Goal: Task Accomplishment & Management: Use online tool/utility

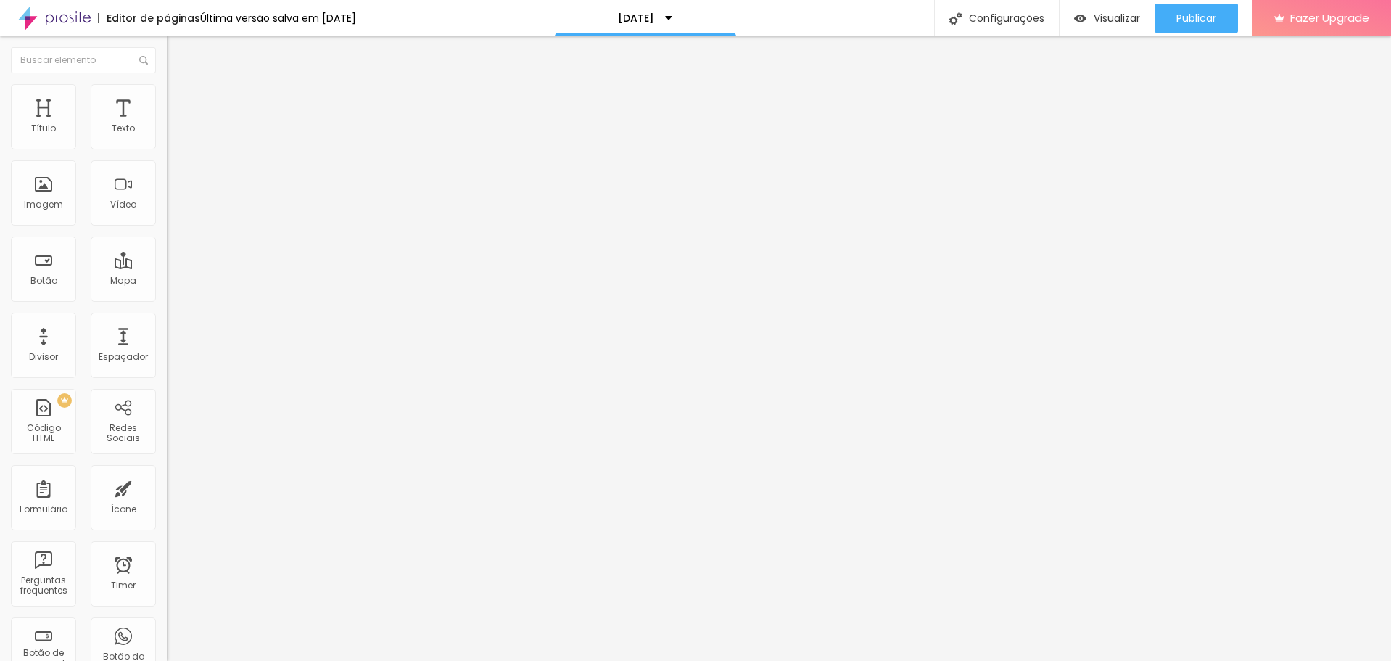
click at [167, 99] on li "Avançado" at bounding box center [250, 106] width 167 height 15
click at [180, 86] on span "Conteúdo" at bounding box center [202, 79] width 45 height 12
click at [167, 87] on img at bounding box center [173, 90] width 13 height 13
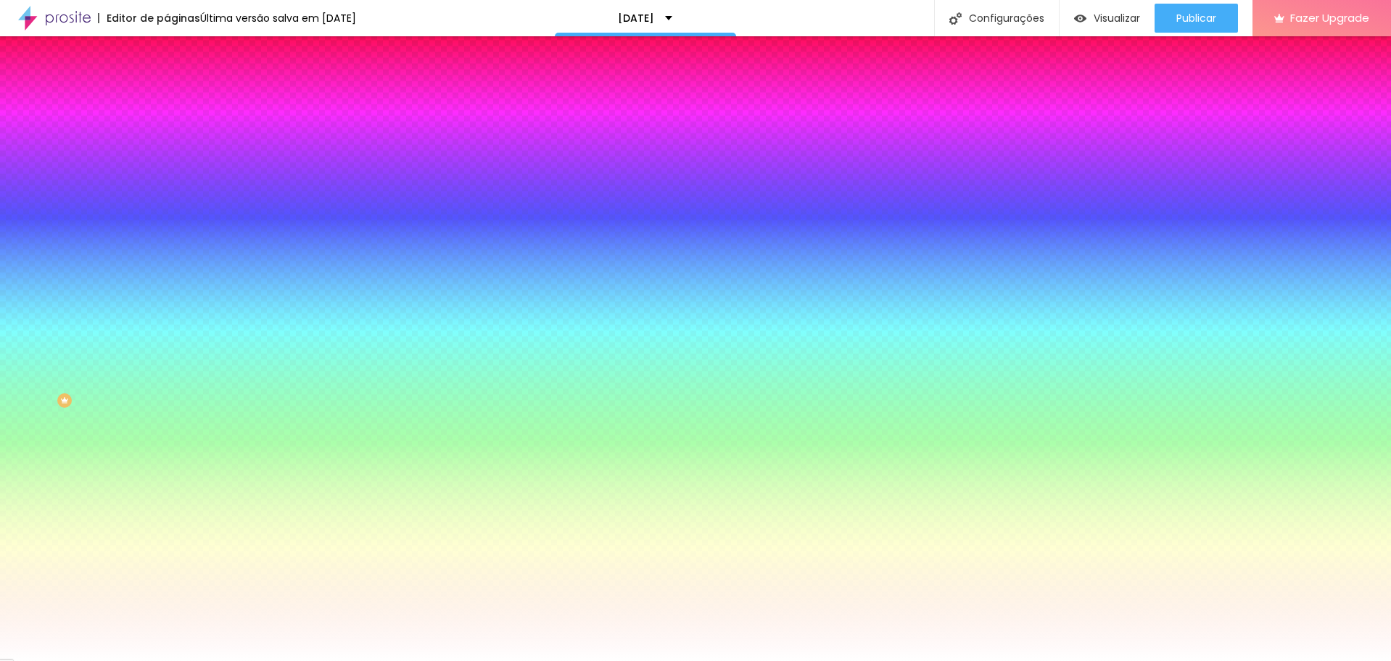
click at [167, 133] on span "Trocar imagem" at bounding box center [206, 127] width 79 height 12
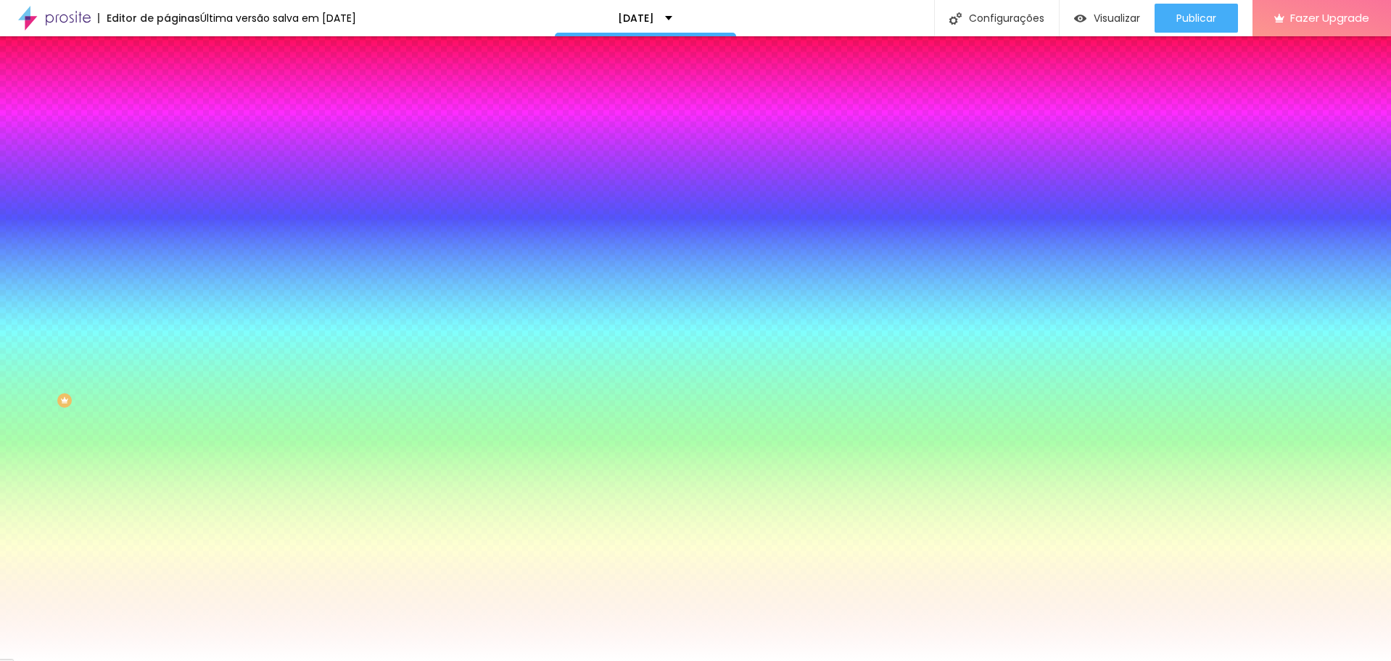
click at [167, 133] on span "Trocar imagem" at bounding box center [206, 127] width 79 height 12
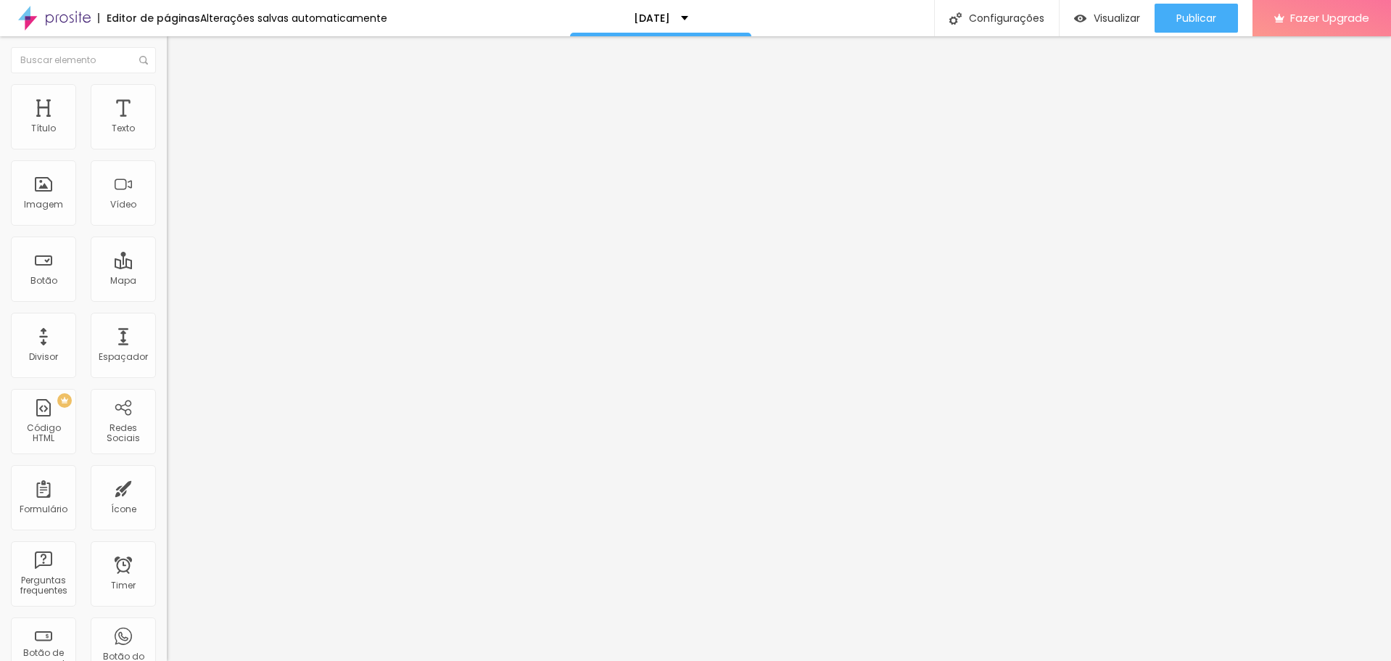
click at [180, 97] on span "Estilo" at bounding box center [191, 94] width 22 height 12
click at [167, 99] on img at bounding box center [173, 105] width 13 height 13
click at [167, 99] on li "Estilo" at bounding box center [250, 91] width 167 height 15
click at [180, 86] on span "Conteúdo" at bounding box center [202, 79] width 45 height 12
click at [167, 125] on span "Trocar imagem" at bounding box center [206, 118] width 79 height 12
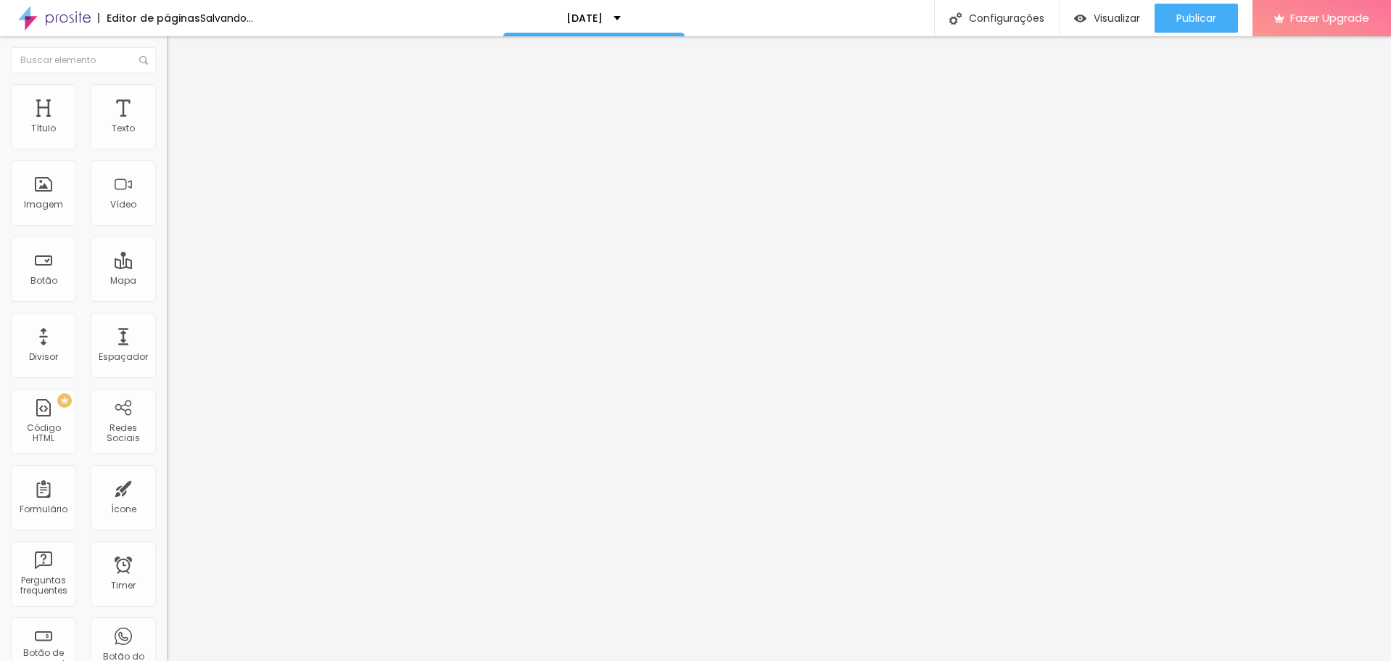
click at [180, 97] on span "Estilo" at bounding box center [191, 94] width 22 height 12
type input "75"
type input "35"
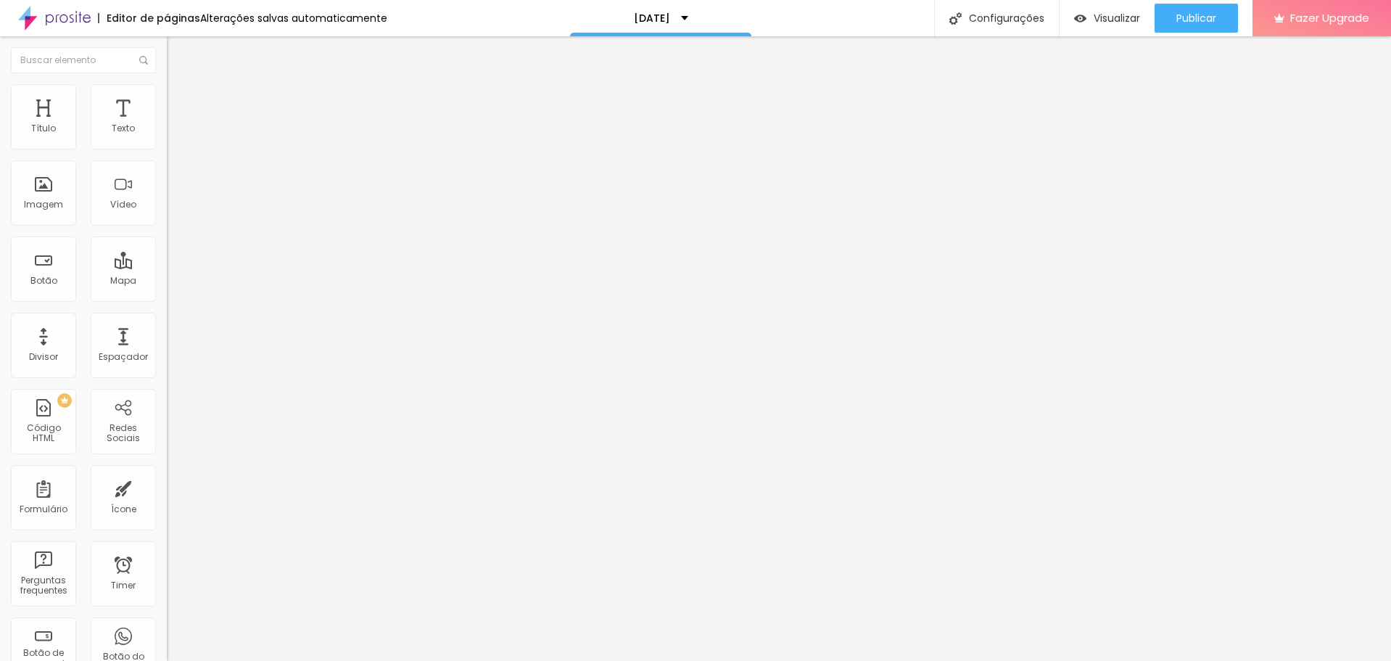
type input "30"
type input "25"
type input "30"
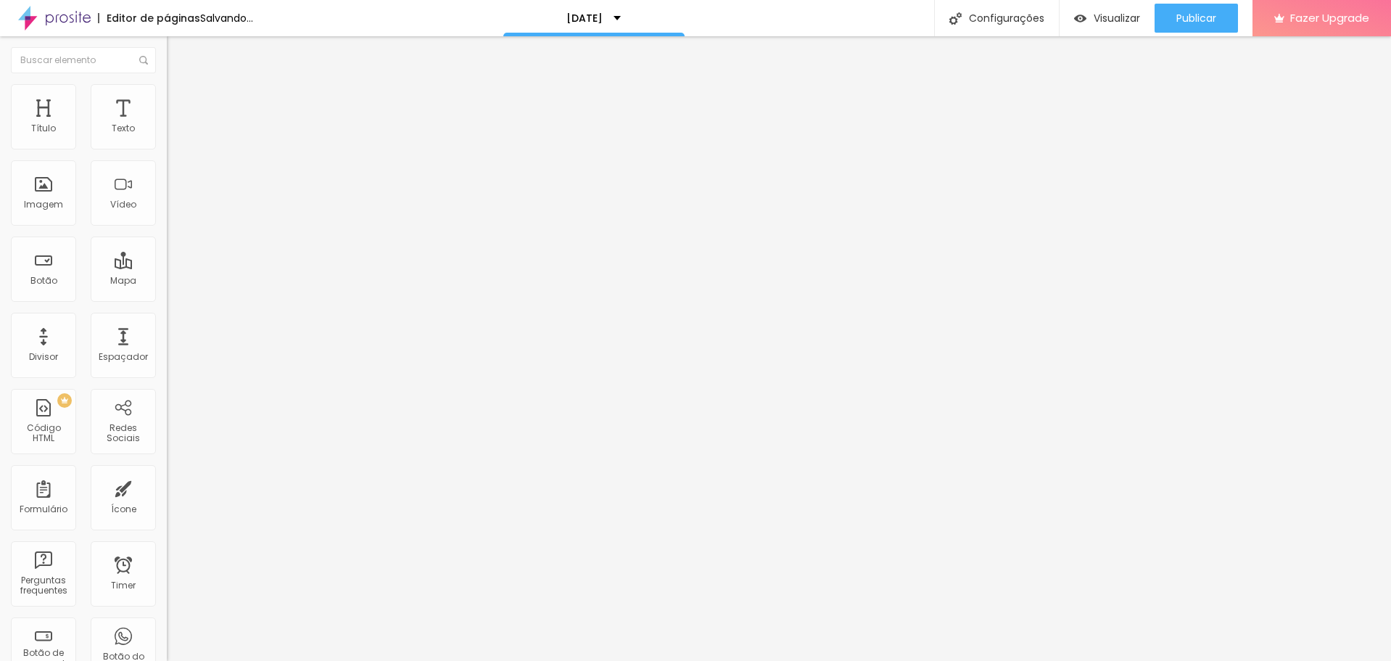
drag, startPoint x: 115, startPoint y: 155, endPoint x: 45, endPoint y: 151, distance: 69.8
type input "30"
click at [167, 149] on input "range" at bounding box center [214, 143] width 94 height 12
click at [167, 125] on span "Trocar imagem" at bounding box center [206, 118] width 79 height 12
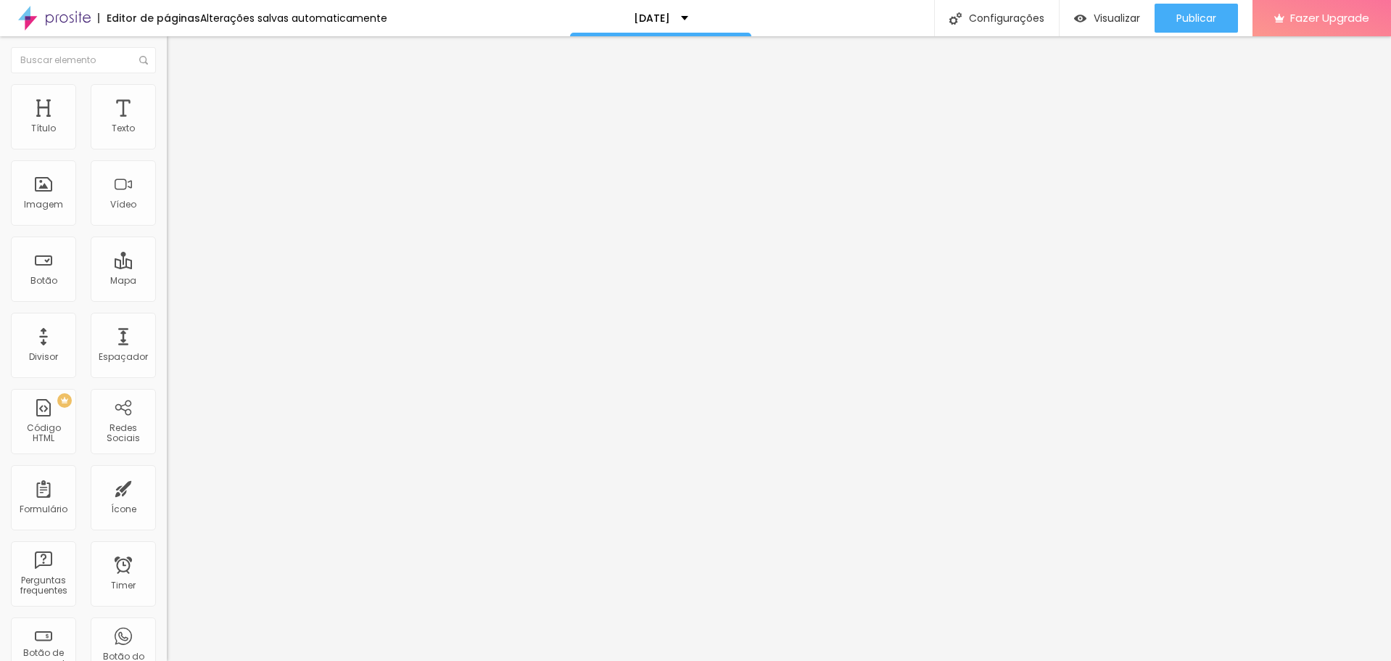
click at [167, 94] on img at bounding box center [173, 90] width 13 height 13
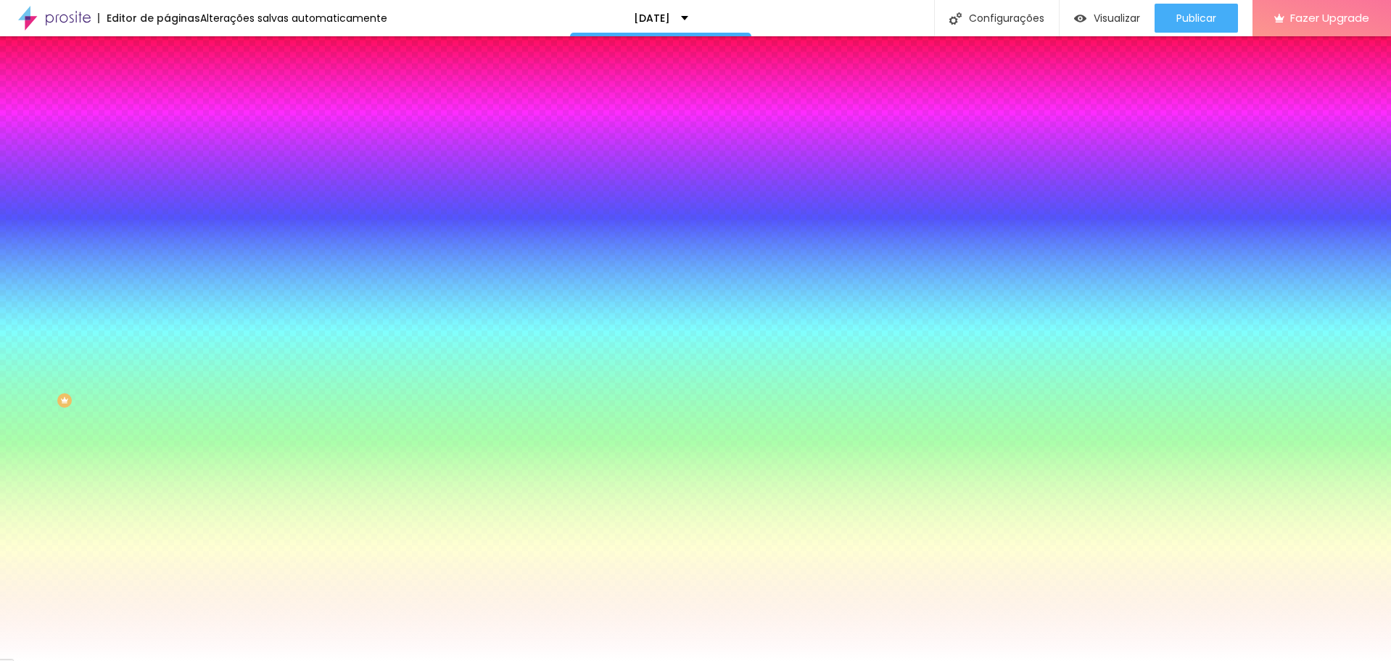
click at [167, 99] on img at bounding box center [173, 105] width 13 height 13
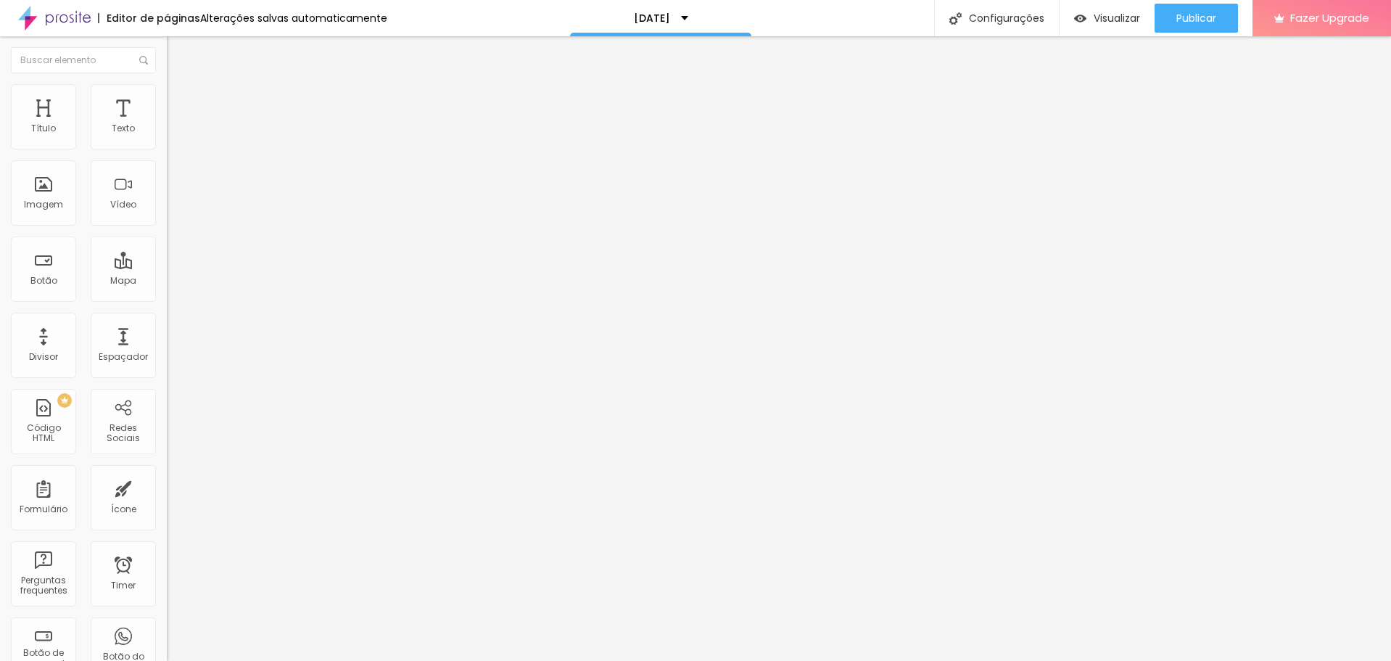
click at [167, 624] on div at bounding box center [250, 624] width 167 height 0
click at [167, 632] on div at bounding box center [250, 632] width 167 height 0
click at [167, 641] on div at bounding box center [250, 641] width 167 height 0
click at [167, 102] on ul "Conteúdo Estilo Avançado" at bounding box center [250, 92] width 167 height 44
click at [167, 95] on li "Estilo" at bounding box center [250, 91] width 167 height 15
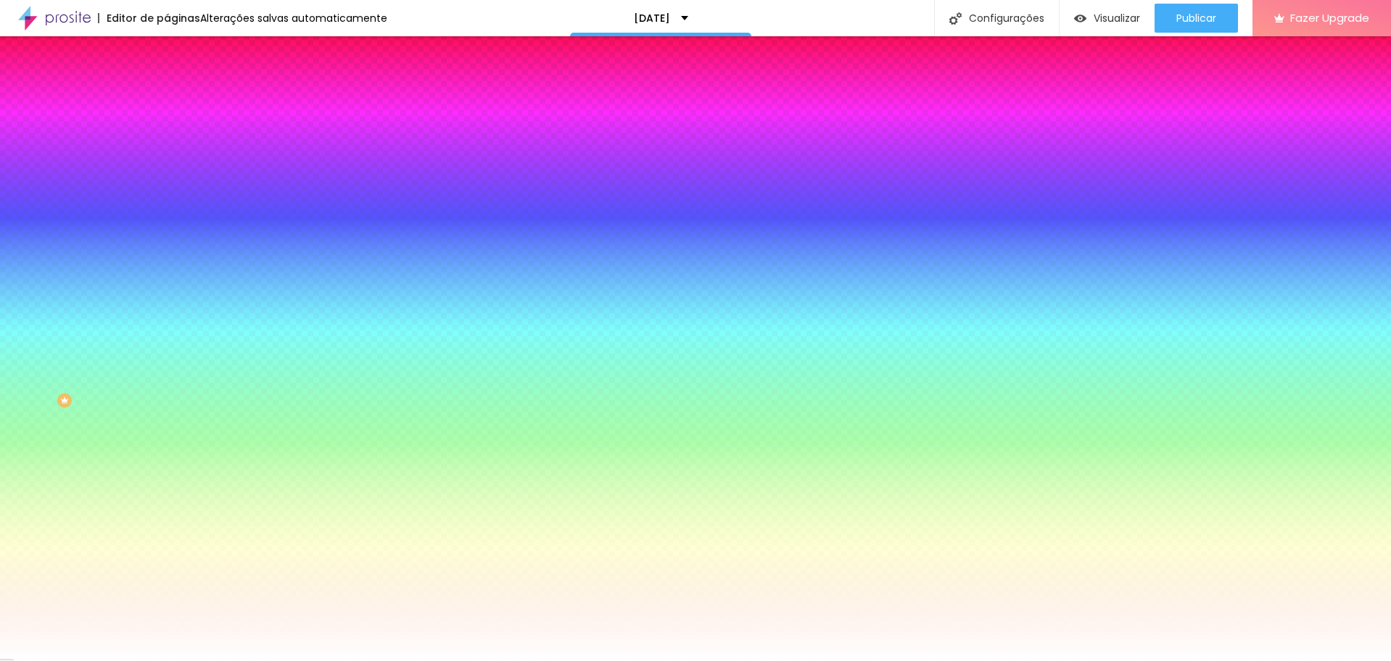
click at [167, 99] on img at bounding box center [173, 105] width 13 height 13
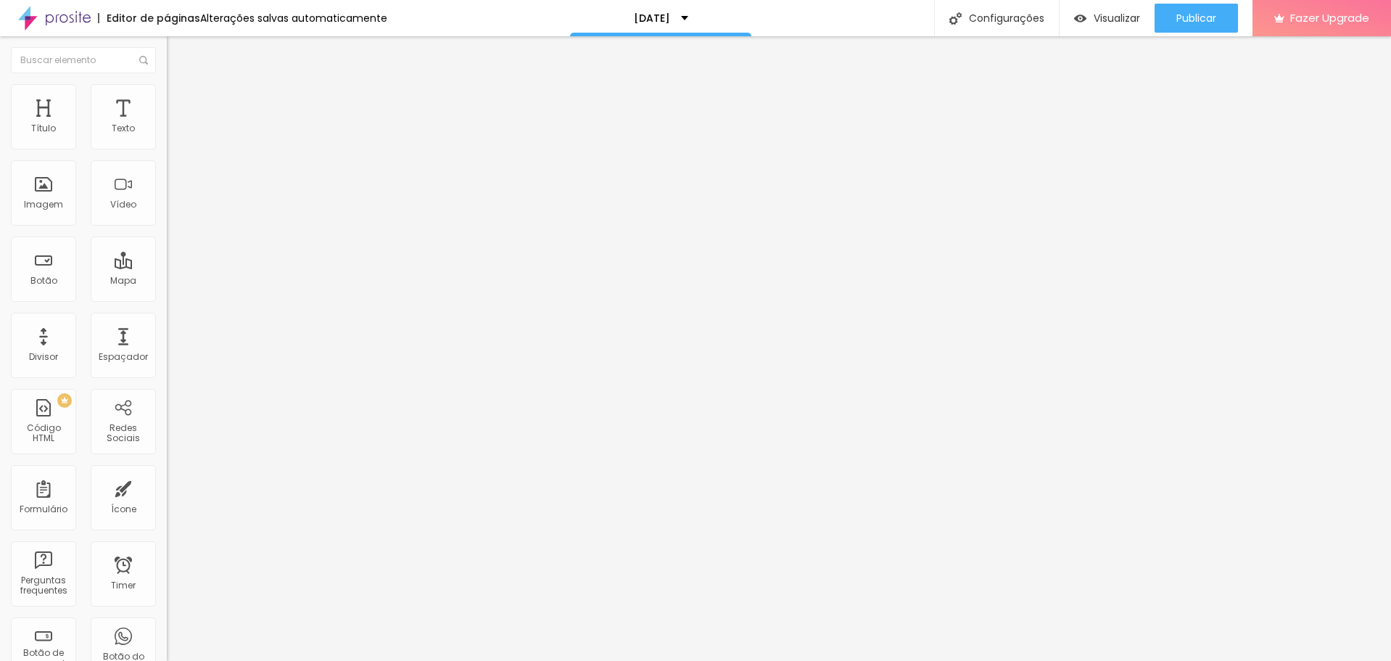
click at [167, 624] on div at bounding box center [250, 624] width 167 height 0
click at [167, 632] on div at bounding box center [250, 632] width 167 height 0
click at [167, 641] on div at bounding box center [250, 641] width 167 height 0
click at [1213, 15] on span "Publicar" at bounding box center [1196, 18] width 40 height 12
click at [1118, 14] on span "Visualizar" at bounding box center [1104, 18] width 46 height 12
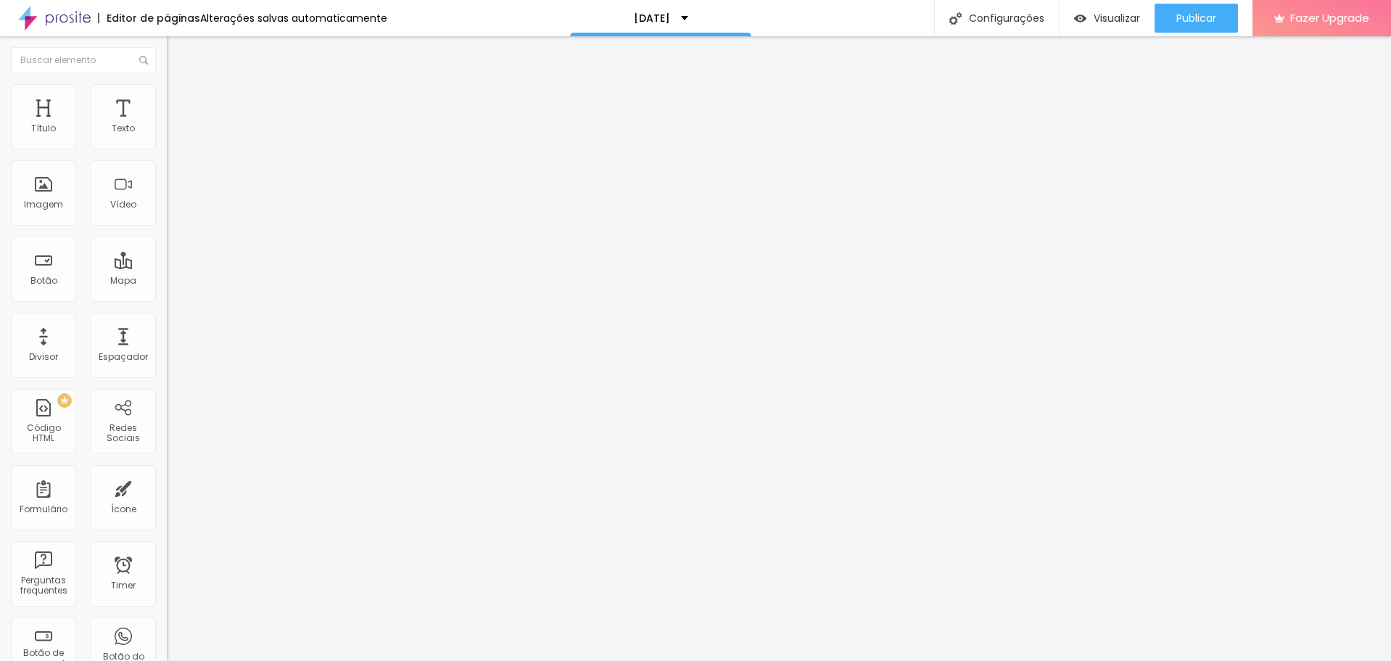
click at [180, 100] on span "Estilo" at bounding box center [191, 94] width 22 height 12
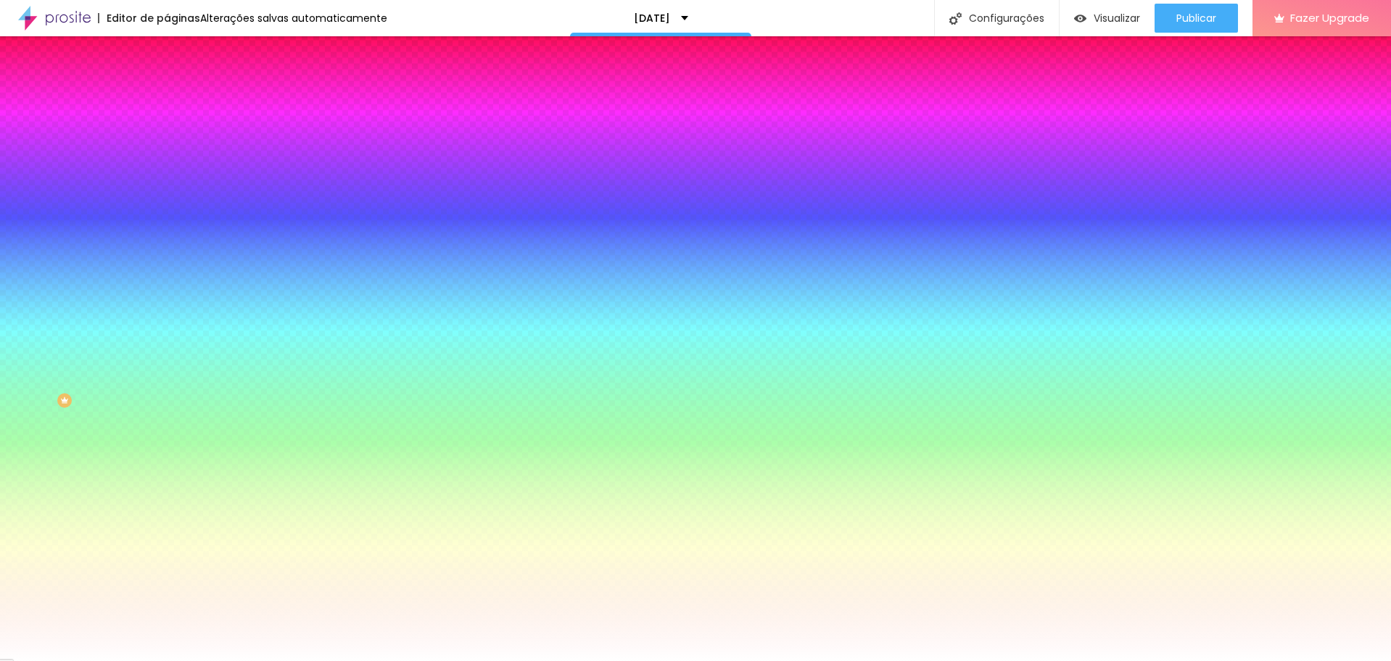
click at [180, 103] on span "Avançado" at bounding box center [204, 108] width 48 height 12
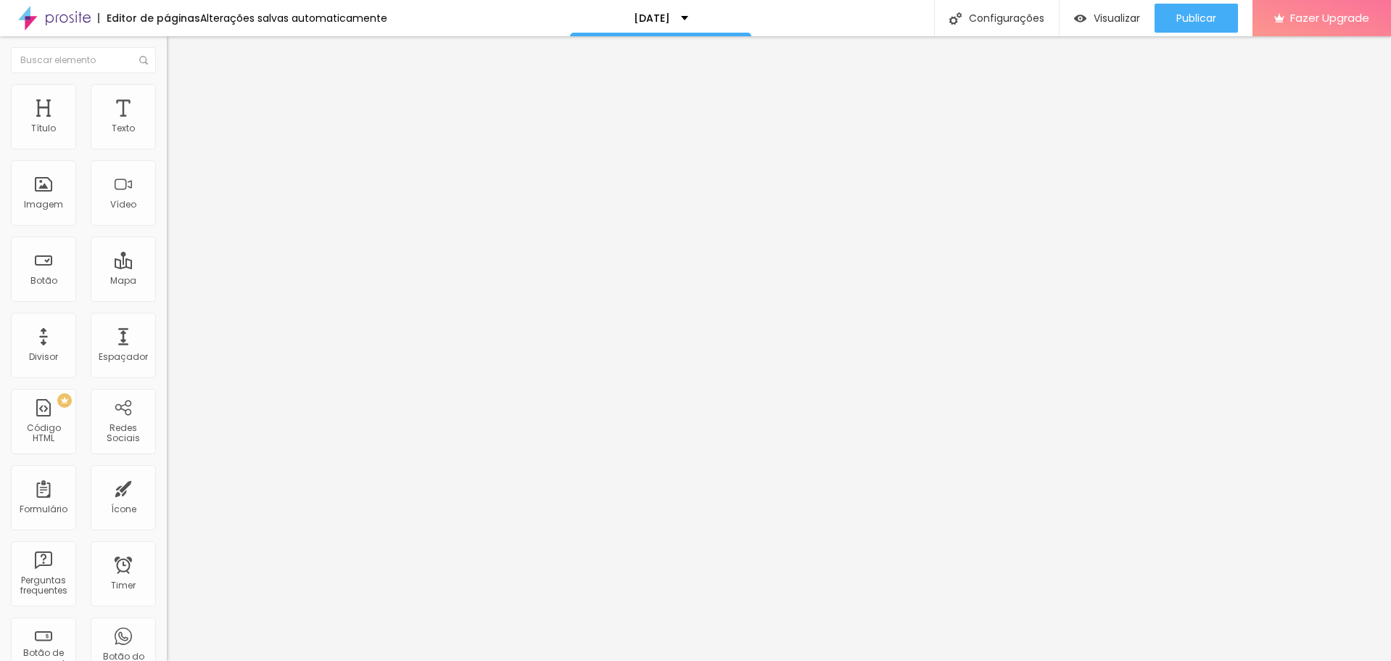
type input "345"
type input "318"
type input "297"
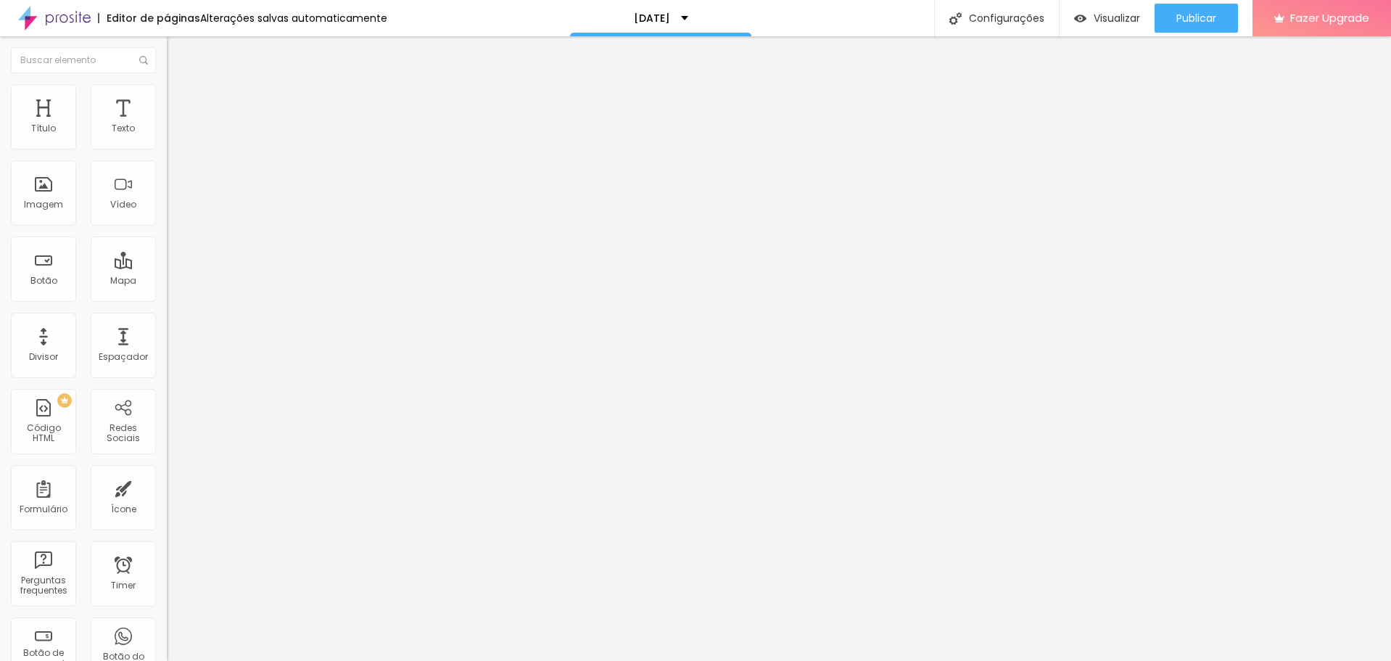
type input "297"
type input "276"
type input "255"
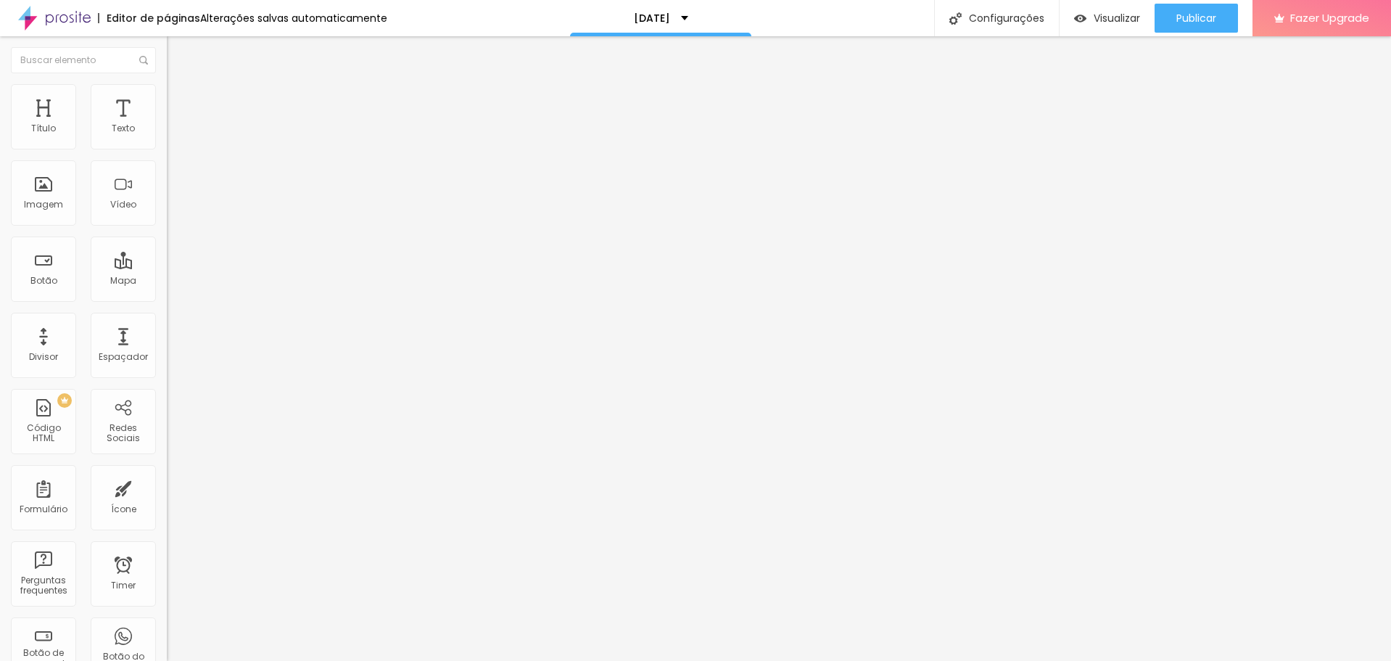
type input "239"
type input "234"
type input "250"
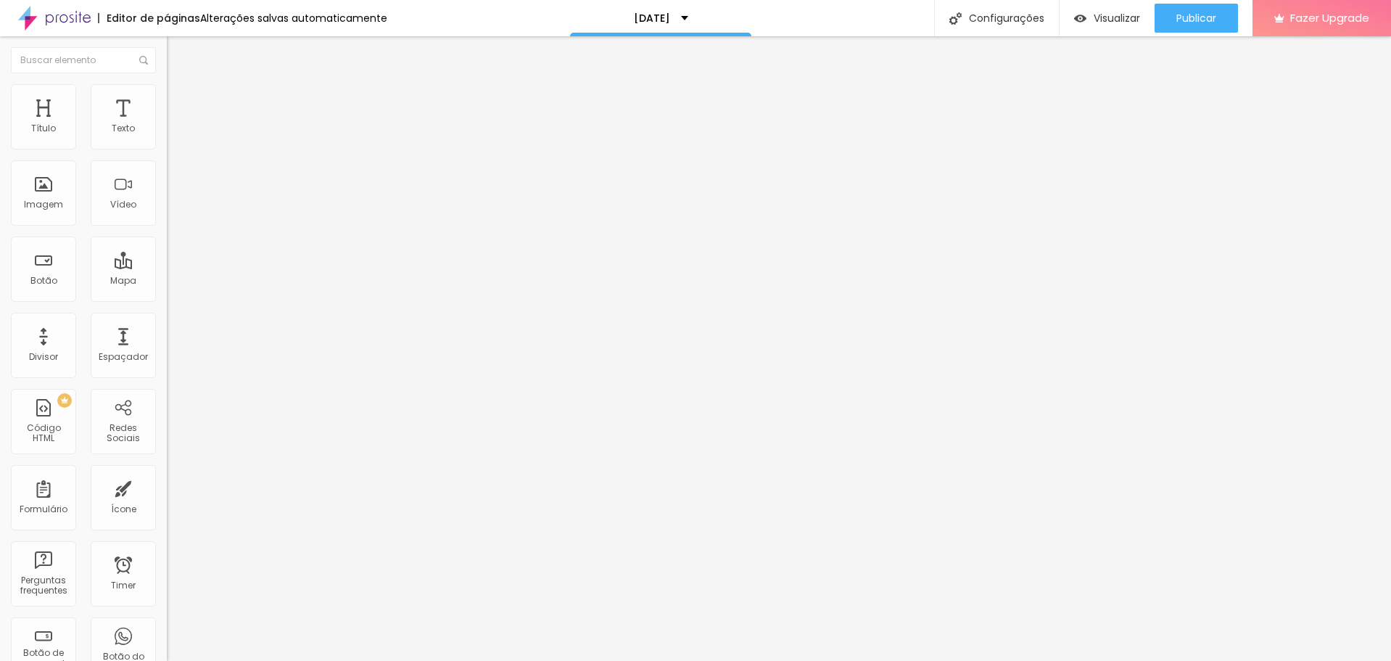
type input "250"
type input "281"
type input "334"
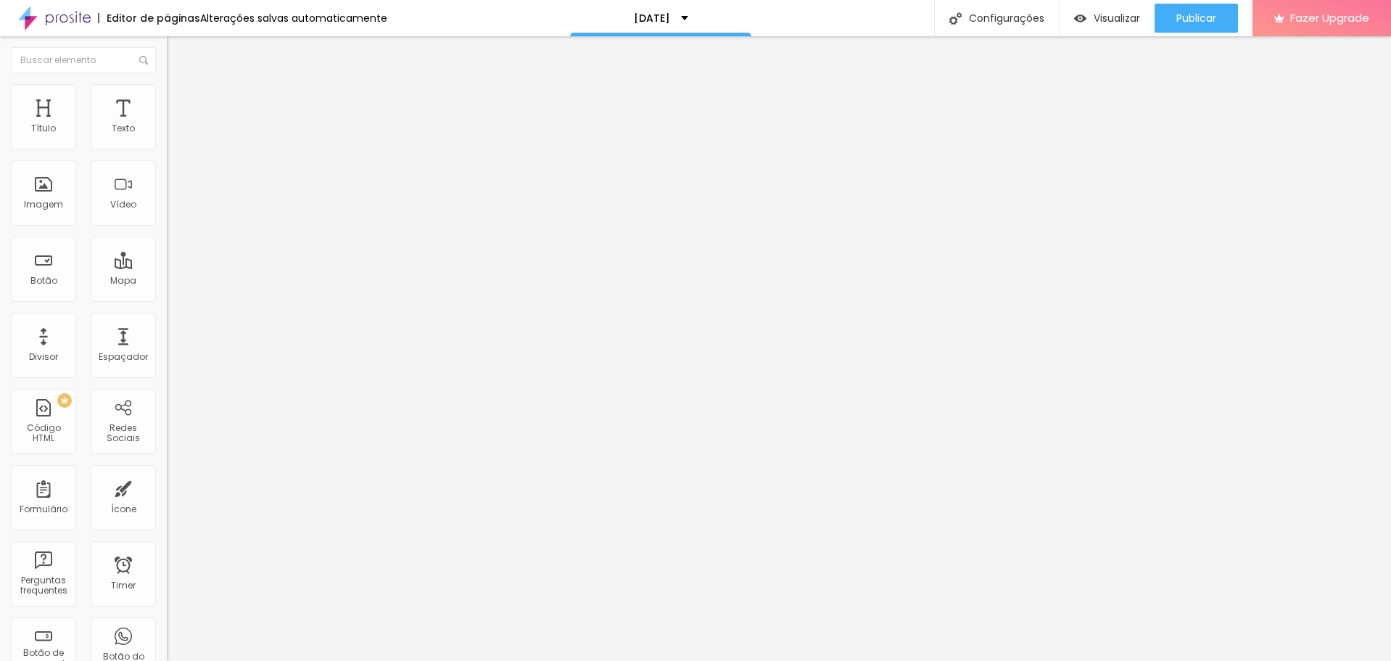
type input "376"
type input "403"
type input "434"
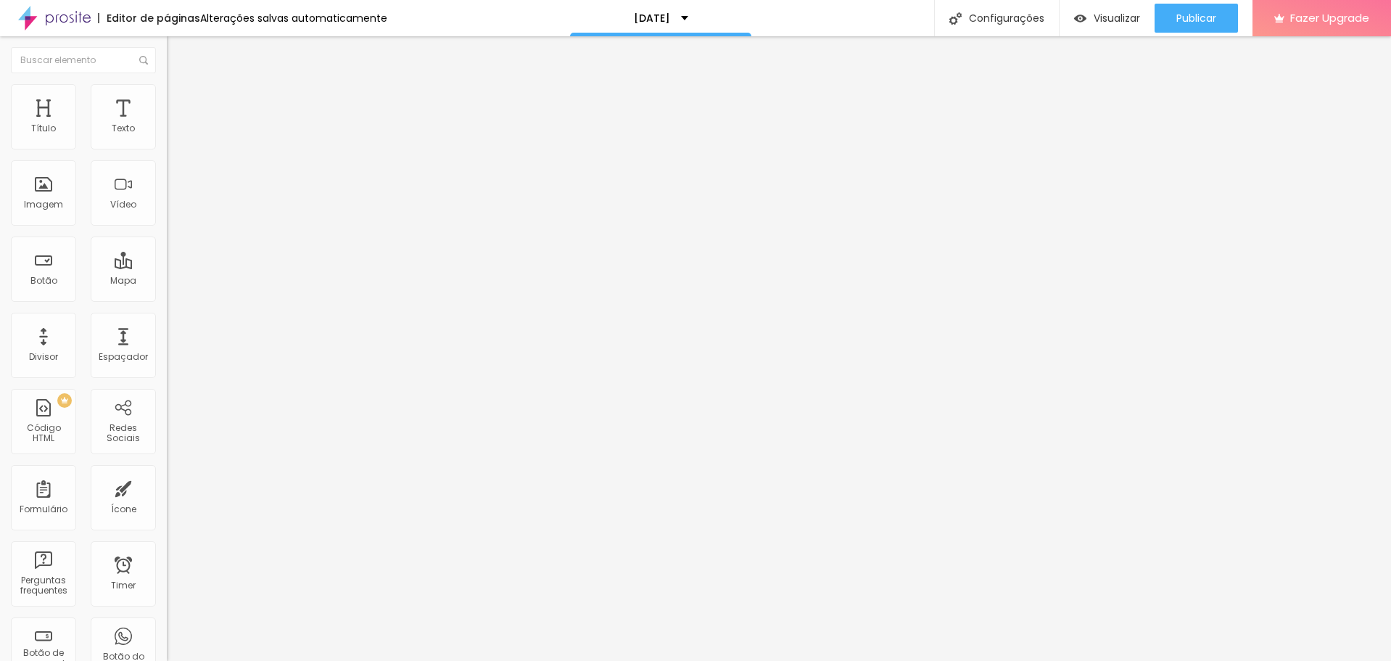
type input "434"
type input "450"
type input "466"
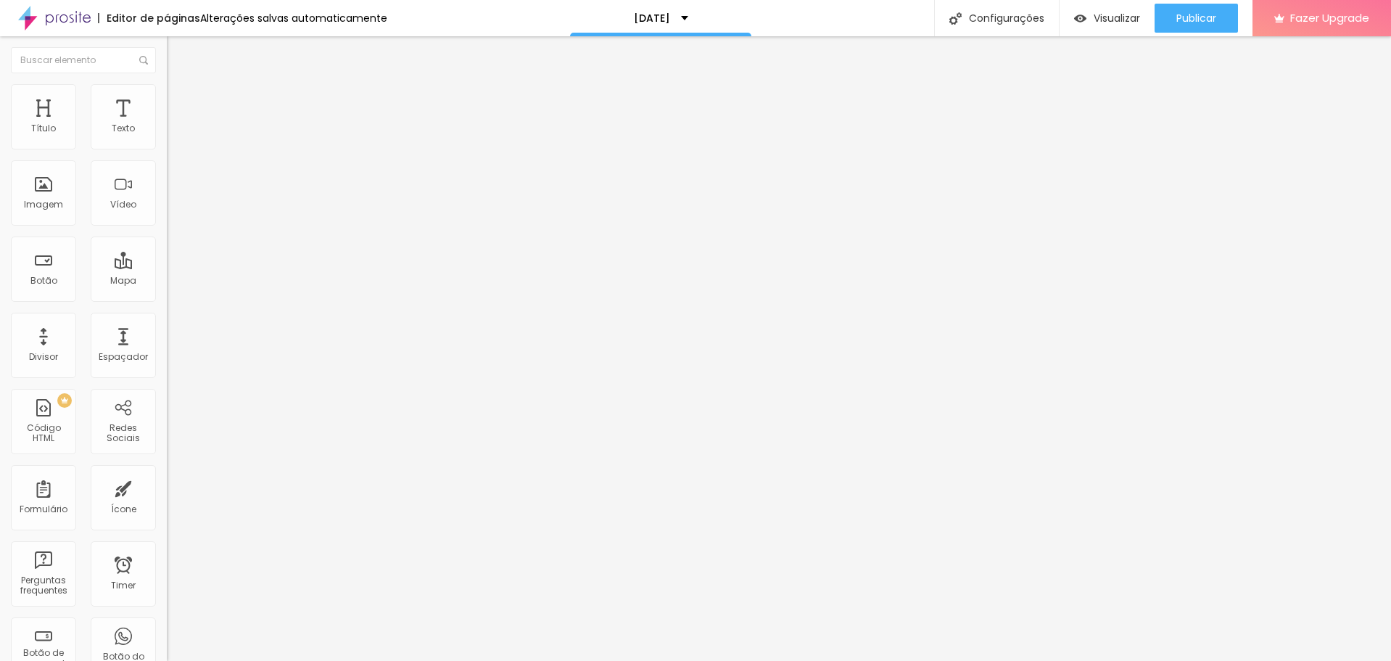
type input "471"
type input "476"
type input "487"
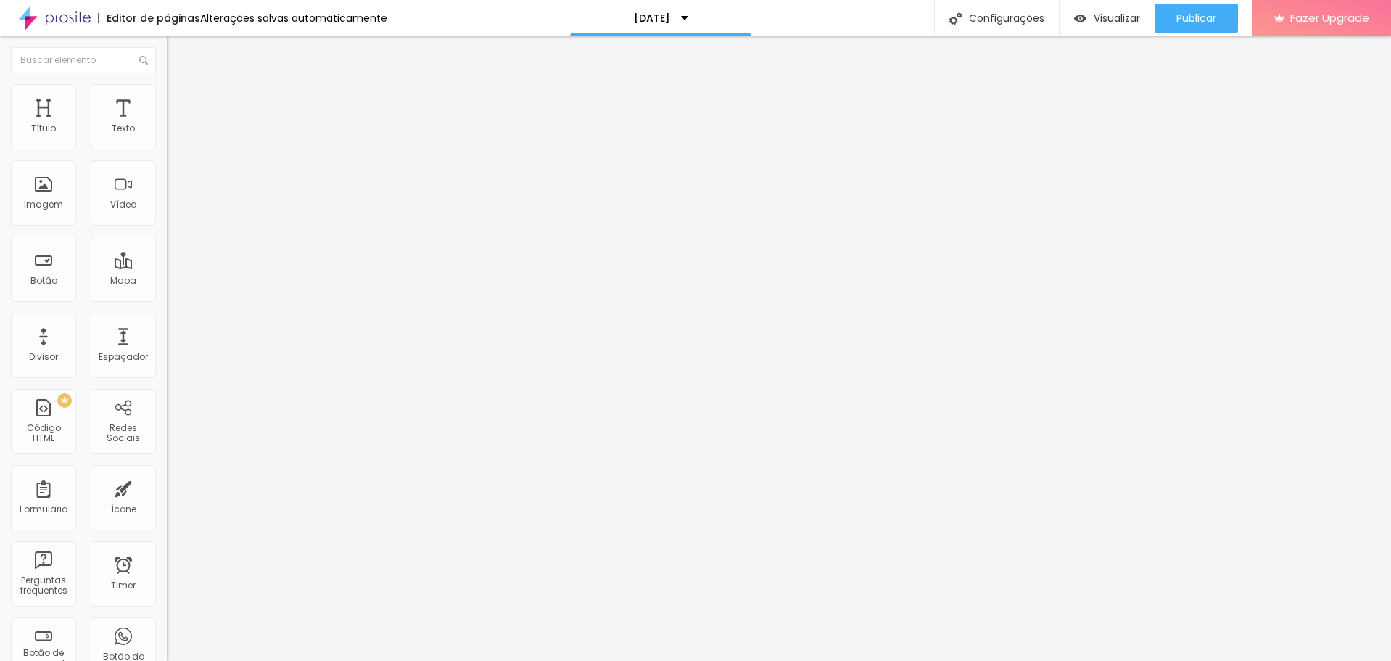
type input "487"
type input "497"
type input "500"
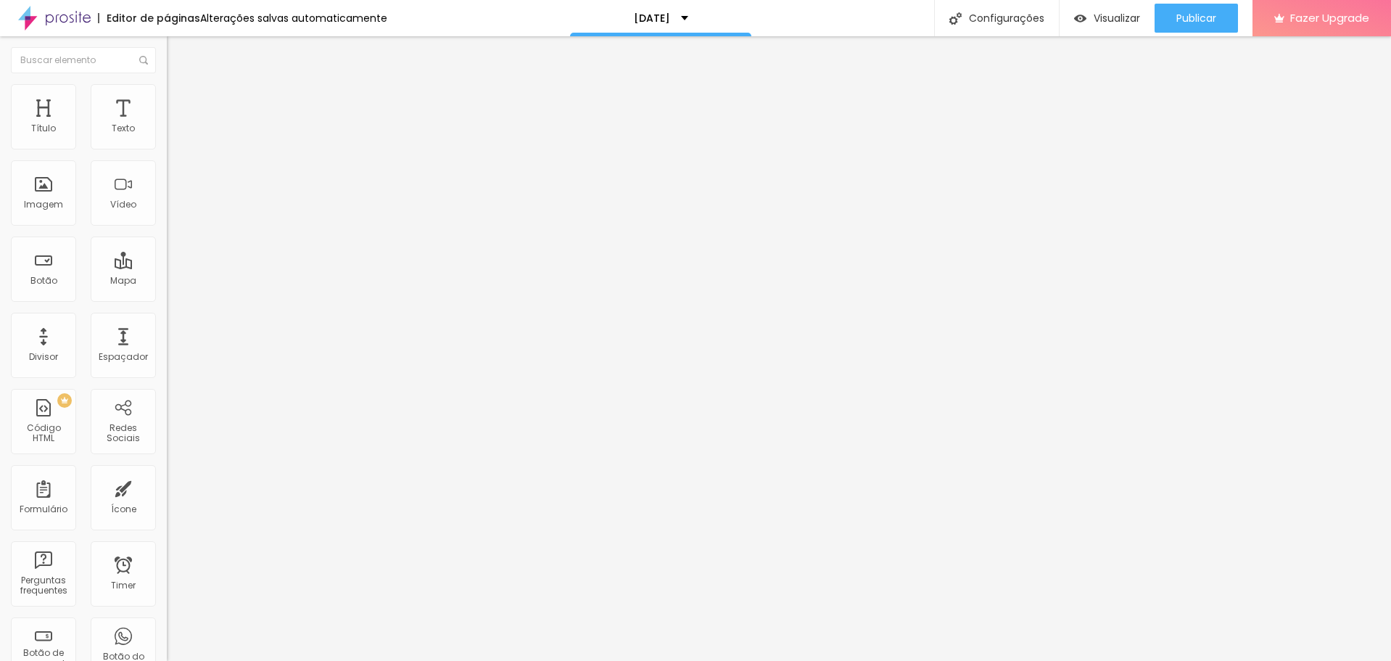
type input "476"
type input "376"
type input "387"
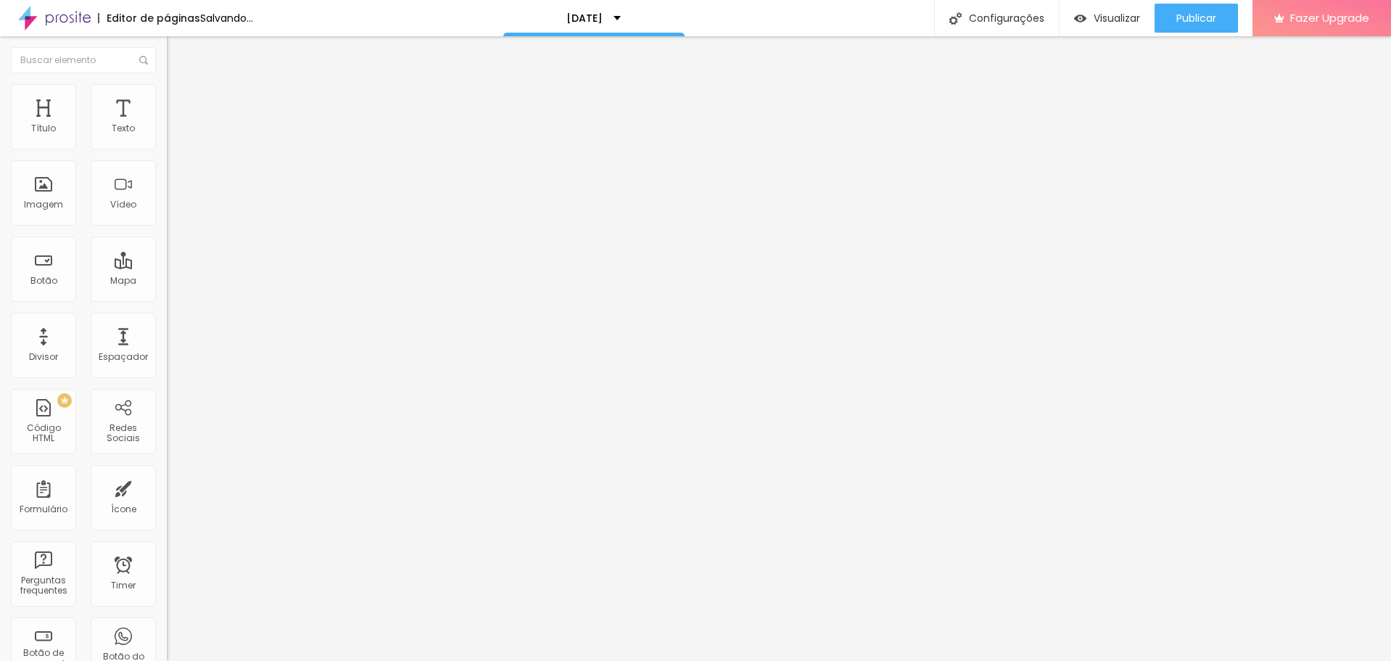
type input "387"
type input "450"
type input "466"
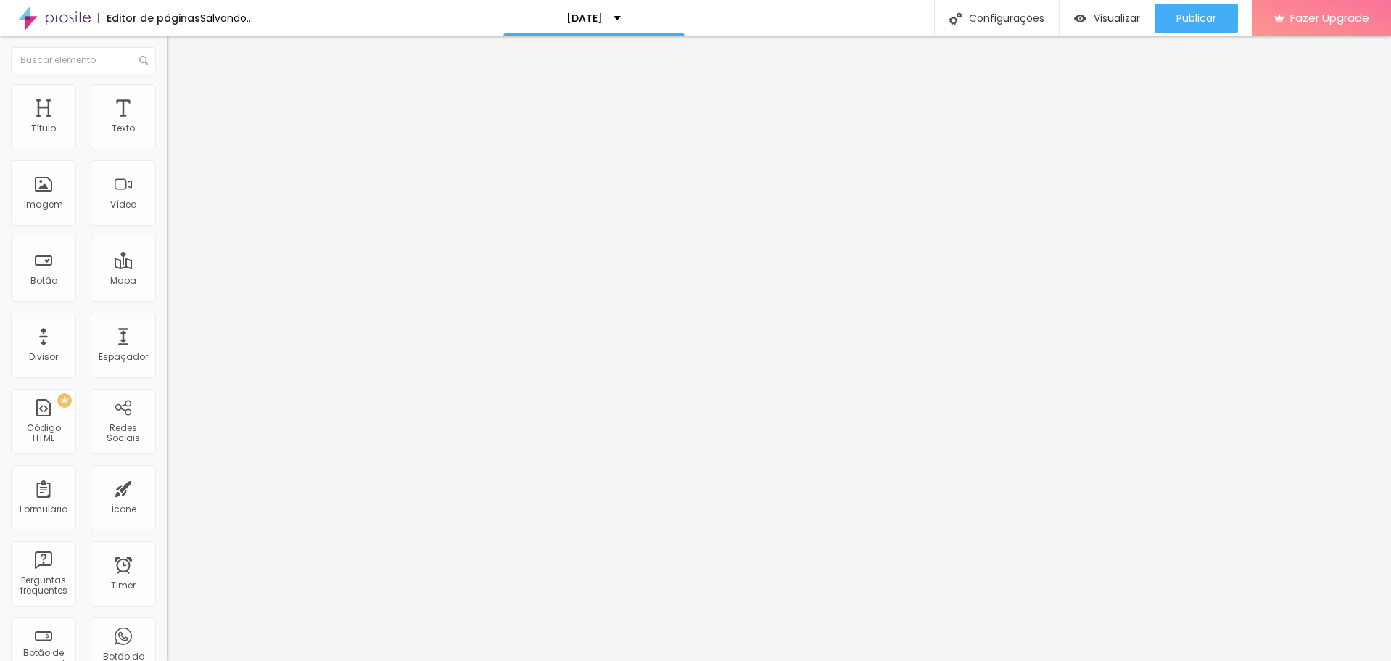
type input "482"
type input "500"
type input "476"
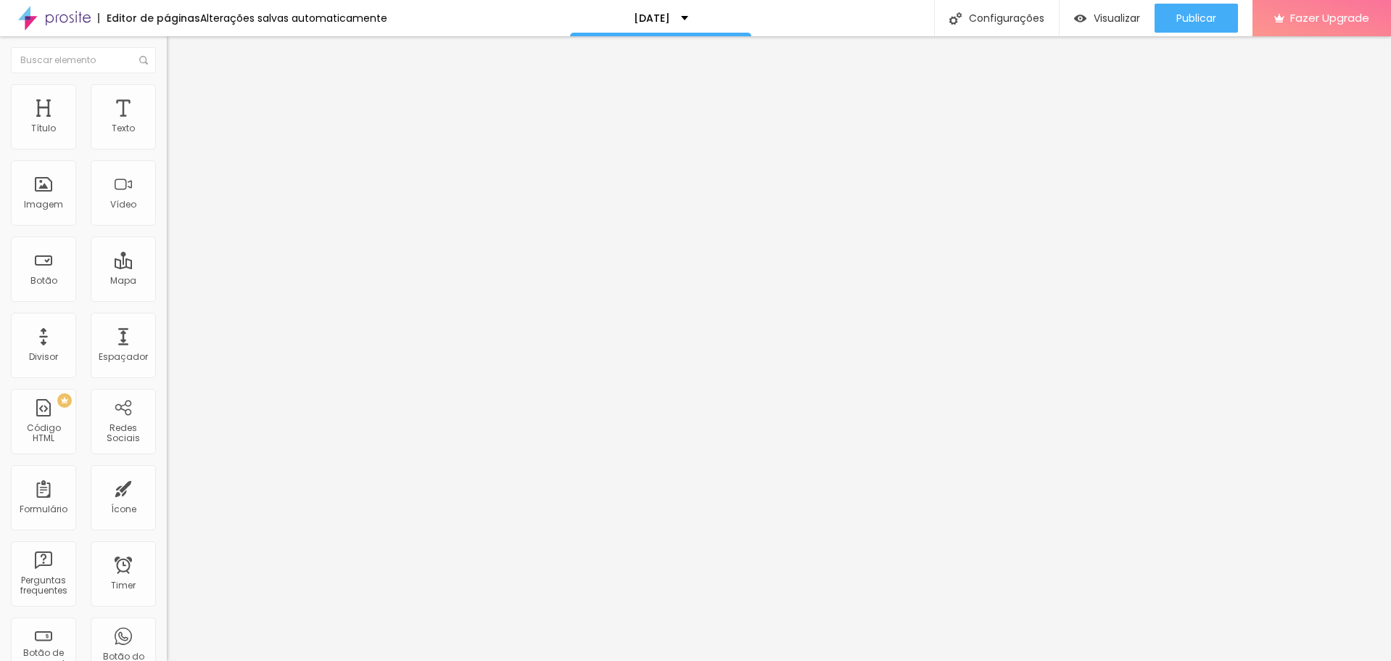
type input "476"
type input "434"
type input "429"
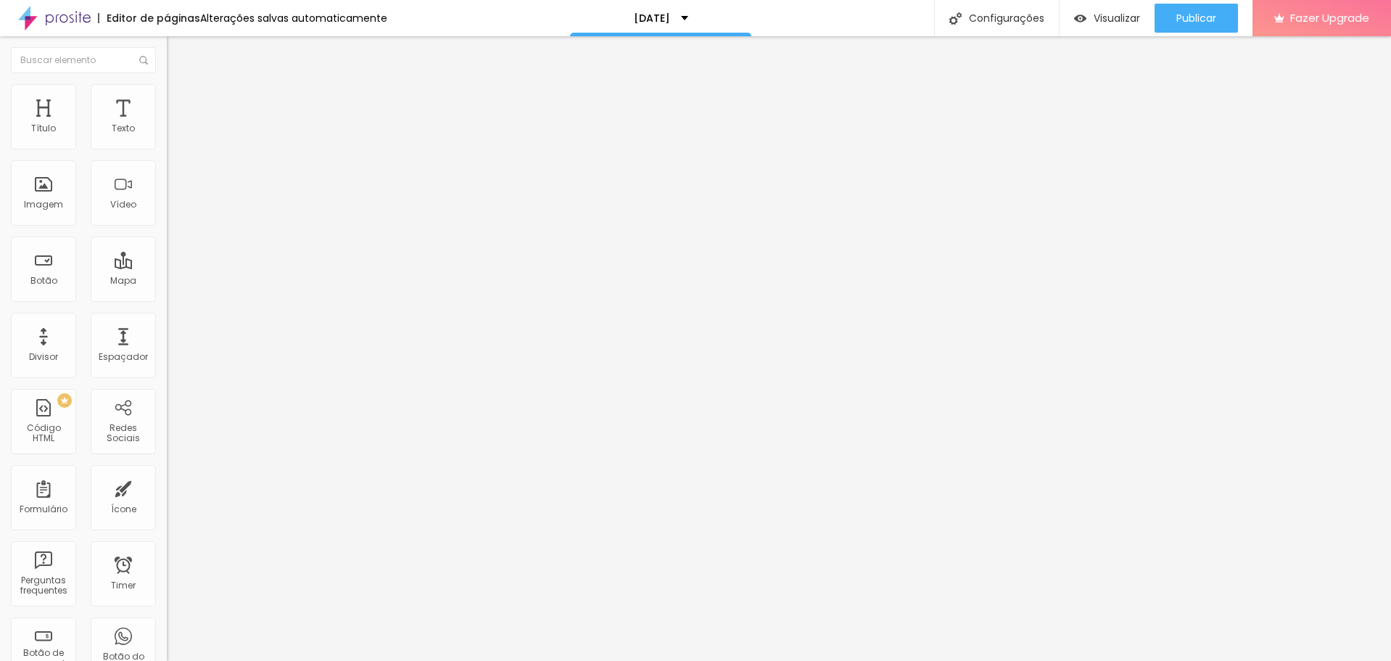
type input "424"
type input "418"
type input "413"
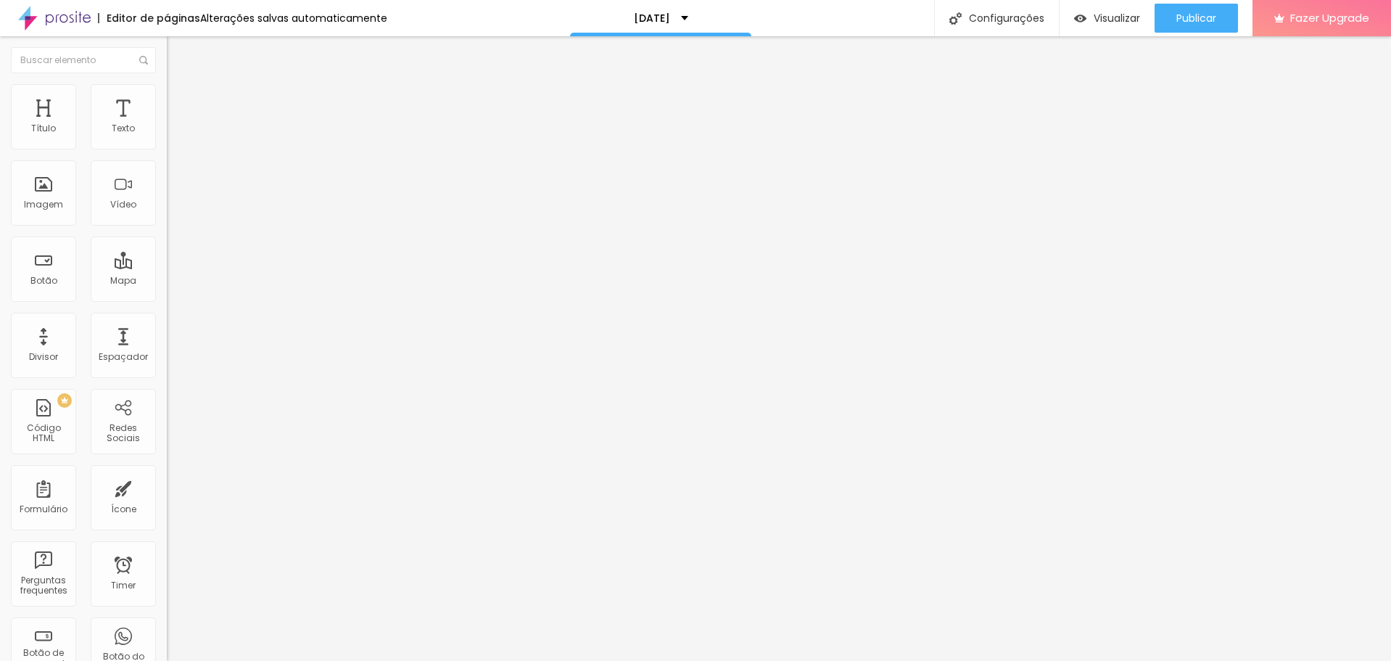
type input "413"
type input "408"
type input "392"
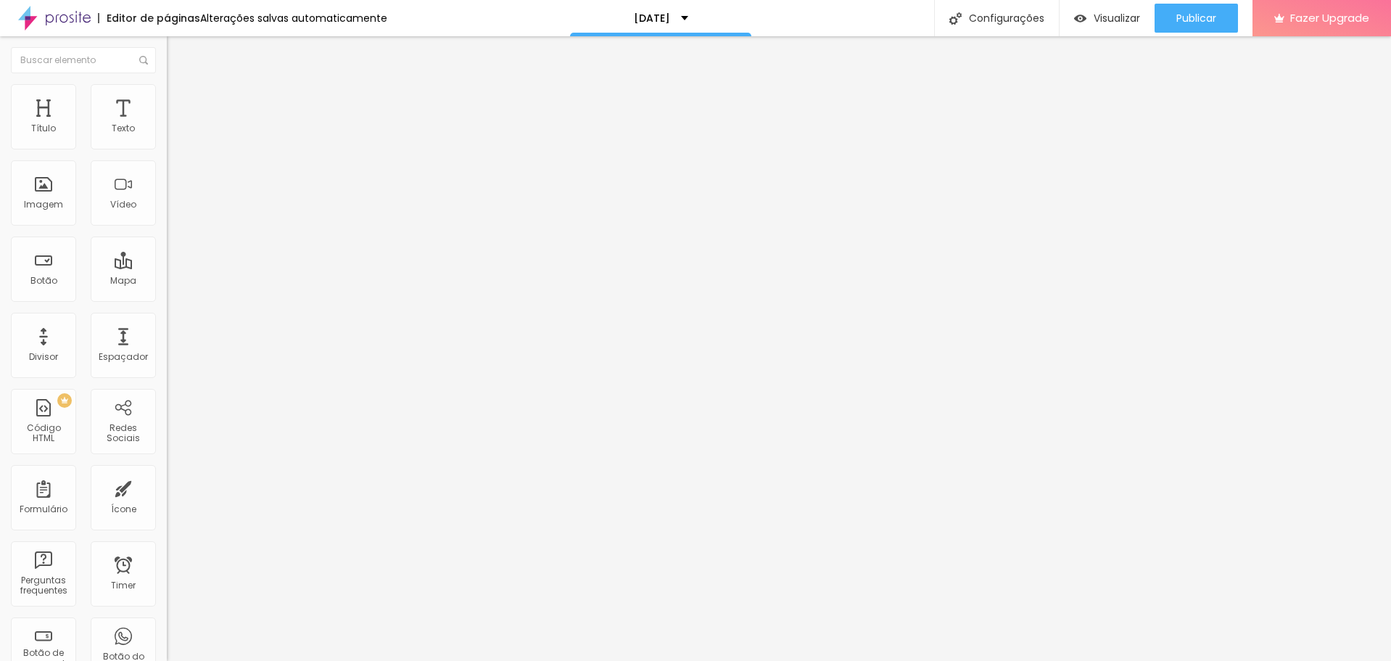
type input "382"
type input "360"
type input "339"
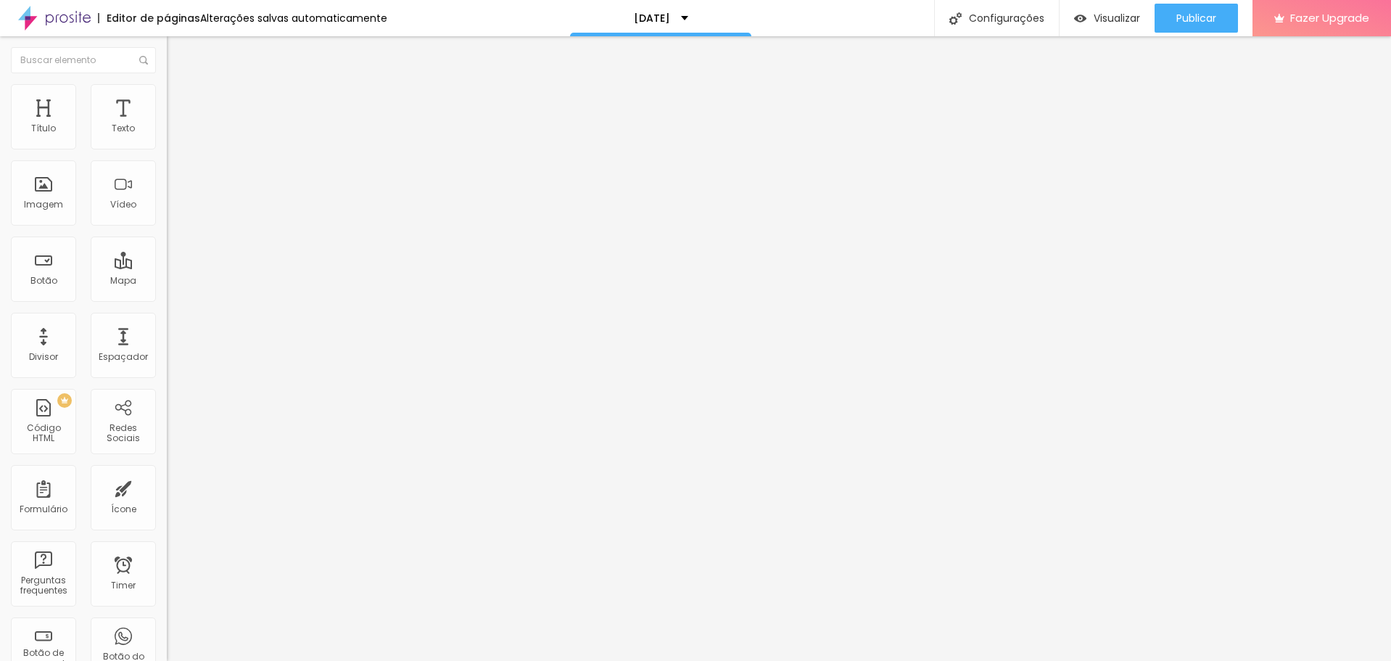
type input "339"
type input "324"
type input "313"
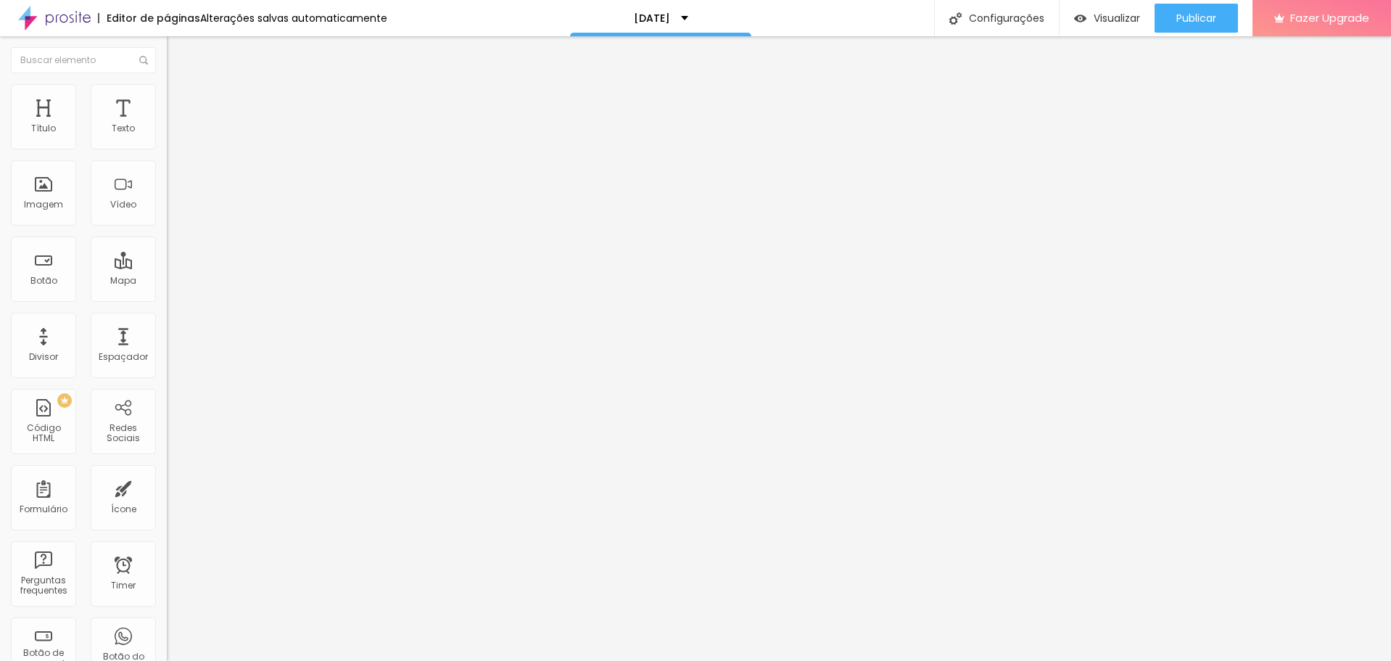
type input "308"
type input "302"
type input "297"
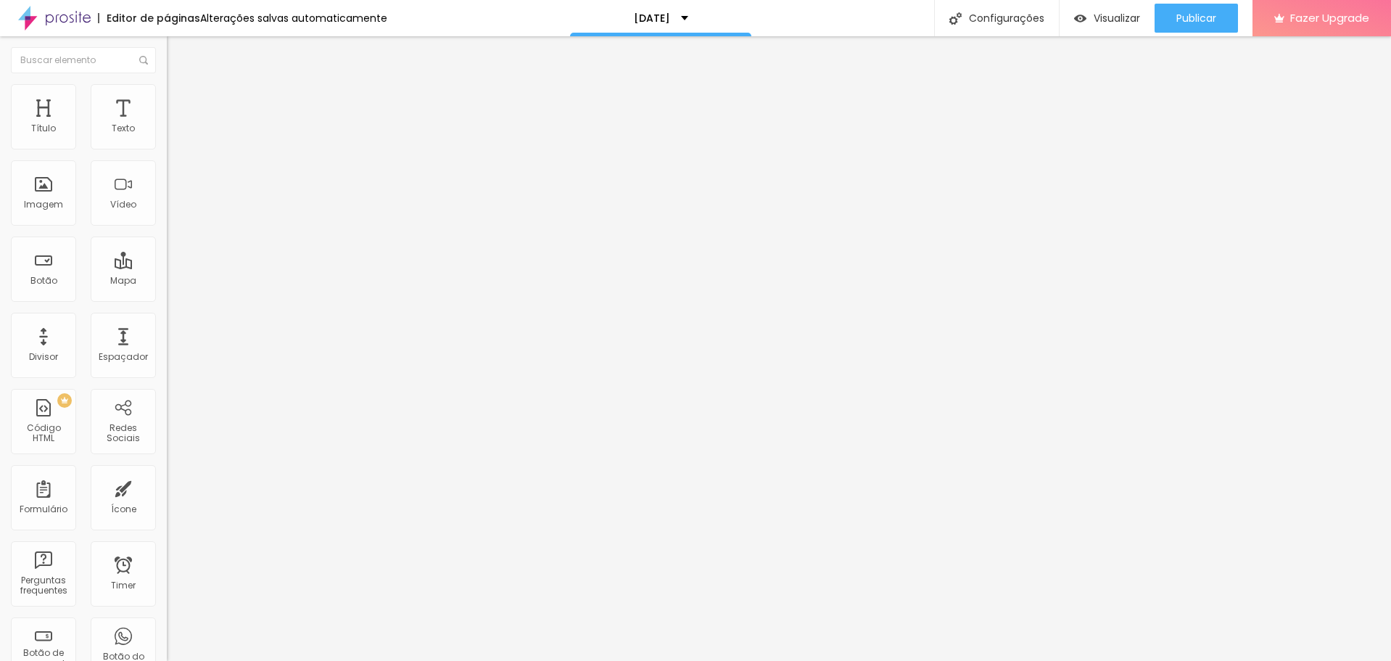
type input "297"
type input "313"
type input "355"
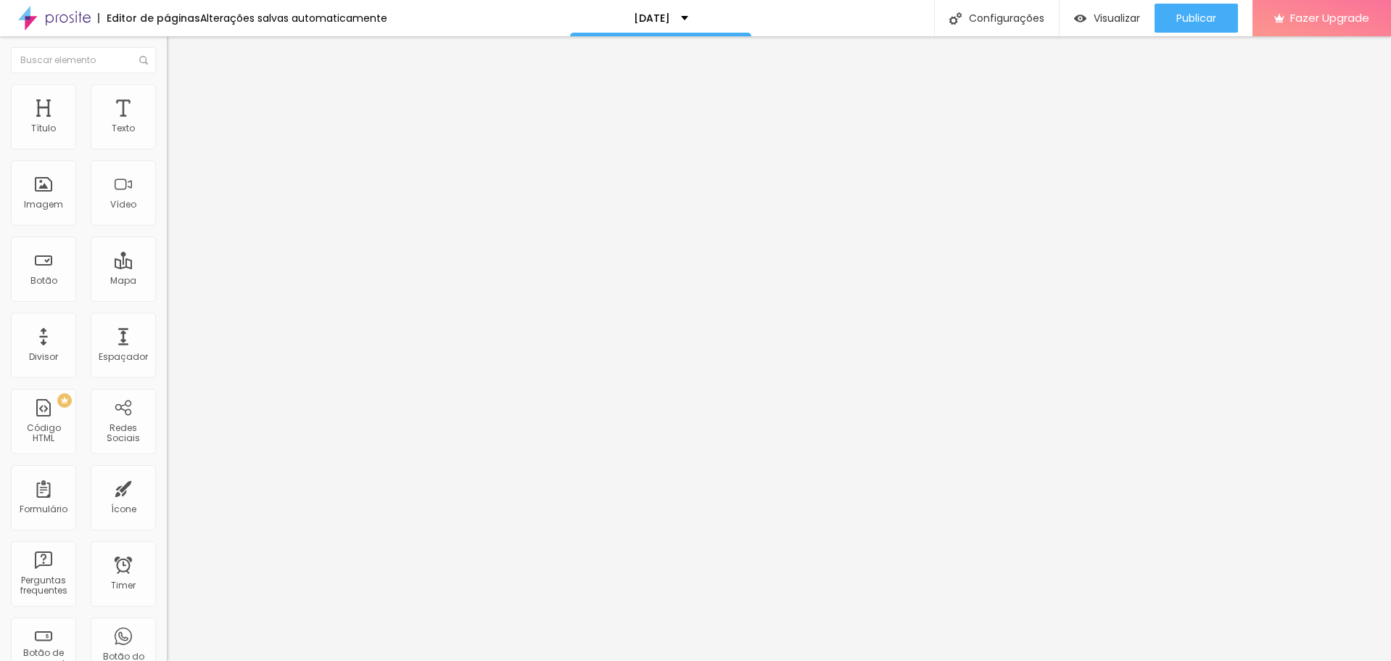
type input "360"
type input "366"
type input "376"
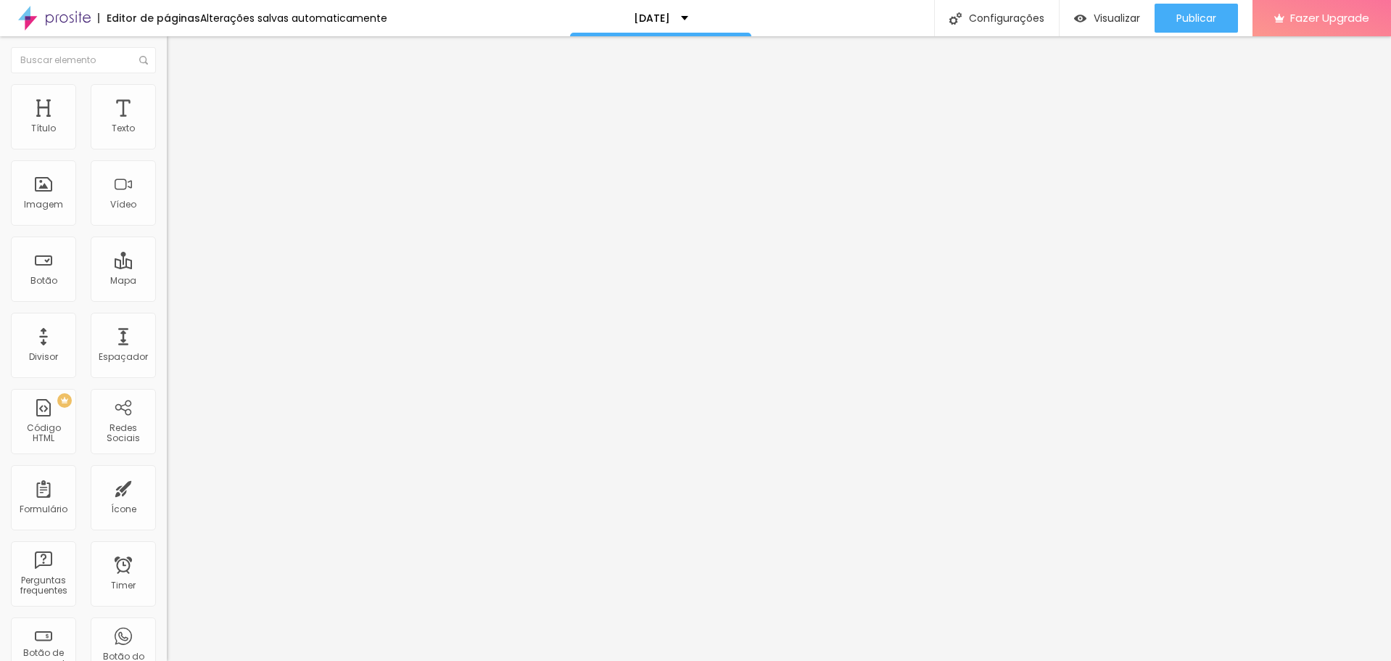
type input "376"
type input "382"
type input "387"
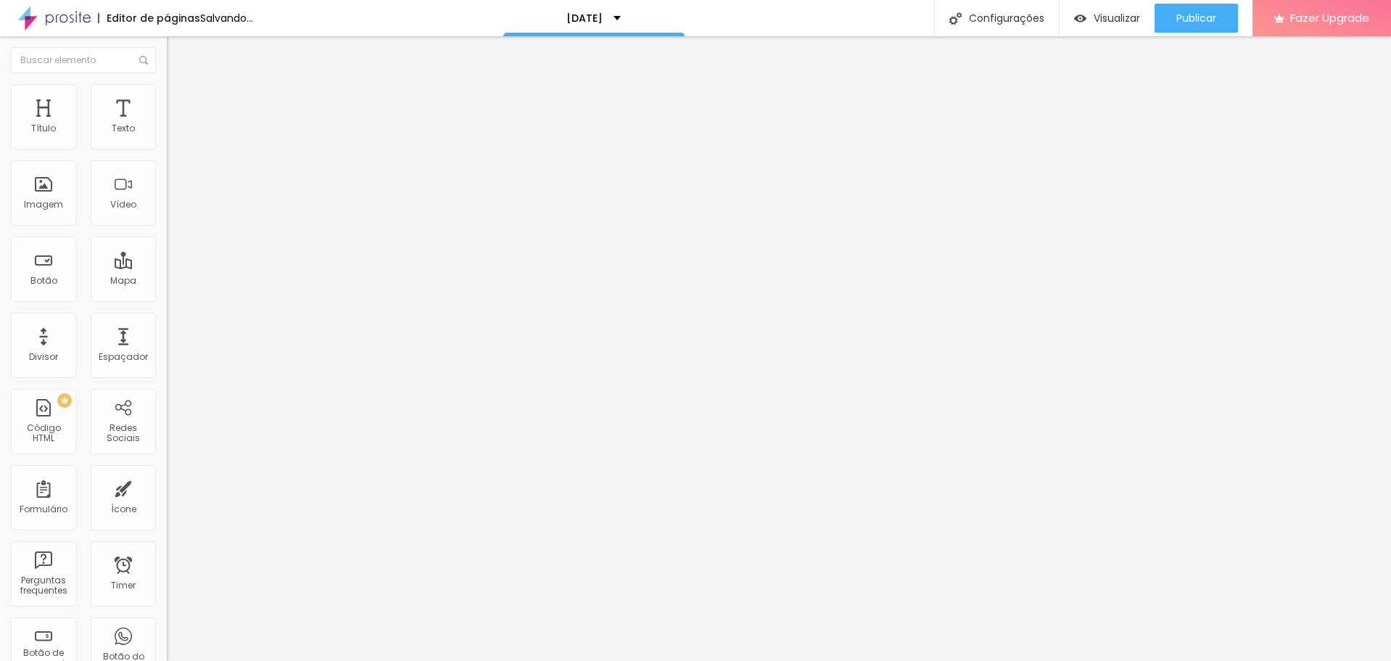
type input "392"
type input "397"
click at [167, 487] on input "range" at bounding box center [214, 493] width 94 height 12
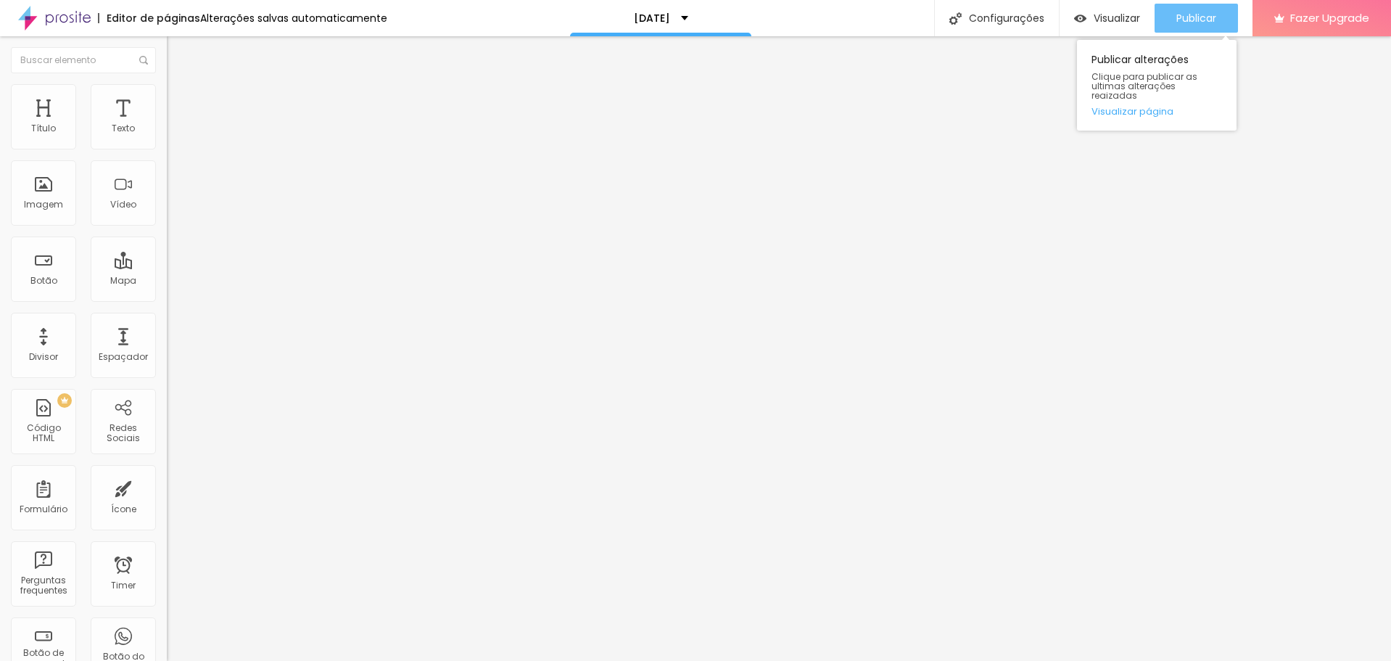
click at [1191, 23] on span "Publicar" at bounding box center [1196, 18] width 40 height 12
click at [1186, 25] on div "Publicar" at bounding box center [1196, 18] width 40 height 29
type input "429"
type input "439"
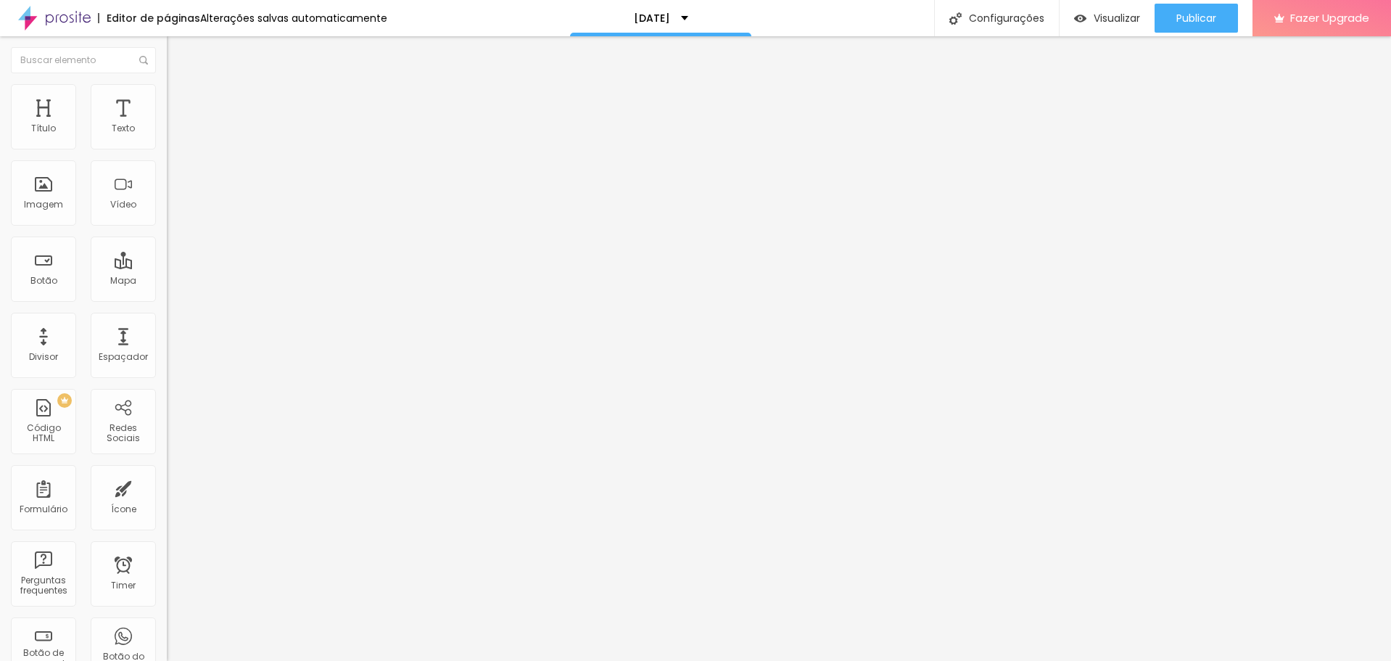
type input "439"
type input "445"
click at [167, 487] on input "range" at bounding box center [214, 493] width 94 height 12
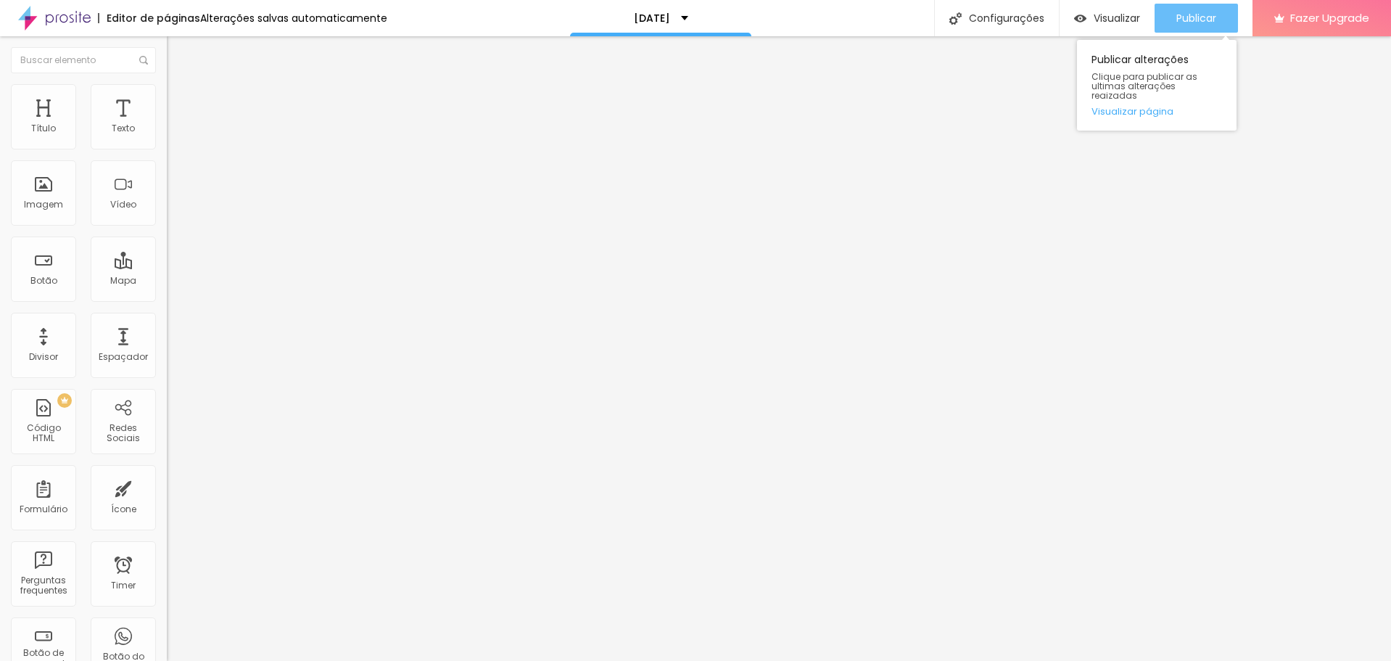
click at [1201, 15] on span "Publicar" at bounding box center [1196, 18] width 40 height 12
click at [167, 94] on img at bounding box center [173, 90] width 13 height 13
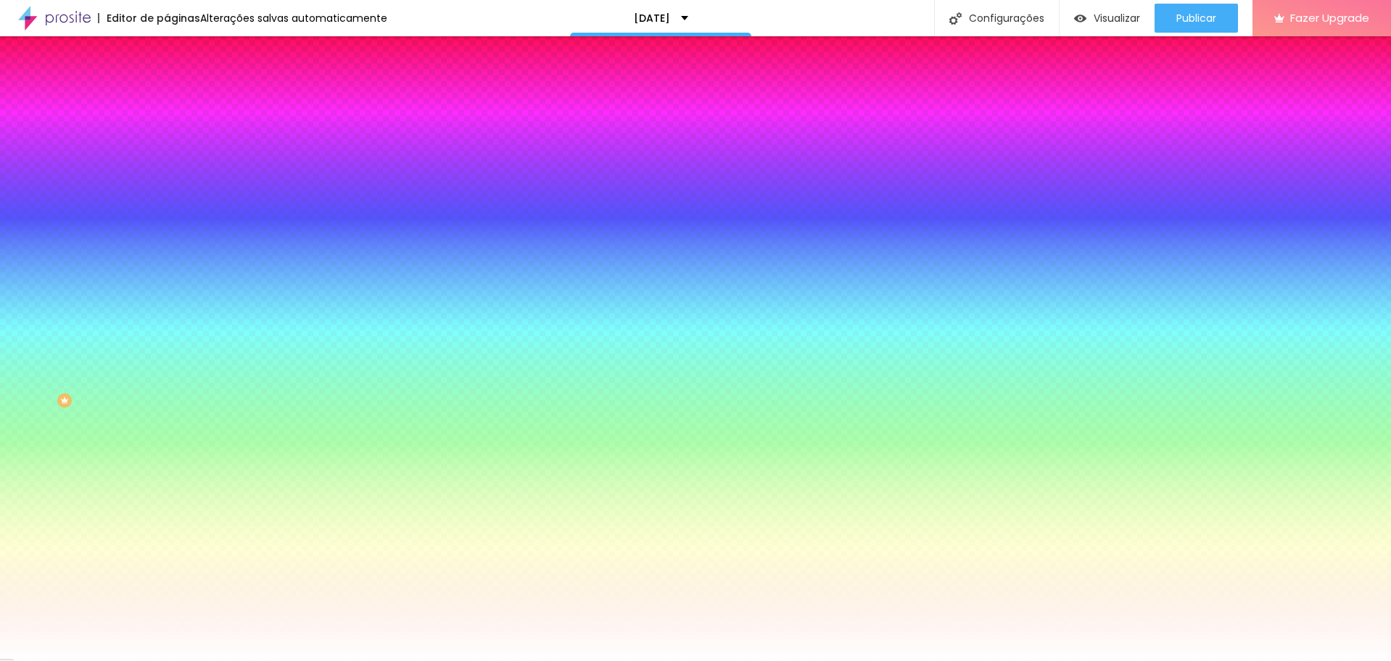
click at [167, 99] on li "Avançado" at bounding box center [250, 106] width 167 height 15
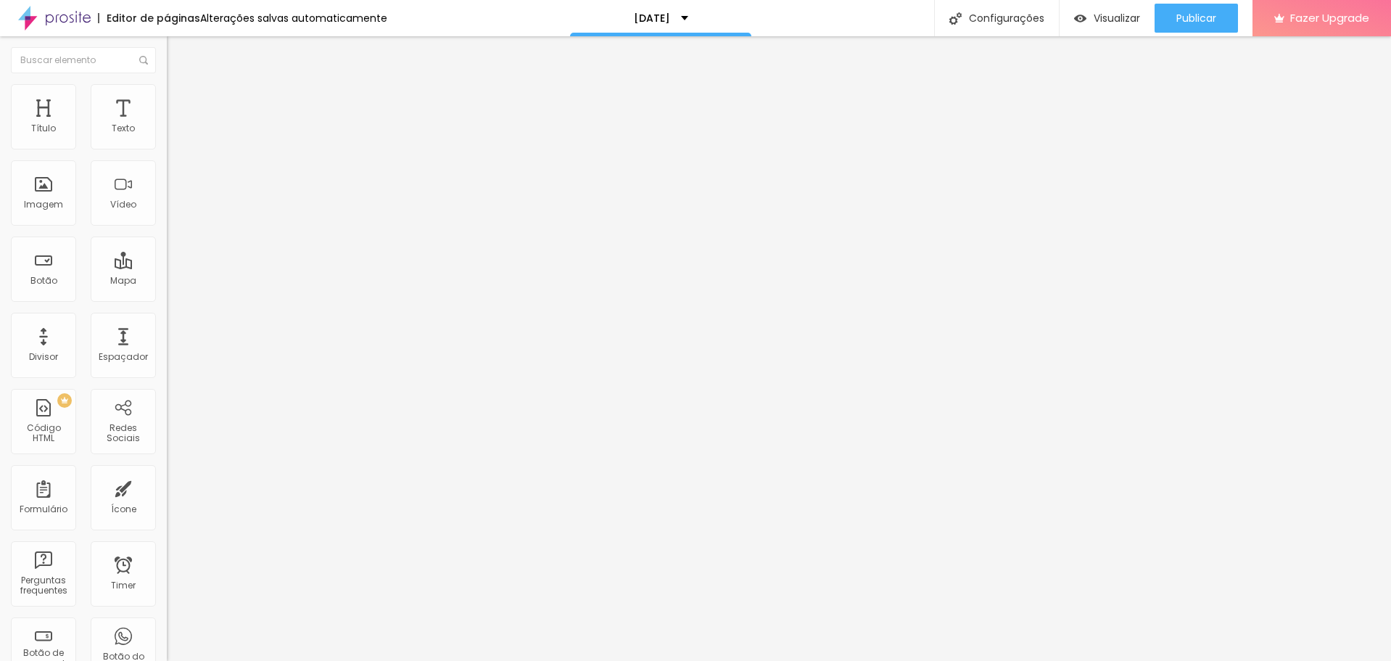
click at [167, 624] on li "Tablet" at bounding box center [250, 628] width 167 height 9
click at [167, 632] on div at bounding box center [250, 632] width 167 height 0
click at [167, 641] on div at bounding box center [250, 641] width 167 height 0
click at [167, 85] on ul "Conteúdo Estilo Avançado" at bounding box center [250, 92] width 167 height 44
click at [167, 99] on li "Avançado" at bounding box center [250, 106] width 167 height 15
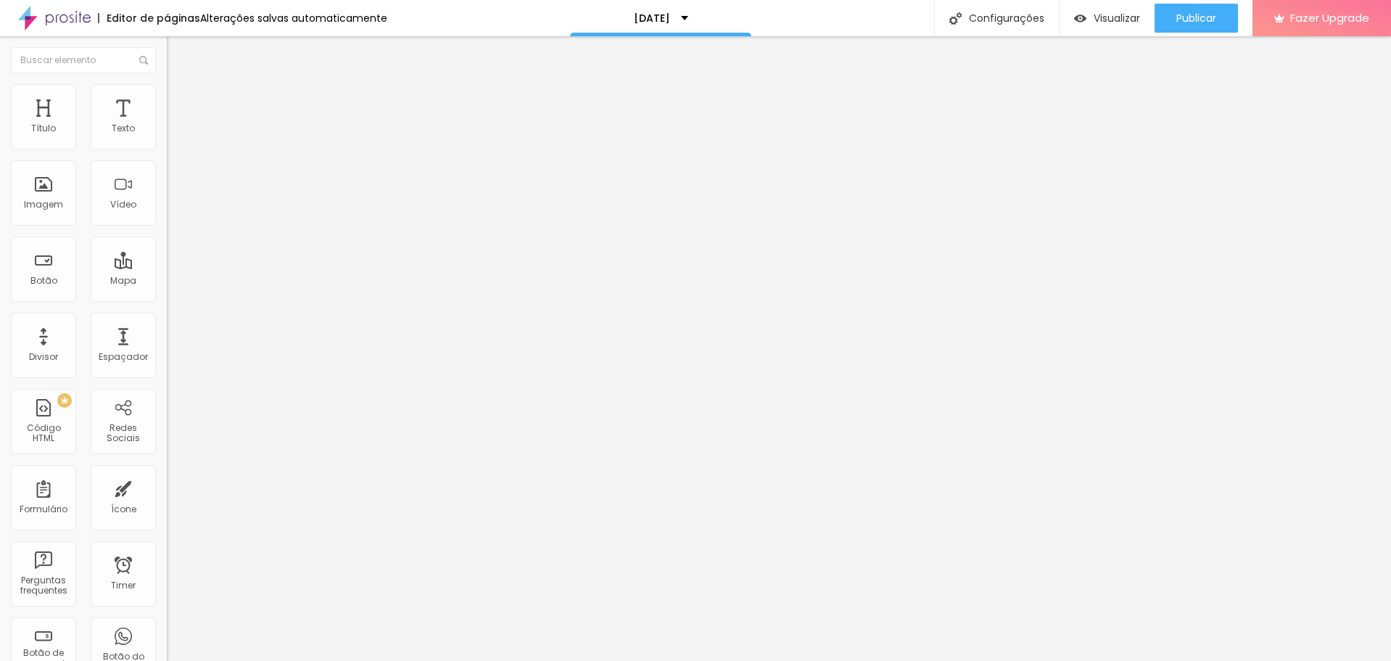
click at [167, 632] on div at bounding box center [250, 632] width 167 height 0
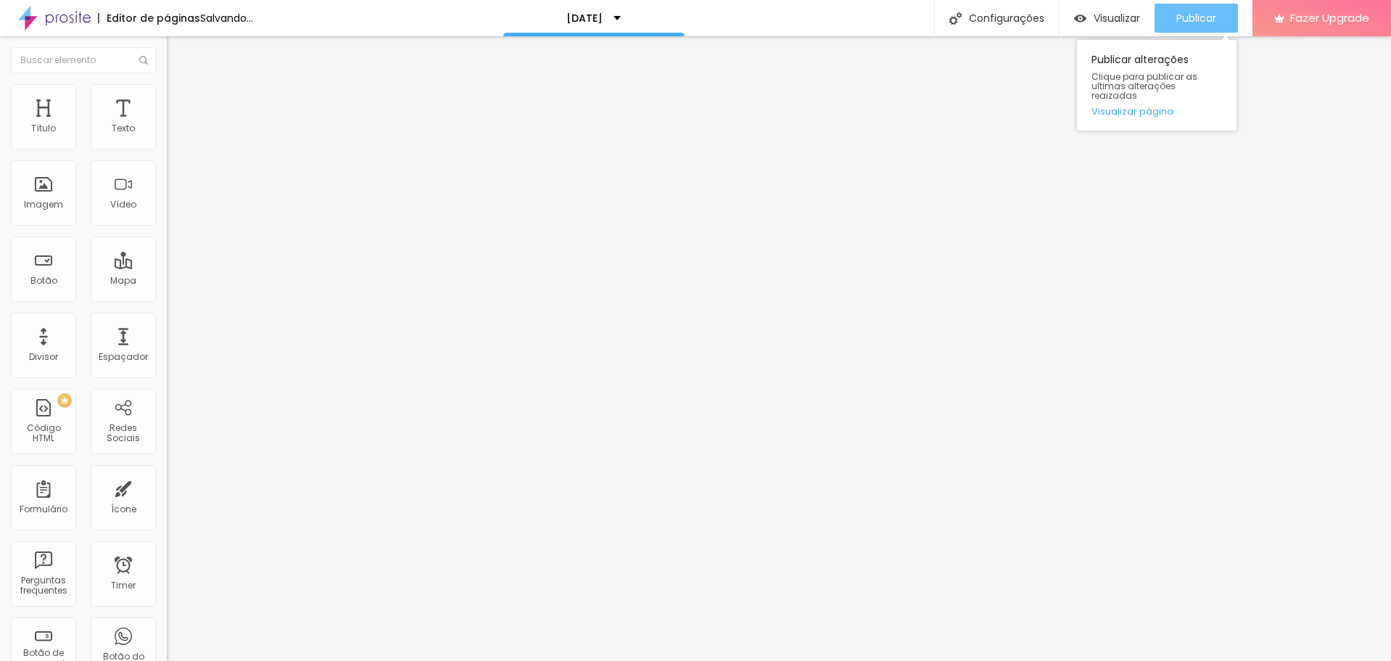
click at [1217, 22] on button "Publicar" at bounding box center [1195, 18] width 83 height 29
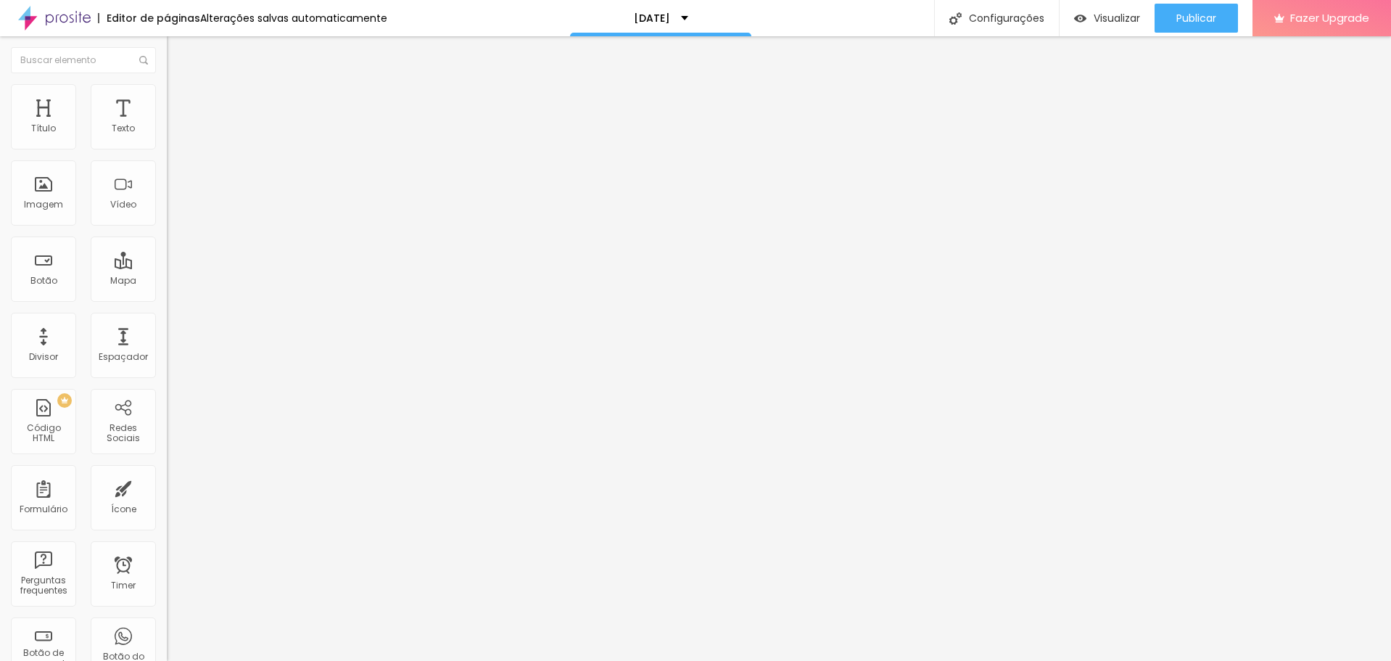
click at [180, 102] on span "Avançado" at bounding box center [204, 108] width 48 height 12
click at [167, 624] on div at bounding box center [250, 624] width 167 height 0
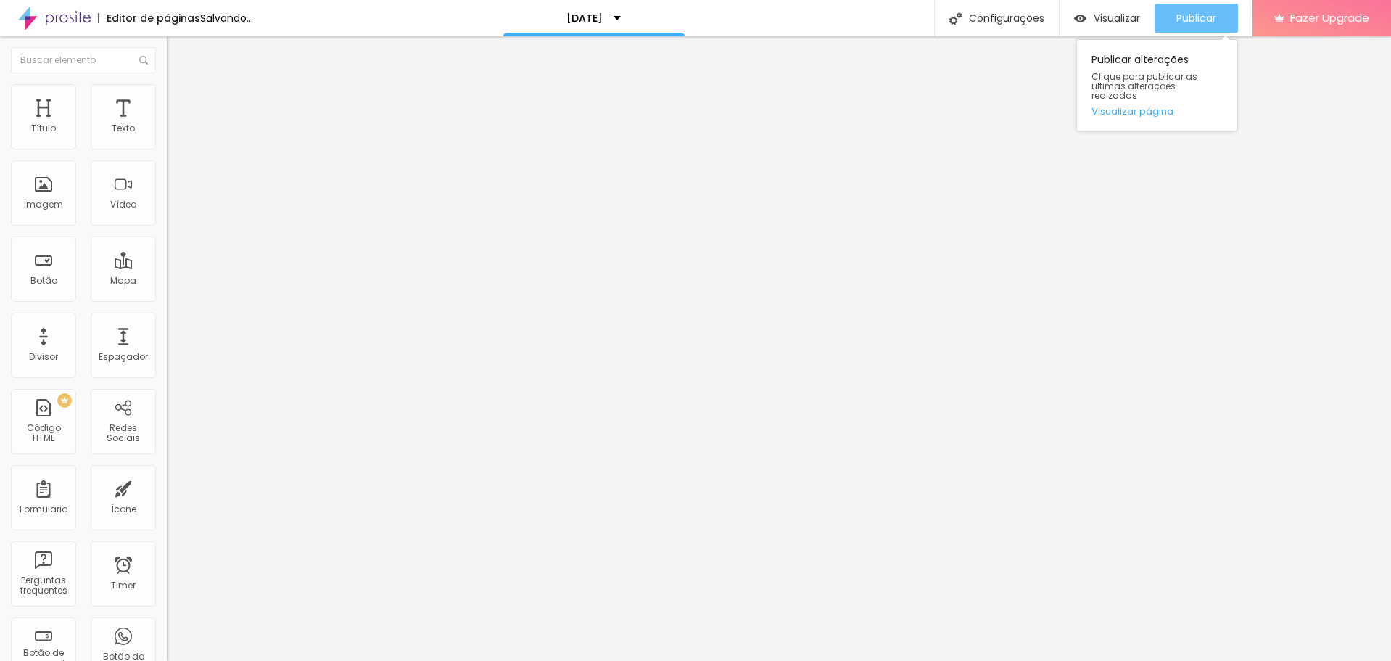
click at [1168, 20] on button "Publicar" at bounding box center [1195, 18] width 83 height 29
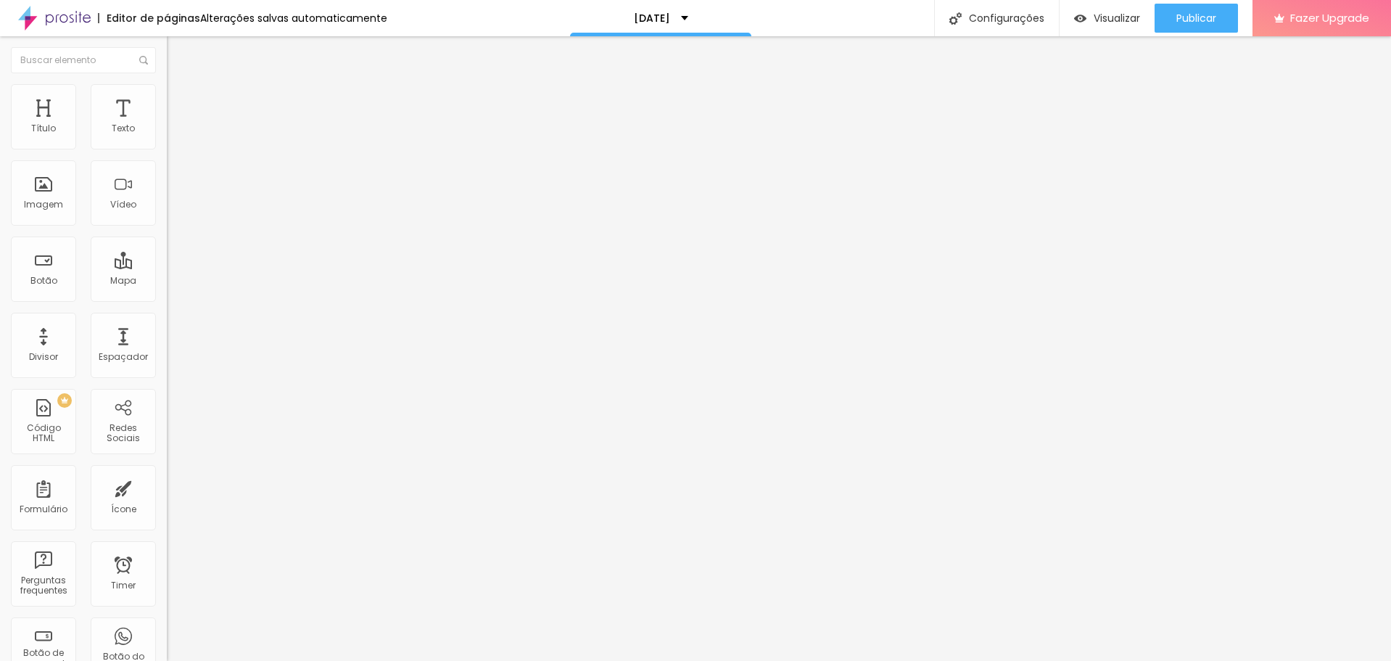
click at [167, 624] on div at bounding box center [250, 624] width 167 height 0
click at [1214, 24] on span "Publicar" at bounding box center [1196, 18] width 40 height 12
click at [167, 132] on span "Encaixotado" at bounding box center [195, 126] width 57 height 12
click at [167, 154] on span "Completo" at bounding box center [189, 148] width 44 height 12
click at [1185, 12] on span "Publicar" at bounding box center [1196, 18] width 40 height 12
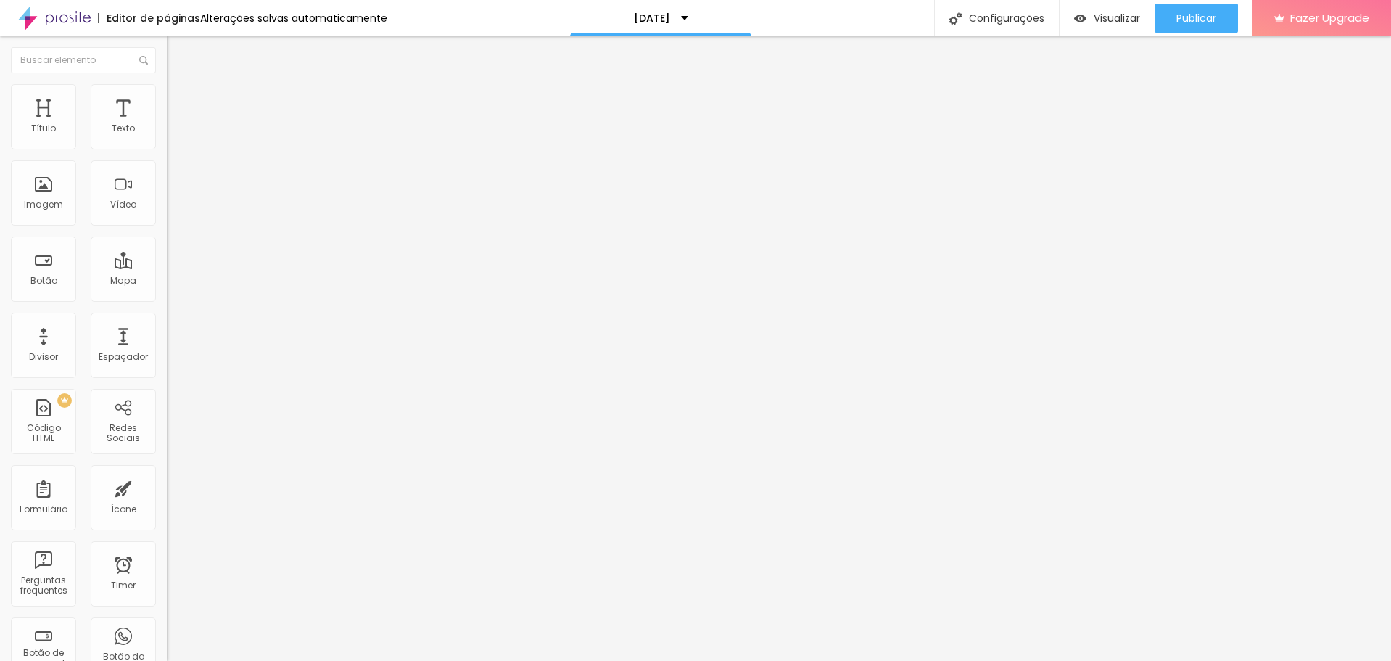
click at [167, 141] on span "Encaixotado" at bounding box center [195, 134] width 57 height 12
click at [167, 132] on span "Encaixotado" at bounding box center [195, 126] width 57 height 12
click at [167, 154] on span "Completo" at bounding box center [189, 148] width 44 height 12
click at [167, 141] on span "Encaixotado" at bounding box center [195, 134] width 57 height 12
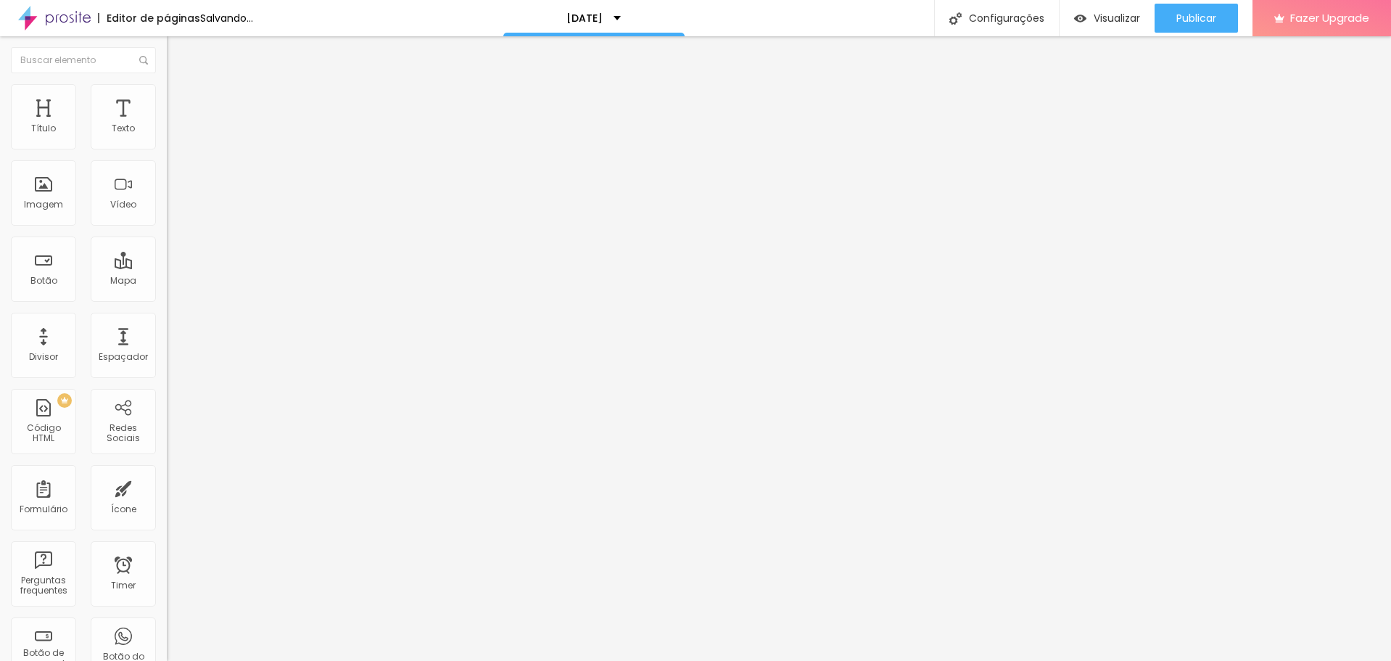
click at [167, 132] on span "Encaixotado" at bounding box center [195, 126] width 57 height 12
click at [180, 100] on span "Estilo" at bounding box center [191, 94] width 22 height 12
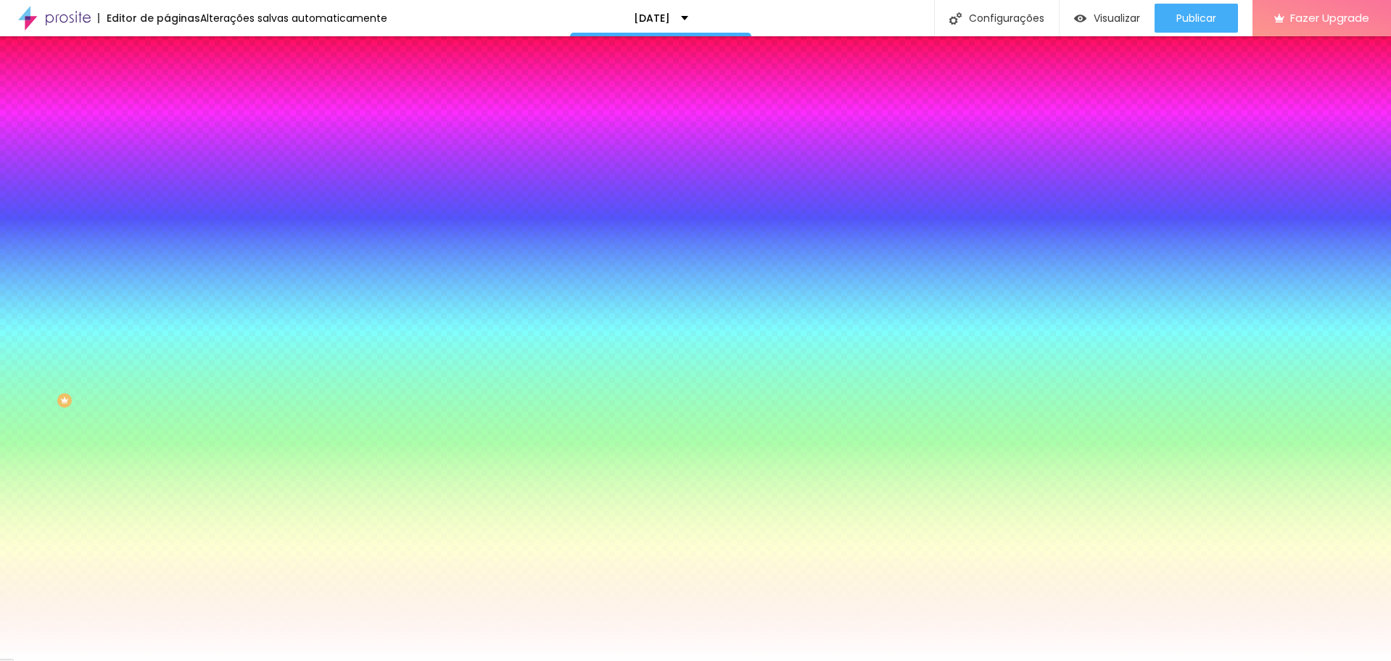
click at [167, 172] on div "Efeito da Imagem Parallax Nenhum Parallax" at bounding box center [250, 152] width 167 height 40
click at [167, 151] on span "Parallax" at bounding box center [185, 145] width 36 height 12
click at [167, 160] on span "Nenhum" at bounding box center [186, 153] width 38 height 12
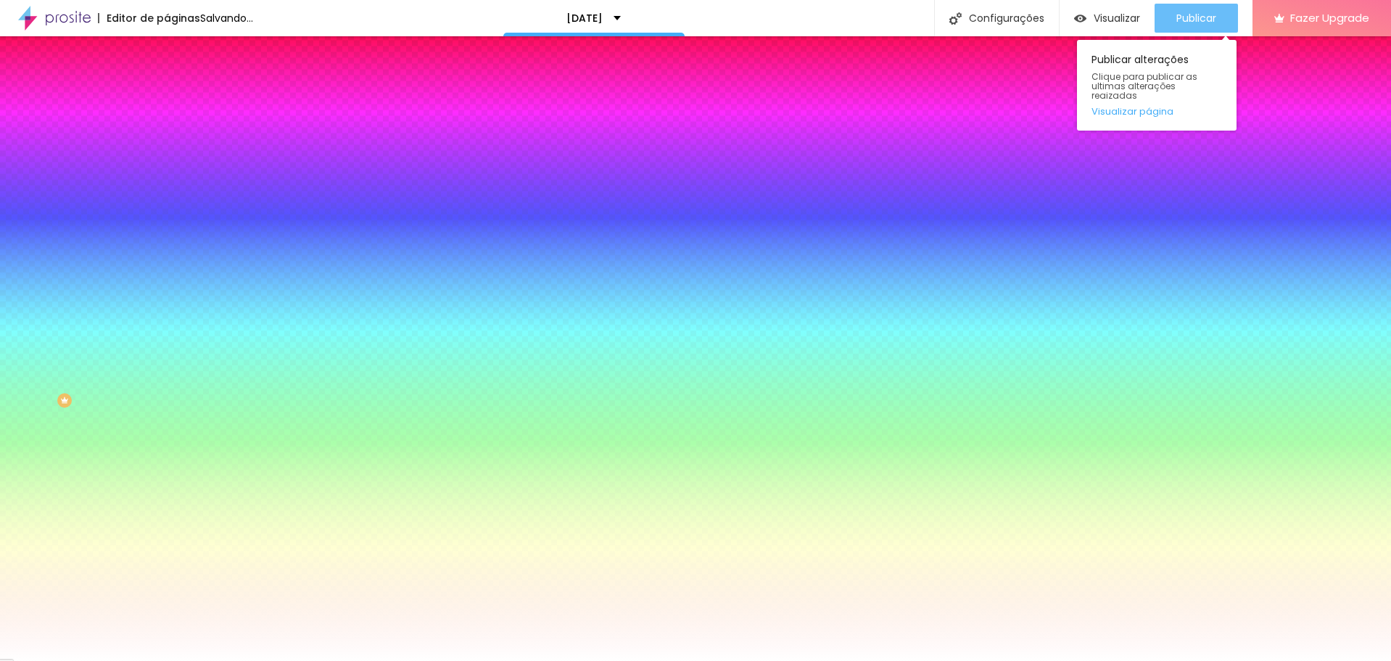
click at [1196, 17] on span "Publicar" at bounding box center [1196, 18] width 40 height 12
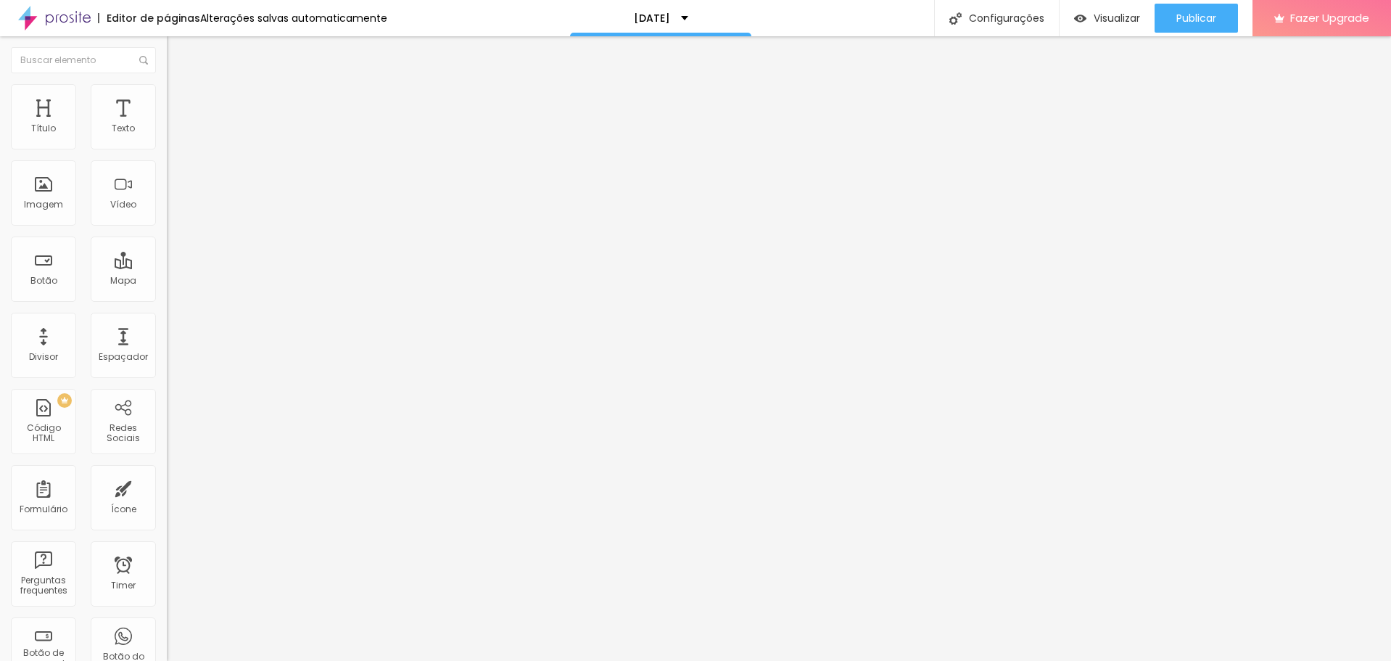
click at [180, 99] on span "Estilo" at bounding box center [191, 94] width 22 height 12
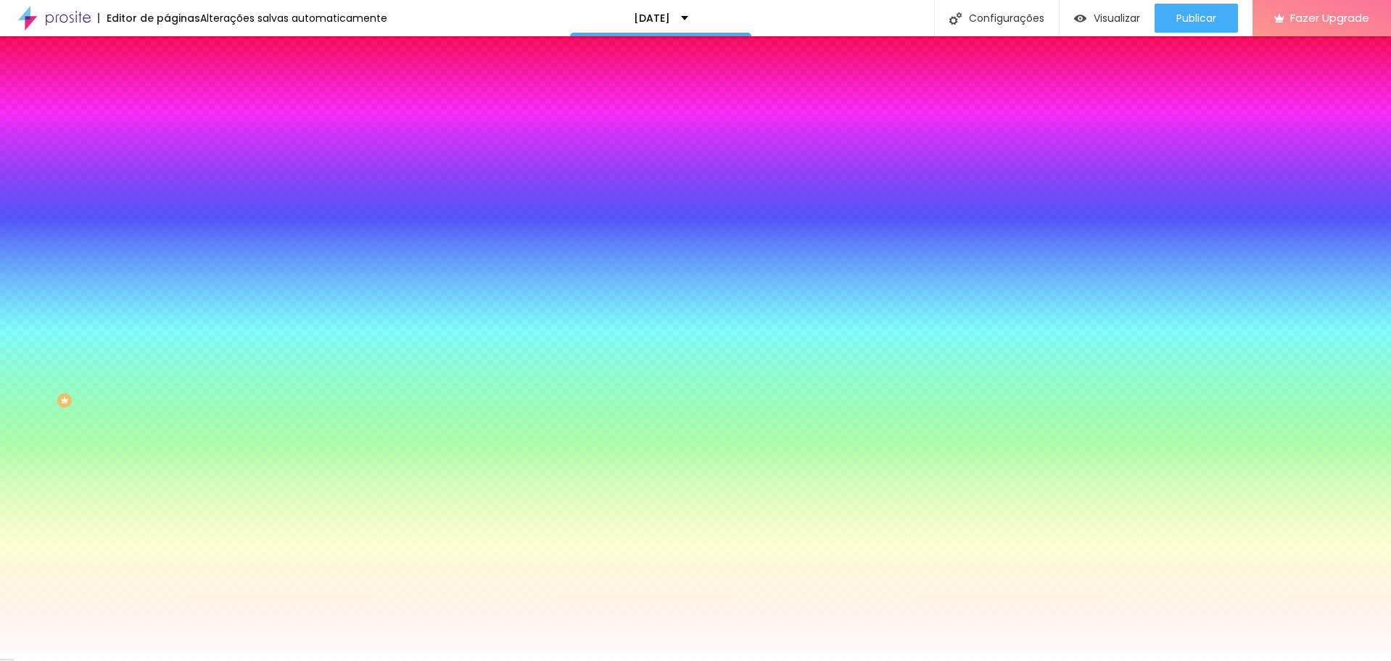
click at [167, 151] on span "Nenhum" at bounding box center [186, 145] width 38 height 12
click at [167, 173] on span "Parallax" at bounding box center [185, 167] width 36 height 12
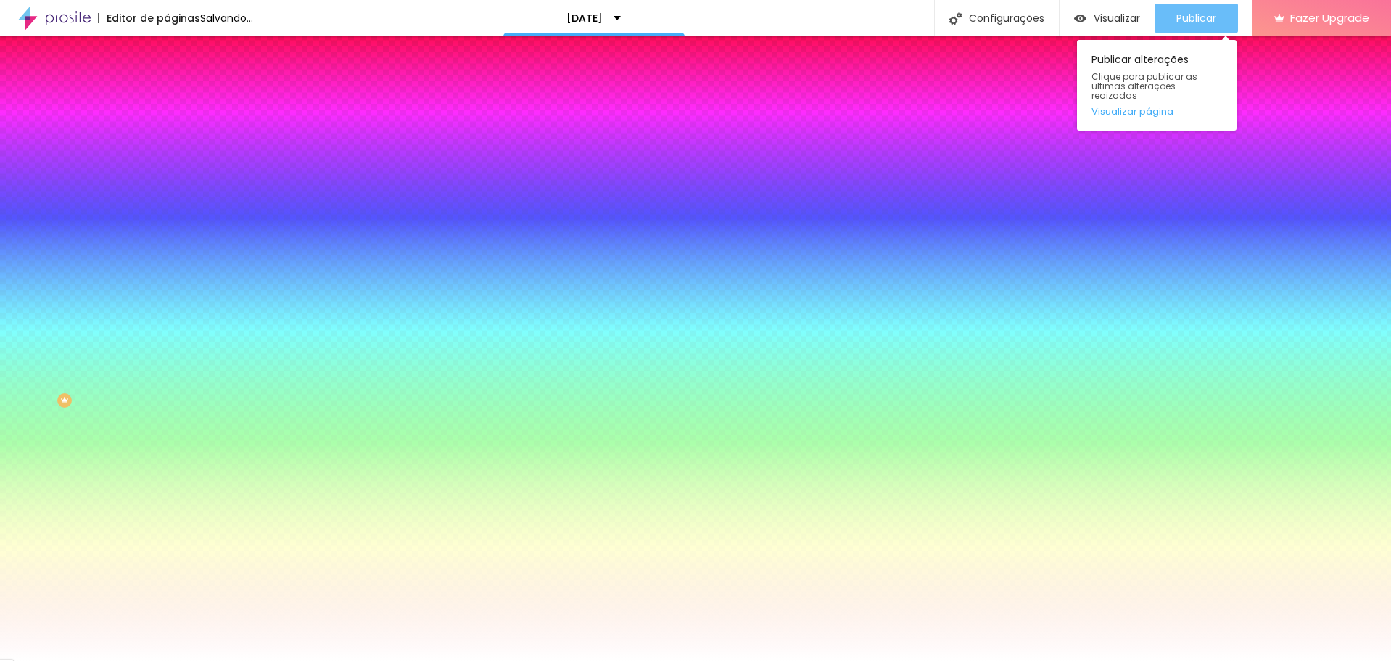
click at [1200, 18] on span "Publicar" at bounding box center [1196, 18] width 40 height 12
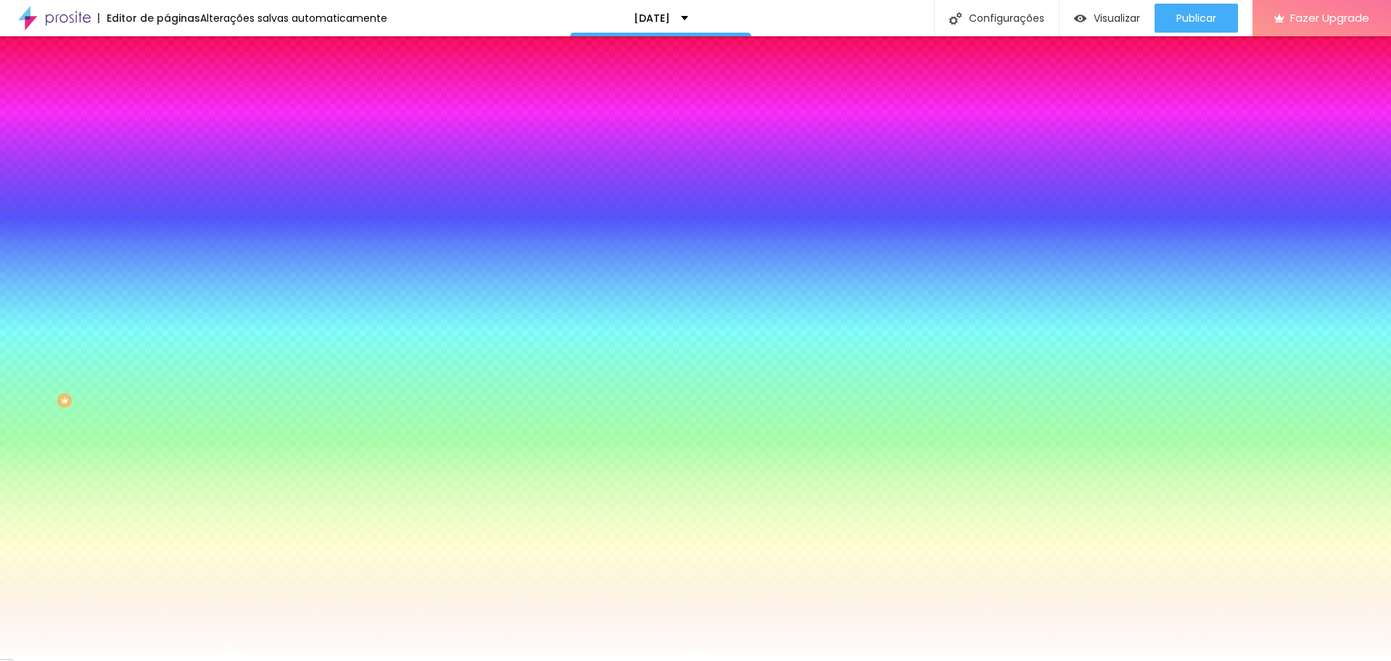
click at [167, 160] on span "Nenhum" at bounding box center [186, 153] width 38 height 12
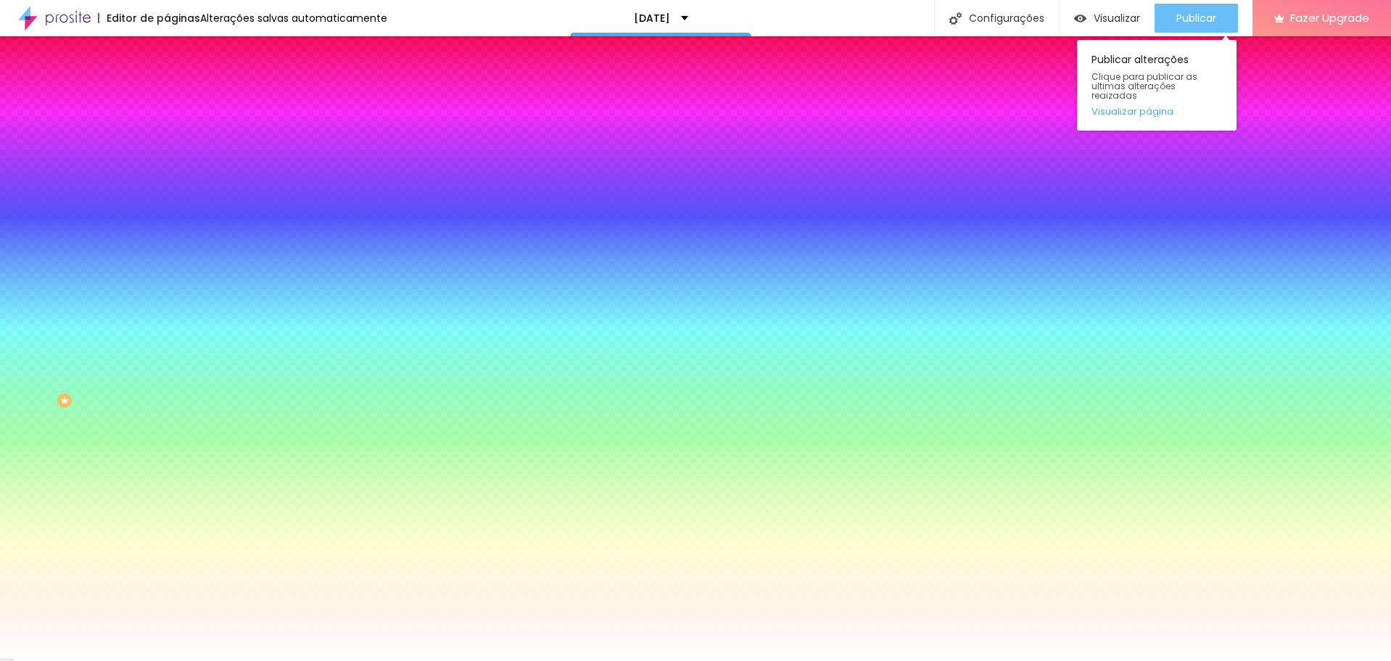
click at [1181, 9] on div "Publicar" at bounding box center [1196, 18] width 40 height 29
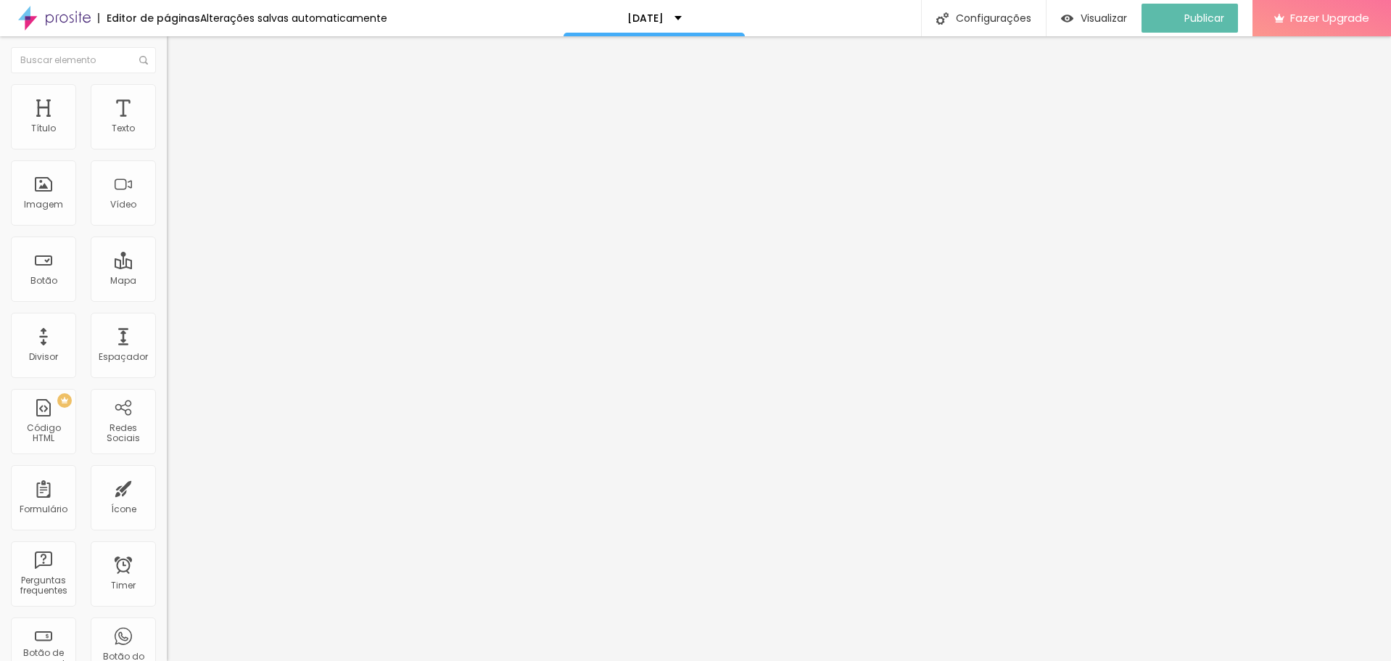
click at [167, 99] on li "Avançado" at bounding box center [250, 106] width 167 height 15
click at [167, 90] on img at bounding box center [173, 90] width 13 height 13
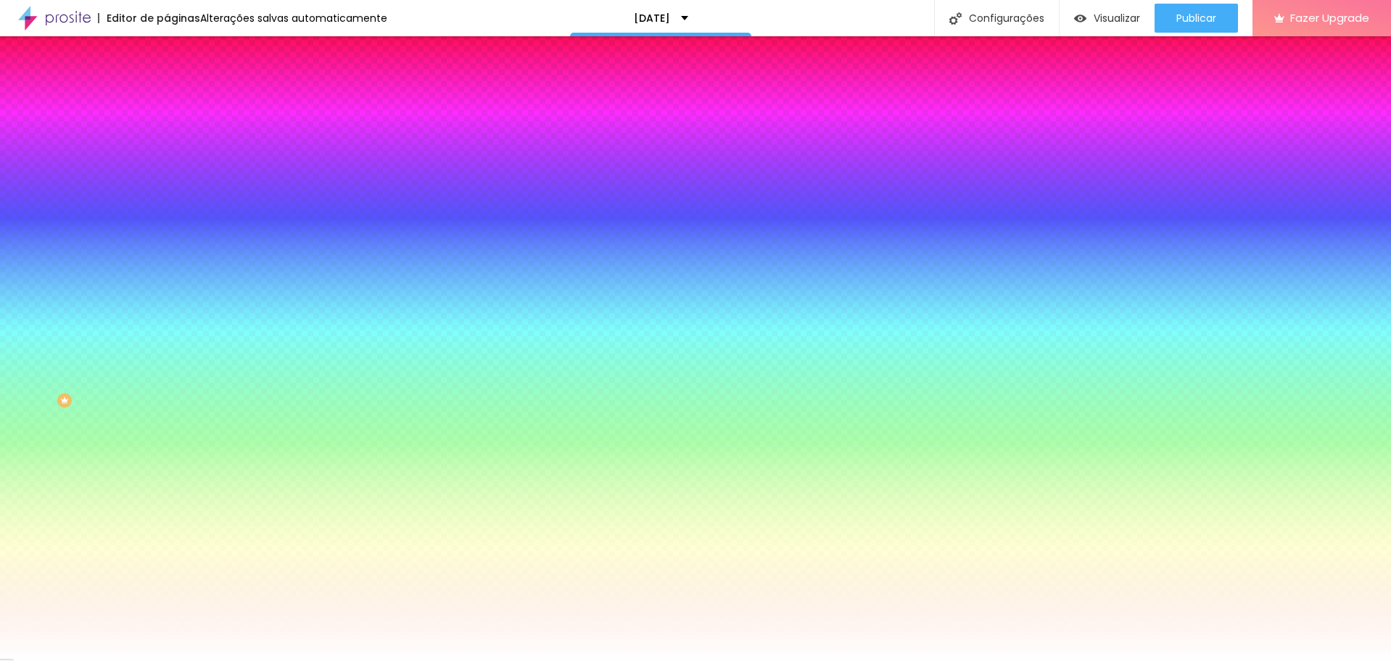
click at [167, 260] on button "button" at bounding box center [177, 252] width 20 height 15
radio input "false"
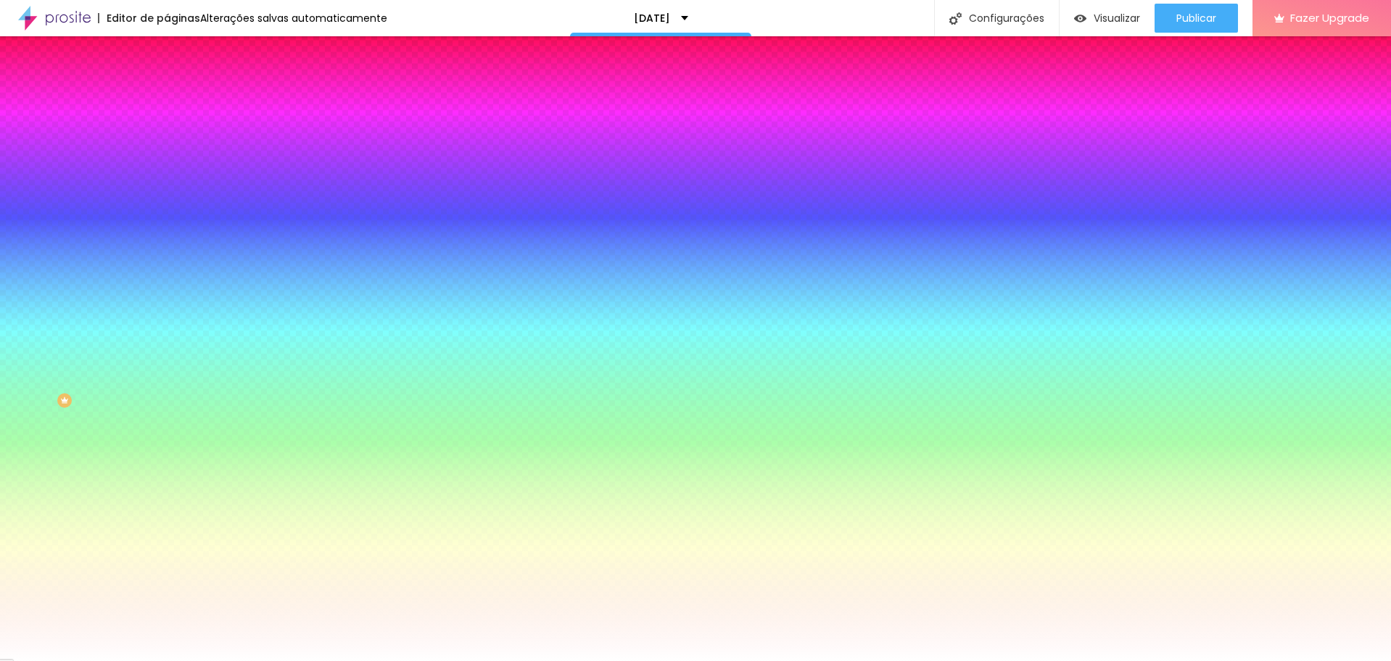
radio input "false"
radio input "true"
click at [456, 660] on div at bounding box center [695, 661] width 1391 height 0
click at [173, 241] on icon "button" at bounding box center [178, 236] width 10 height 10
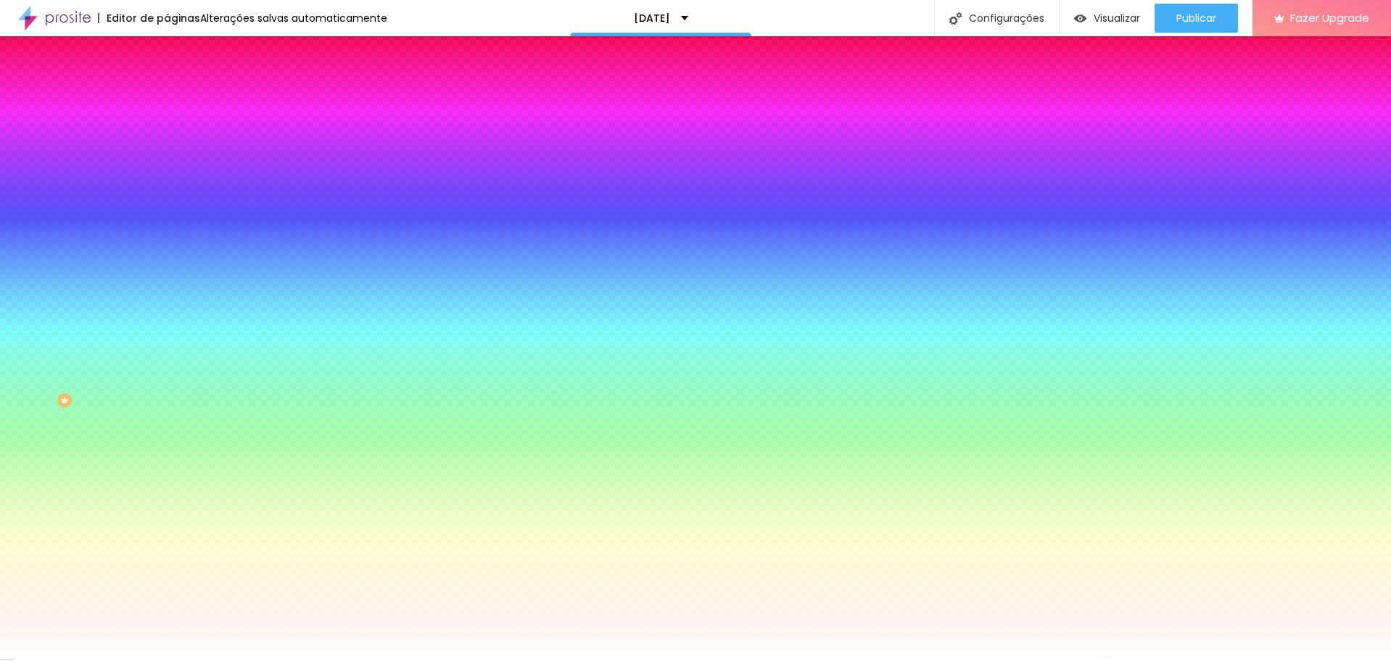
click at [174, 255] on icon "button" at bounding box center [177, 252] width 6 height 6
click at [50, 660] on div at bounding box center [695, 661] width 1391 height 0
click at [173, 256] on icon "button" at bounding box center [177, 251] width 9 height 9
click at [309, 660] on div at bounding box center [695, 669] width 1391 height 0
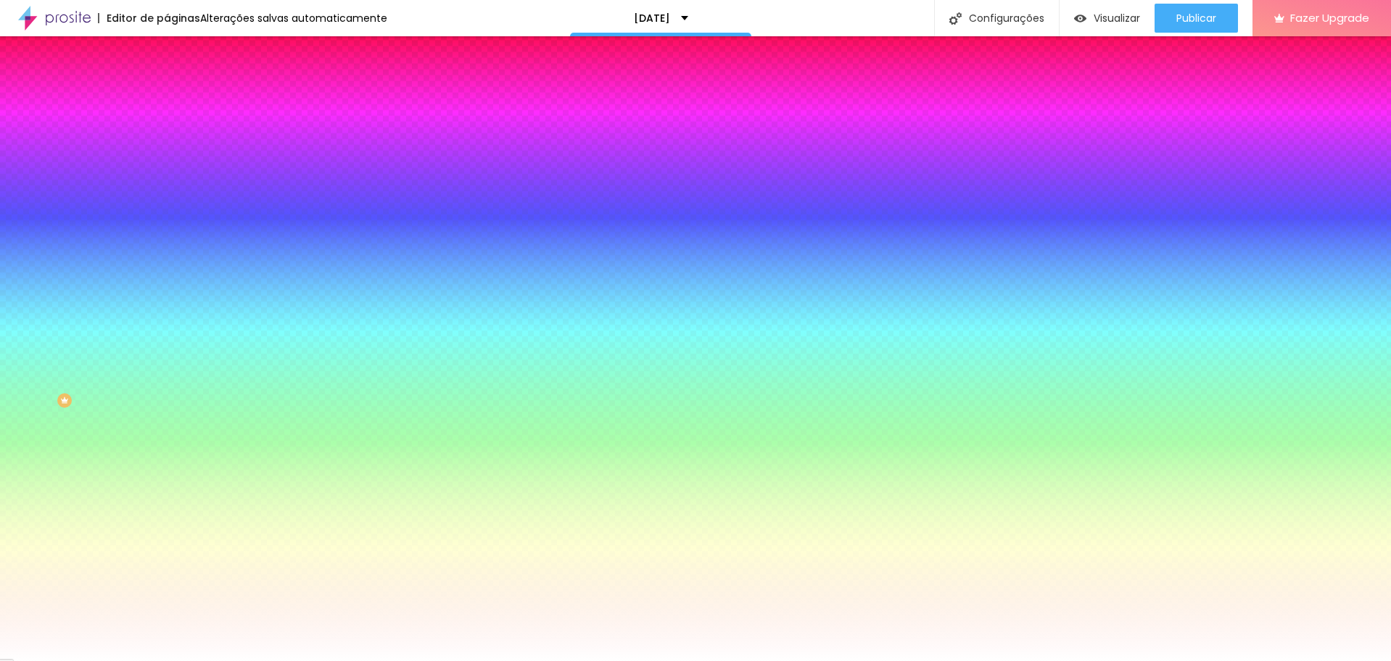
radio input "false"
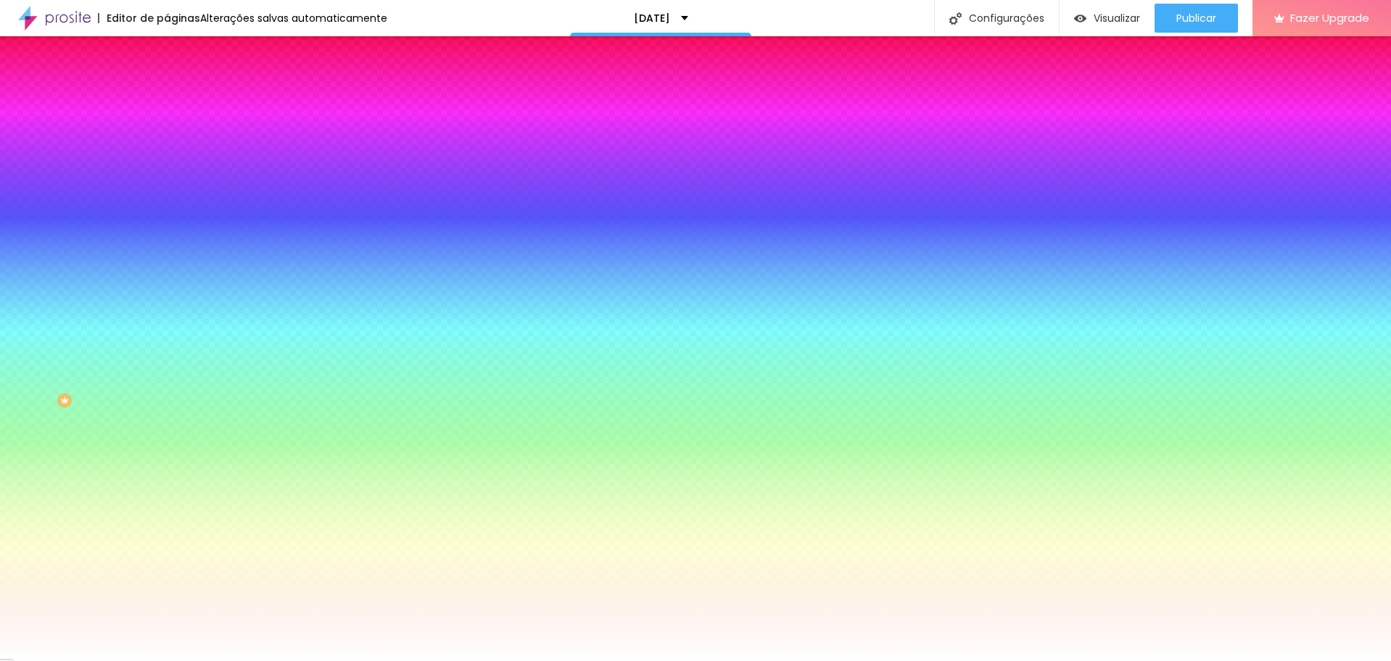
radio input "true"
drag, startPoint x: 194, startPoint y: 524, endPoint x: 215, endPoint y: 519, distance: 20.9
type input "155"
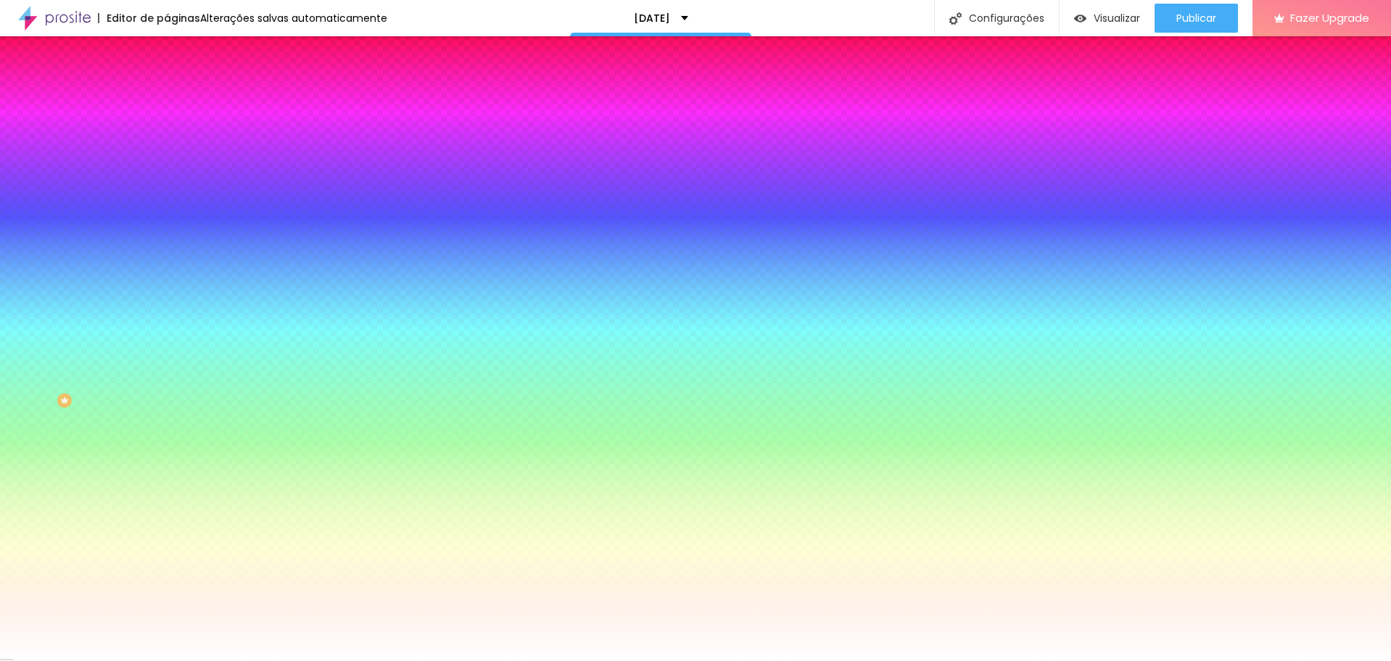
type input "155"
type input "195"
type input "205"
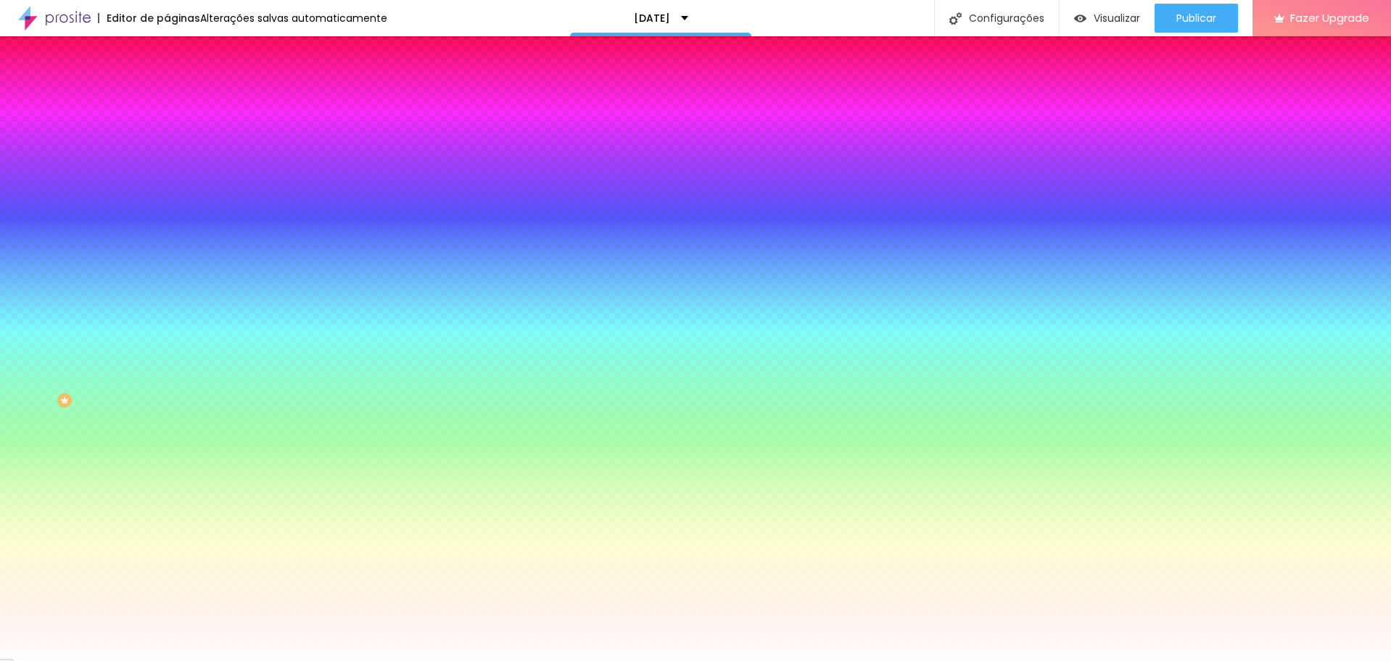
type input "215"
type input "225"
type input "230"
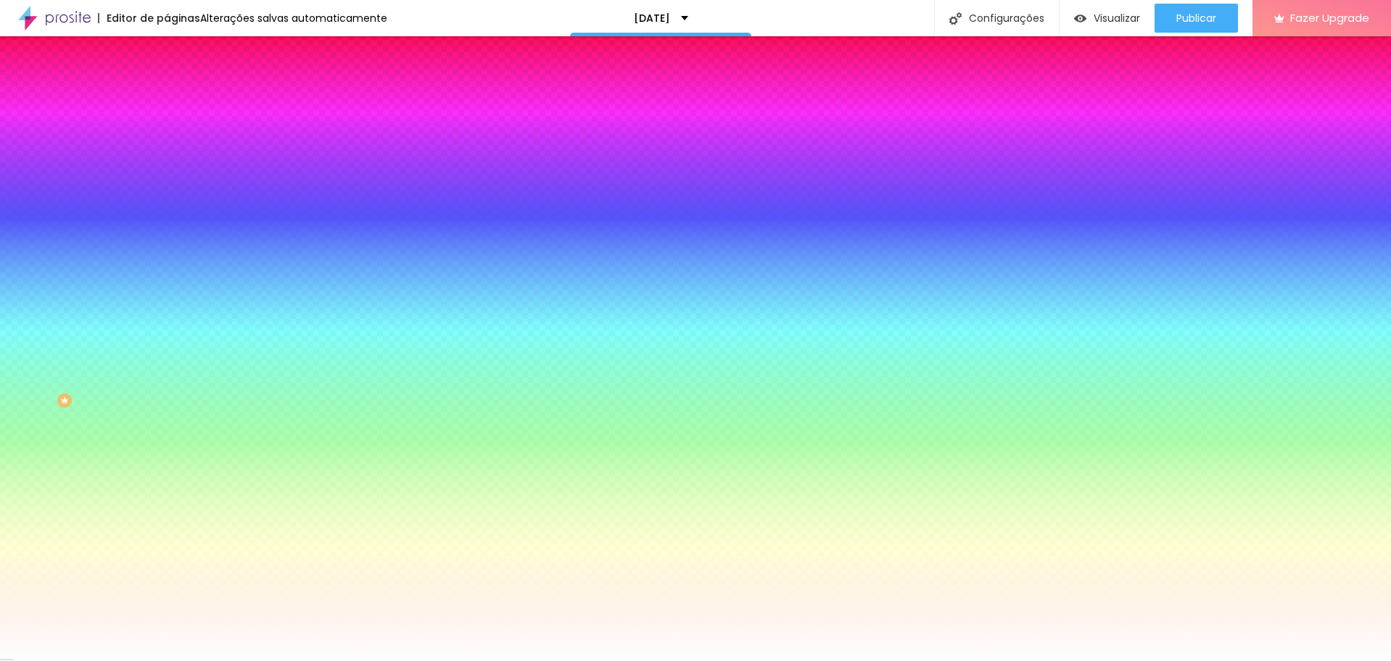
type input "230"
type input "240"
type input "250"
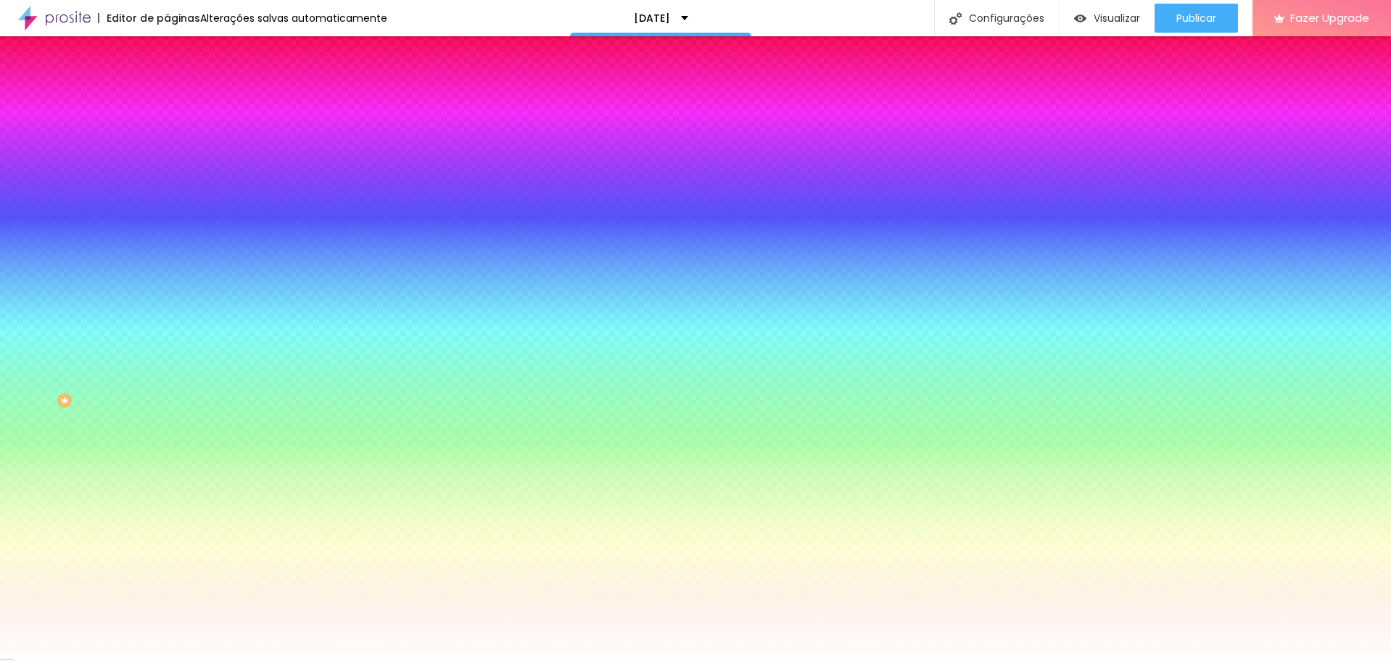
type input "255"
type input "260"
type input "255"
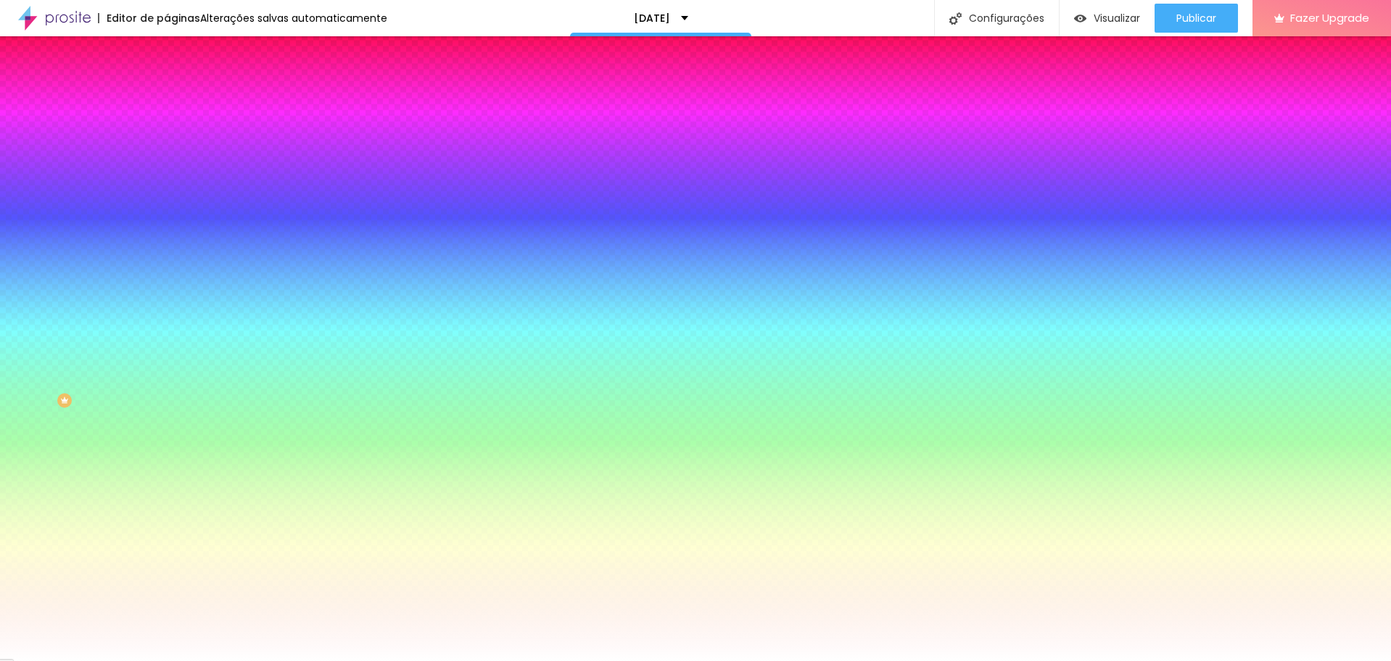
type input "255"
type input "245"
type input "225"
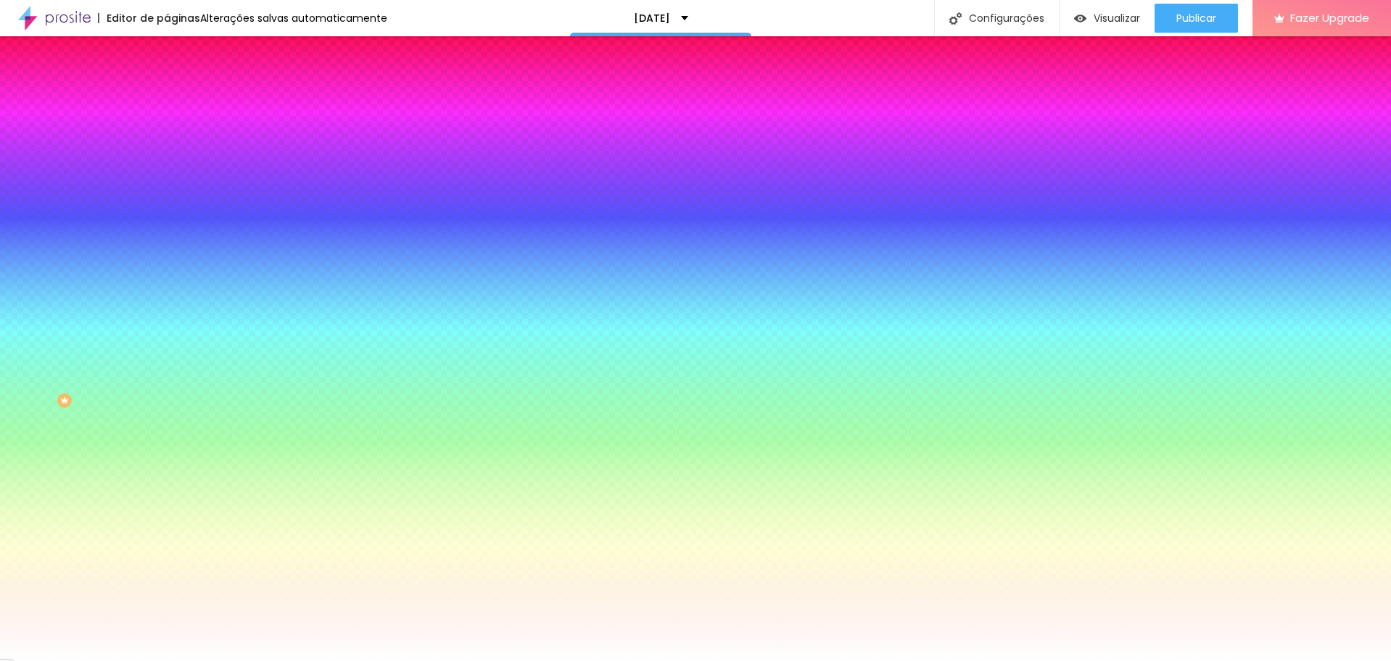
type input "200"
type input "185"
type input "180"
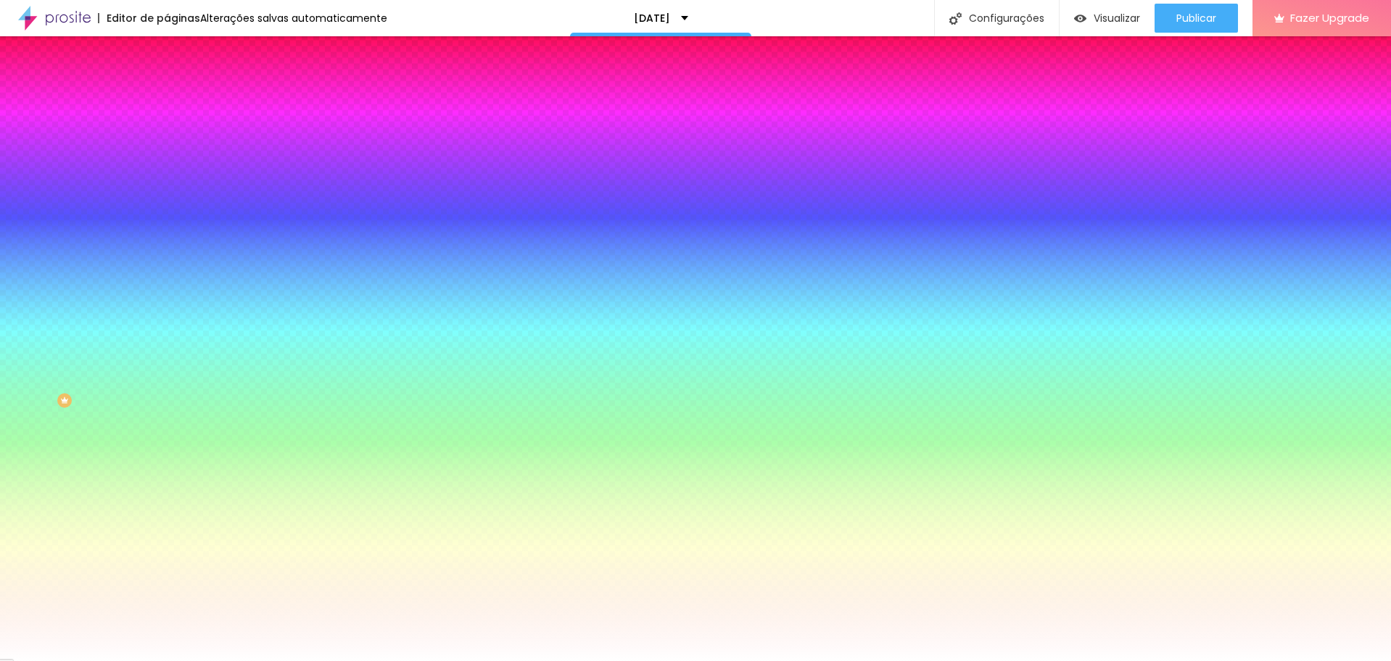
type input "180"
type input "175"
type input "170"
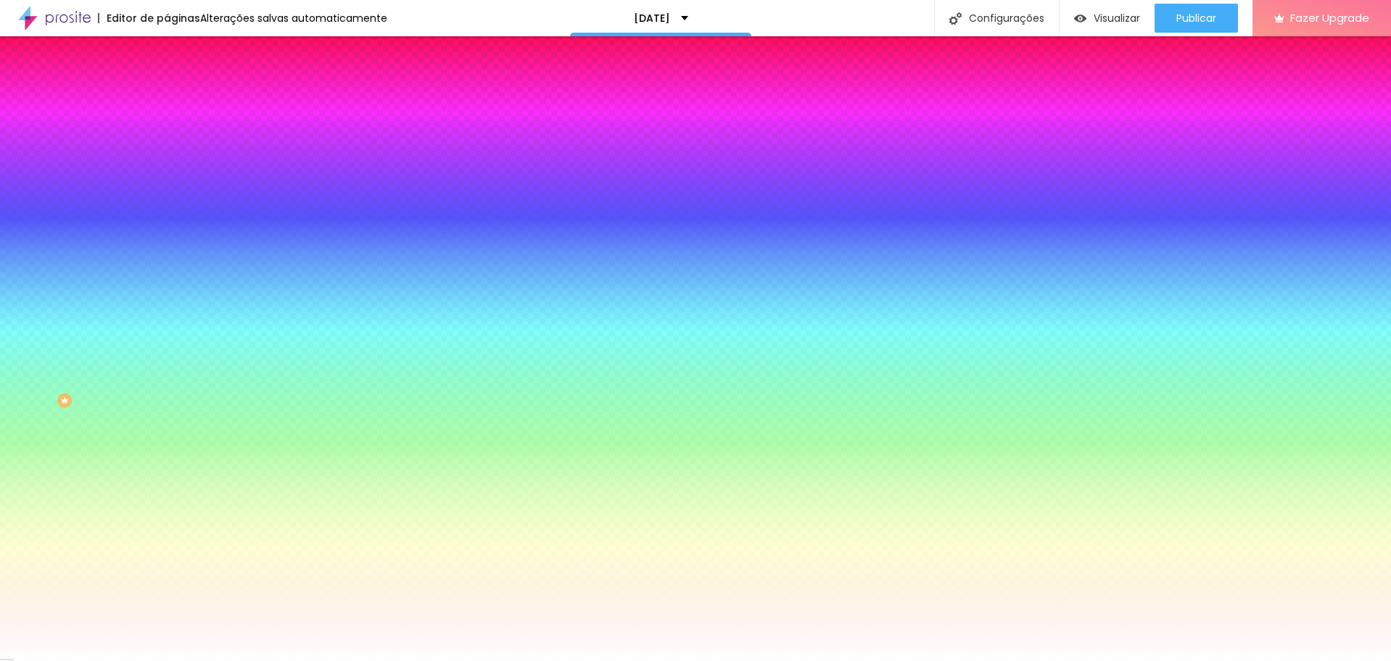
type input "105"
type input "110"
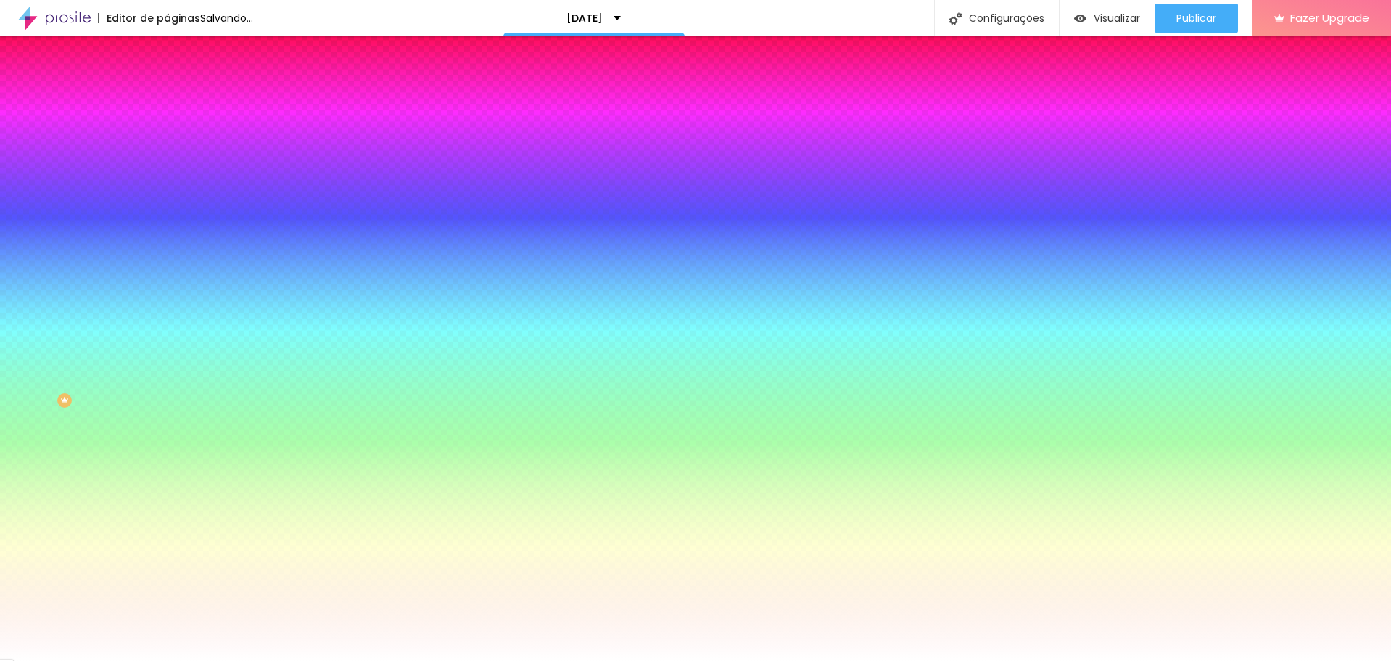
type input "130"
type input "200"
type input "225"
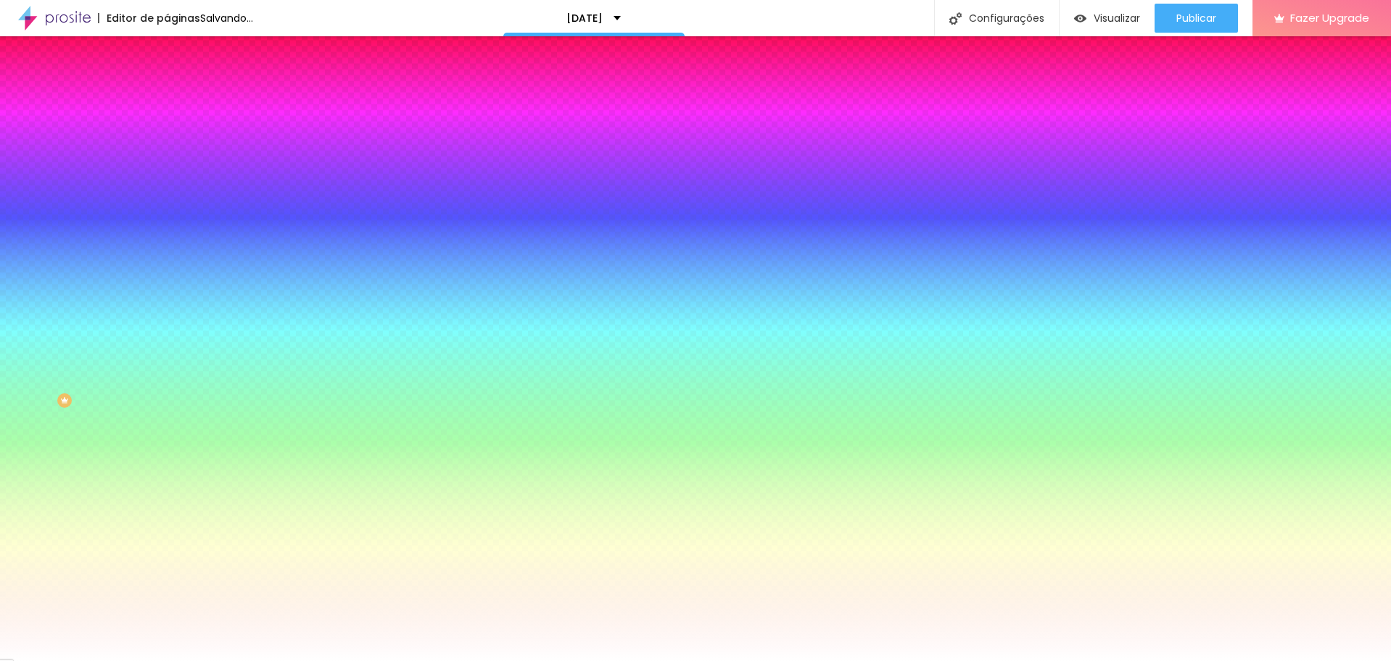
type input "225"
type input "285"
type input "305"
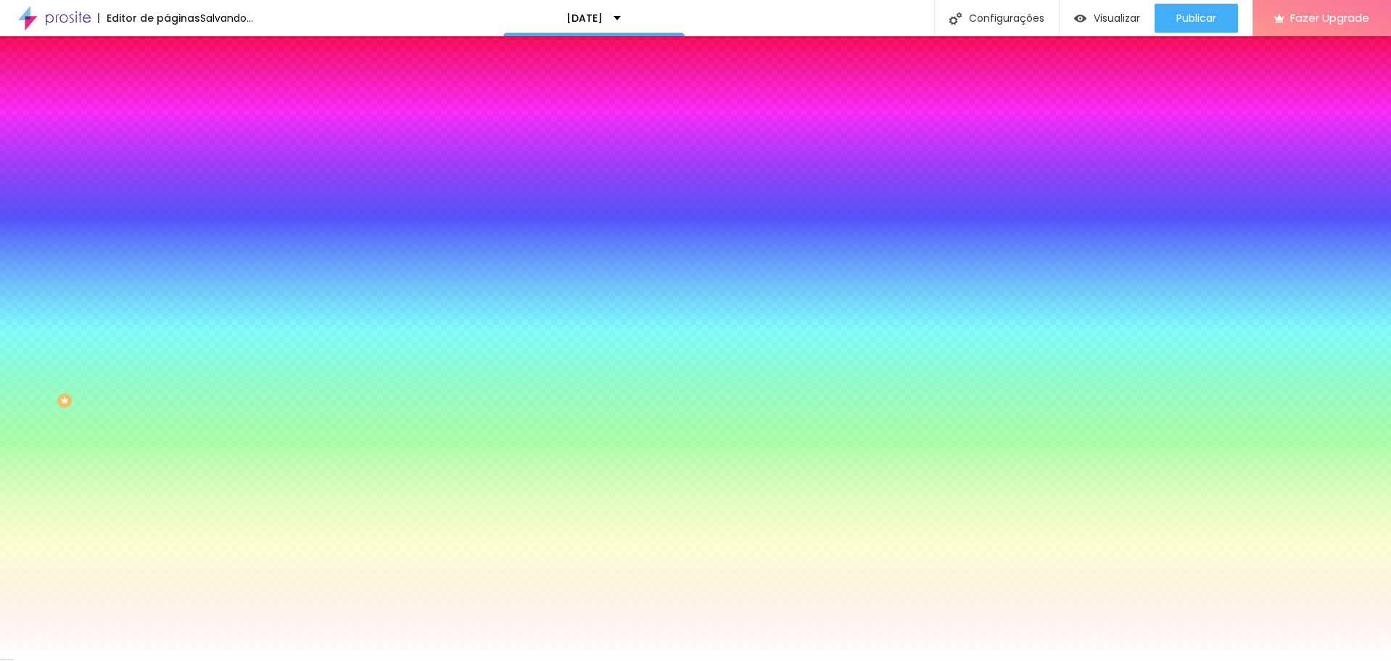
type input "320"
type input "330"
type input "345"
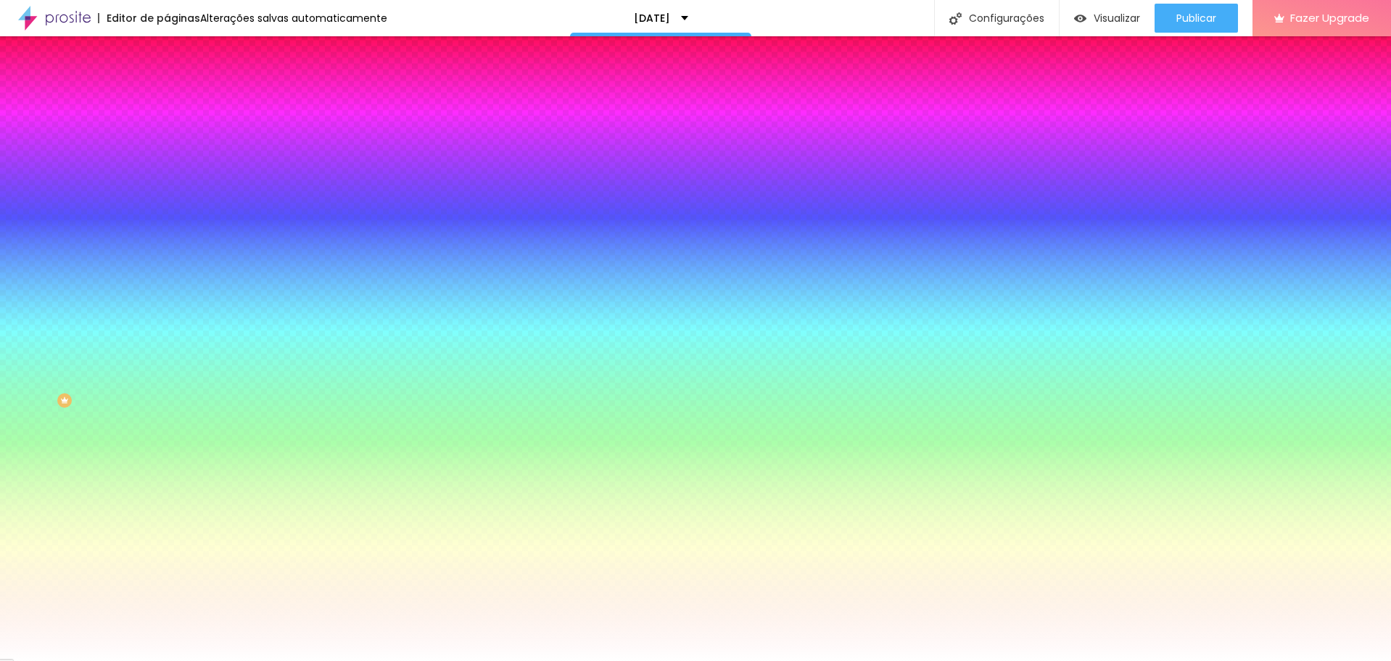
type input "345"
type input "365"
type input "375"
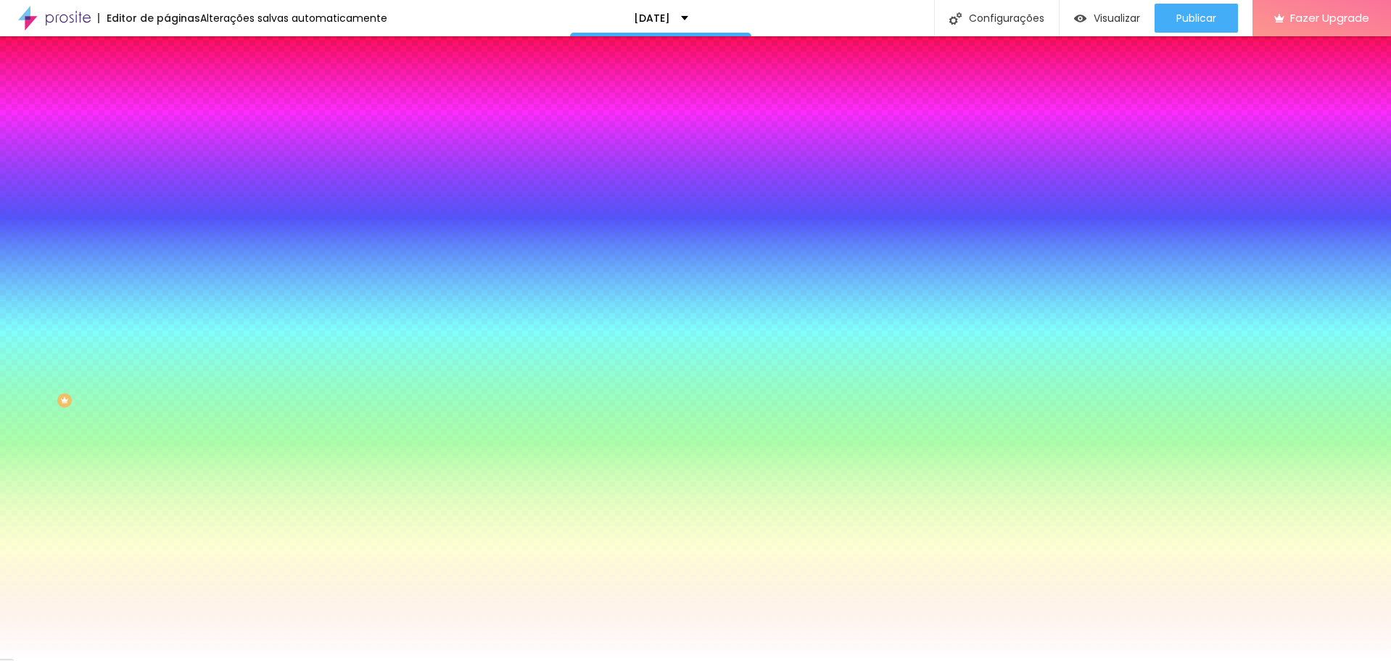
type input "380"
type input "370"
type input "340"
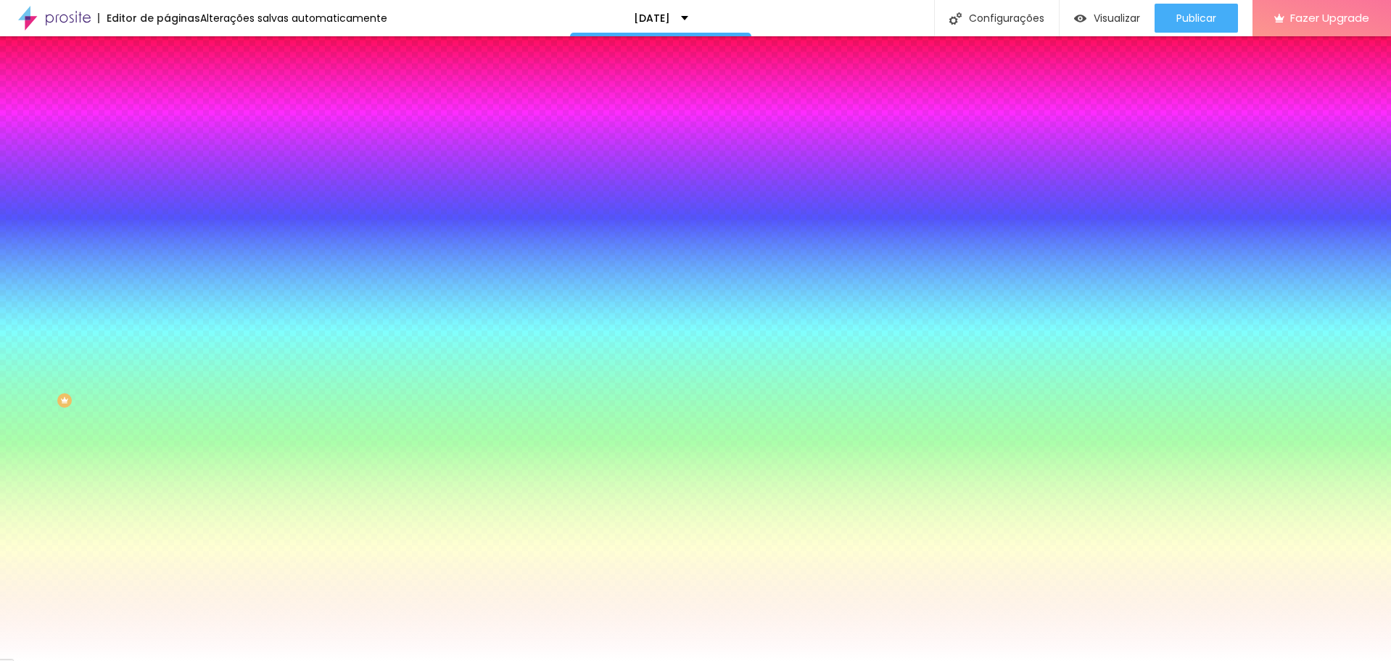
type input "340"
type input "315"
type input "285"
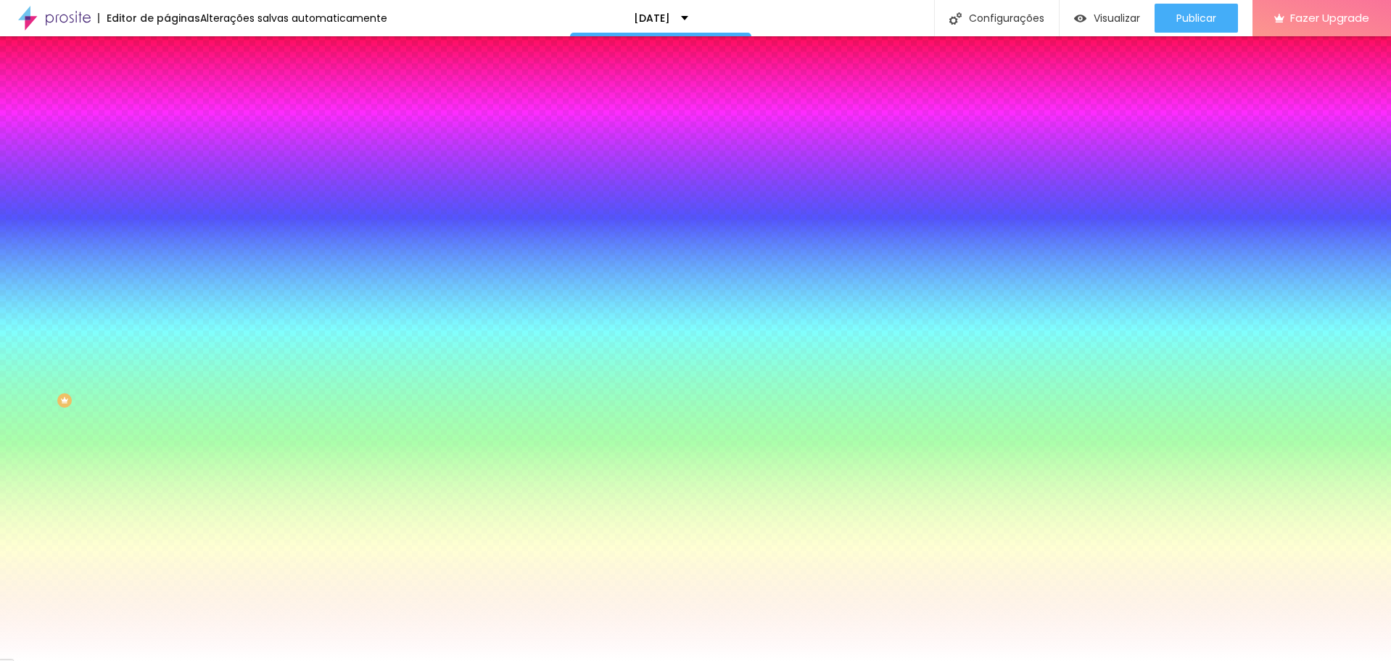
type input "270"
drag, startPoint x: 157, startPoint y: 563, endPoint x: 218, endPoint y: 555, distance: 60.7
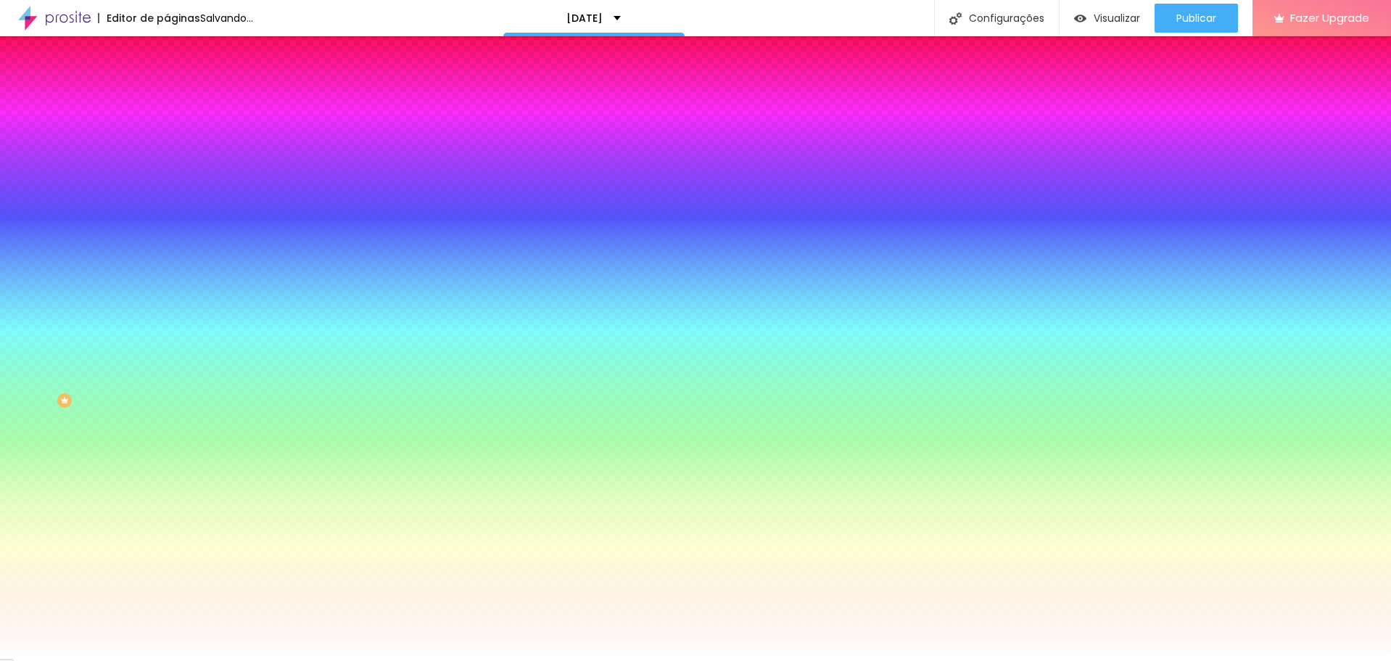
click at [325, 660] on div "Ativar efeito" at bounding box center [695, 665] width 1391 height 9
click at [316, 660] on div at bounding box center [695, 669] width 1391 height 0
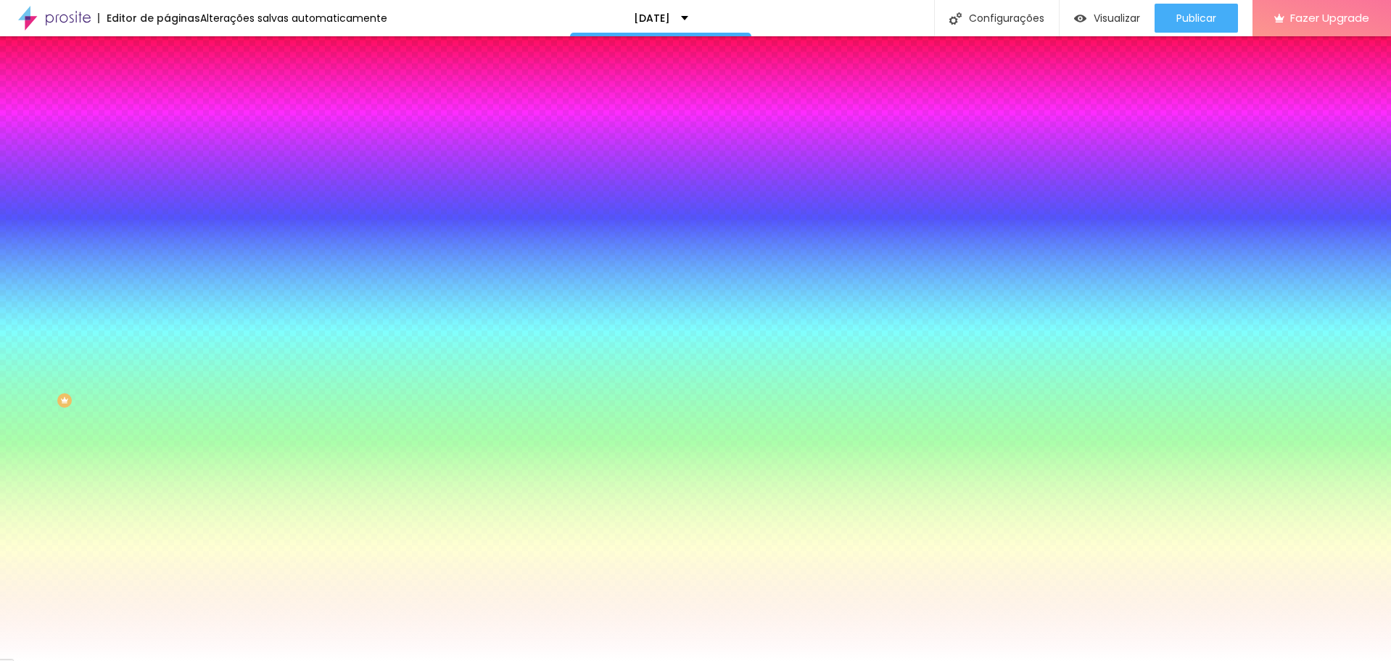
click at [52, 660] on div at bounding box center [695, 661] width 1391 height 0
click at [167, 301] on button "button" at bounding box center [177, 293] width 20 height 15
click at [309, 660] on div at bounding box center [695, 669] width 1391 height 0
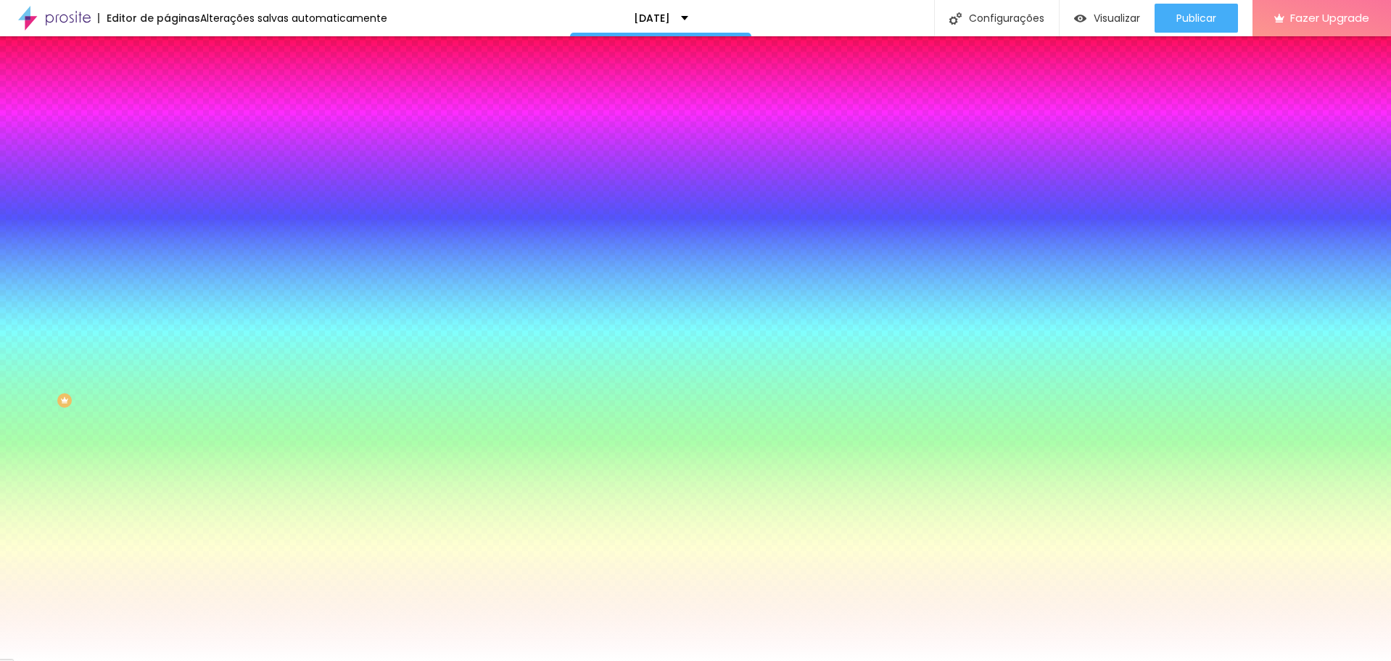
click at [94, 660] on div at bounding box center [695, 661] width 1391 height 0
click at [173, 257] on icon "button" at bounding box center [174, 255] width 3 height 3
click at [300, 660] on div at bounding box center [695, 669] width 1391 height 0
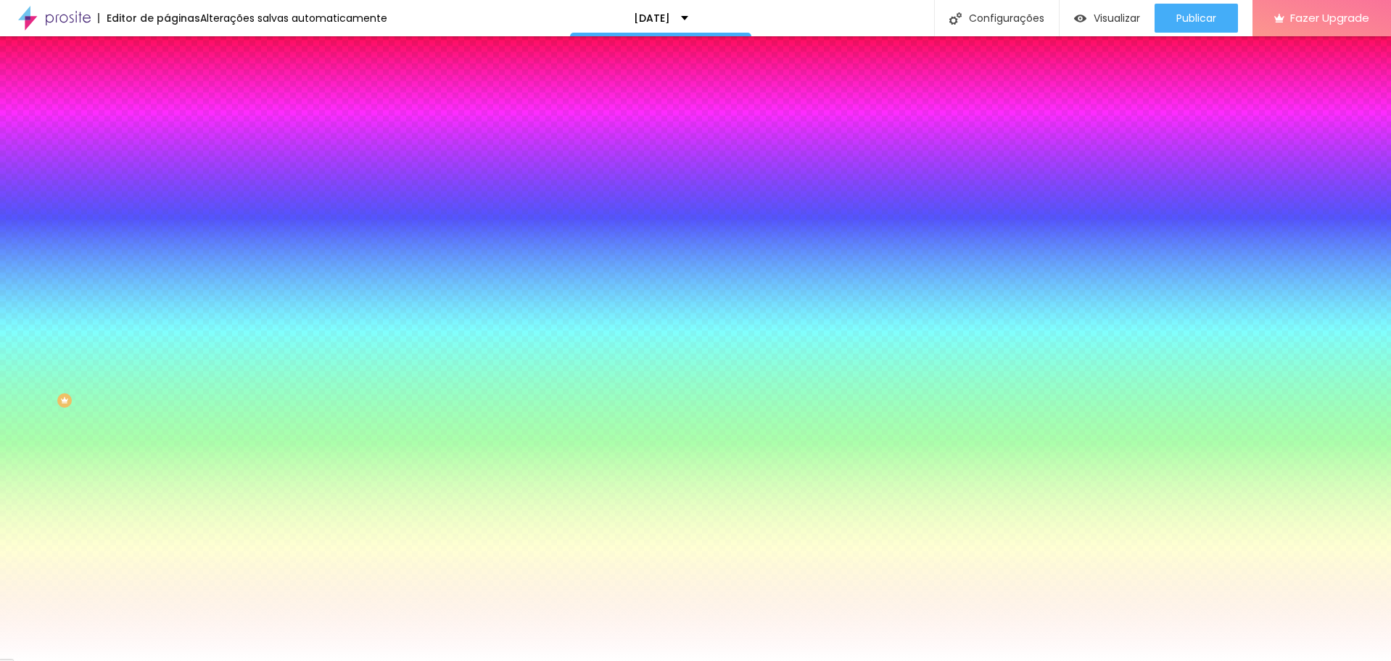
click at [309, 660] on div at bounding box center [695, 669] width 1391 height 0
click at [73, 660] on div at bounding box center [695, 661] width 1391 height 0
click at [174, 295] on icon "button" at bounding box center [177, 292] width 6 height 6
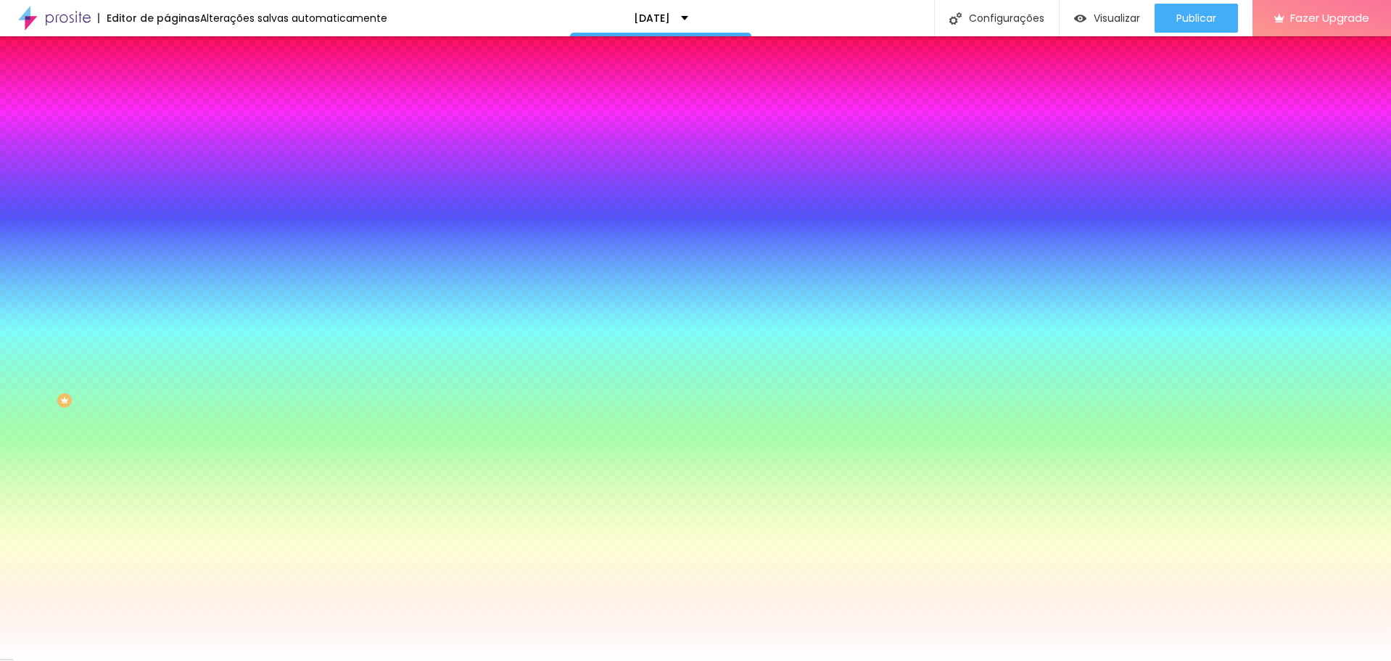
click at [315, 660] on div at bounding box center [695, 669] width 1391 height 0
drag, startPoint x: 186, startPoint y: 558, endPoint x: 175, endPoint y: 558, distance: 10.9
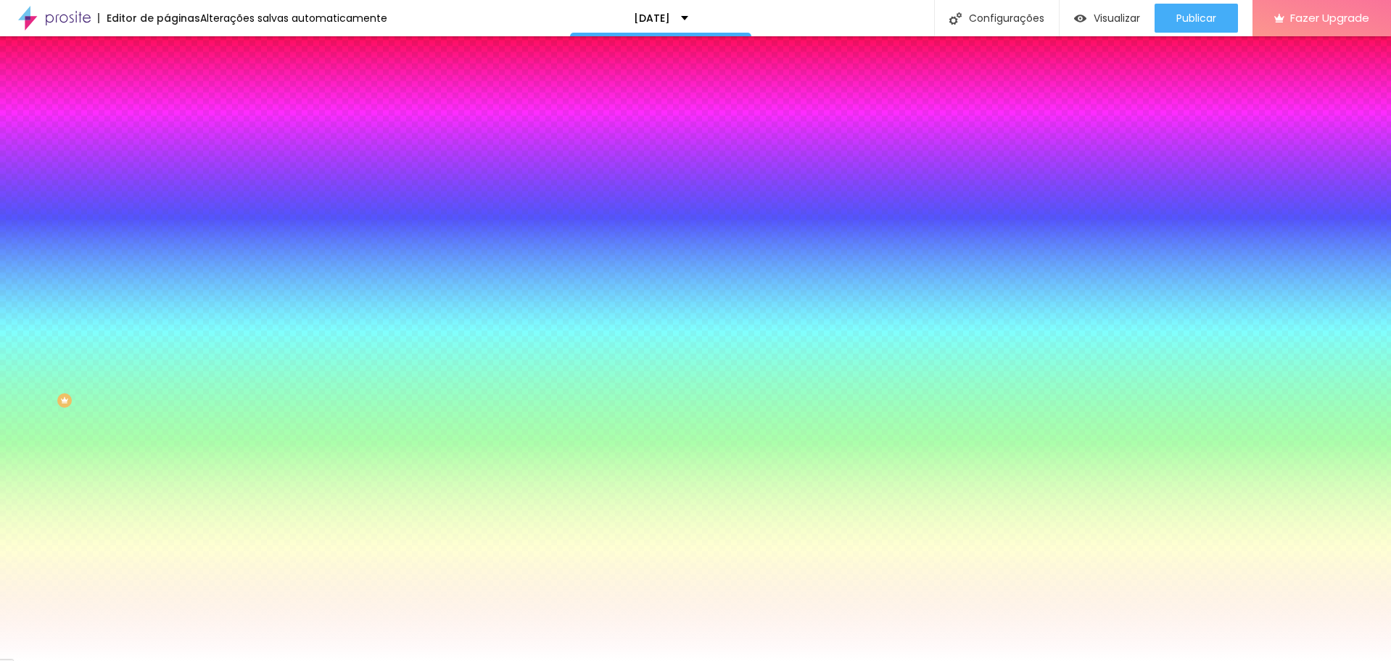
drag, startPoint x: 160, startPoint y: 598, endPoint x: 102, endPoint y: 587, distance: 59.7
drag, startPoint x: 286, startPoint y: 621, endPoint x: 294, endPoint y: 621, distance: 8.0
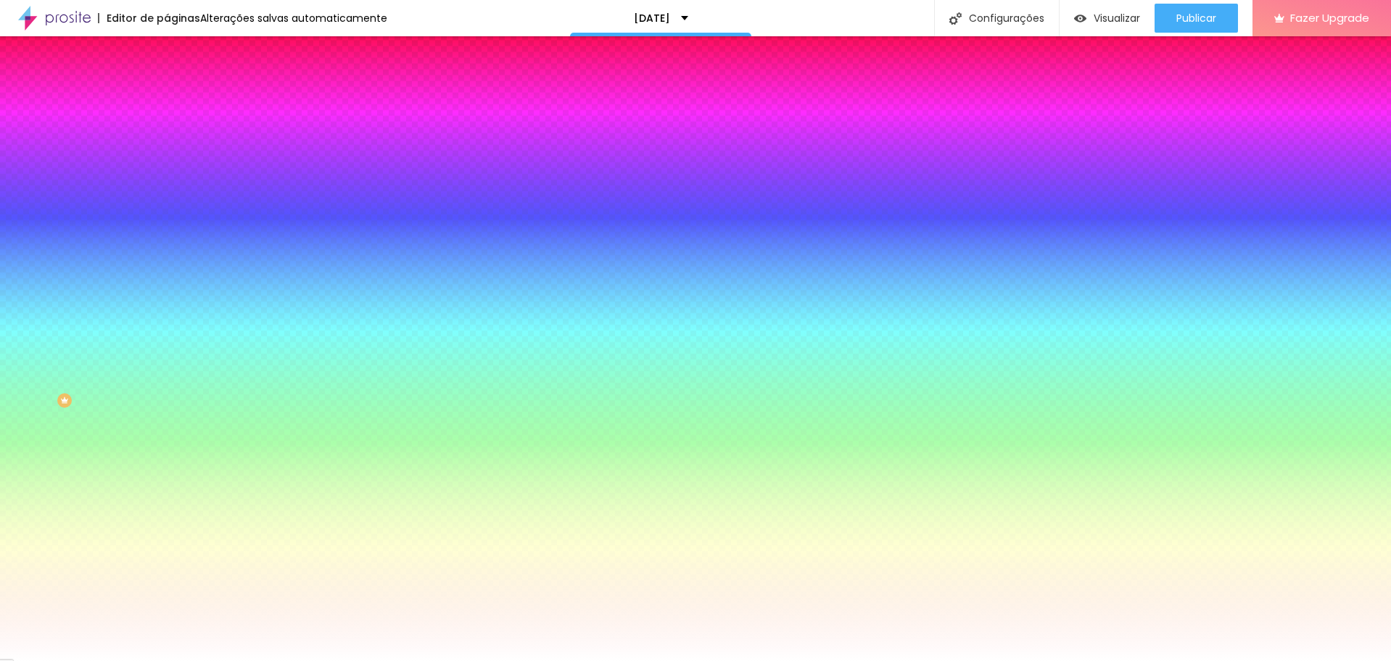
drag, startPoint x: 224, startPoint y: 540, endPoint x: 147, endPoint y: 517, distance: 80.3
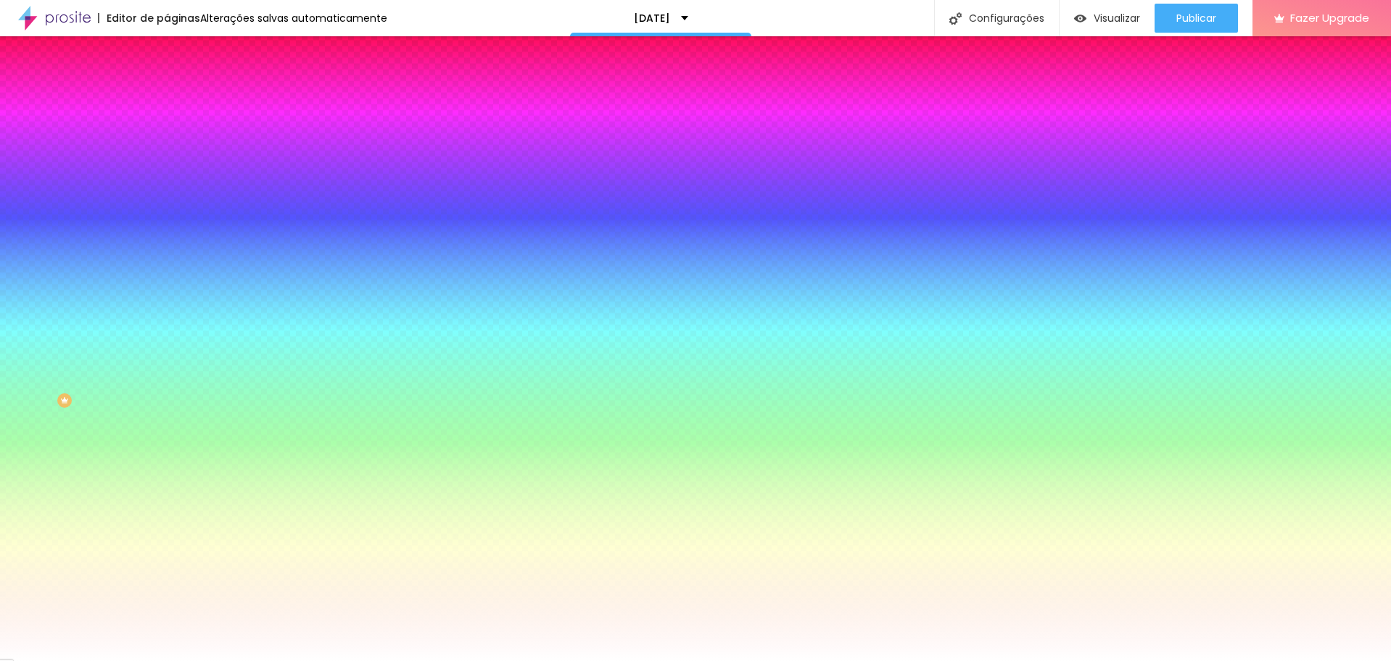
click at [1307, 660] on div at bounding box center [695, 661] width 1391 height 0
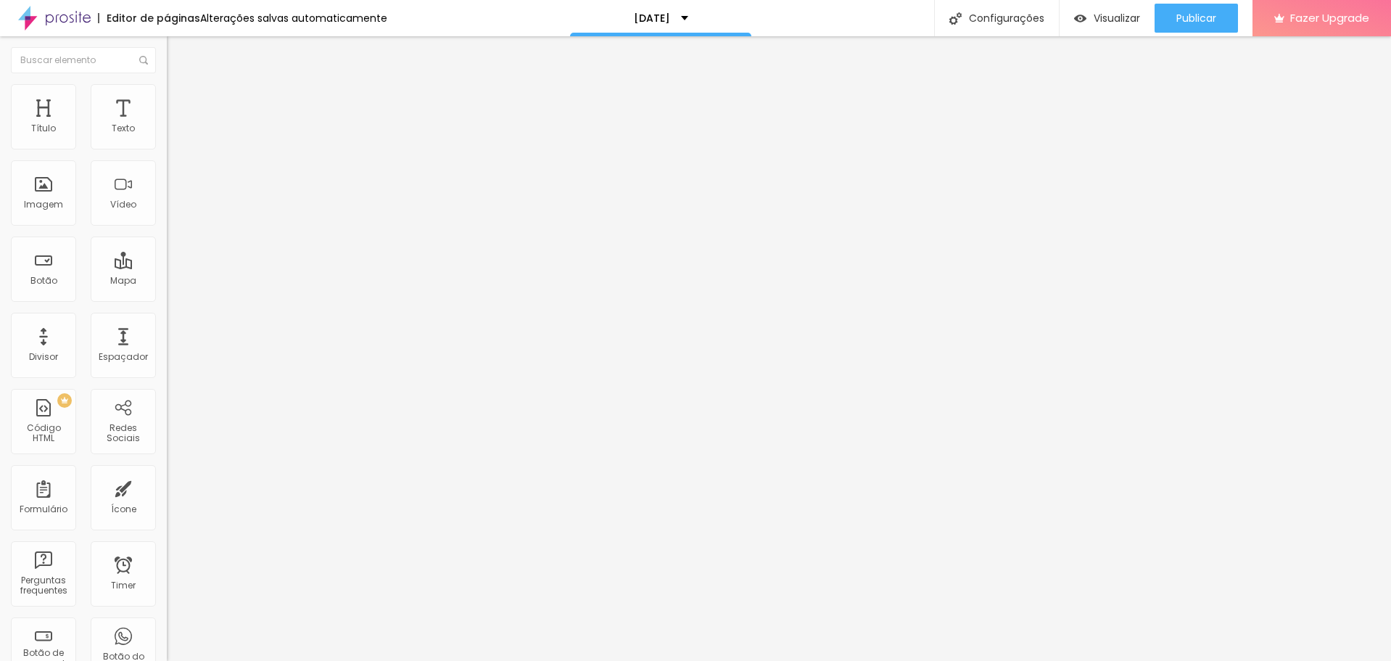
click at [167, 99] on img at bounding box center [173, 105] width 13 height 13
click at [167, 84] on li "Estilo" at bounding box center [250, 91] width 167 height 15
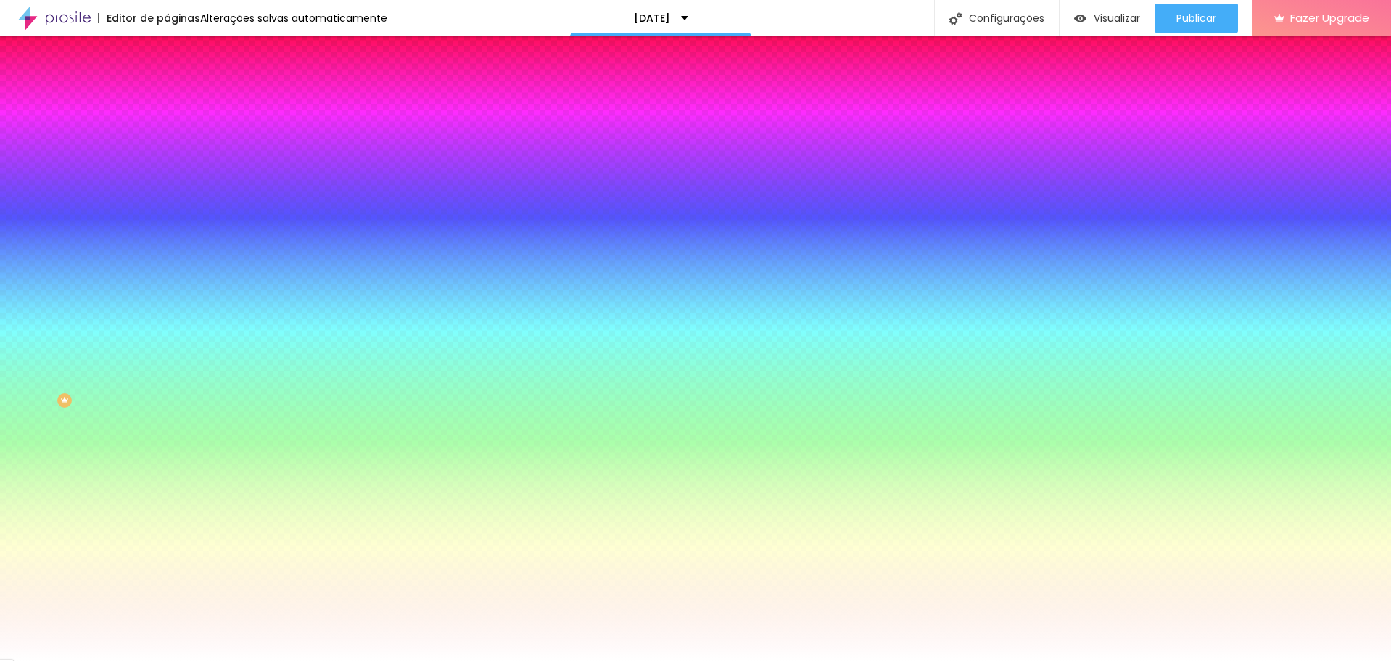
click at [167, 301] on button "button" at bounding box center [177, 293] width 20 height 15
drag, startPoint x: 312, startPoint y: 509, endPoint x: 259, endPoint y: 508, distance: 53.0
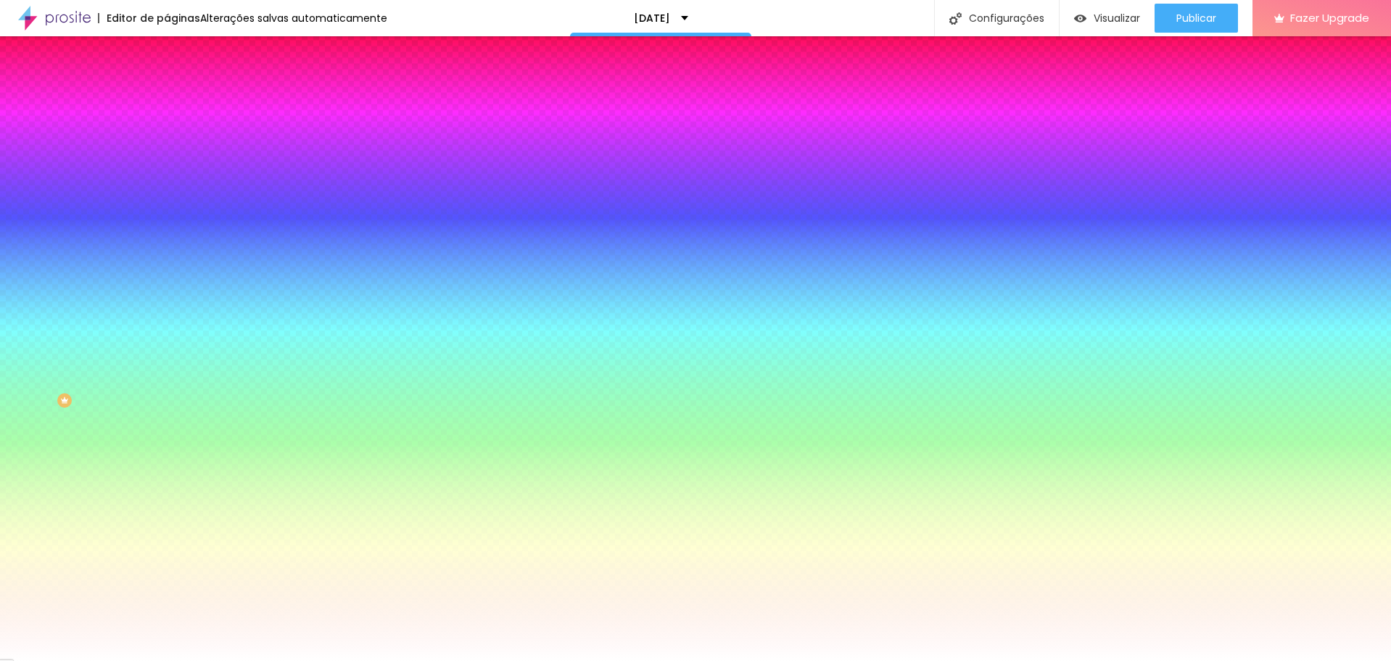
click at [410, 660] on div at bounding box center [695, 661] width 1391 height 0
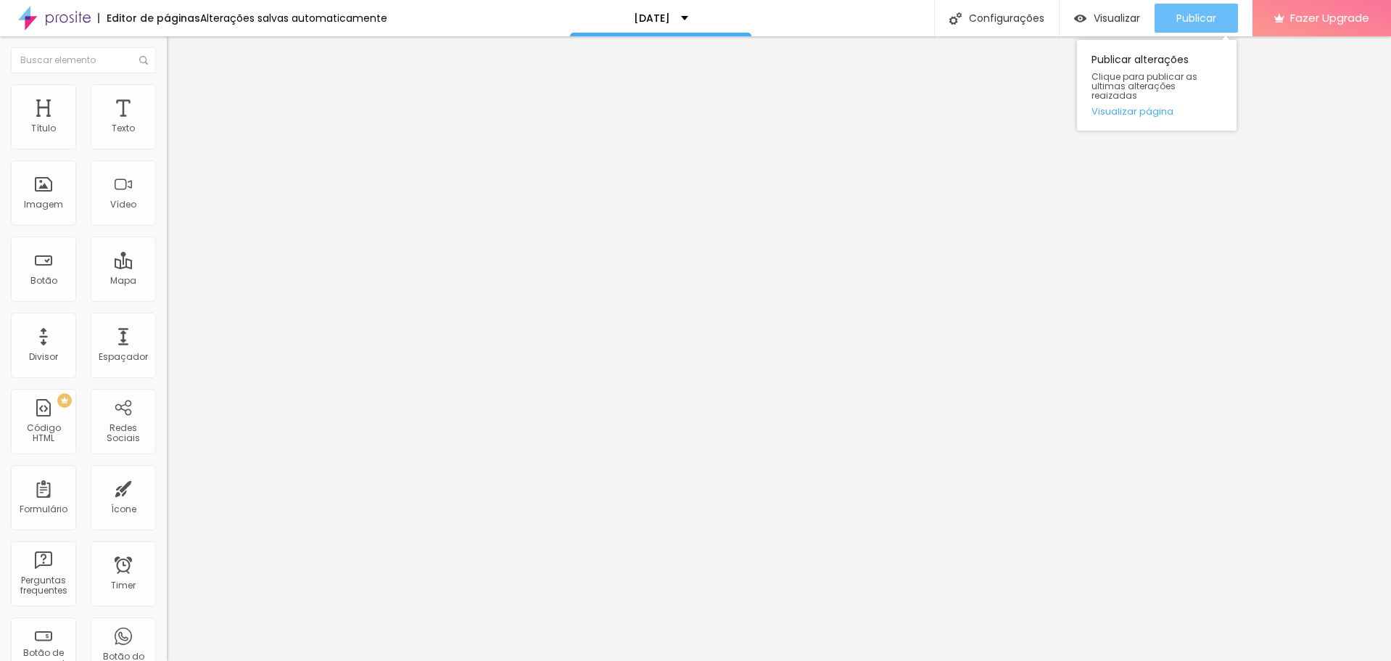
click at [1207, 30] on div "Publicar" at bounding box center [1196, 18] width 40 height 29
click at [167, 132] on span "Encaixotado" at bounding box center [195, 126] width 57 height 12
click at [167, 154] on span "Completo" at bounding box center [189, 148] width 44 height 12
click at [167, 141] on span "Encaixotado" at bounding box center [195, 134] width 57 height 12
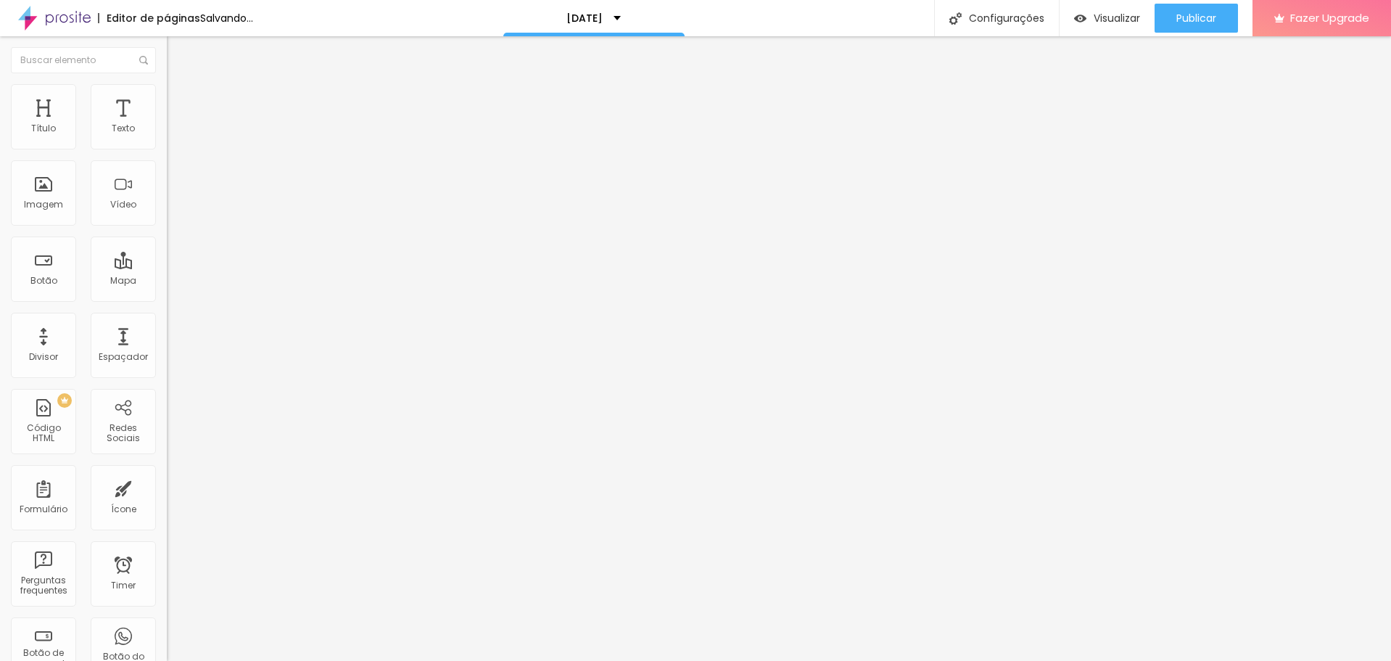
click at [167, 91] on li "Estilo" at bounding box center [250, 91] width 167 height 15
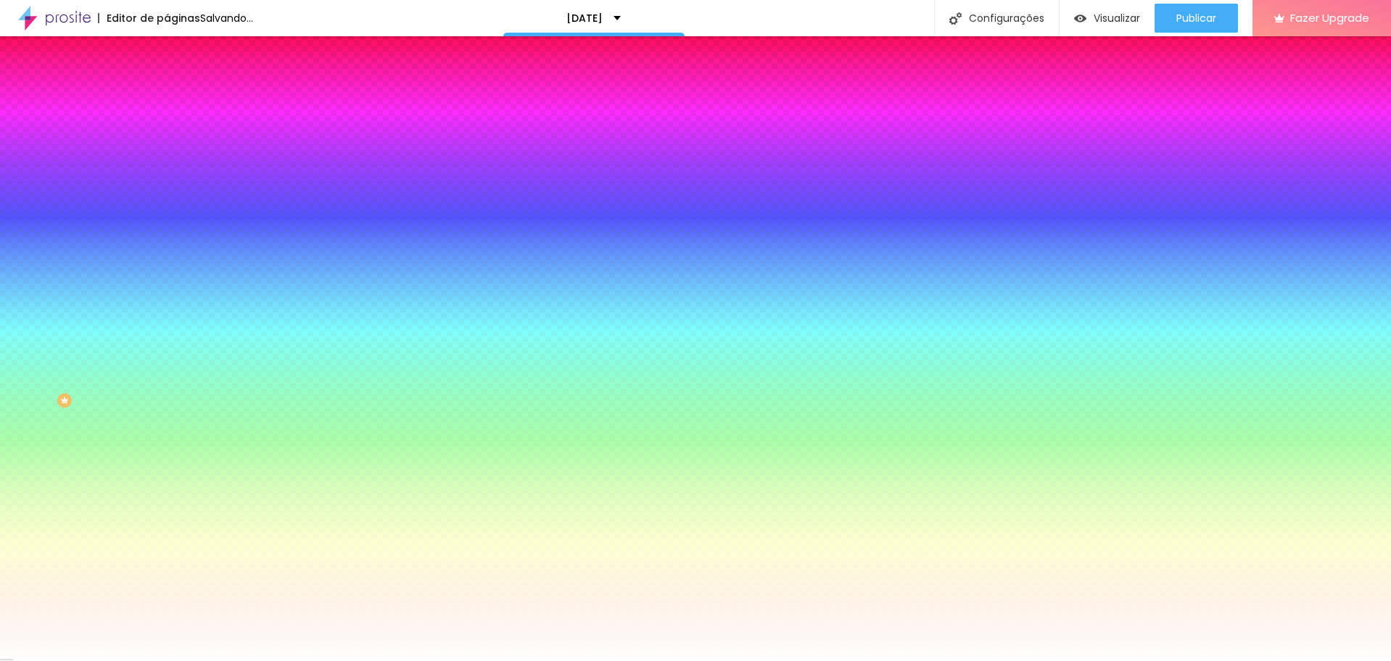
click at [167, 99] on li "Avançado" at bounding box center [250, 106] width 167 height 15
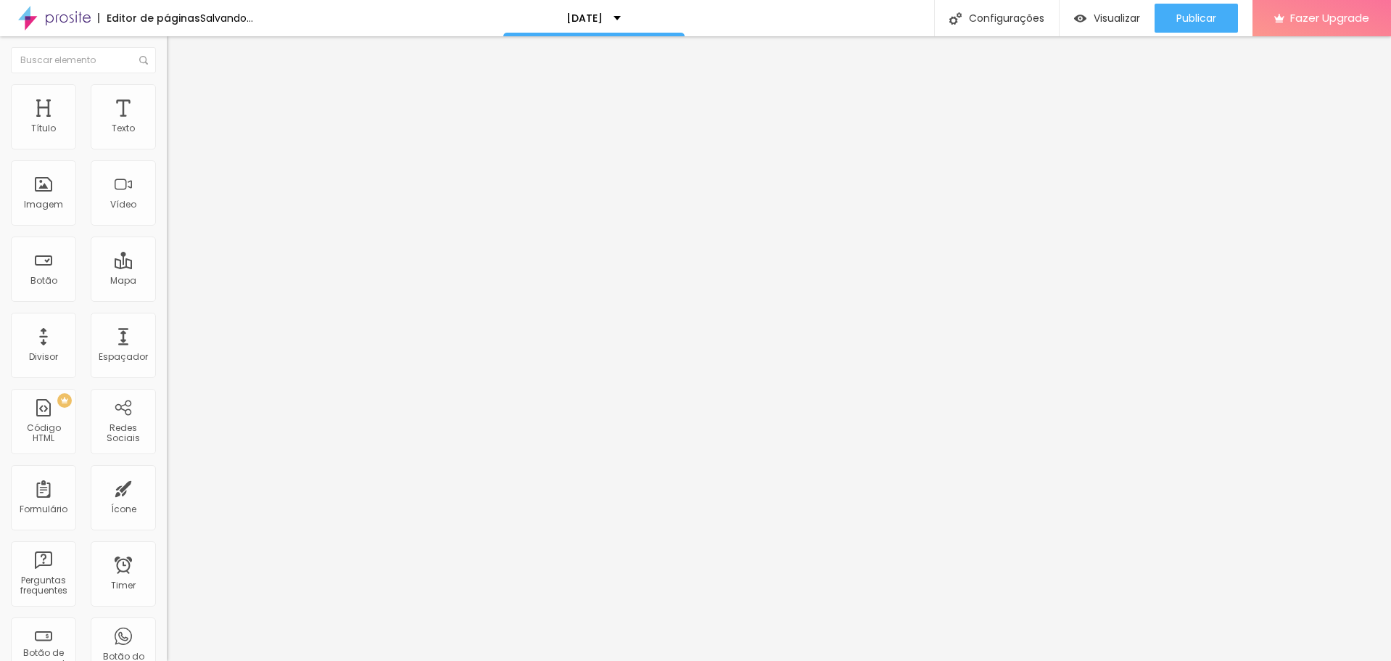
click at [167, 93] on img at bounding box center [173, 90] width 13 height 13
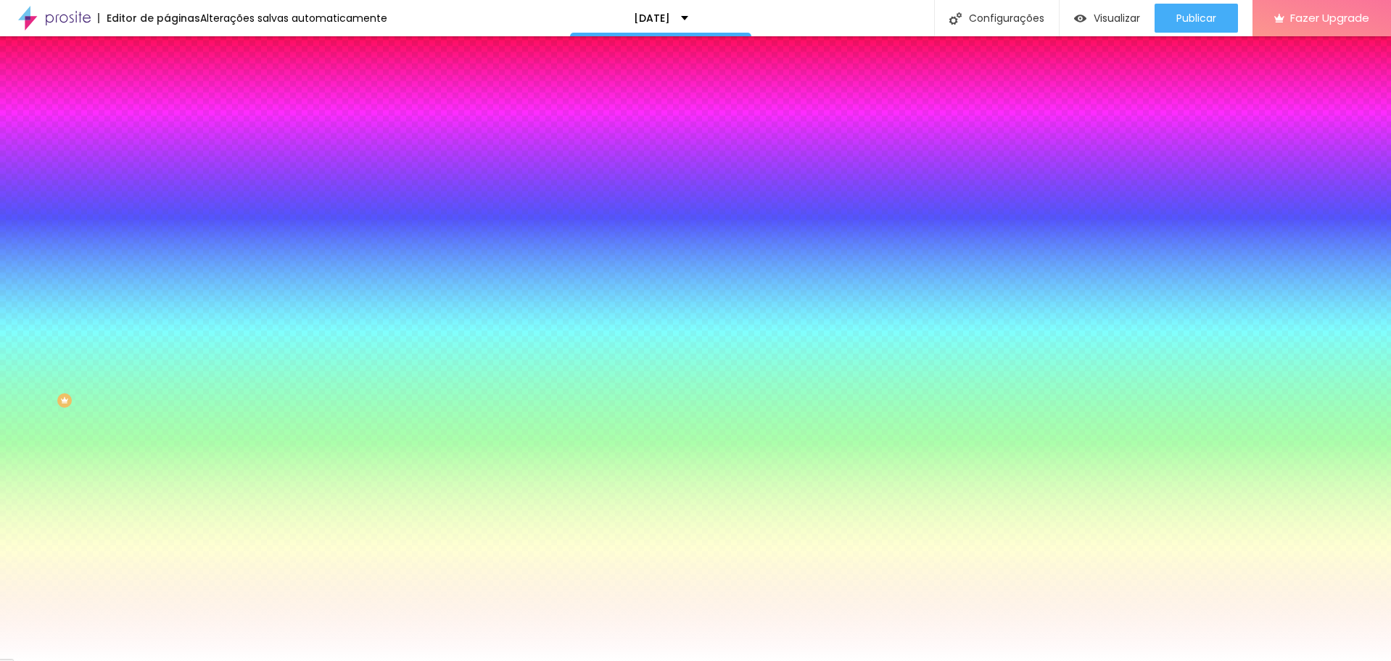
click at [167, 151] on span "Nenhum" at bounding box center [186, 145] width 38 height 12
click at [167, 173] on span "Parallax" at bounding box center [185, 167] width 36 height 12
click at [167, 133] on span "Adicionar imagem" at bounding box center [214, 127] width 94 height 12
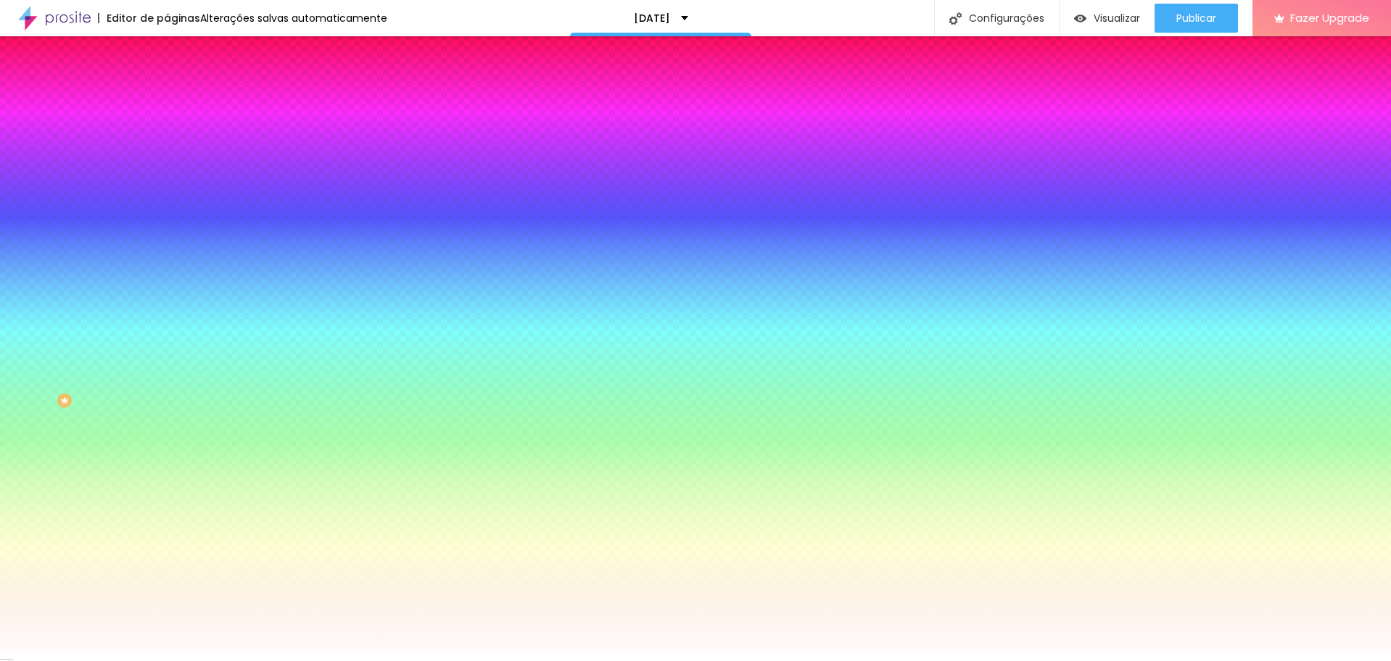
click at [246, 131] on img at bounding box center [250, 126] width 9 height 9
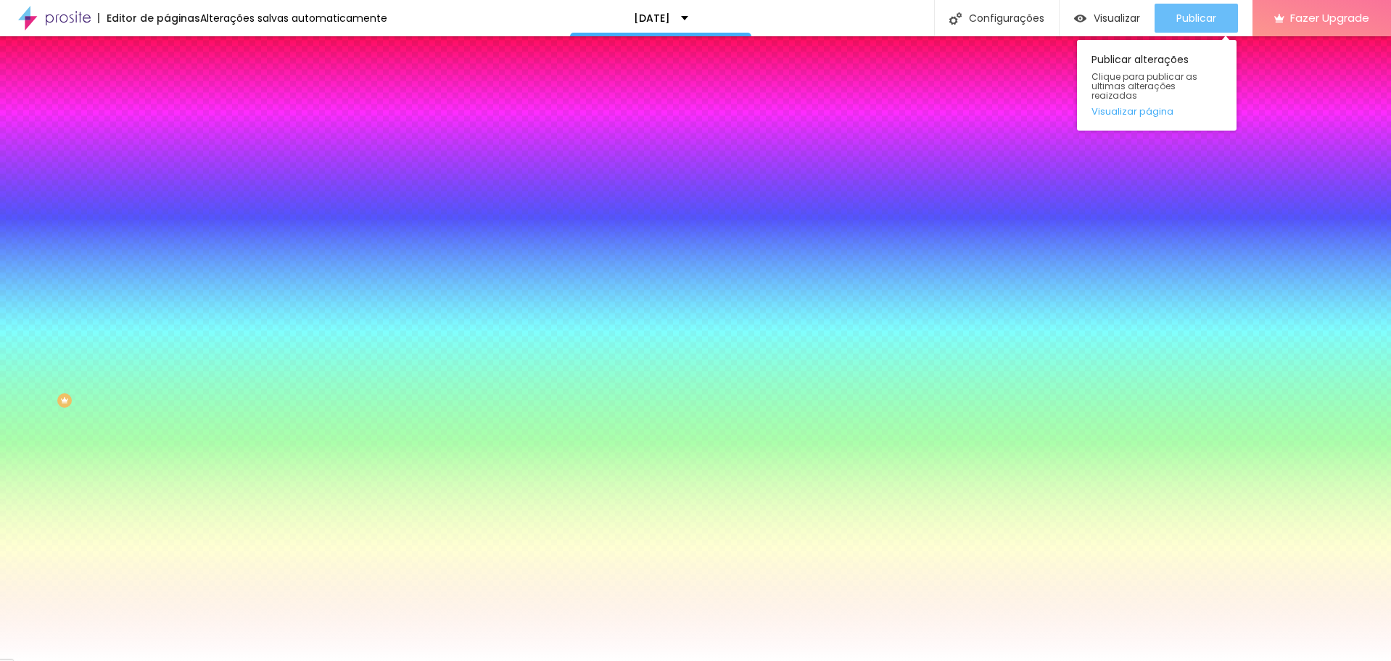
click at [1183, 28] on div "Publicar" at bounding box center [1196, 18] width 40 height 29
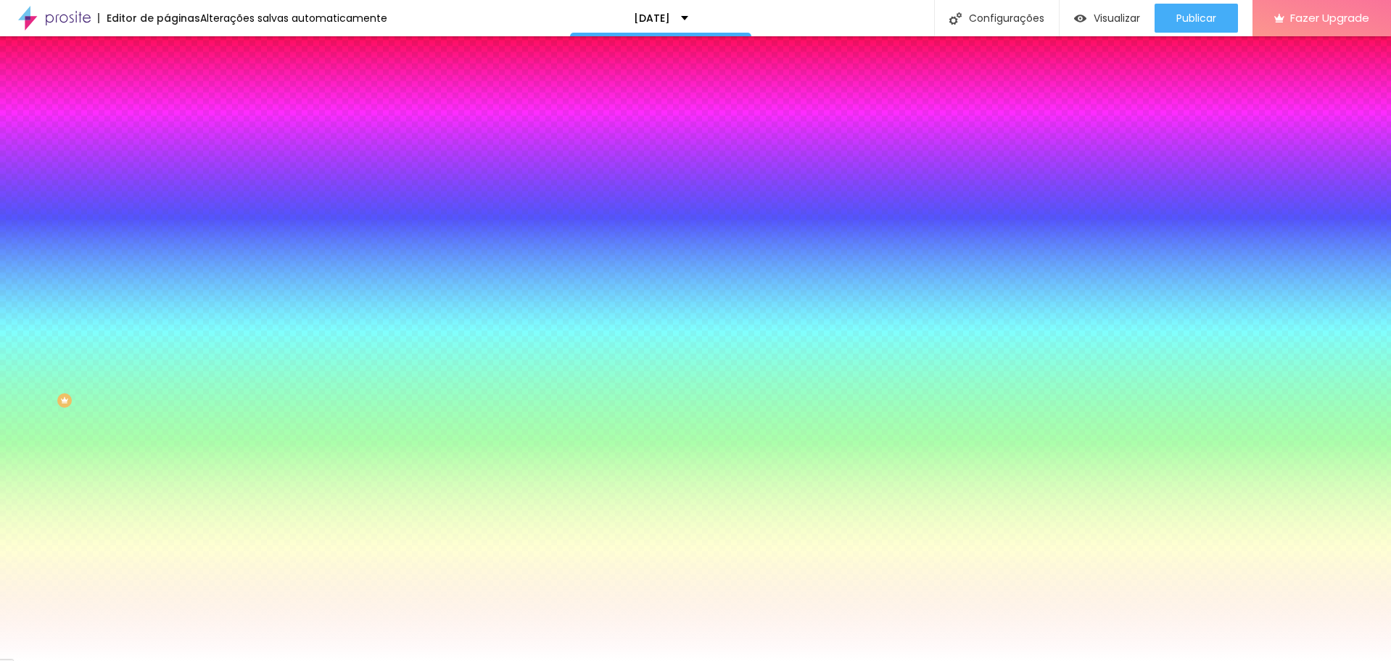
click at [180, 106] on span "Avançado" at bounding box center [204, 108] width 48 height 12
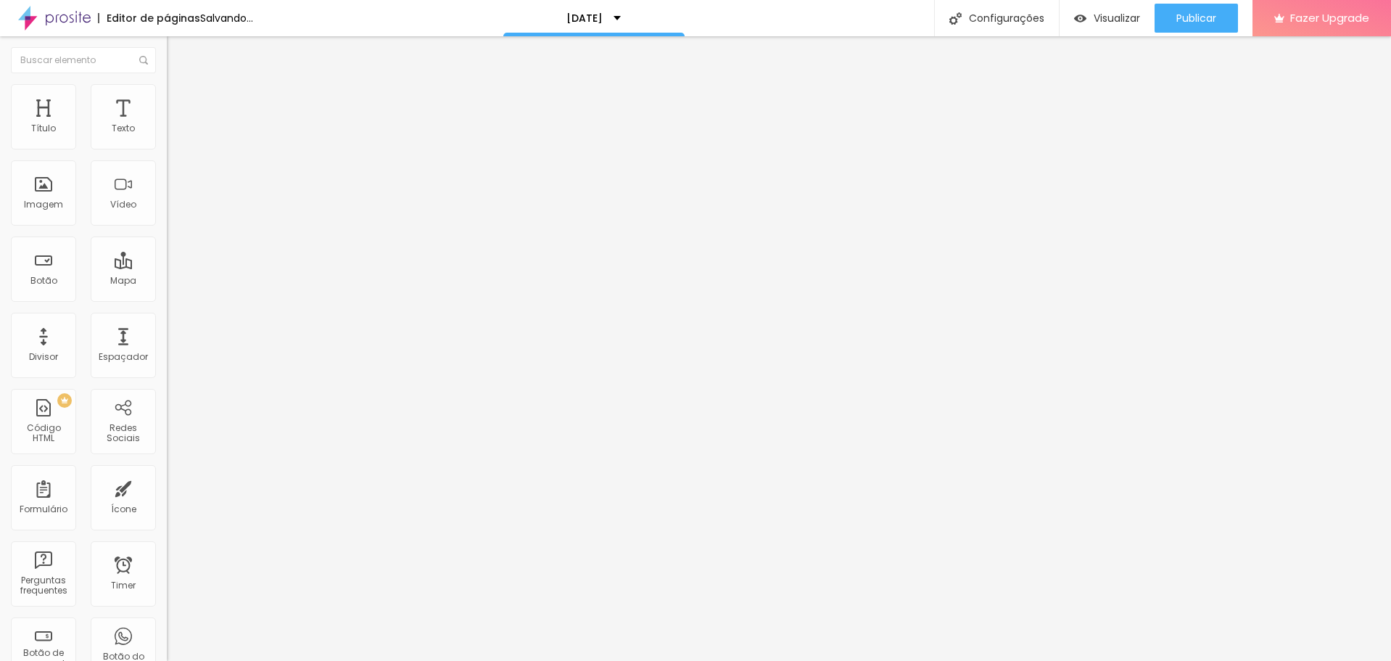
drag, startPoint x: 96, startPoint y: 144, endPoint x: -1, endPoint y: 165, distance: 99.4
click at [167, 281] on input "range" at bounding box center [214, 287] width 94 height 12
drag, startPoint x: 33, startPoint y: 170, endPoint x: -1, endPoint y: 173, distance: 33.6
click at [167, 487] on input "range" at bounding box center [214, 493] width 94 height 12
click at [180, 99] on span "Estilo" at bounding box center [191, 94] width 22 height 12
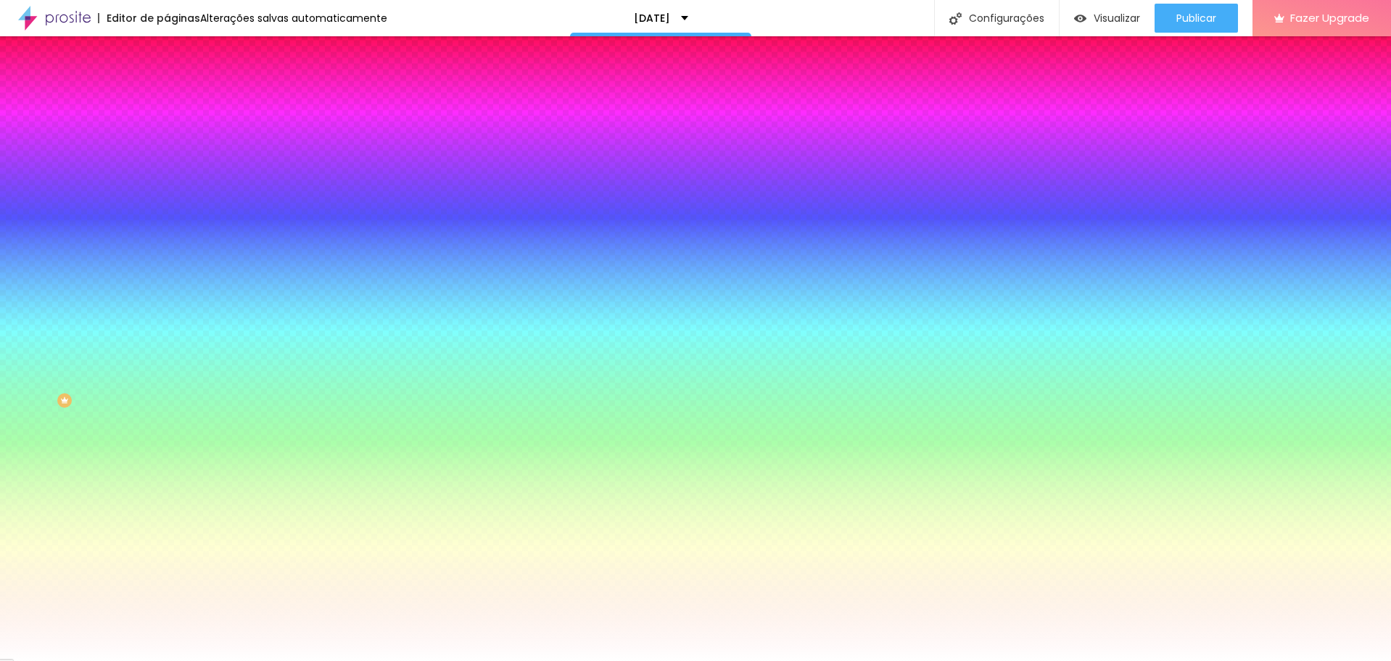
click at [180, 86] on span "Conteúdo" at bounding box center [202, 79] width 45 height 12
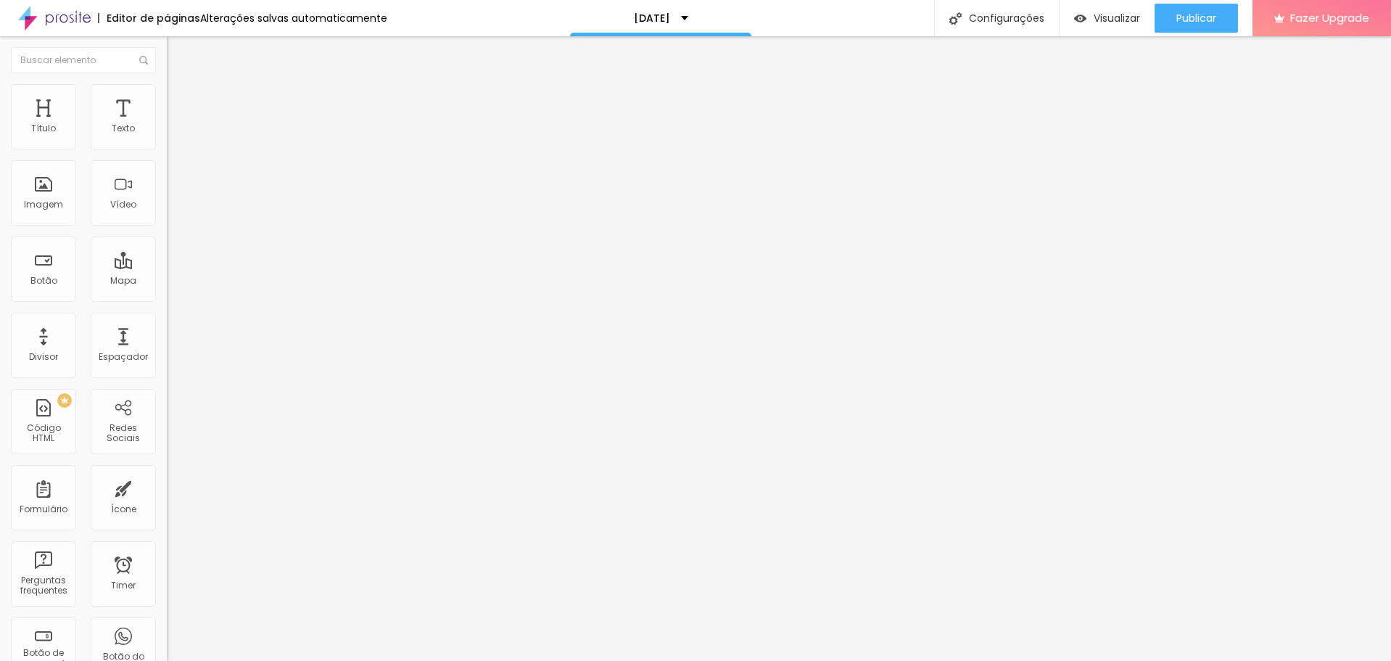
click at [167, 92] on img at bounding box center [173, 90] width 13 height 13
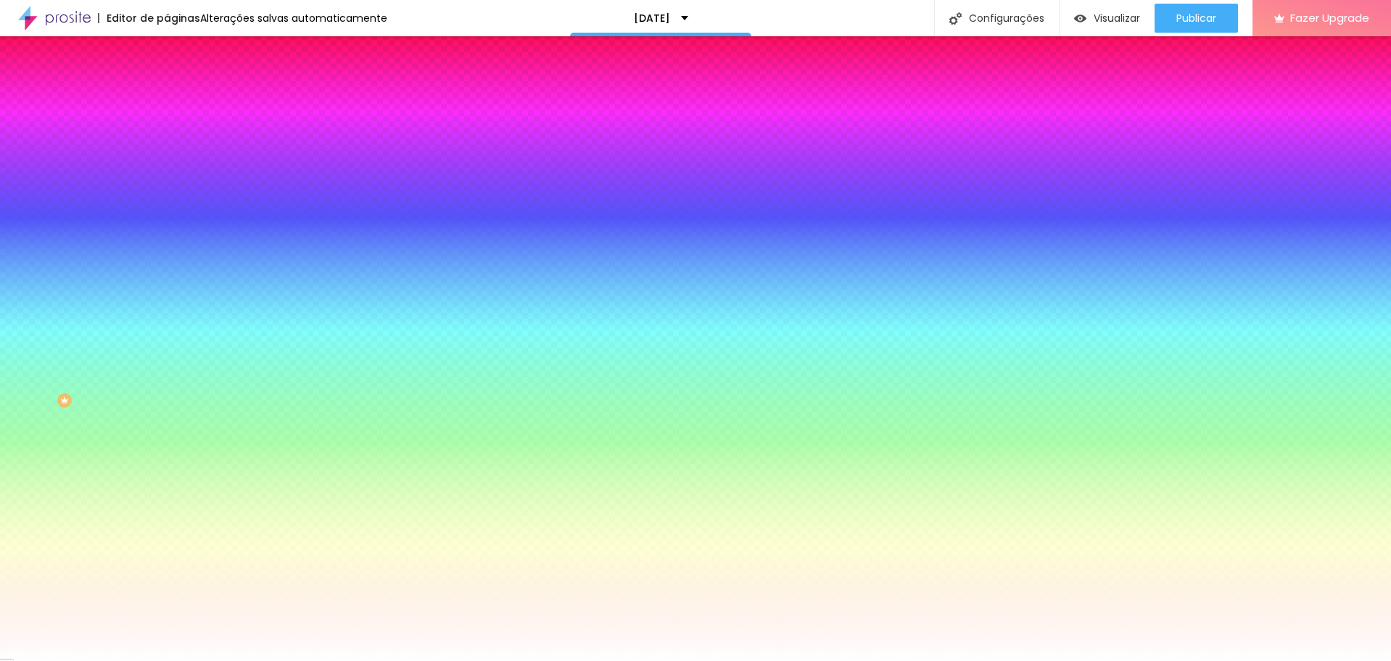
click at [167, 151] on span "Parallax" at bounding box center [185, 145] width 36 height 12
click at [167, 160] on span "Nenhum" at bounding box center [186, 153] width 38 height 12
click at [167, 133] on span "Adicionar imagem" at bounding box center [214, 127] width 94 height 12
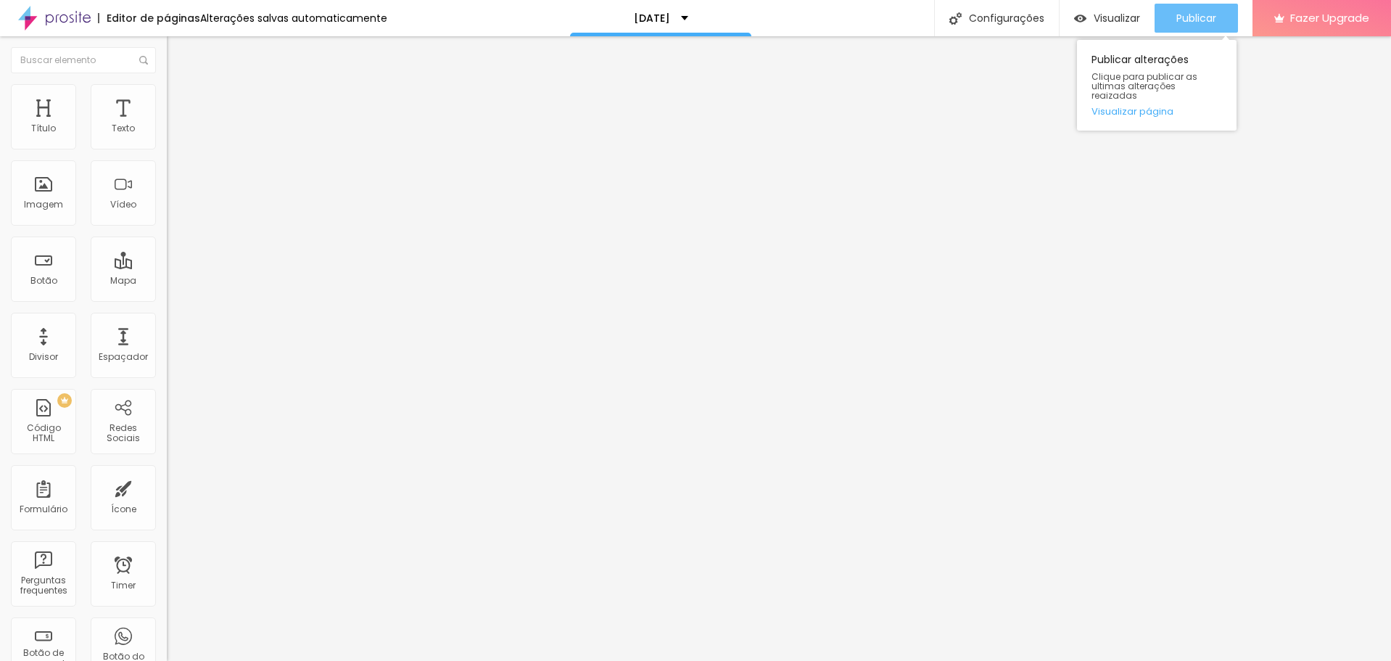
click at [1191, 24] on span "Publicar" at bounding box center [1196, 18] width 40 height 12
click at [1189, 34] on div "Publicar alterações Clique para publicar as ultimas alterações reaizadas Visual…" at bounding box center [1157, 82] width 160 height 98
click at [1197, 15] on span "Publicar" at bounding box center [1196, 18] width 40 height 12
click at [167, 77] on ul "Conteúdo Estilo Avançado" at bounding box center [250, 92] width 167 height 44
click at [167, 84] on img at bounding box center [173, 90] width 13 height 13
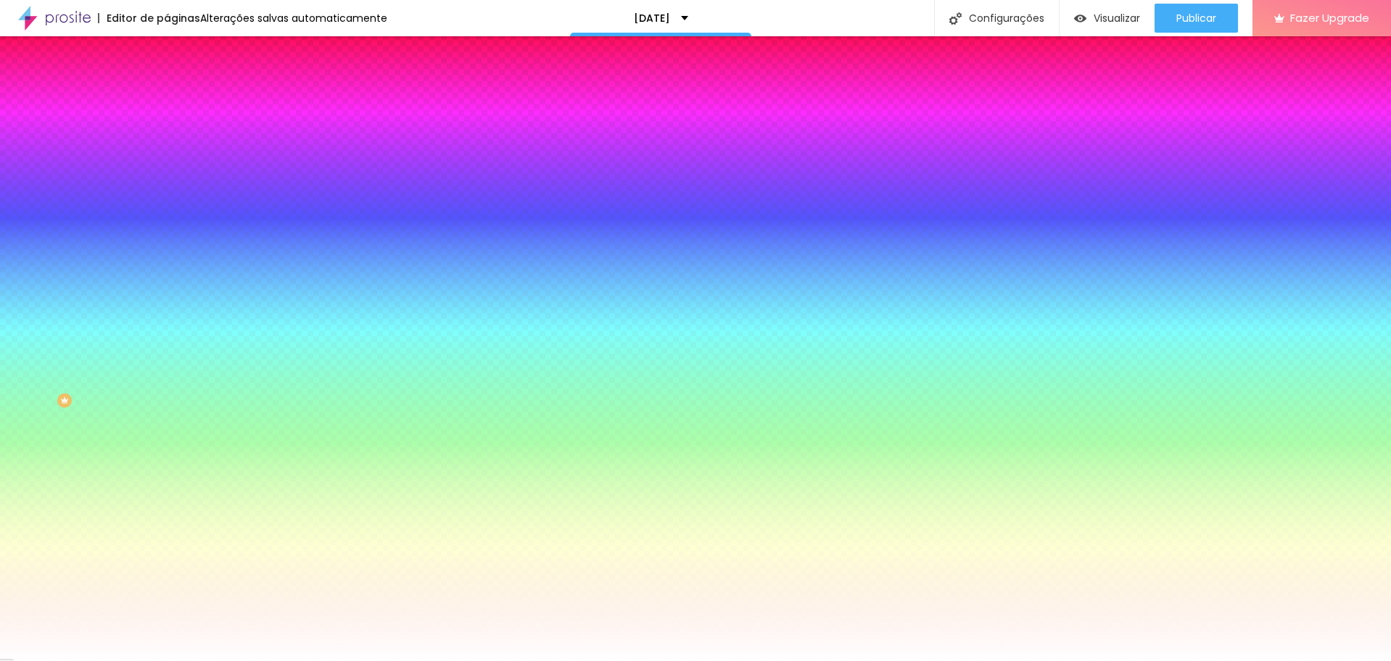
click at [167, 99] on img at bounding box center [173, 105] width 13 height 13
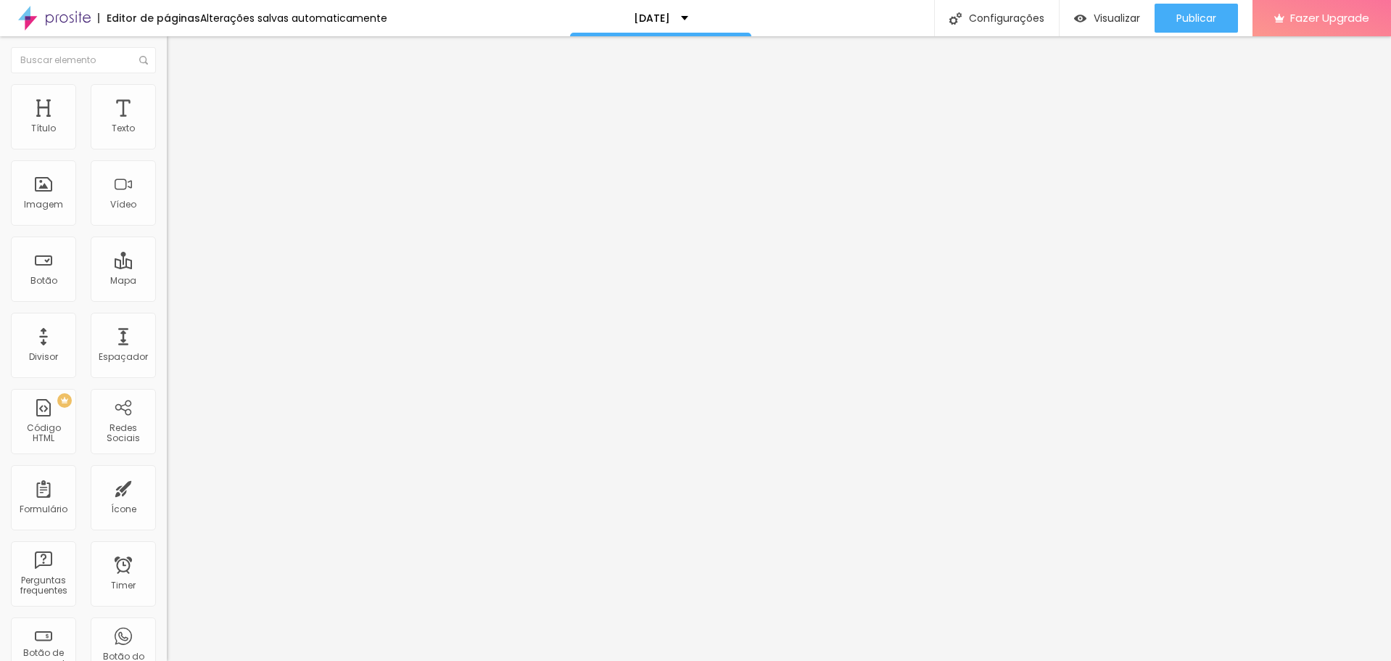
click at [167, 83] on img at bounding box center [173, 76] width 13 height 13
click at [1185, 21] on span "Publicar" at bounding box center [1196, 18] width 40 height 12
click at [180, 102] on span "Avançado" at bounding box center [204, 108] width 48 height 12
click at [167, 624] on div at bounding box center [250, 624] width 167 height 0
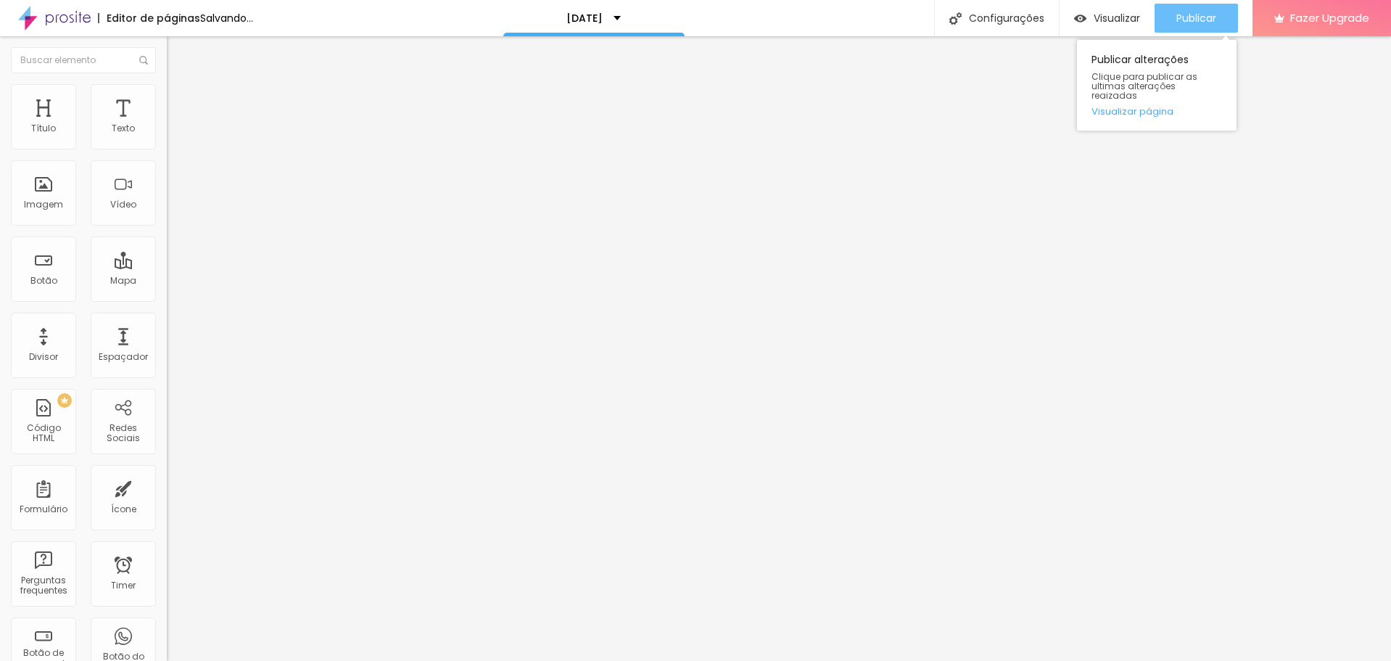
click at [1198, 17] on span "Publicar" at bounding box center [1196, 18] width 40 height 12
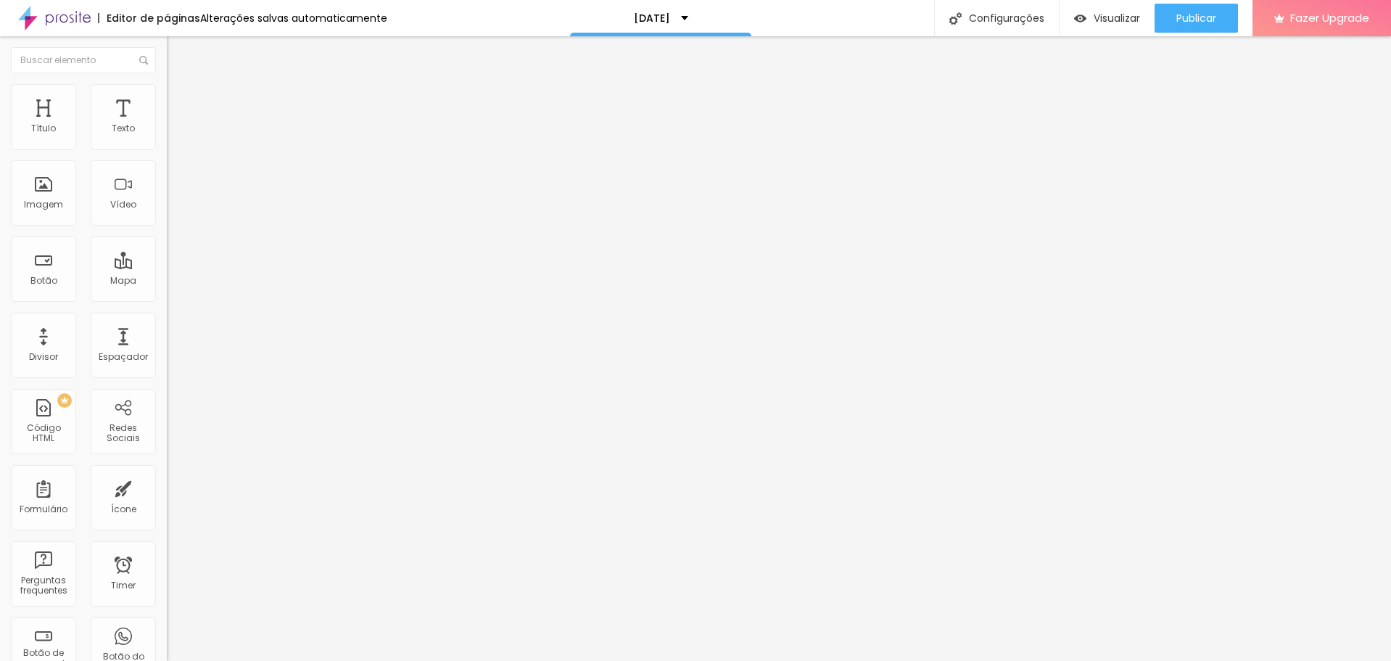
click at [167, 99] on li "Avançado" at bounding box center [250, 106] width 167 height 15
click at [167, 624] on li "Tablet" at bounding box center [250, 628] width 167 height 9
click at [167, 632] on div at bounding box center [250, 632] width 167 height 0
click at [167, 641] on div at bounding box center [250, 641] width 167 height 0
click at [180, 102] on span "Avançado" at bounding box center [204, 108] width 48 height 12
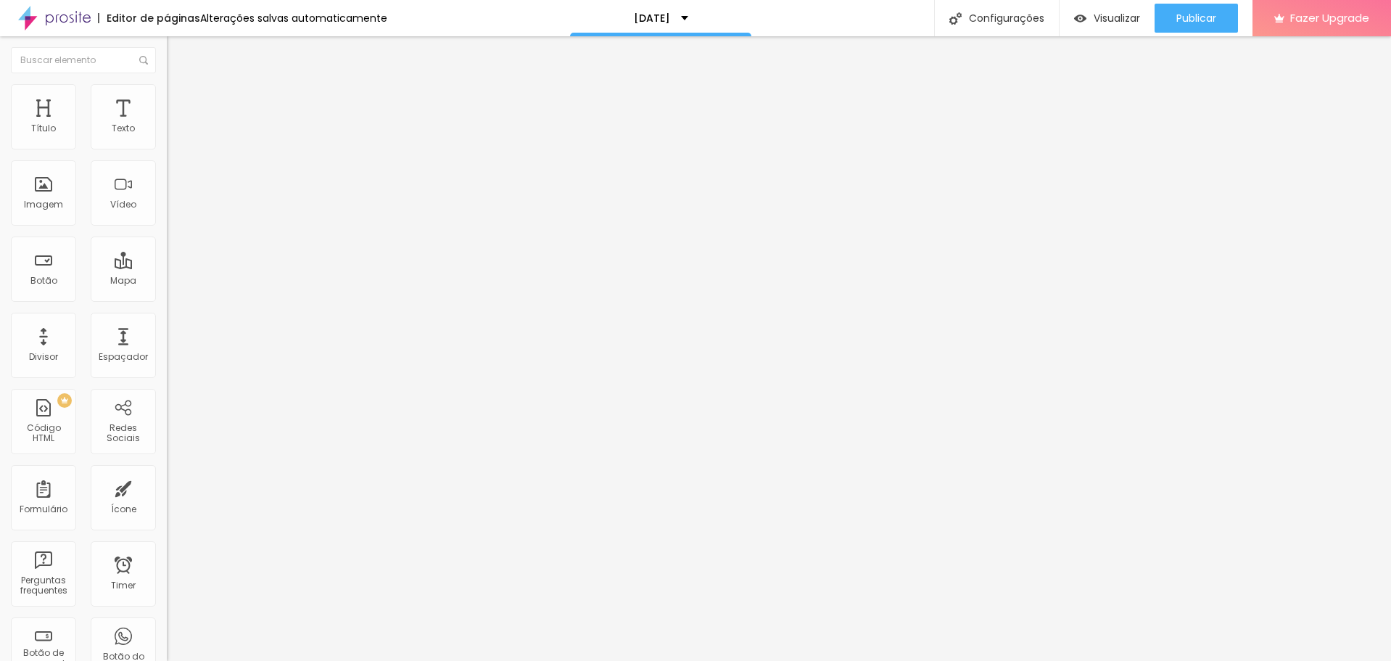
click at [167, 624] on div at bounding box center [250, 624] width 167 height 0
click at [167, 86] on img at bounding box center [173, 90] width 13 height 13
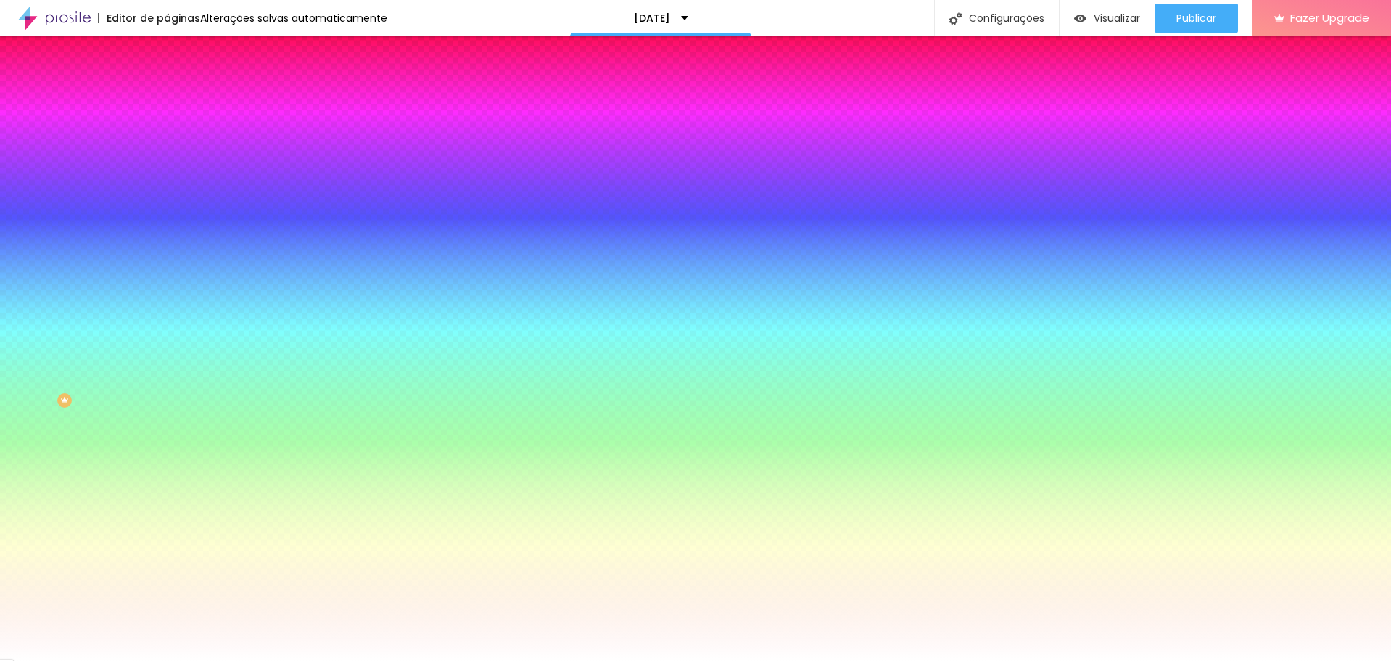
click at [167, 133] on span "Trocar imagem" at bounding box center [206, 127] width 79 height 12
click at [167, 151] on span "Nenhum" at bounding box center [186, 145] width 38 height 12
click at [179, 165] on span "Nenhum" at bounding box center [198, 158] width 38 height 12
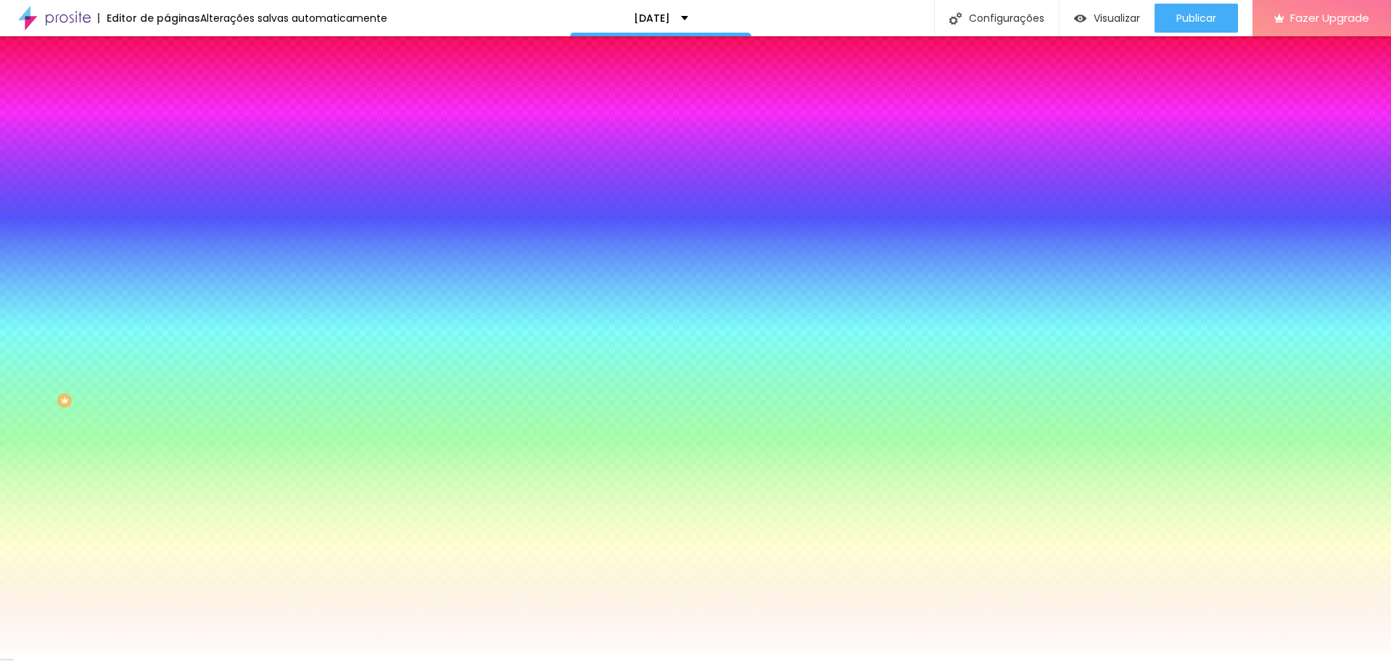
click at [167, 80] on li "Conteúdo" at bounding box center [250, 77] width 167 height 15
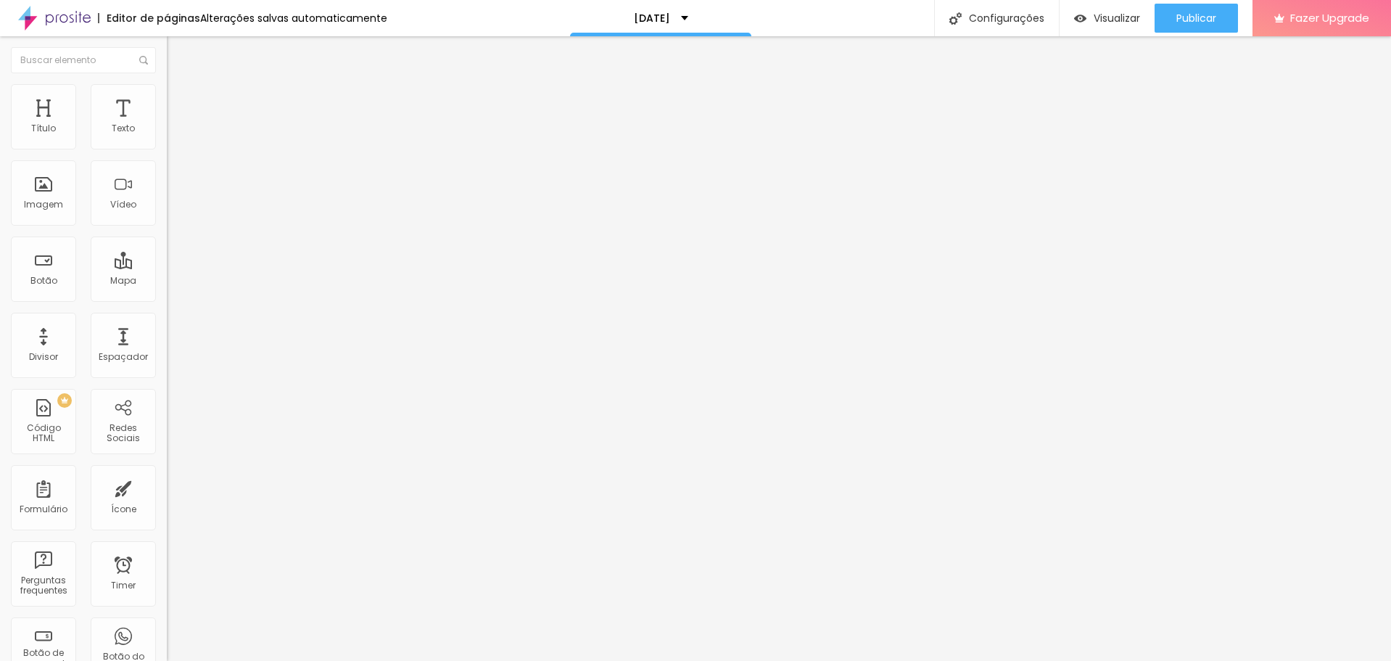
click at [167, 133] on div "Modo Encaixotado Encaixotado Completo" at bounding box center [250, 133] width 167 height 40
click at [167, 132] on span "Encaixotado" at bounding box center [195, 126] width 57 height 12
click at [167, 154] on span "Completo" at bounding box center [189, 148] width 44 height 12
click at [1222, 18] on button "Publicar" at bounding box center [1195, 18] width 83 height 29
click at [180, 99] on span "Estilo" at bounding box center [191, 94] width 22 height 12
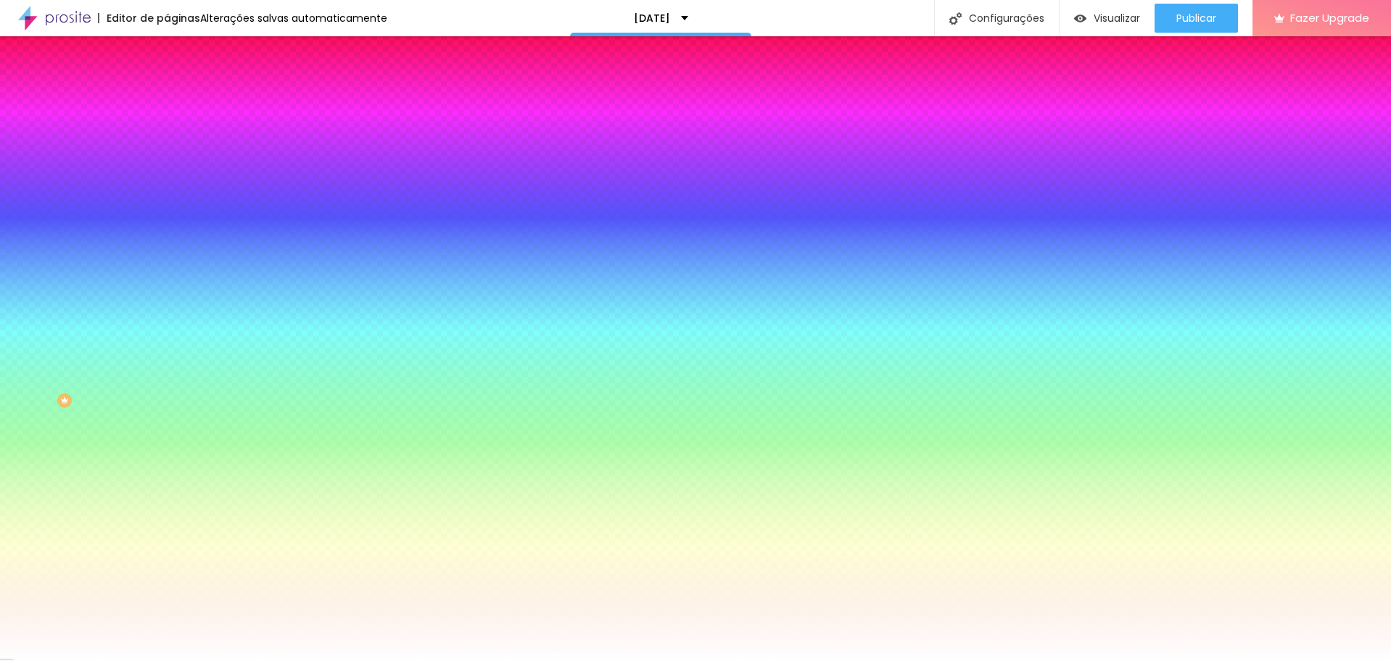
click at [167, 133] on span "Trocar imagem" at bounding box center [206, 127] width 79 height 12
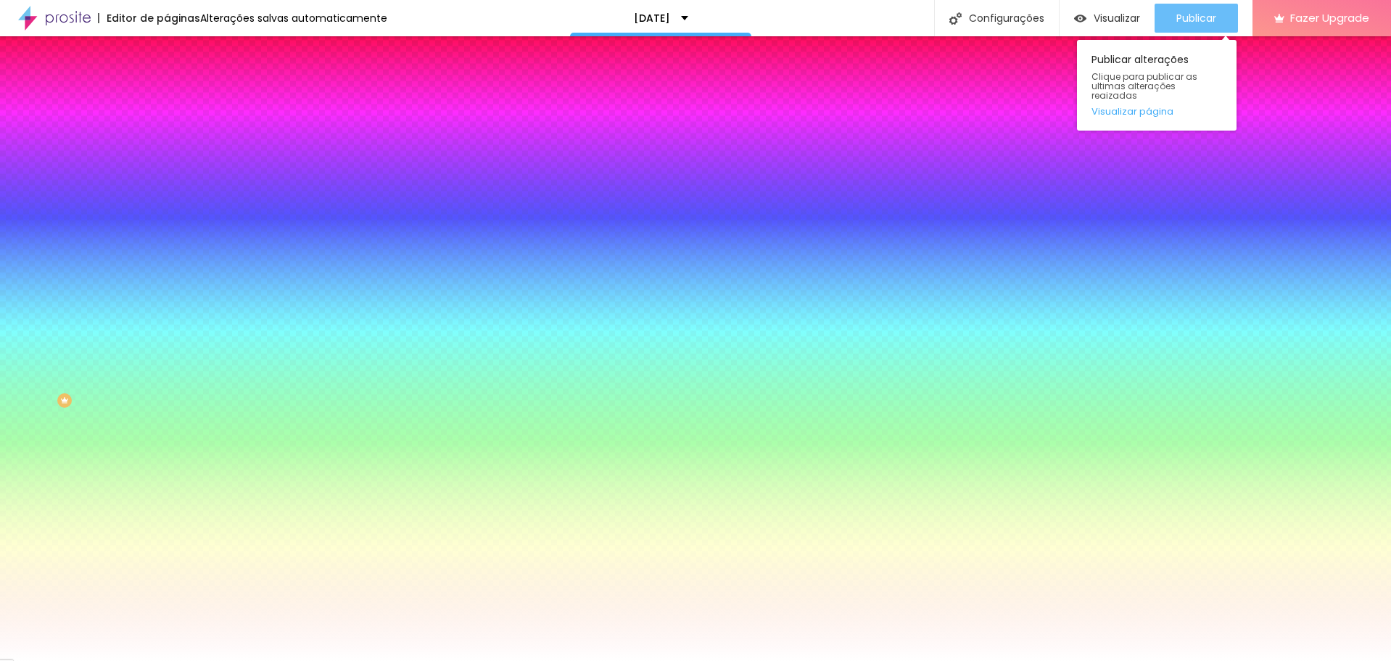
click at [1232, 20] on button "Publicar" at bounding box center [1195, 18] width 83 height 29
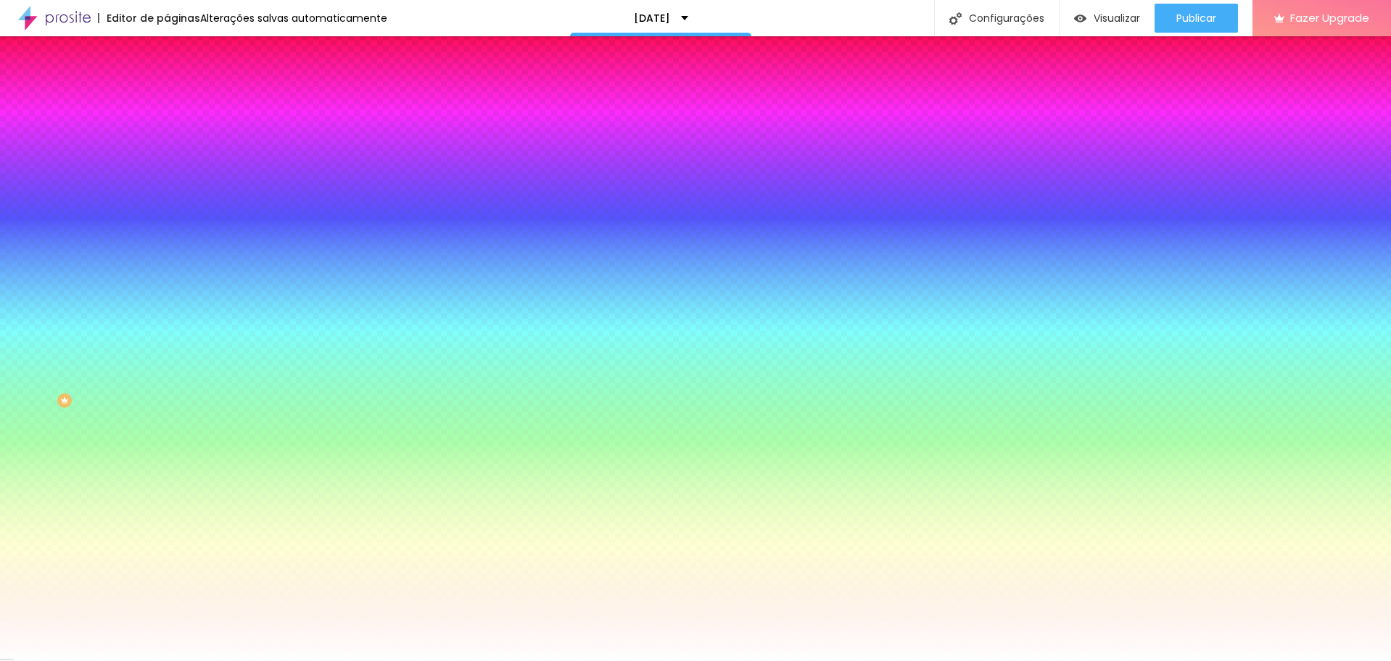
click at [167, 151] on span "Nenhum" at bounding box center [186, 145] width 38 height 12
click at [167, 173] on span "Parallax" at bounding box center [185, 167] width 36 height 12
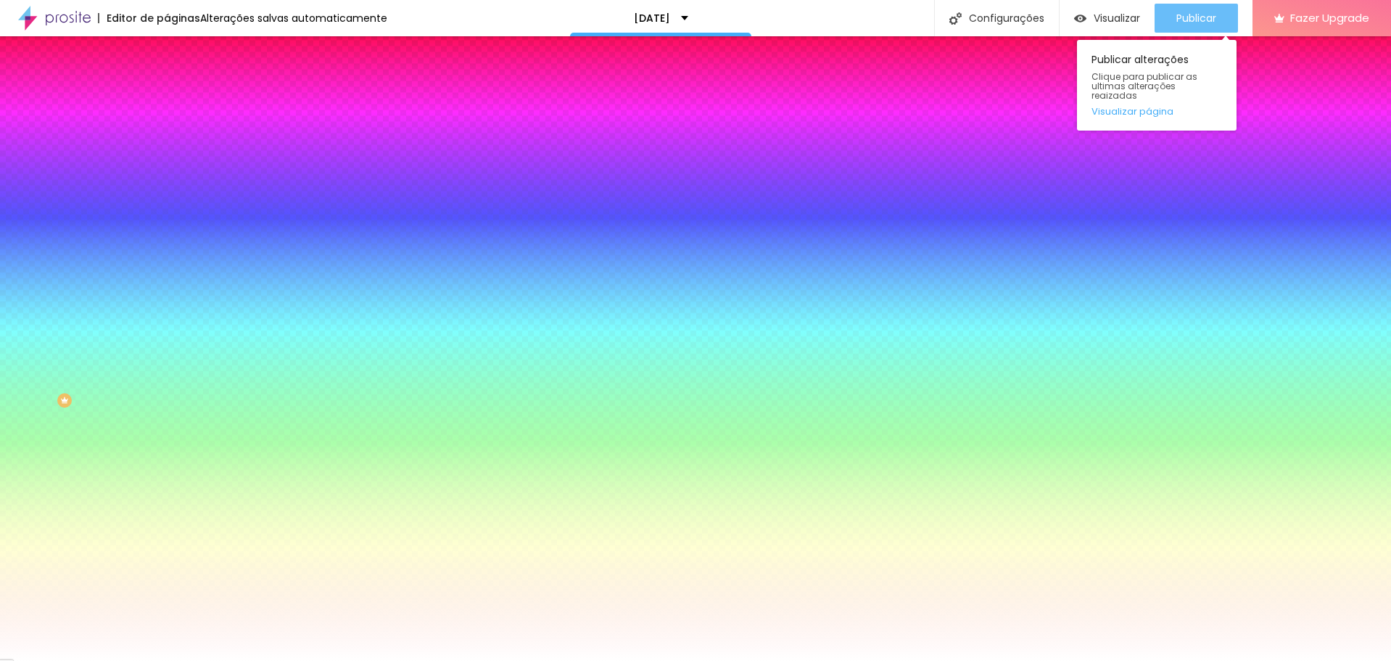
click at [1213, 25] on div "Publicar" at bounding box center [1196, 18] width 40 height 29
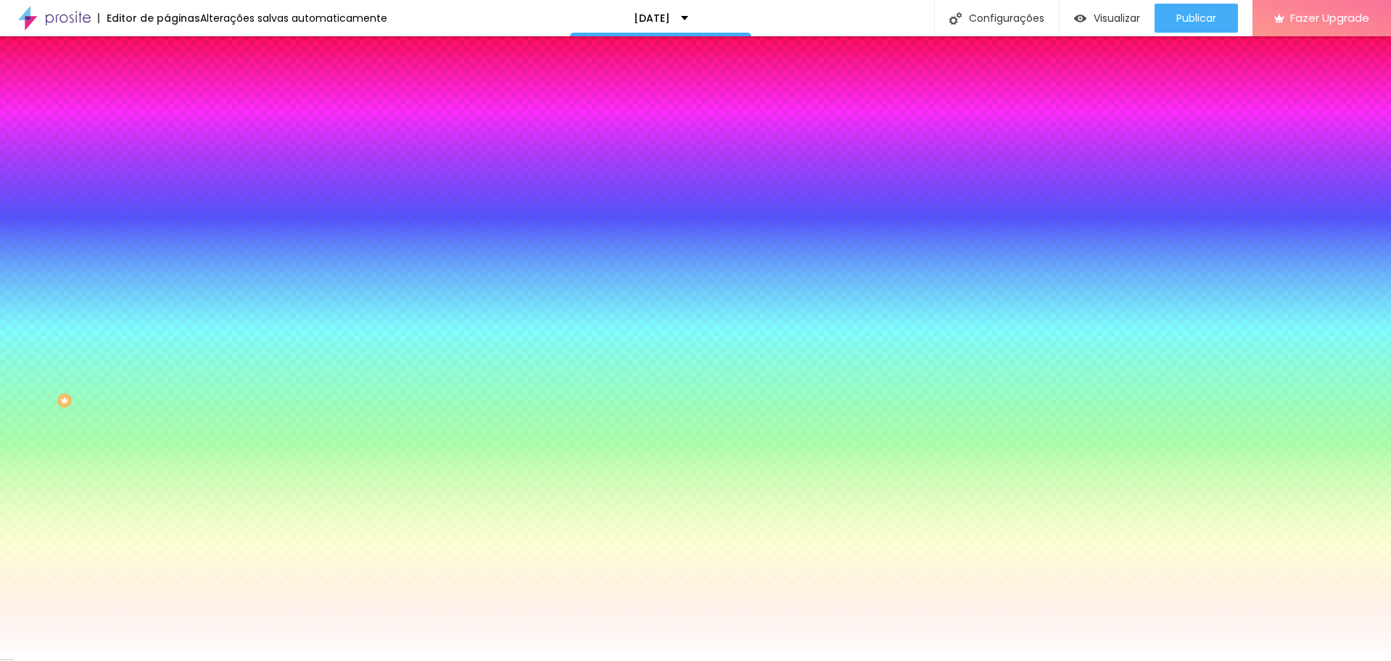
click at [167, 151] on span "Parallax" at bounding box center [185, 145] width 36 height 12
click at [167, 90] on ul "Conteúdo Estilo Avançado" at bounding box center [250, 92] width 167 height 44
click at [167, 99] on li "Avançado" at bounding box center [250, 106] width 167 height 15
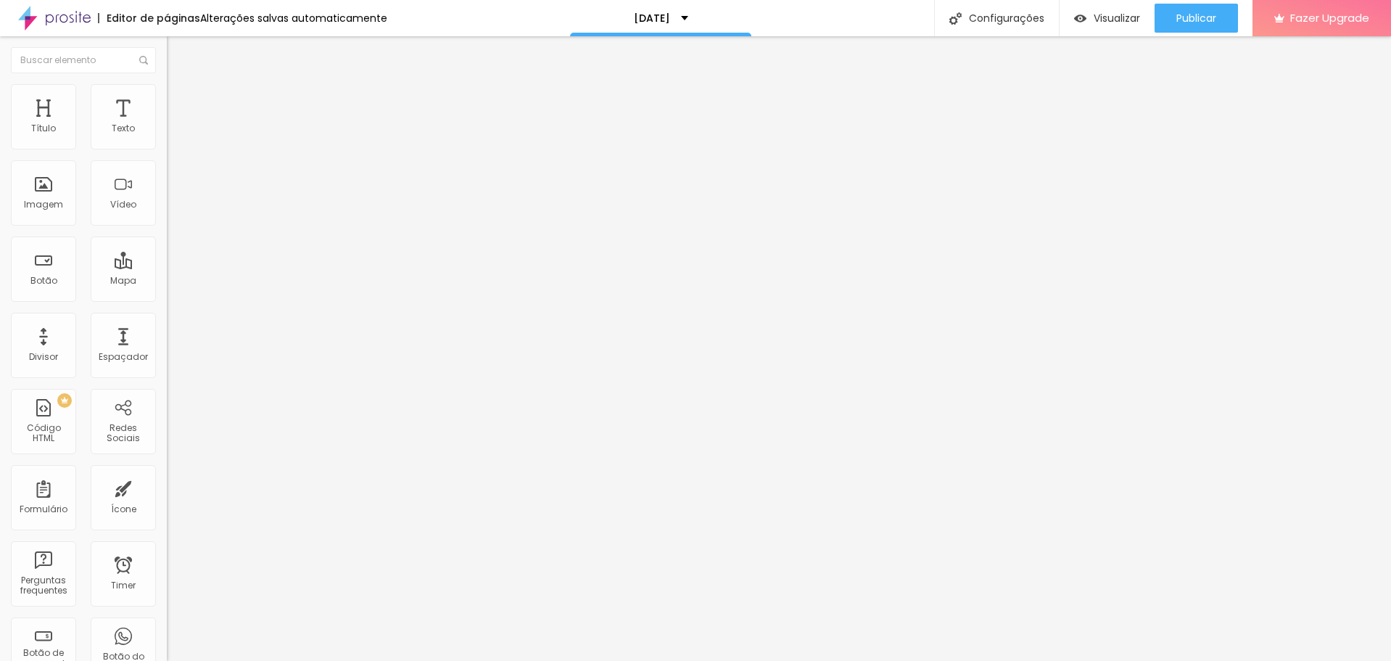
click at [167, 99] on img at bounding box center [173, 105] width 13 height 13
click at [167, 87] on img at bounding box center [173, 90] width 13 height 13
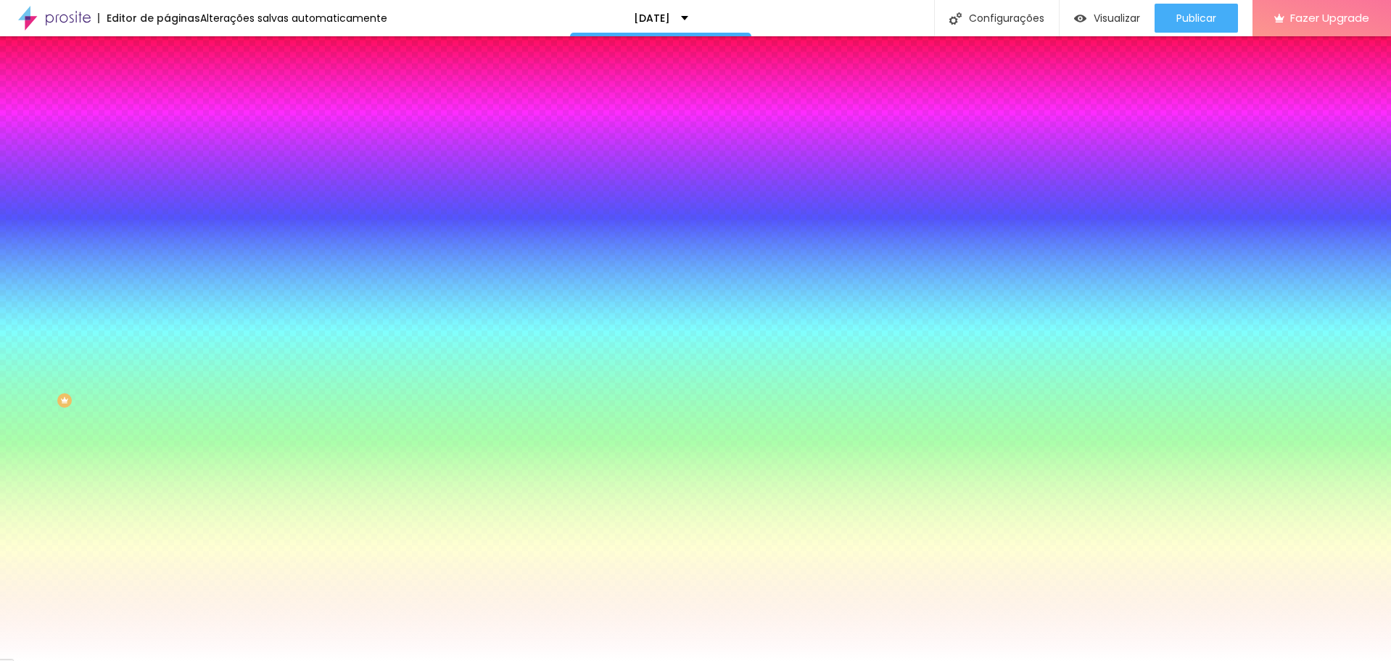
click at [167, 99] on img at bounding box center [173, 105] width 13 height 13
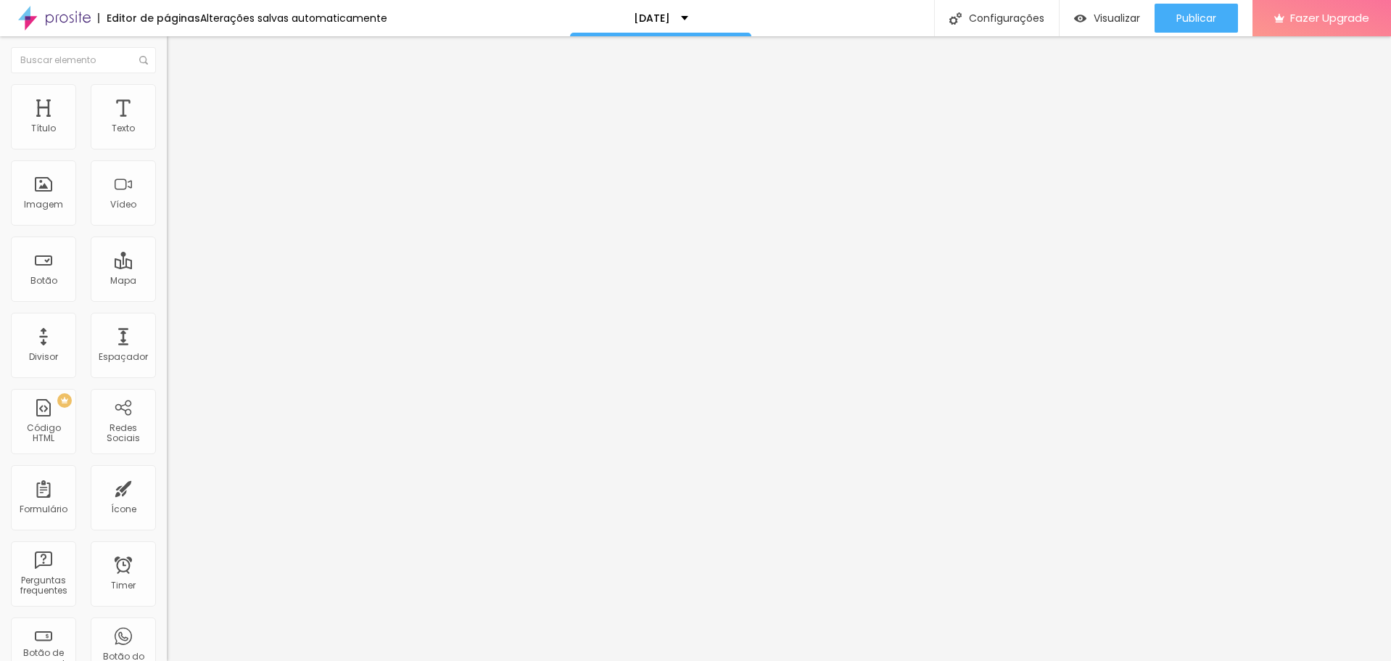
click at [167, 88] on img at bounding box center [173, 90] width 13 height 13
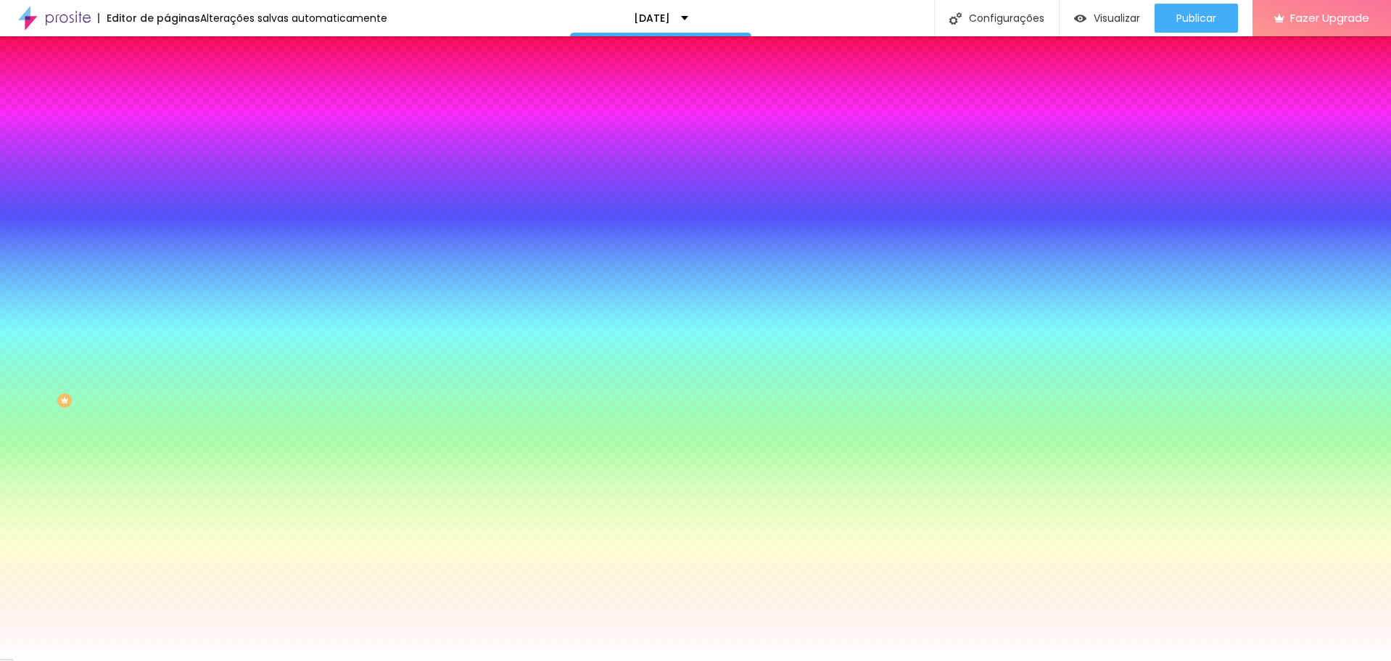
click at [167, 83] on img at bounding box center [173, 76] width 13 height 13
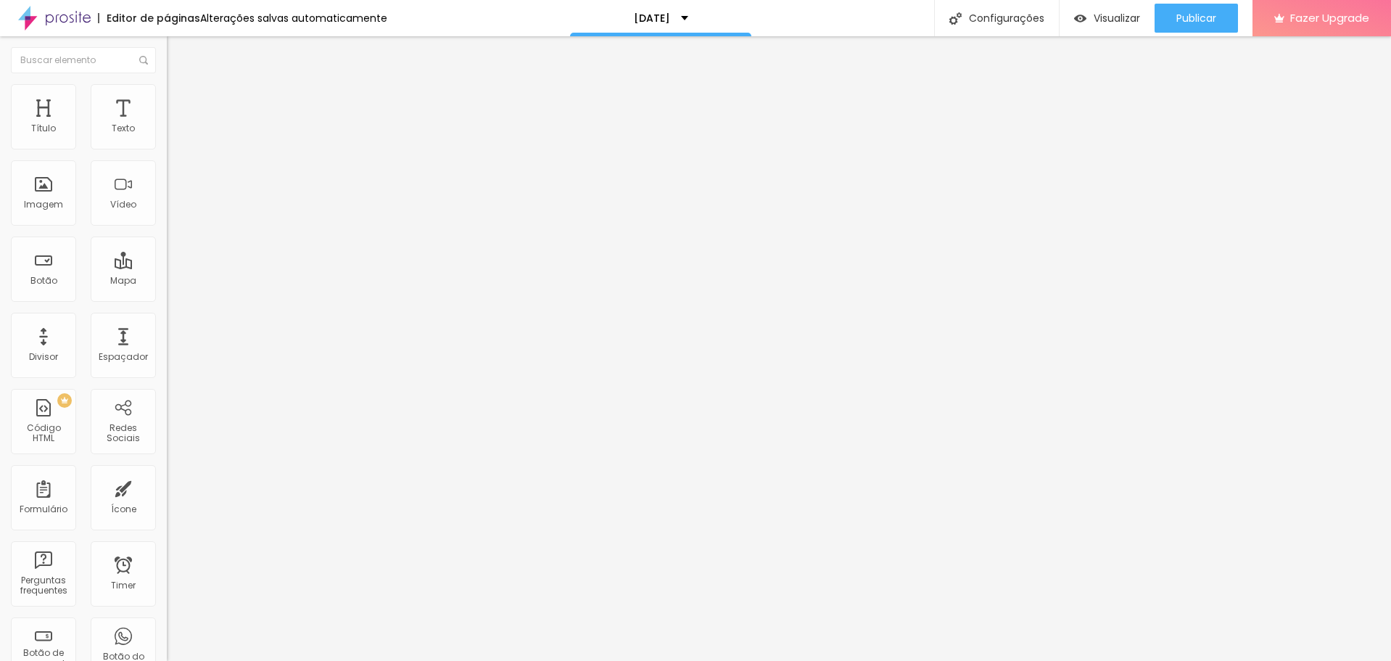
click at [180, 100] on span "Estilo" at bounding box center [191, 94] width 22 height 12
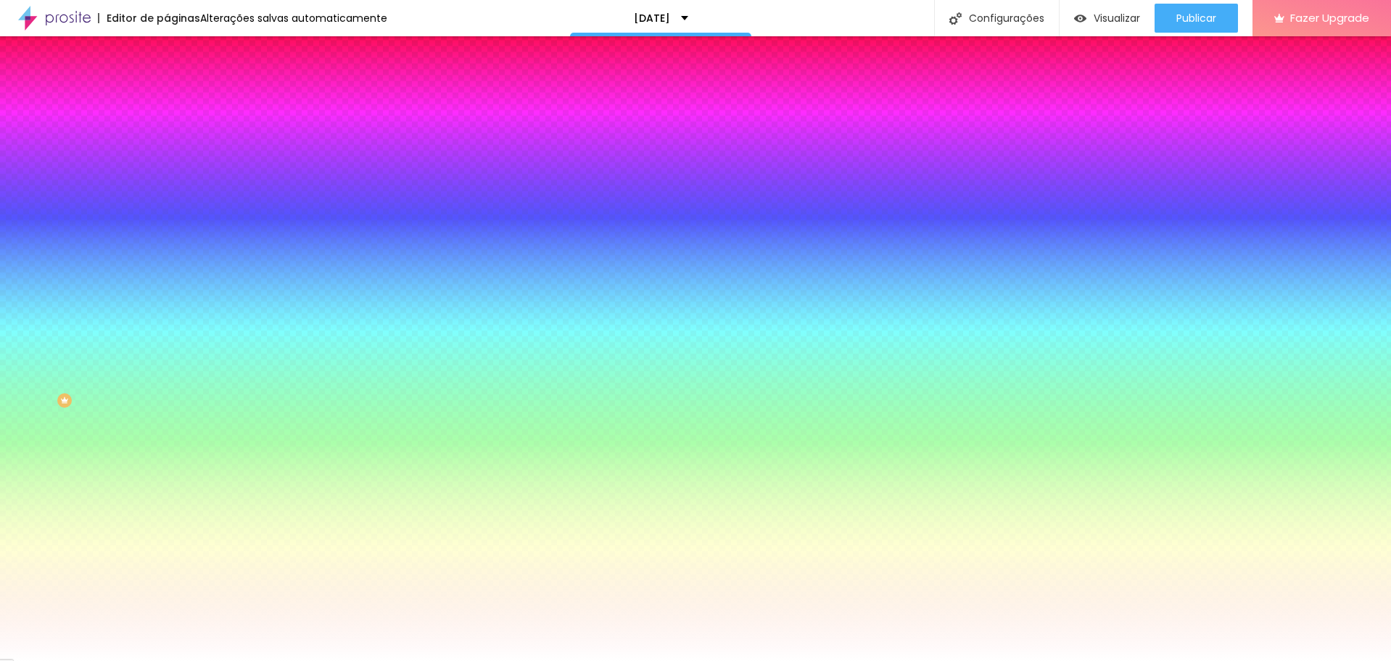
click at [167, 151] on span "Parallax" at bounding box center [185, 145] width 36 height 12
click at [167, 160] on span "Nenhum" at bounding box center [186, 153] width 38 height 12
click at [180, 86] on span "Conteúdo" at bounding box center [202, 79] width 45 height 12
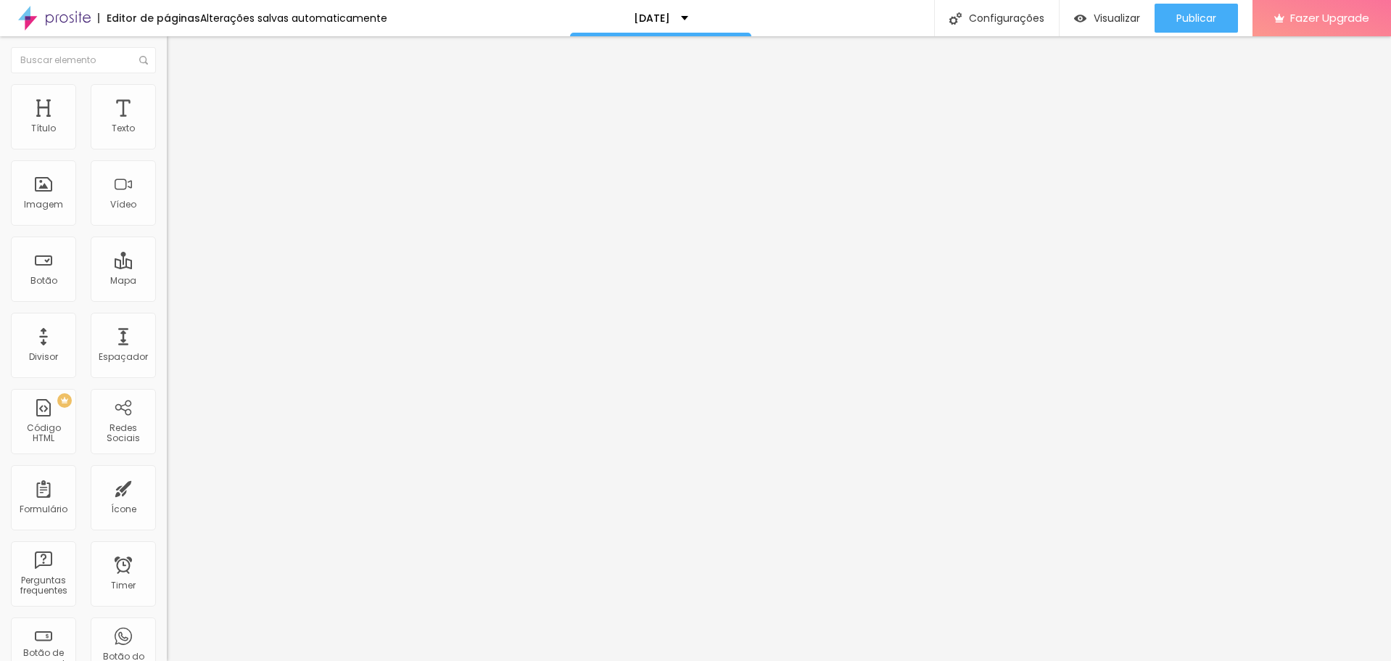
click at [180, 103] on span "Avançado" at bounding box center [204, 108] width 48 height 12
click at [180, 86] on span "Conteúdo" at bounding box center [202, 79] width 45 height 12
click at [167, 92] on li "Estilo" at bounding box center [250, 91] width 167 height 15
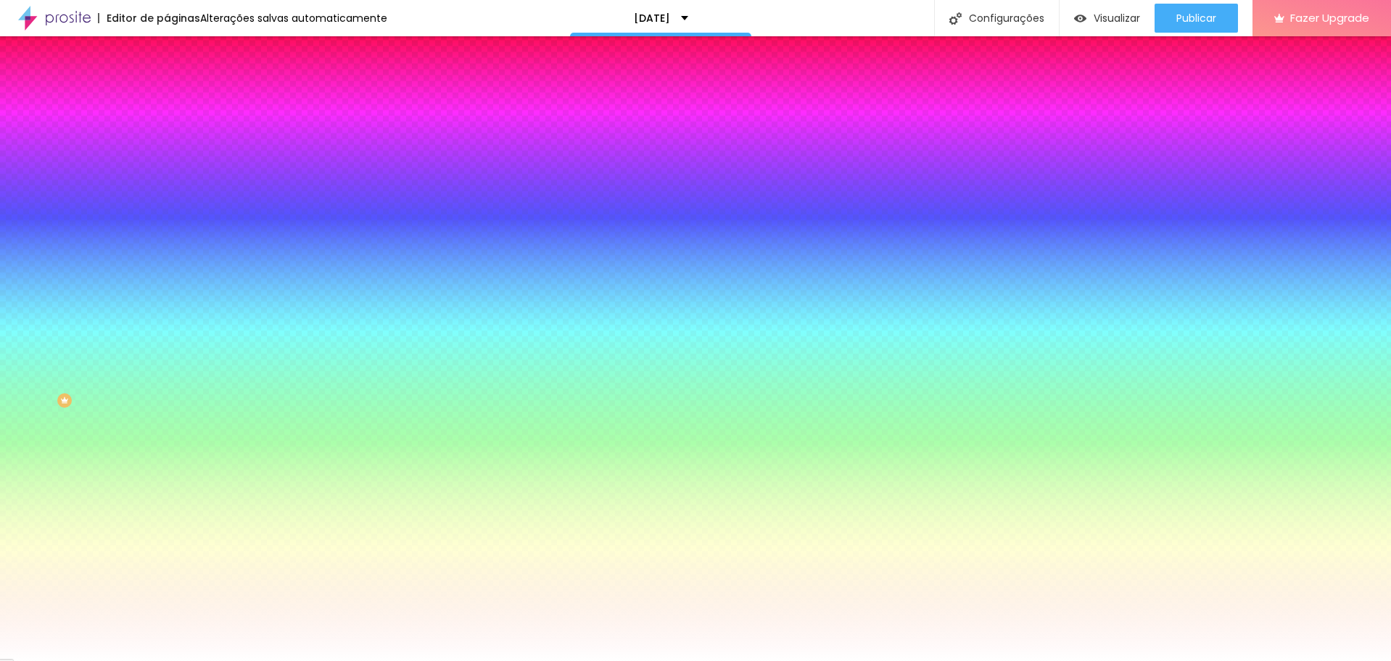
click at [167, 60] on button "Editar Seção" at bounding box center [250, 52] width 167 height 33
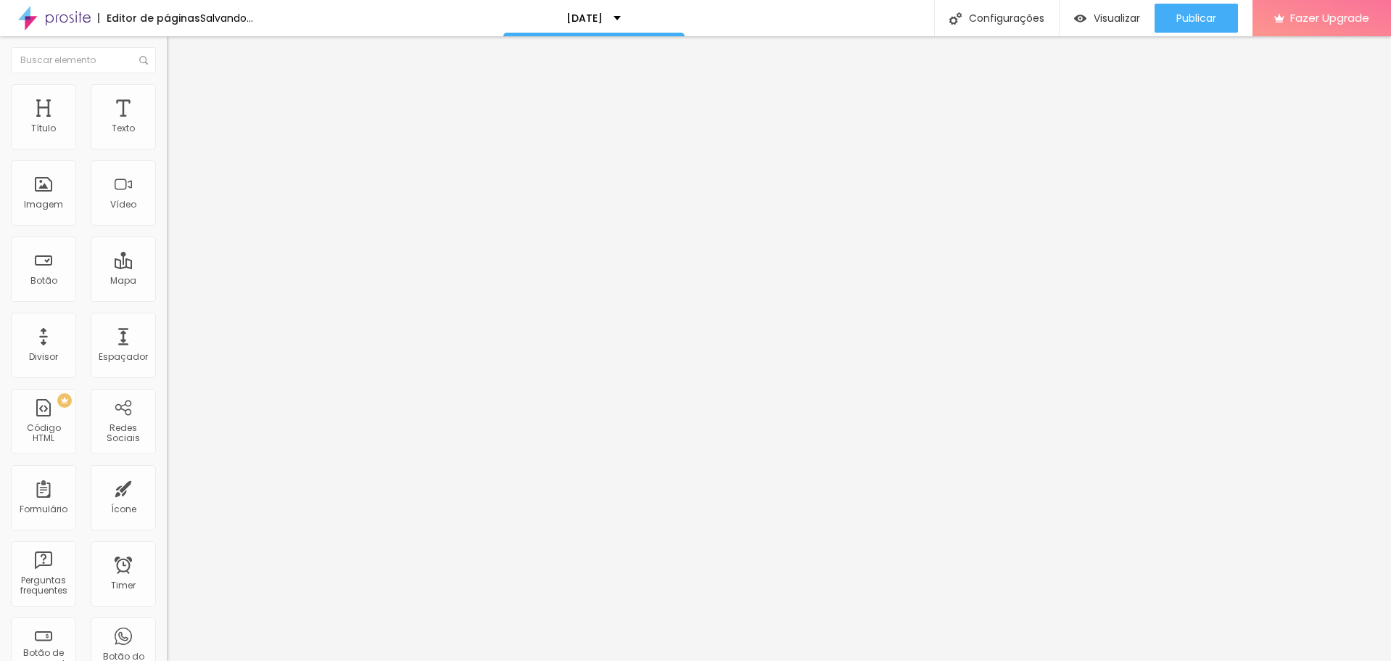
click at [167, 125] on span "Adicionar imagem" at bounding box center [214, 118] width 94 height 12
click at [180, 100] on span "Estilo" at bounding box center [191, 94] width 22 height 12
drag, startPoint x: 151, startPoint y: 157, endPoint x: 146, endPoint y: 171, distance: 14.7
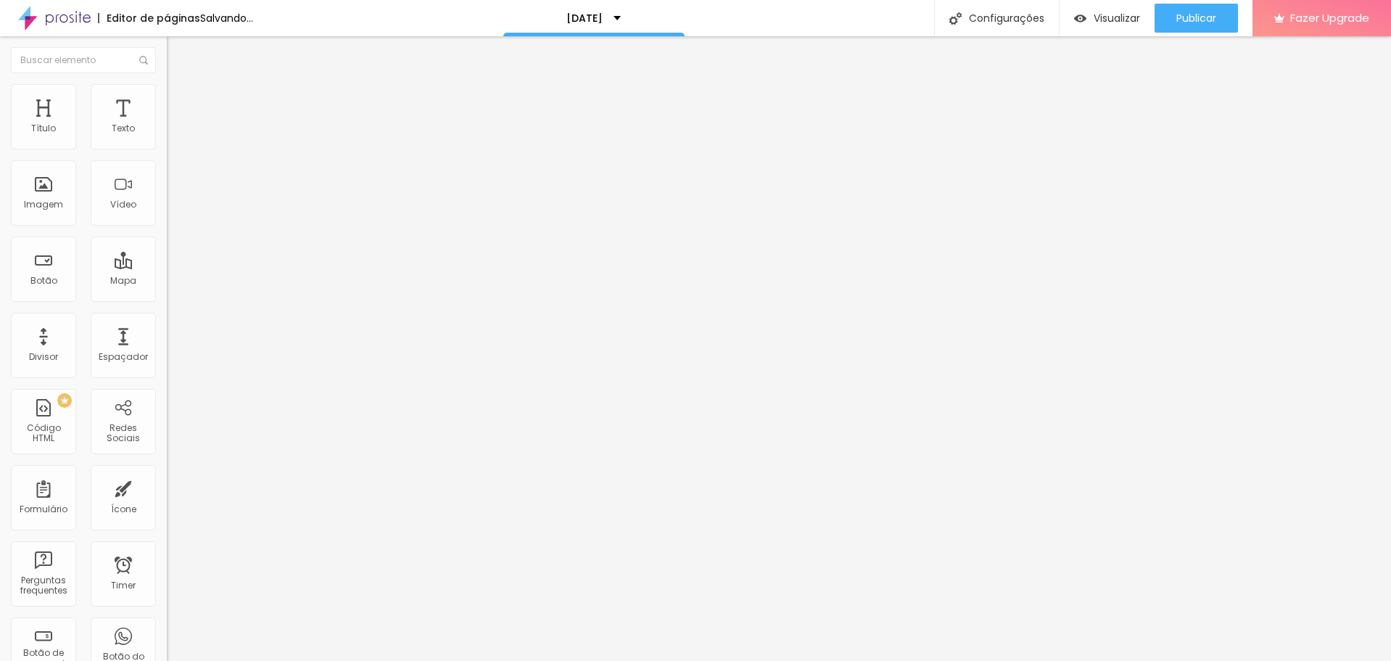
click at [167, 149] on input "range" at bounding box center [214, 143] width 94 height 12
drag, startPoint x: 21, startPoint y: 154, endPoint x: 83, endPoint y: 159, distance: 61.8
click at [167, 149] on input "range" at bounding box center [214, 143] width 94 height 12
click at [167, 84] on li "Conteúdo" at bounding box center [250, 77] width 167 height 15
click at [246, 125] on span at bounding box center [250, 118] width 9 height 12
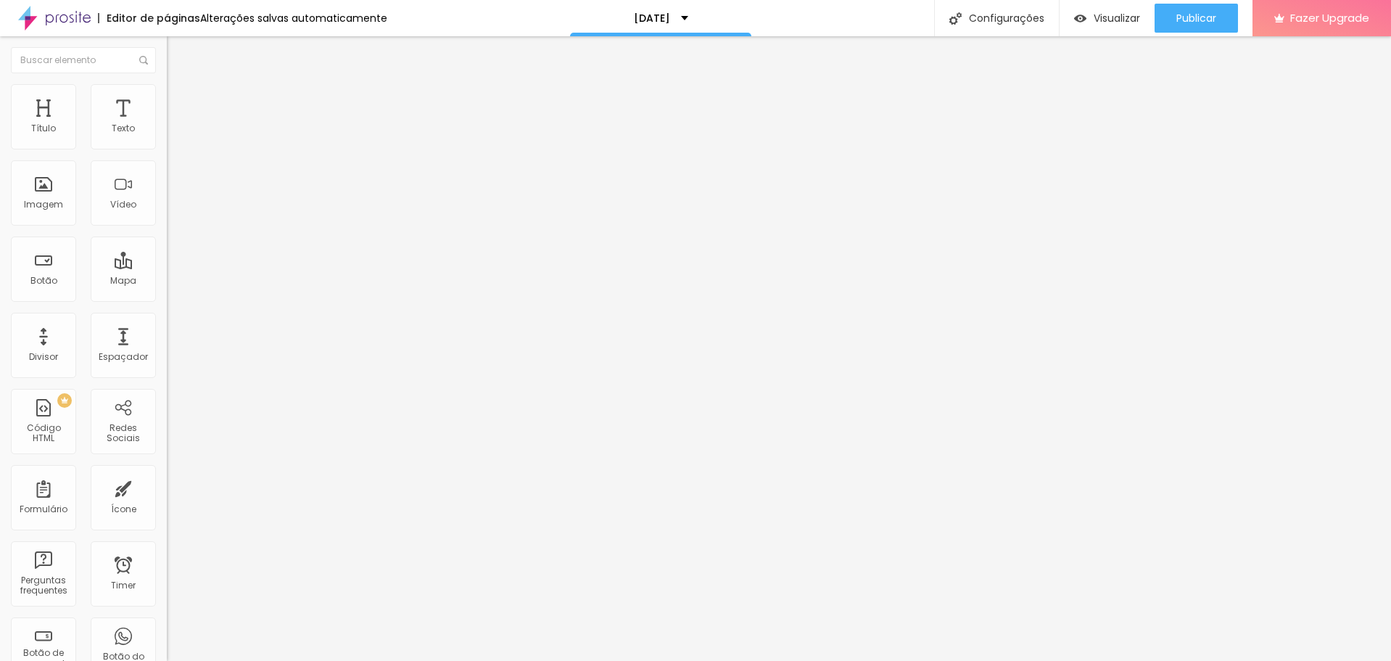
click at [167, 96] on li "Estilo" at bounding box center [250, 91] width 167 height 15
click at [167, 90] on li "Estilo" at bounding box center [250, 91] width 167 height 15
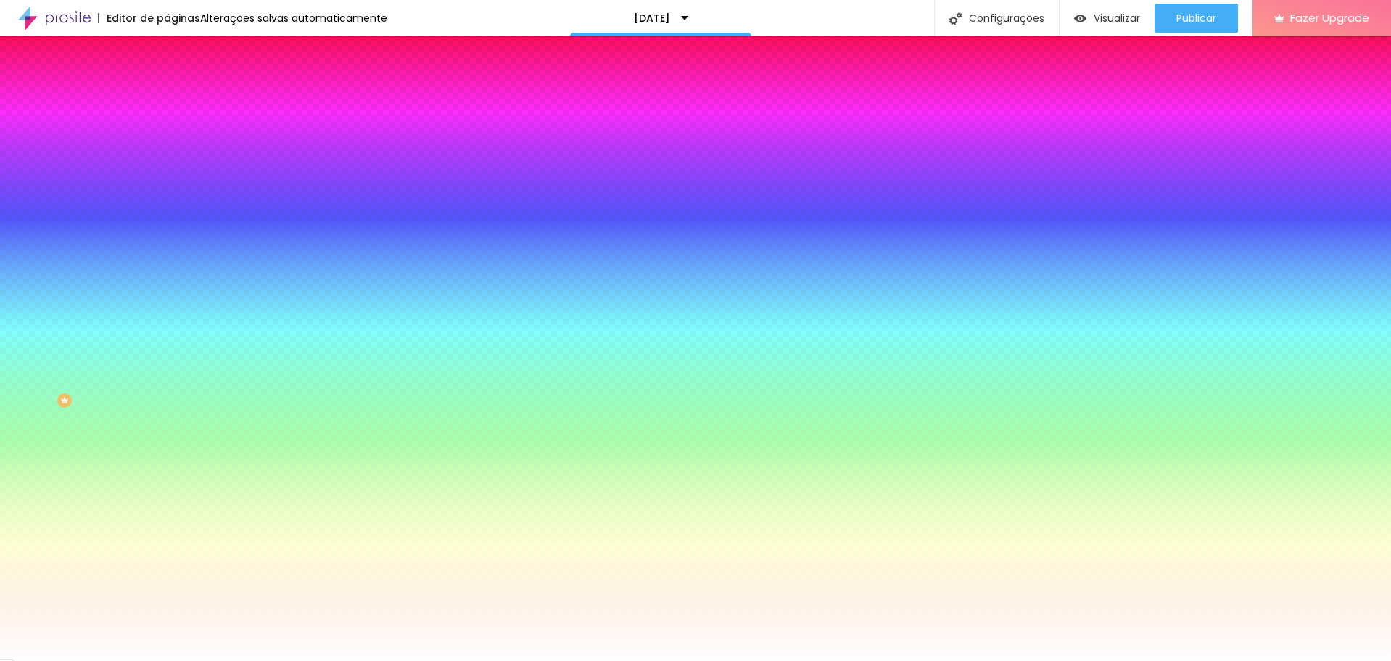
click at [167, 132] on div "Trocar imagem" at bounding box center [250, 127] width 167 height 10
click at [246, 131] on img at bounding box center [250, 126] width 9 height 9
click at [167, 99] on img at bounding box center [173, 105] width 13 height 13
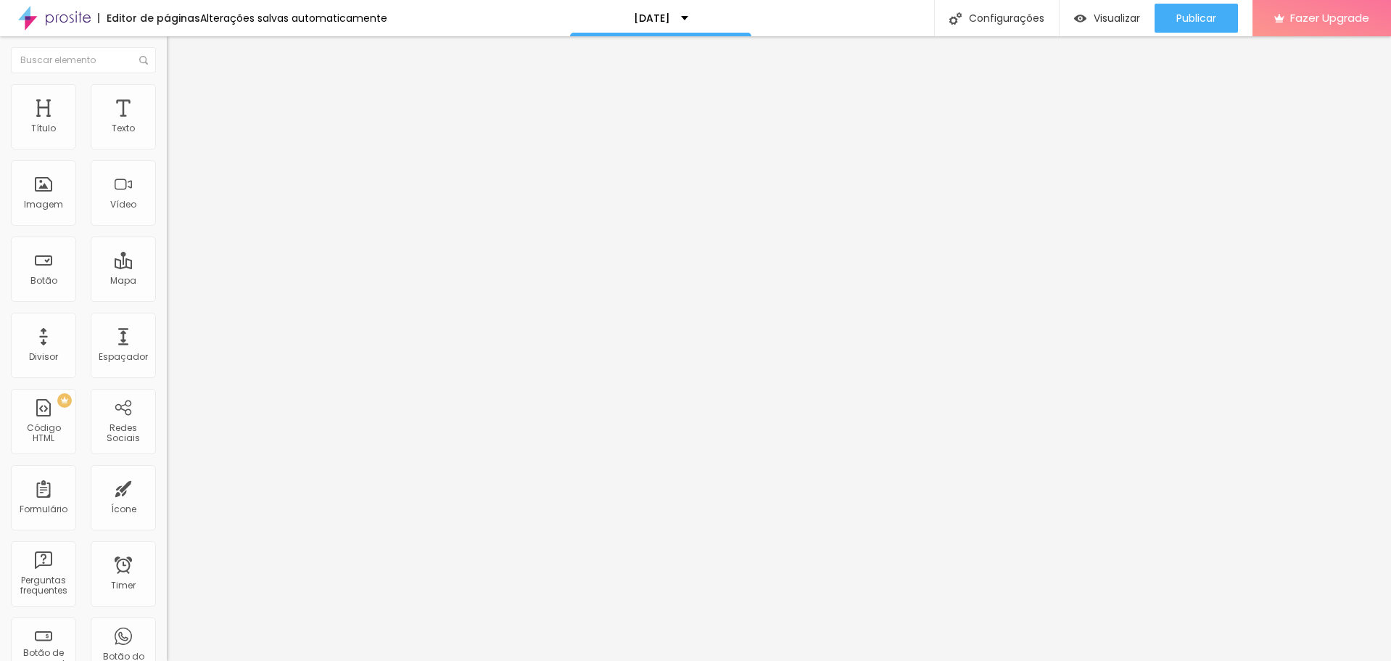
drag, startPoint x: 92, startPoint y: 173, endPoint x: 20, endPoint y: 168, distance: 72.6
click at [167, 487] on input "range" at bounding box center [214, 493] width 94 height 12
drag, startPoint x: 62, startPoint y: 144, endPoint x: -1, endPoint y: 139, distance: 62.6
click at [167, 281] on input "range" at bounding box center [214, 287] width 94 height 12
click at [167, 125] on span "Adicionar imagem" at bounding box center [214, 118] width 94 height 12
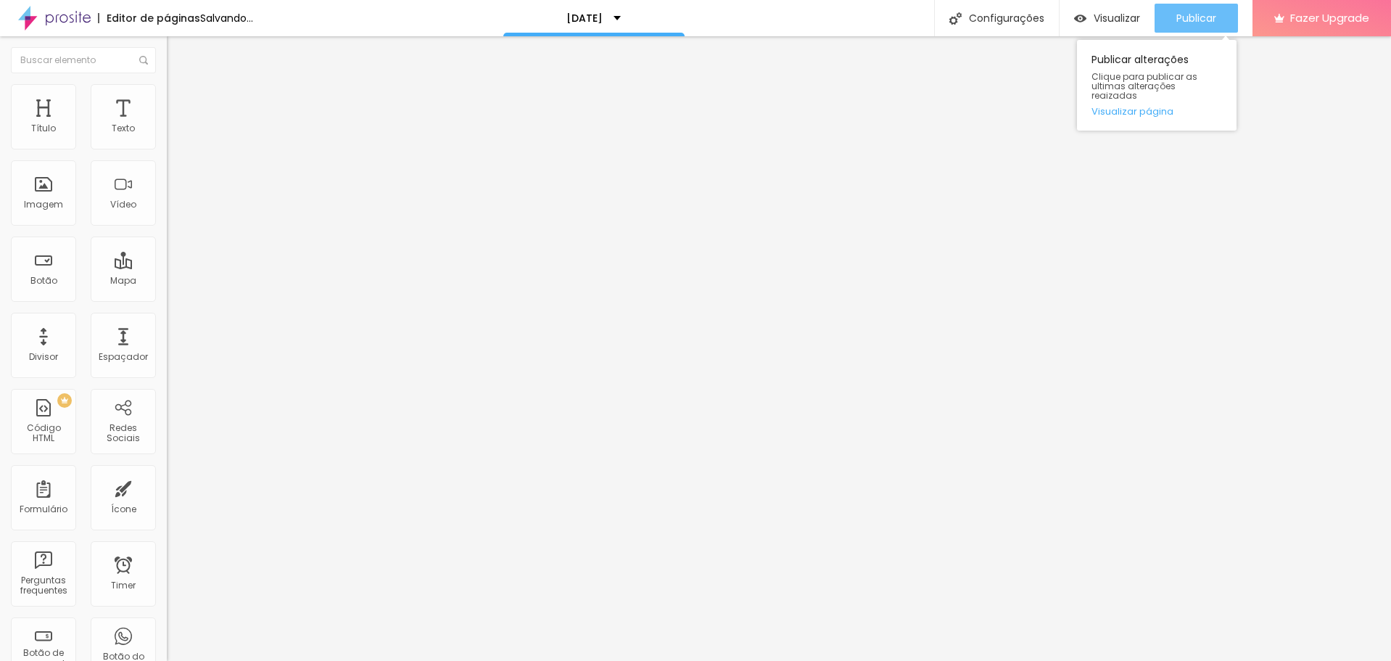
click at [1213, 9] on div "Publicar" at bounding box center [1196, 18] width 40 height 29
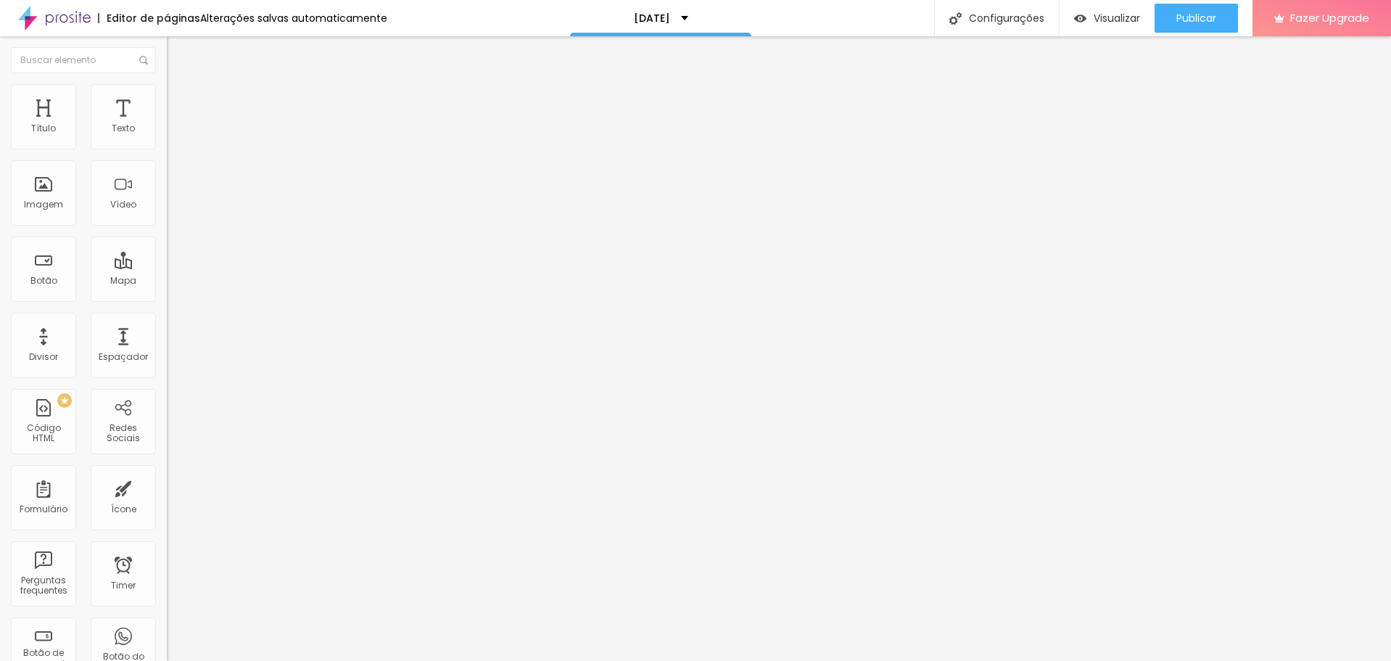
click at [167, 94] on li "Estilo" at bounding box center [250, 91] width 167 height 15
click at [167, 99] on li "Avançado" at bounding box center [250, 106] width 167 height 15
click at [167, 84] on li "Conteúdo" at bounding box center [250, 77] width 167 height 15
click at [167, 94] on li "Estilo" at bounding box center [250, 91] width 167 height 15
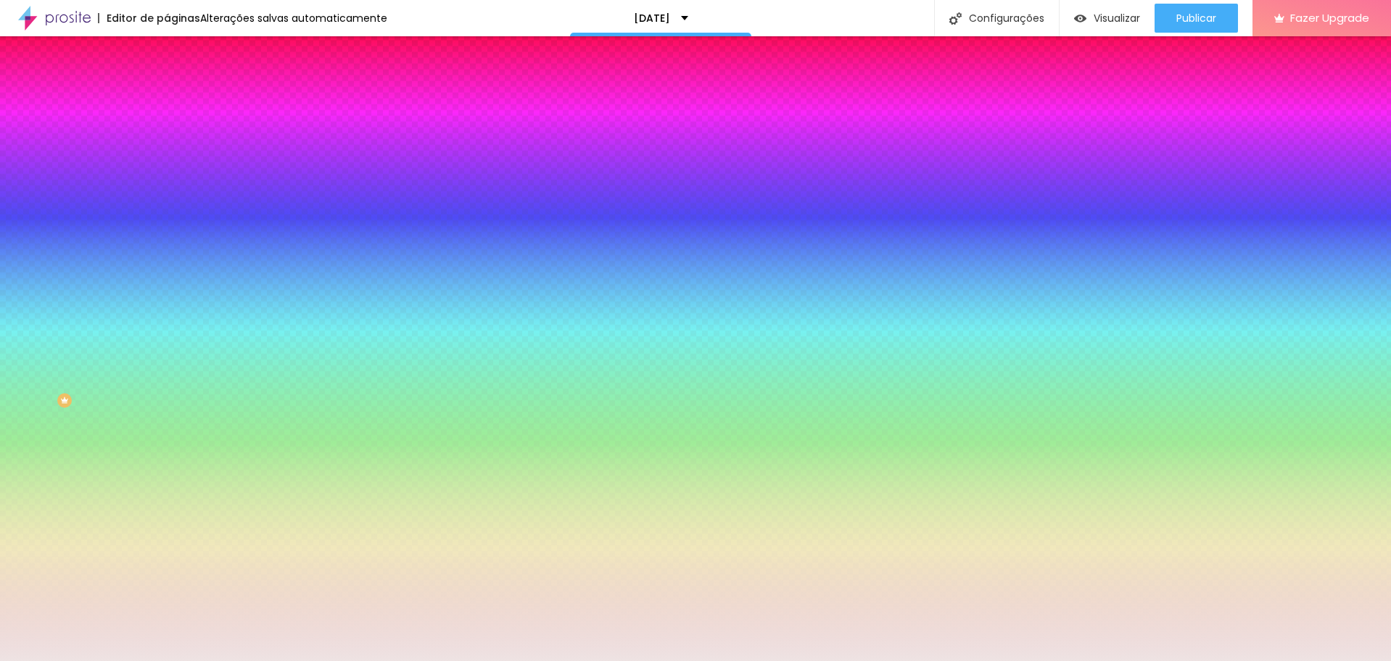
click at [180, 102] on span "Avançado" at bounding box center [204, 108] width 48 height 12
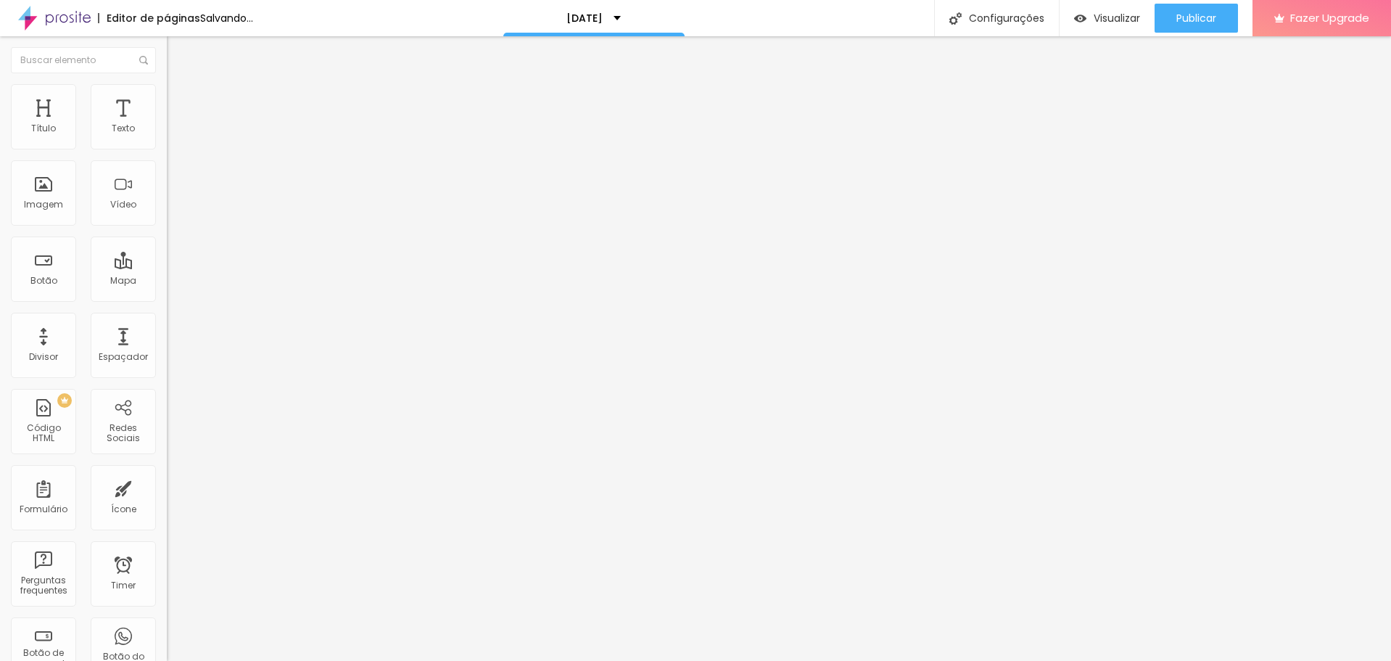
drag, startPoint x: 65, startPoint y: 143, endPoint x: -1, endPoint y: 162, distance: 68.1
click at [167, 281] on input "range" at bounding box center [214, 287] width 94 height 12
click at [167, 427] on div at bounding box center [250, 427] width 167 height 0
click at [167, 436] on div at bounding box center [250, 436] width 167 height 0
click at [167, 92] on li "Estilo" at bounding box center [250, 91] width 167 height 15
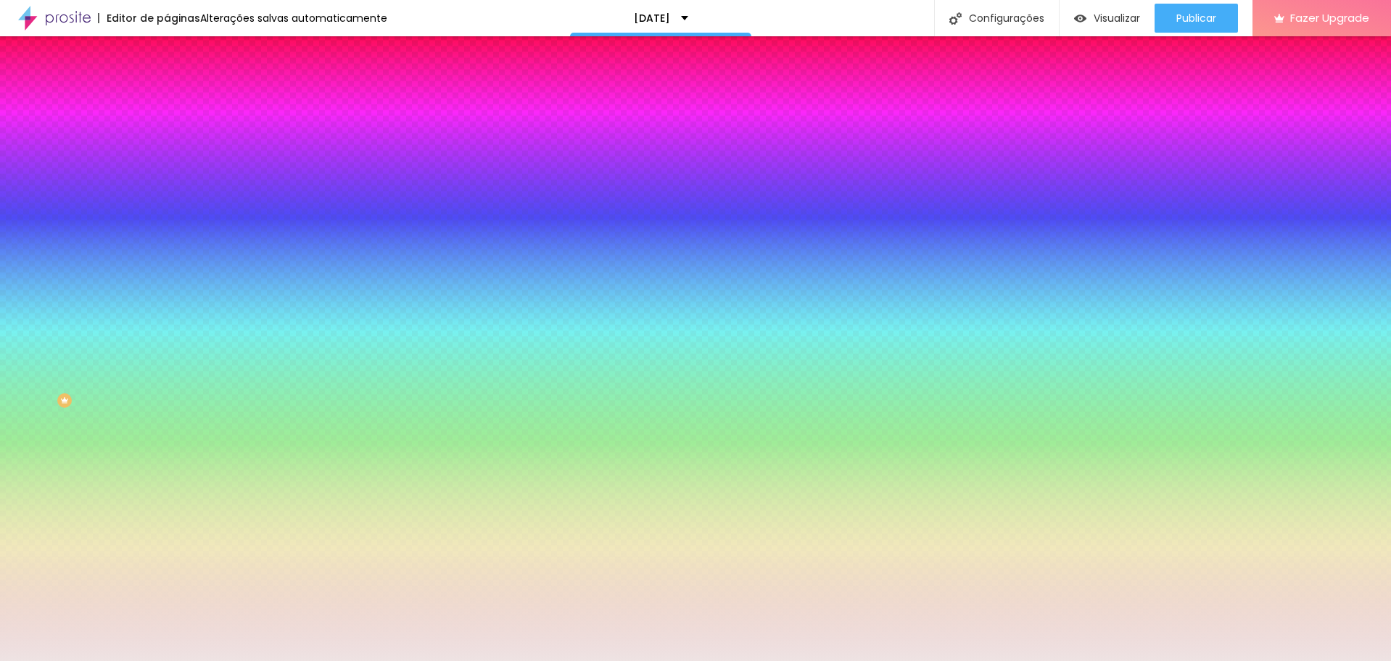
click at [167, 83] on img at bounding box center [173, 76] width 13 height 13
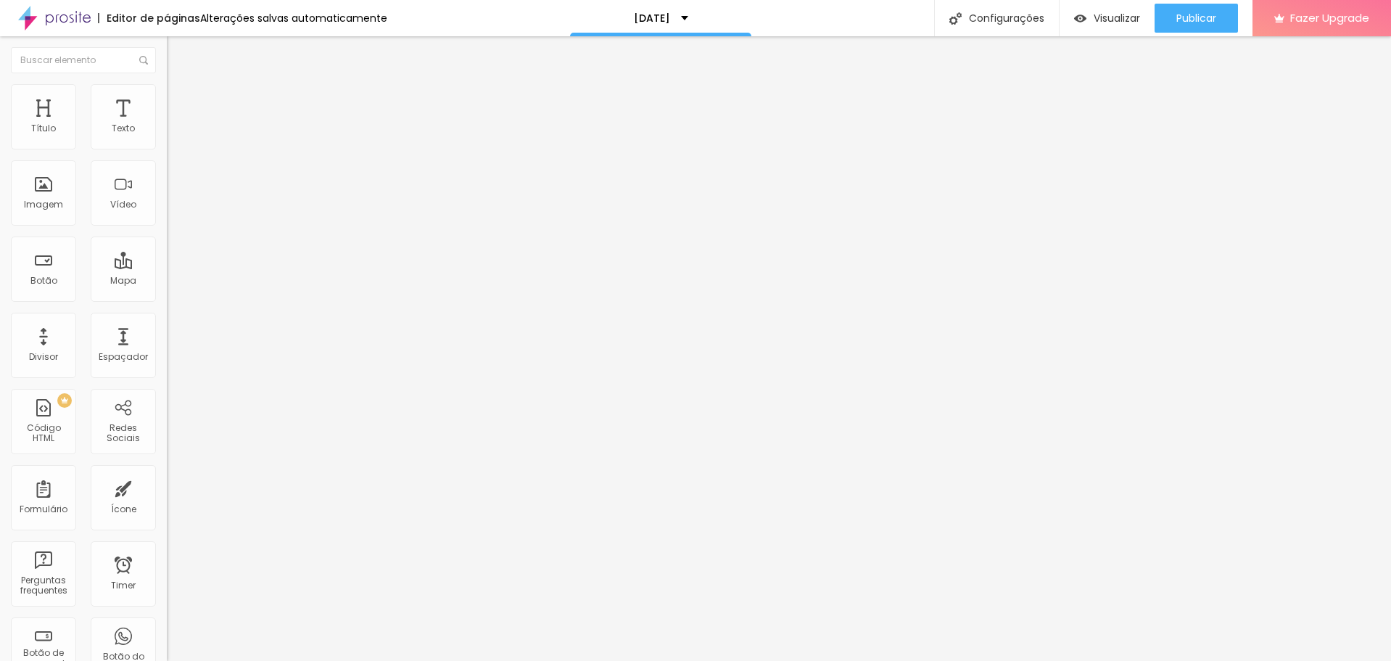
click at [167, 141] on img at bounding box center [172, 138] width 10 height 10
click at [167, 149] on img at bounding box center [172, 150] width 10 height 10
click at [167, 132] on img at bounding box center [172, 127] width 10 height 10
click at [178, 54] on img "button" at bounding box center [184, 53] width 12 height 12
click at [180, 97] on span "Estilo" at bounding box center [191, 94] width 22 height 12
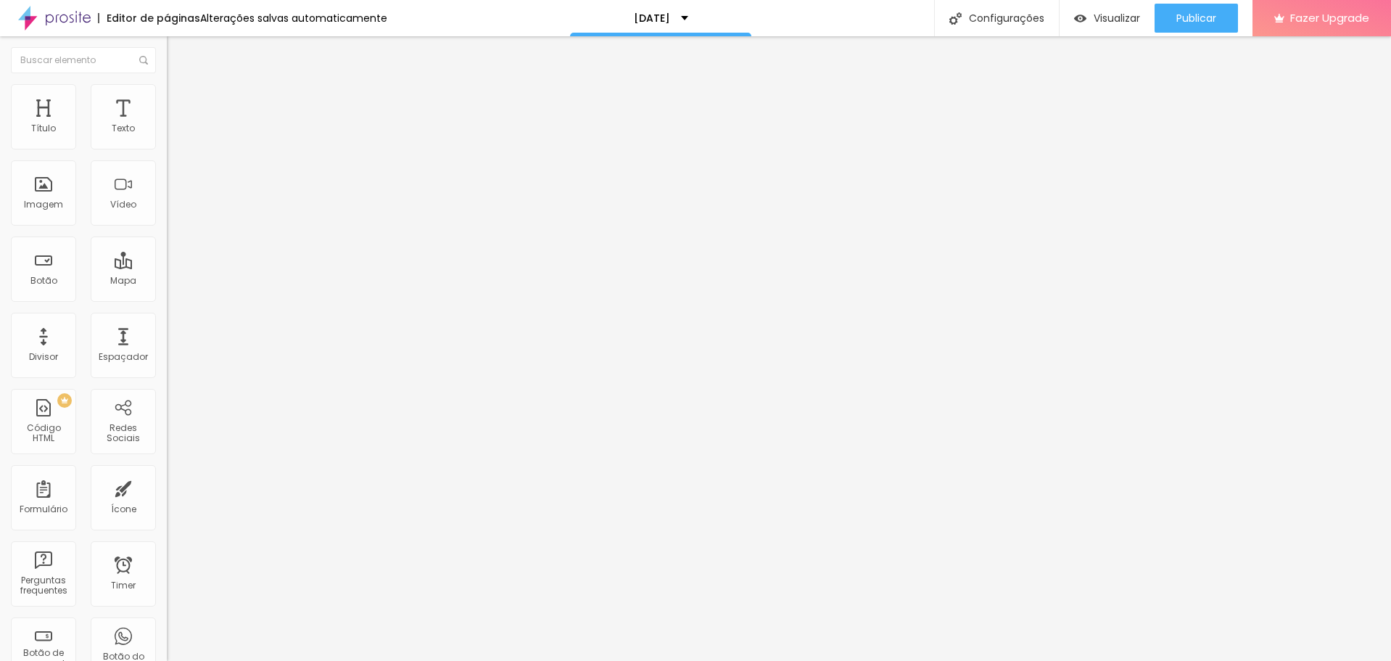
click at [180, 102] on span "Avançado" at bounding box center [204, 108] width 48 height 12
drag, startPoint x: 43, startPoint y: 143, endPoint x: 8, endPoint y: 145, distance: 34.9
click at [167, 281] on input "range" at bounding box center [214, 287] width 94 height 12
drag, startPoint x: 38, startPoint y: 172, endPoint x: 6, endPoint y: 170, distance: 32.7
click at [167, 487] on input "range" at bounding box center [214, 493] width 94 height 12
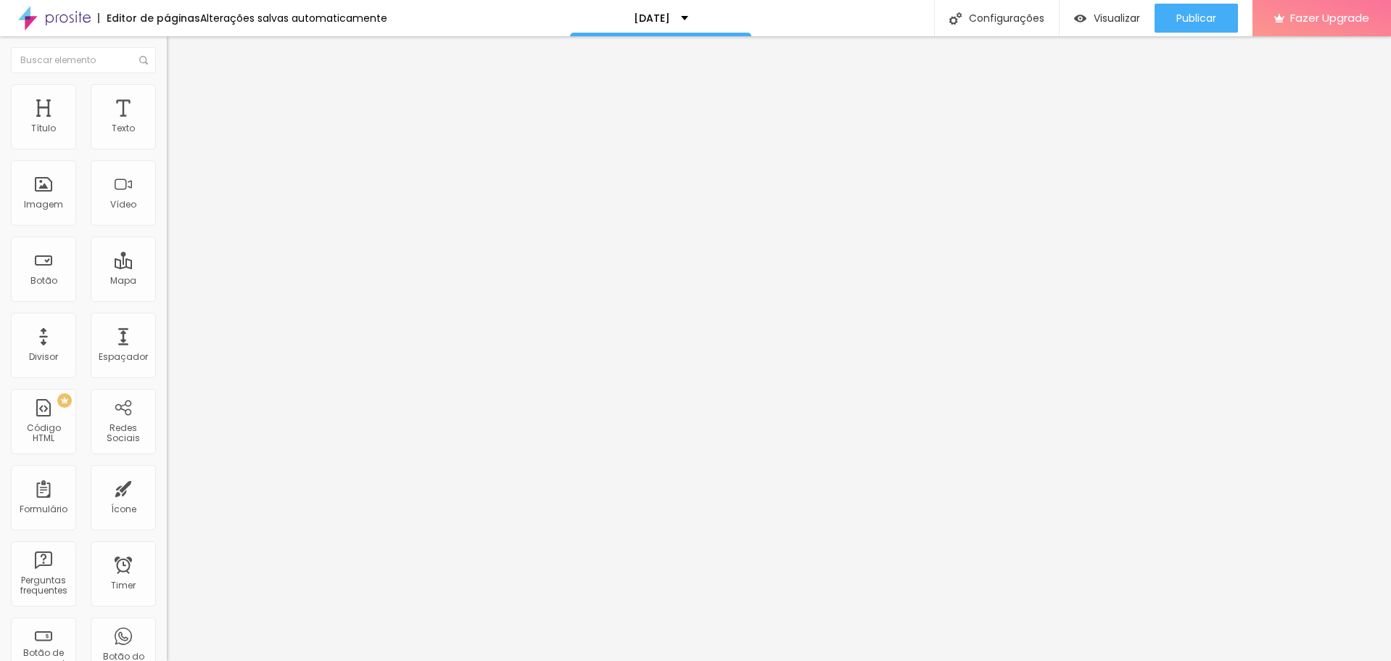
click at [167, 632] on div at bounding box center [250, 632] width 167 height 0
click at [167, 641] on div at bounding box center [250, 641] width 167 height 0
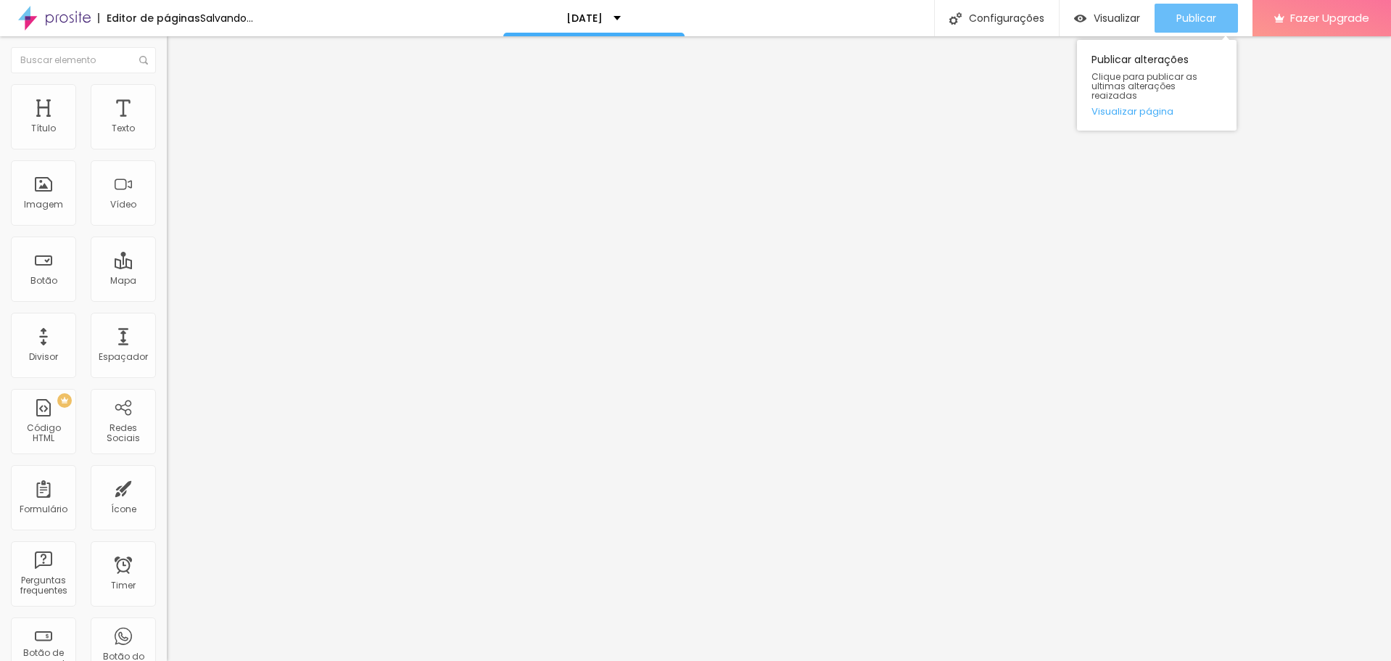
click at [1206, 25] on div "Publicar" at bounding box center [1196, 18] width 40 height 29
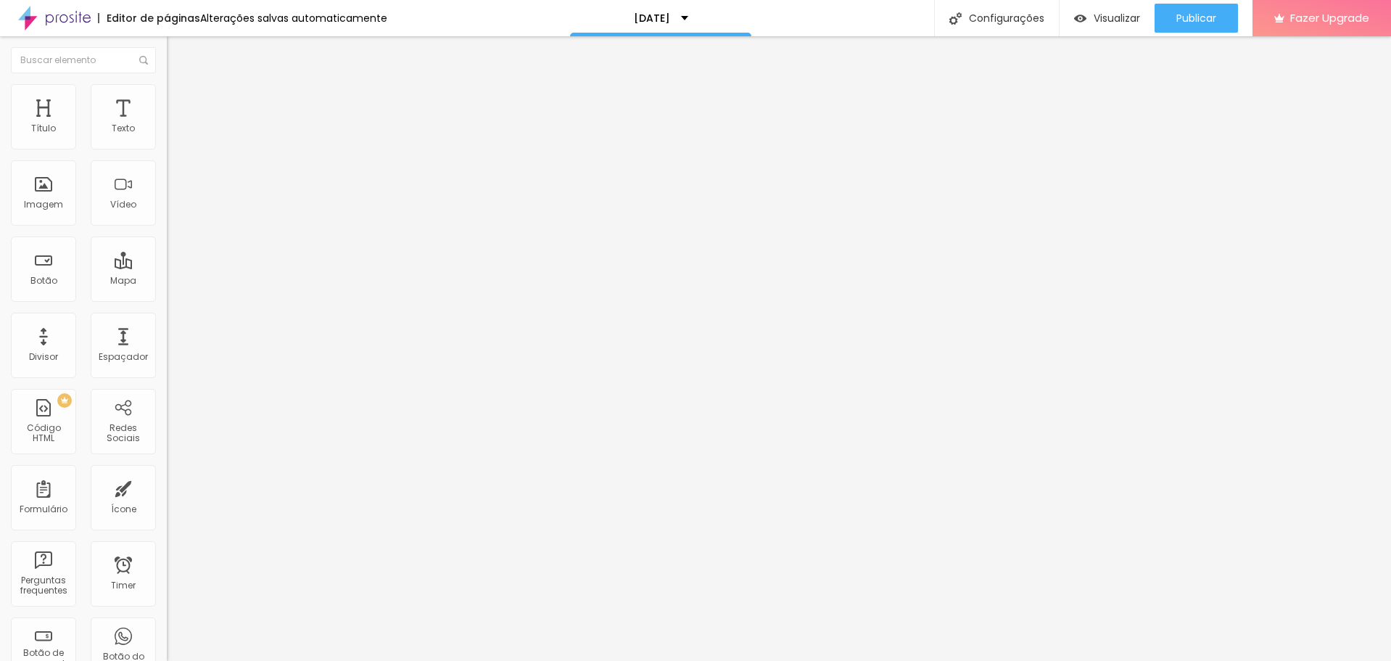
click at [167, 81] on li "Conteúdo" at bounding box center [250, 77] width 167 height 15
click at [180, 98] on span "Avançado" at bounding box center [204, 94] width 48 height 12
click at [167, 89] on img at bounding box center [173, 90] width 13 height 13
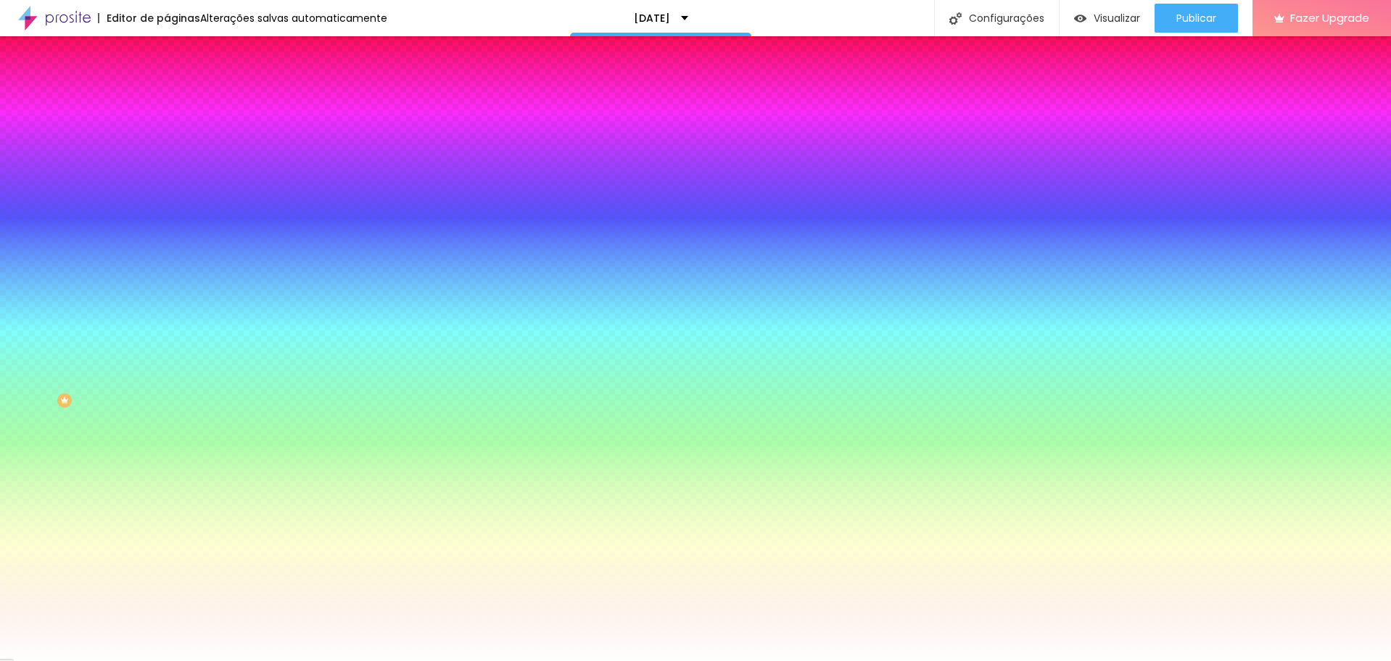
click at [173, 241] on icon "button" at bounding box center [178, 236] width 10 height 10
click at [173, 281] on icon "button" at bounding box center [178, 276] width 10 height 10
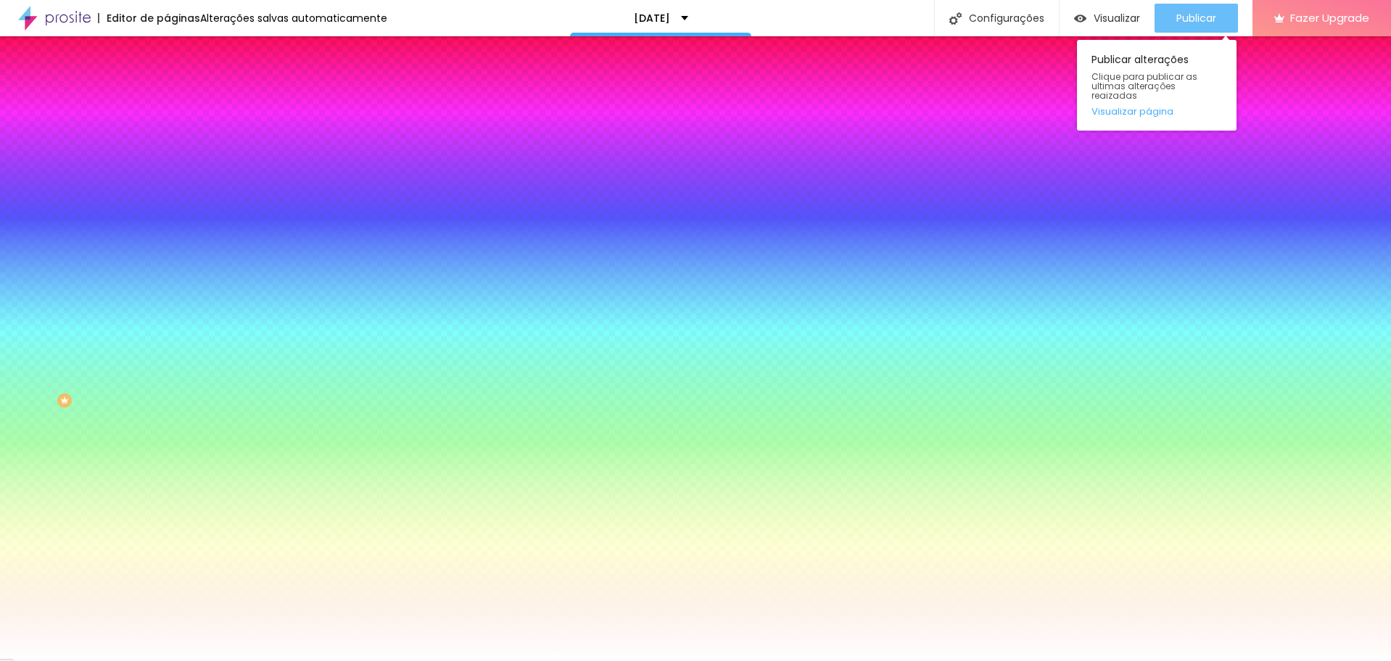
click at [1226, 17] on button "Publicar" at bounding box center [1195, 18] width 83 height 29
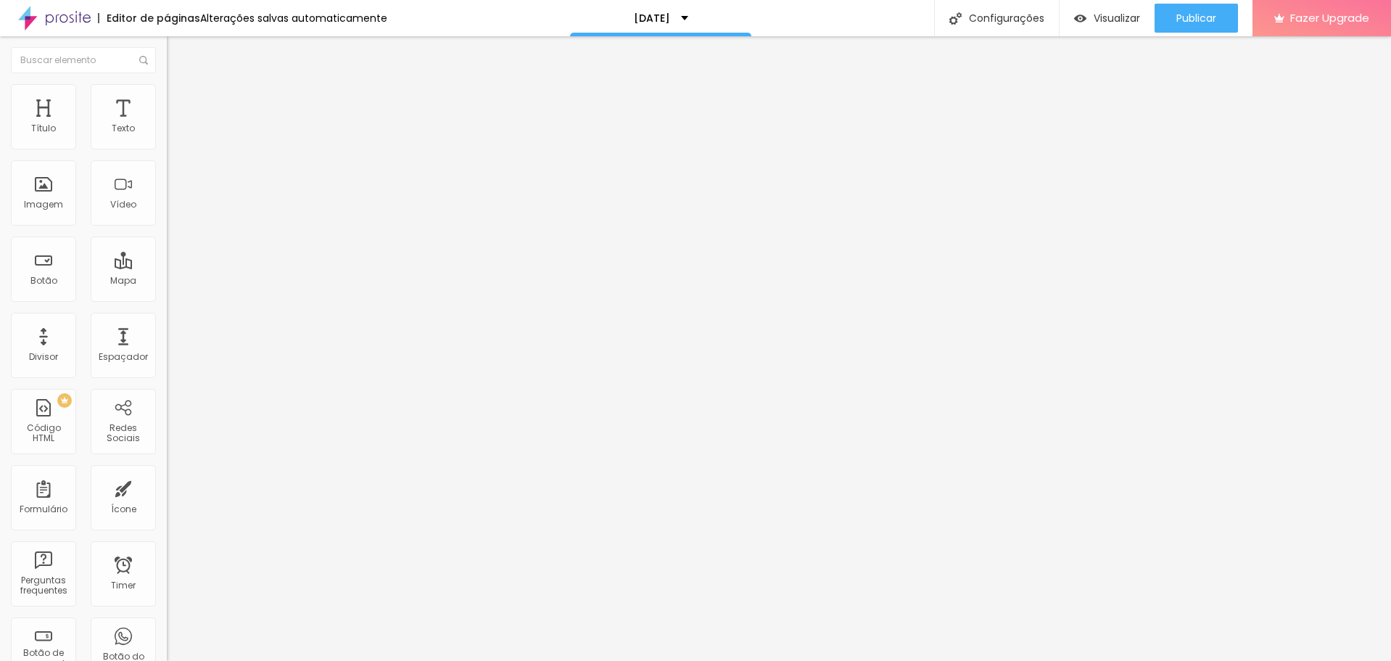
click at [180, 100] on span "Estilo" at bounding box center [191, 94] width 22 height 12
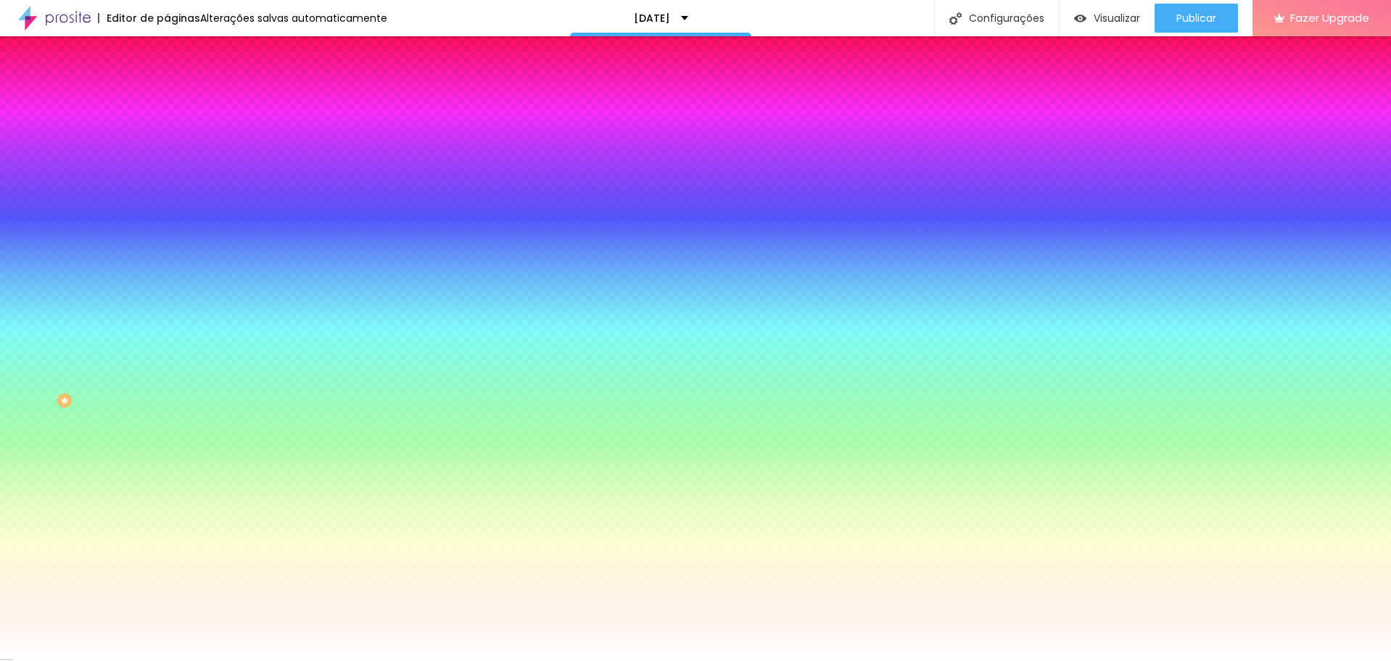
click at [167, 99] on li "Avançado" at bounding box center [250, 106] width 167 height 15
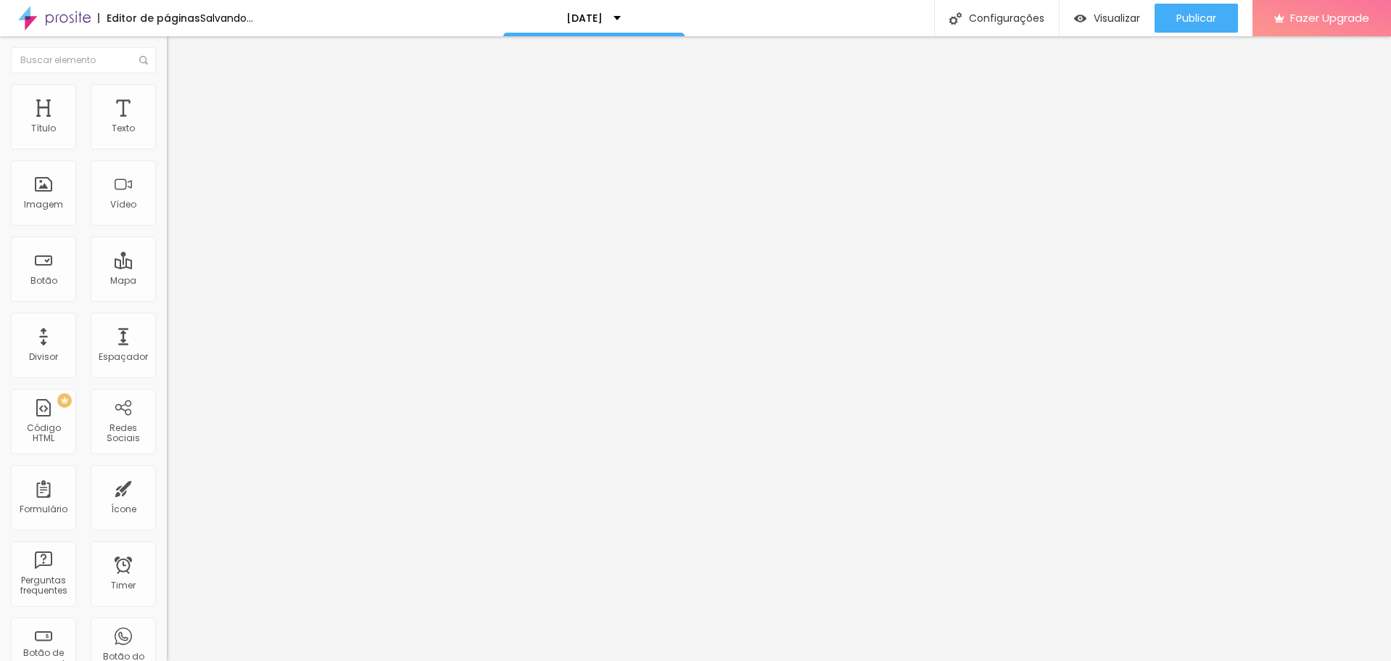
drag, startPoint x: 22, startPoint y: 144, endPoint x: -1, endPoint y: 173, distance: 37.1
click at [167, 281] on input "range" at bounding box center [214, 287] width 94 height 12
click at [167, 99] on li "Avançado" at bounding box center [250, 106] width 167 height 15
drag, startPoint x: 155, startPoint y: 352, endPoint x: 154, endPoint y: 364, distance: 12.4
click at [167, 632] on div at bounding box center [250, 632] width 167 height 0
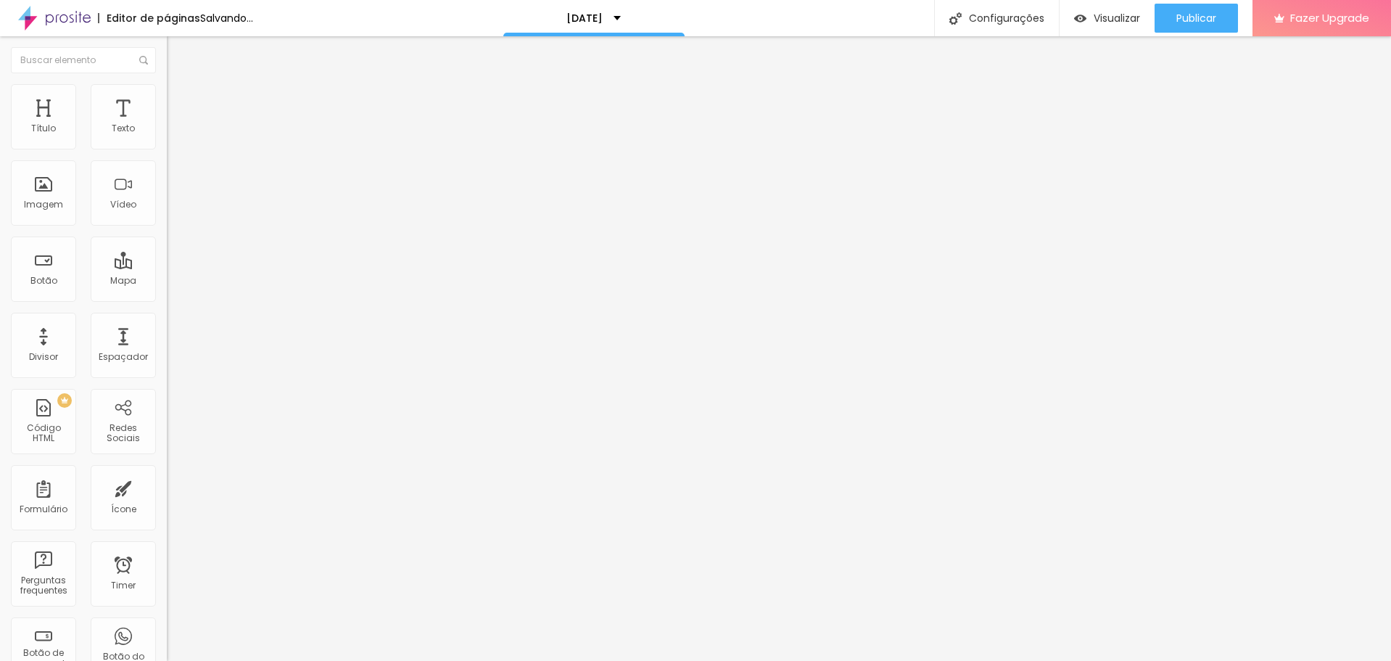
click at [167, 632] on li "Desktop" at bounding box center [250, 636] width 167 height 9
click at [167, 641] on div at bounding box center [250, 641] width 167 height 0
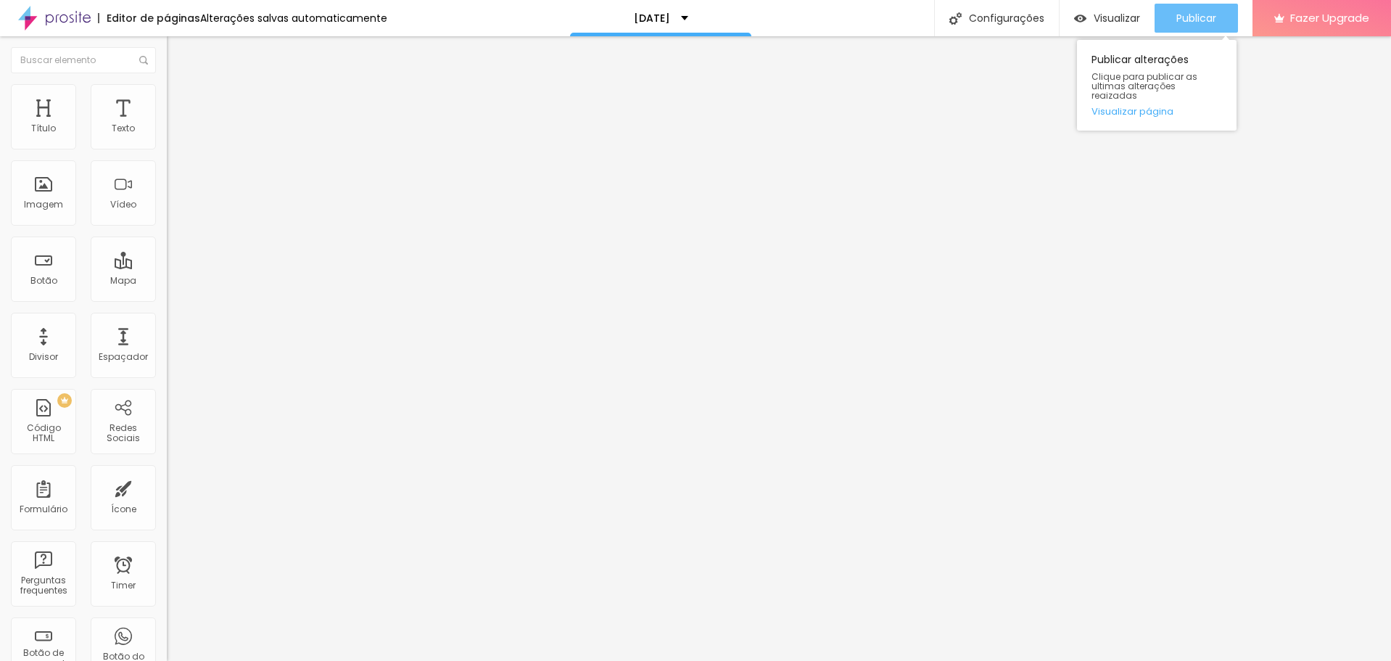
click at [1220, 7] on button "Publicar" at bounding box center [1195, 18] width 83 height 29
click at [178, 51] on div "Editar Seção" at bounding box center [221, 53] width 86 height 12
click at [167, 125] on span "Adicionar imagem" at bounding box center [214, 118] width 94 height 12
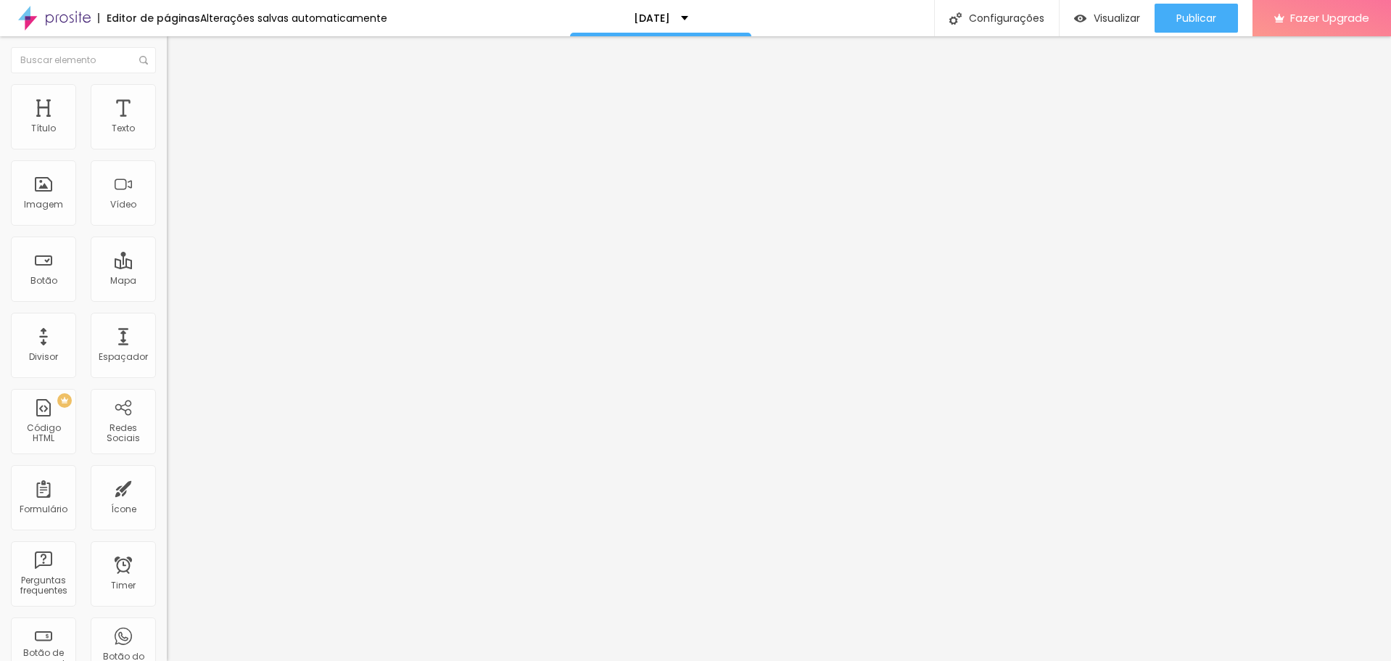
click at [167, 227] on span "Original" at bounding box center [184, 221] width 35 height 12
click at [167, 253] on span "Quadrado" at bounding box center [190, 247] width 47 height 12
click at [167, 234] on div "Cinema 16:9" at bounding box center [250, 230] width 167 height 9
click at [167, 249] on span "Padrão" at bounding box center [183, 243] width 33 height 12
click at [167, 258] on span "Quadrado" at bounding box center [190, 252] width 47 height 12
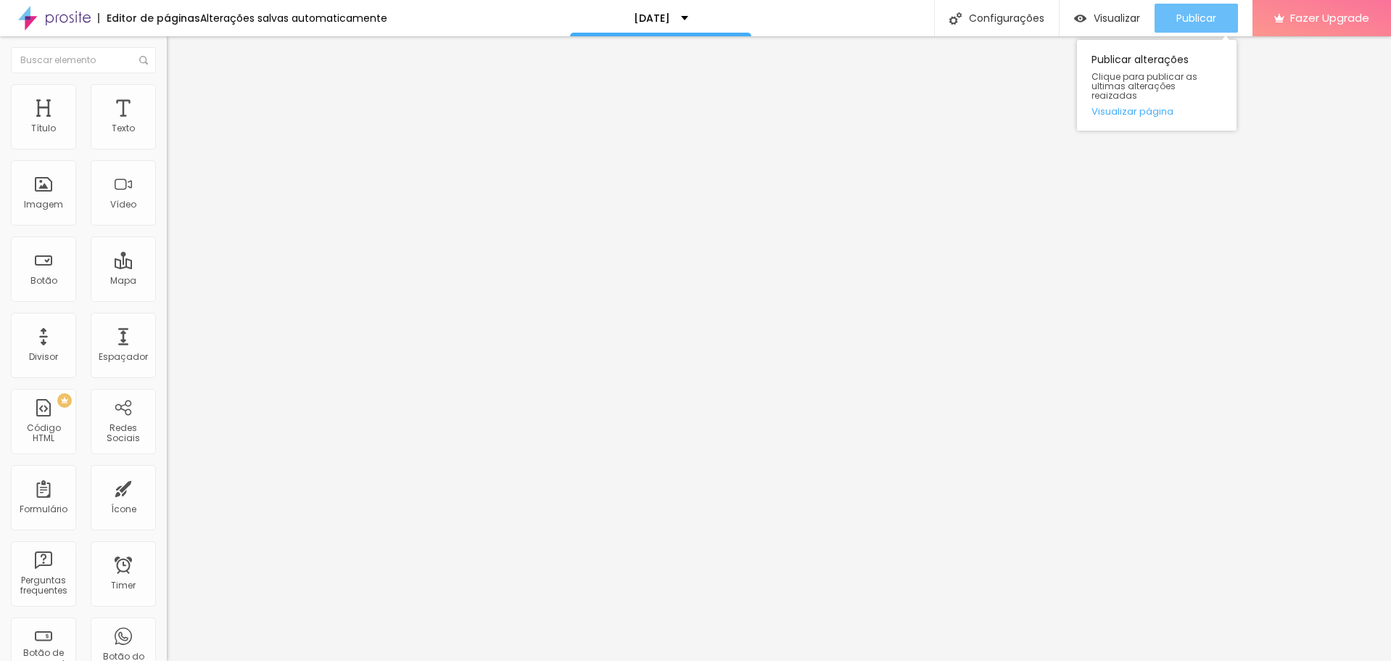
click at [1202, 19] on span "Publicar" at bounding box center [1196, 18] width 40 height 12
click at [167, 331] on div "URL https:// Abrir em uma nova aba" at bounding box center [250, 302] width 167 height 57
click at [167, 331] on div "Abrir em uma nova aba" at bounding box center [250, 327] width 167 height 7
click at [1206, 17] on span "Publicar" at bounding box center [1196, 18] width 40 height 12
click at [167, 99] on img at bounding box center [173, 105] width 13 height 13
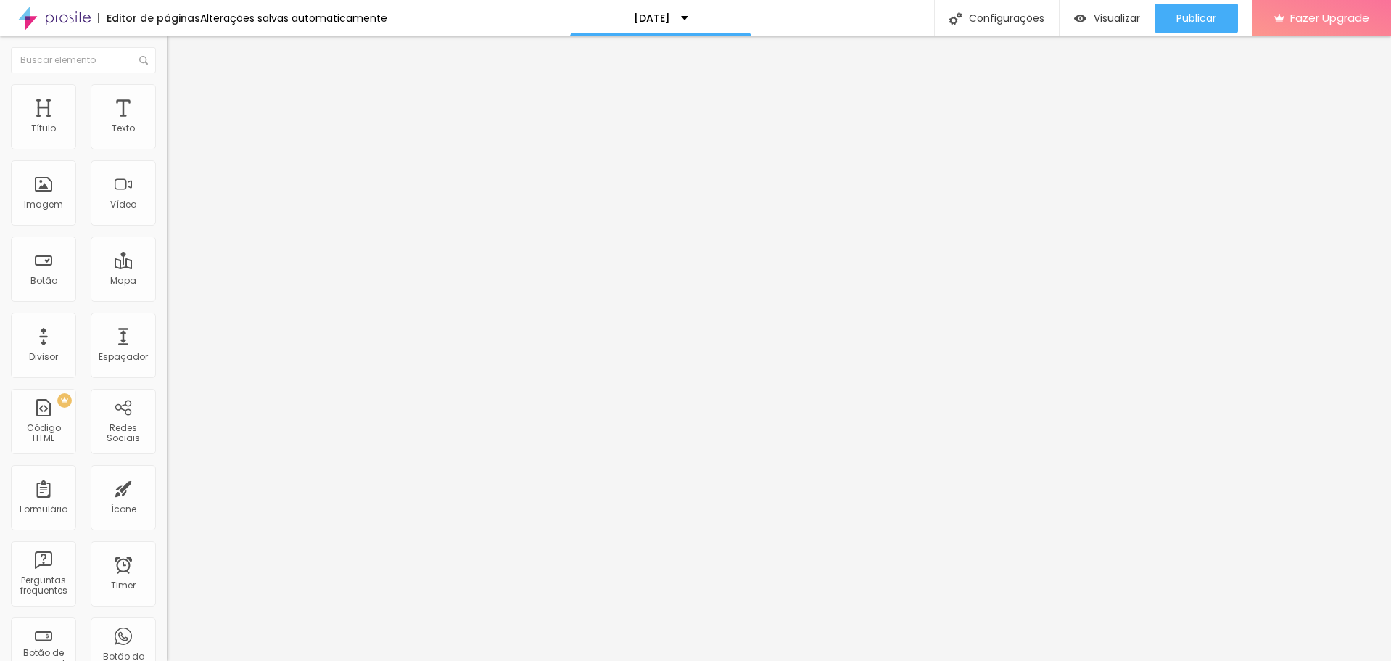
drag, startPoint x: 41, startPoint y: 144, endPoint x: 12, endPoint y: 149, distance: 29.6
click at [167, 281] on input "range" at bounding box center [214, 287] width 94 height 12
drag, startPoint x: 40, startPoint y: 169, endPoint x: 0, endPoint y: 170, distance: 39.9
click at [167, 487] on input "range" at bounding box center [214, 493] width 94 height 12
click at [1220, 19] on button "Publicar" at bounding box center [1195, 18] width 83 height 29
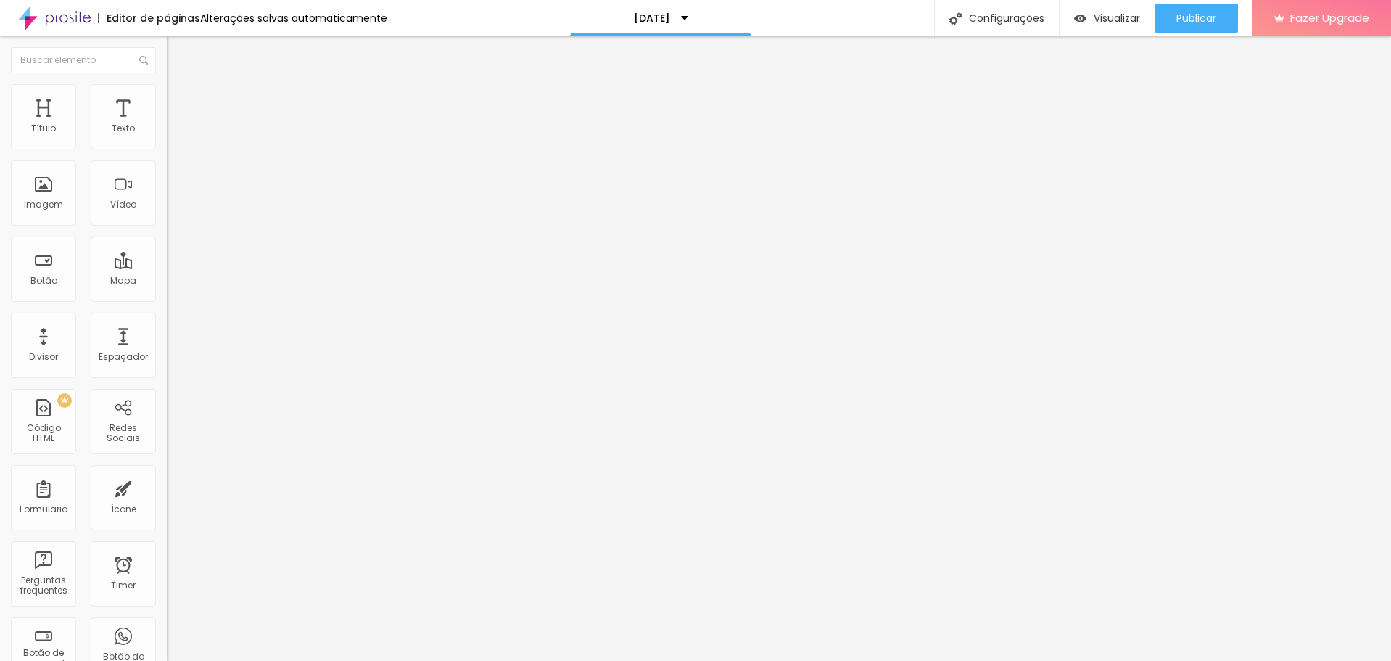
click at [167, 88] on ul "Conteúdo Estilo Avançado" at bounding box center [250, 92] width 167 height 44
click at [167, 89] on img at bounding box center [173, 90] width 13 height 13
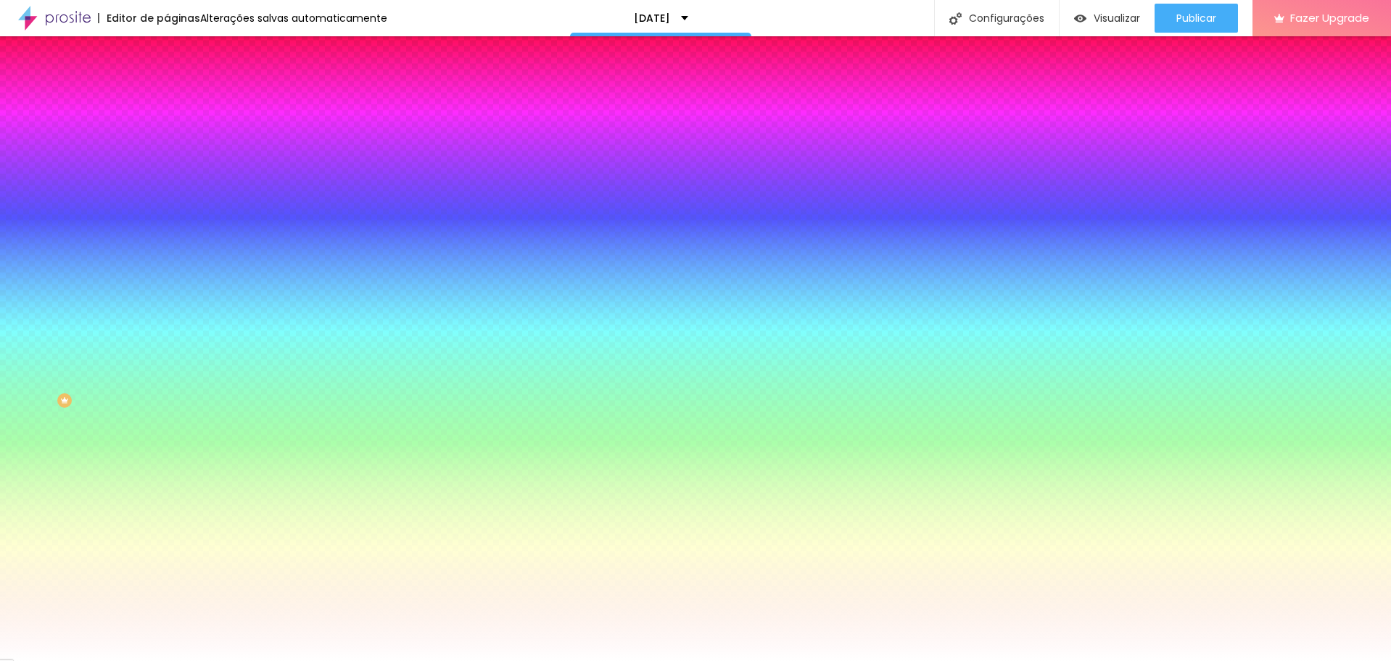
click at [167, 99] on img at bounding box center [173, 105] width 13 height 13
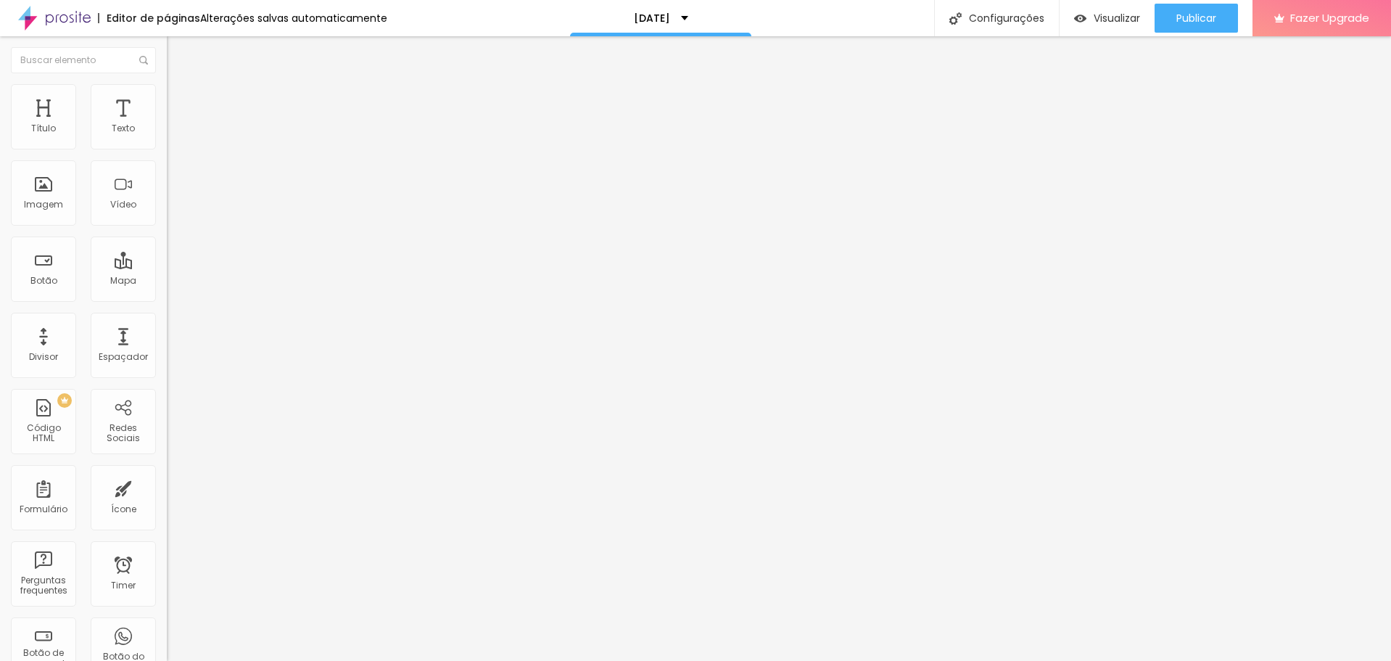
drag, startPoint x: 38, startPoint y: 170, endPoint x: 0, endPoint y: 175, distance: 38.7
click at [167, 487] on input "range" at bounding box center [214, 493] width 94 height 12
click at [1194, 18] on span "Publicar" at bounding box center [1196, 18] width 40 height 12
drag, startPoint x: 91, startPoint y: 141, endPoint x: -1, endPoint y: 143, distance: 92.1
click at [167, 281] on input "range" at bounding box center [214, 287] width 94 height 12
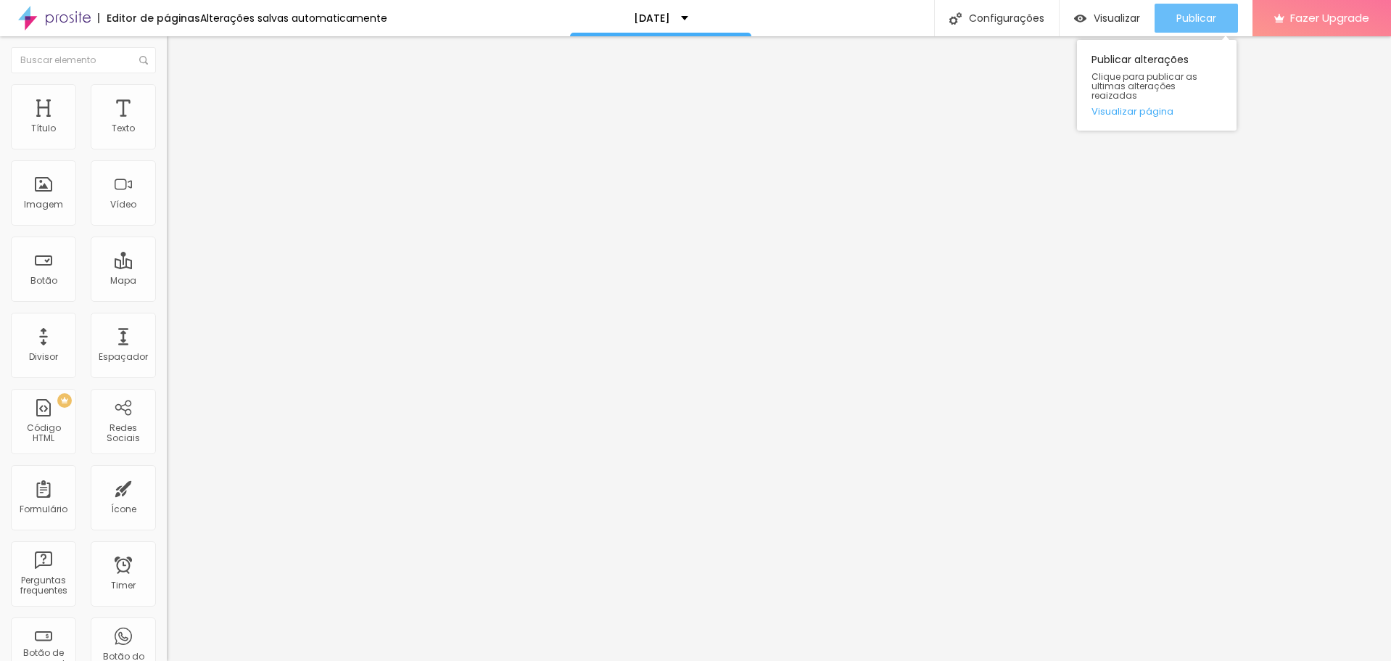
click at [1214, 16] on span "Publicar" at bounding box center [1196, 18] width 40 height 12
click at [167, 99] on img at bounding box center [173, 105] width 13 height 13
drag, startPoint x: 34, startPoint y: 172, endPoint x: -1, endPoint y: 173, distance: 34.8
click at [167, 487] on input "range" at bounding box center [214, 493] width 94 height 12
click at [1185, 14] on span "Publicar" at bounding box center [1196, 18] width 40 height 12
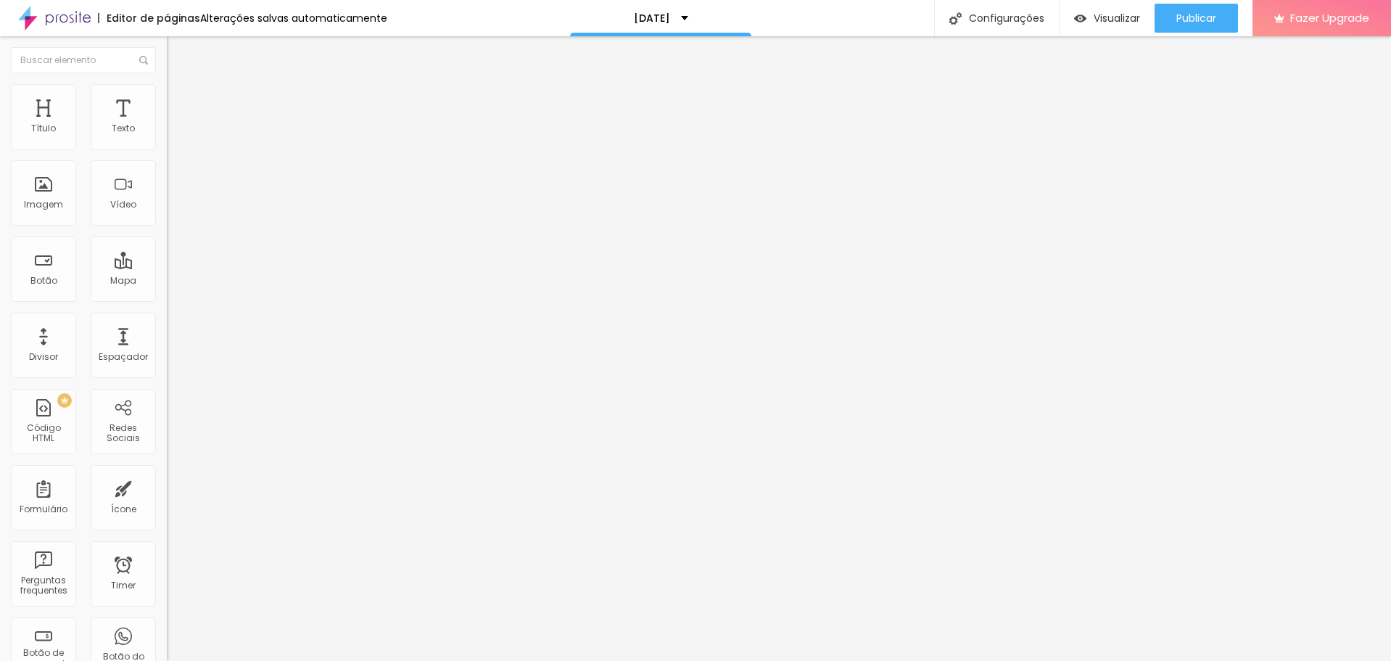
click at [180, 102] on span "Avançado" at bounding box center [204, 108] width 48 height 12
drag, startPoint x: 49, startPoint y: 145, endPoint x: 57, endPoint y: 146, distance: 8.1
click at [167, 281] on input "range" at bounding box center [214, 287] width 94 height 12
click at [180, 100] on span "Estilo" at bounding box center [191, 94] width 22 height 12
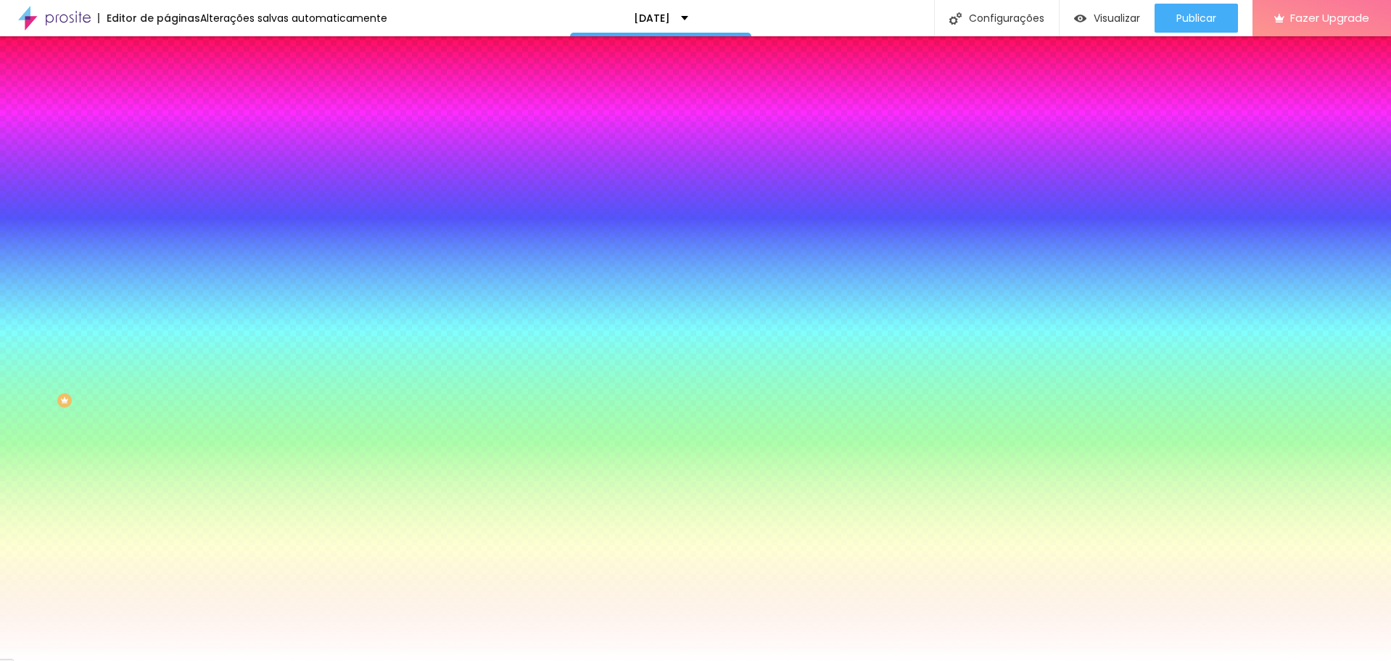
click at [167, 83] on img at bounding box center [173, 76] width 13 height 13
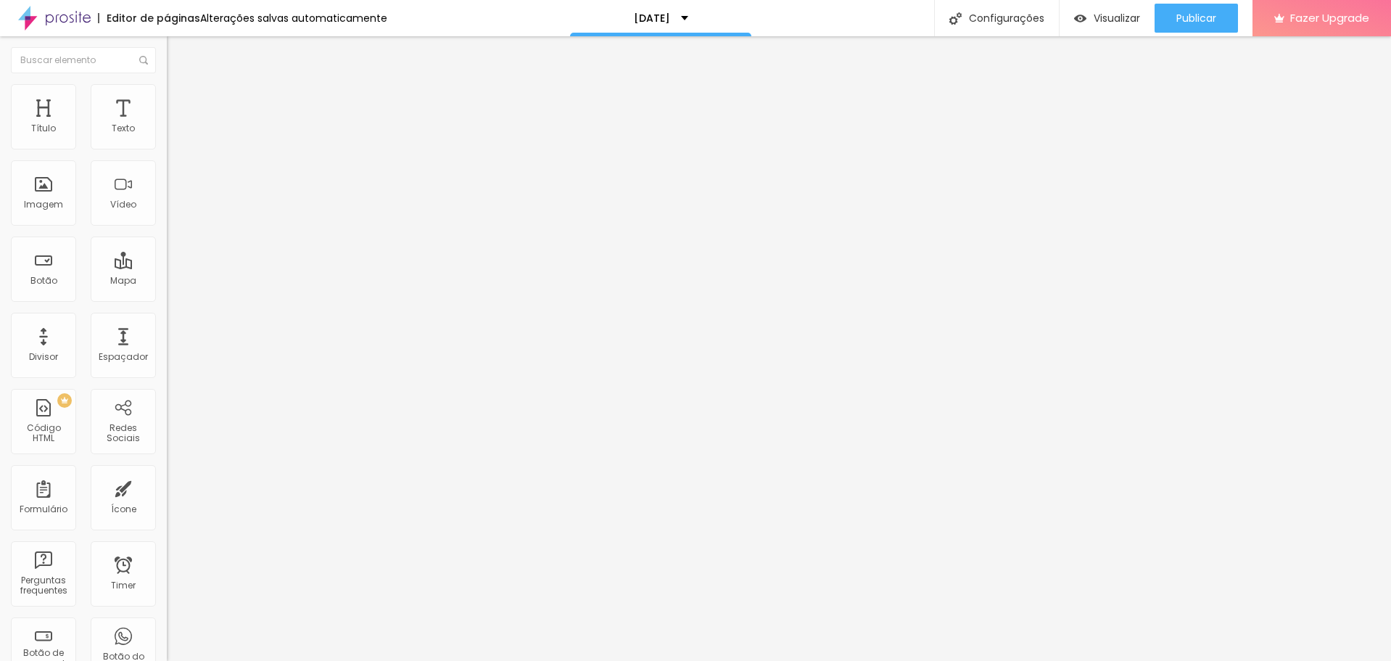
click at [167, 132] on img at bounding box center [172, 127] width 10 height 10
click at [167, 144] on img at bounding box center [172, 138] width 10 height 10
click at [180, 102] on span "Avançado" at bounding box center [204, 108] width 48 height 12
click at [167, 281] on input "range" at bounding box center [214, 287] width 94 height 12
click at [1219, 3] on div "Publicar Publicar alterações Clique para publicar as ultimas alterações reaizad…" at bounding box center [1195, 18] width 83 height 36
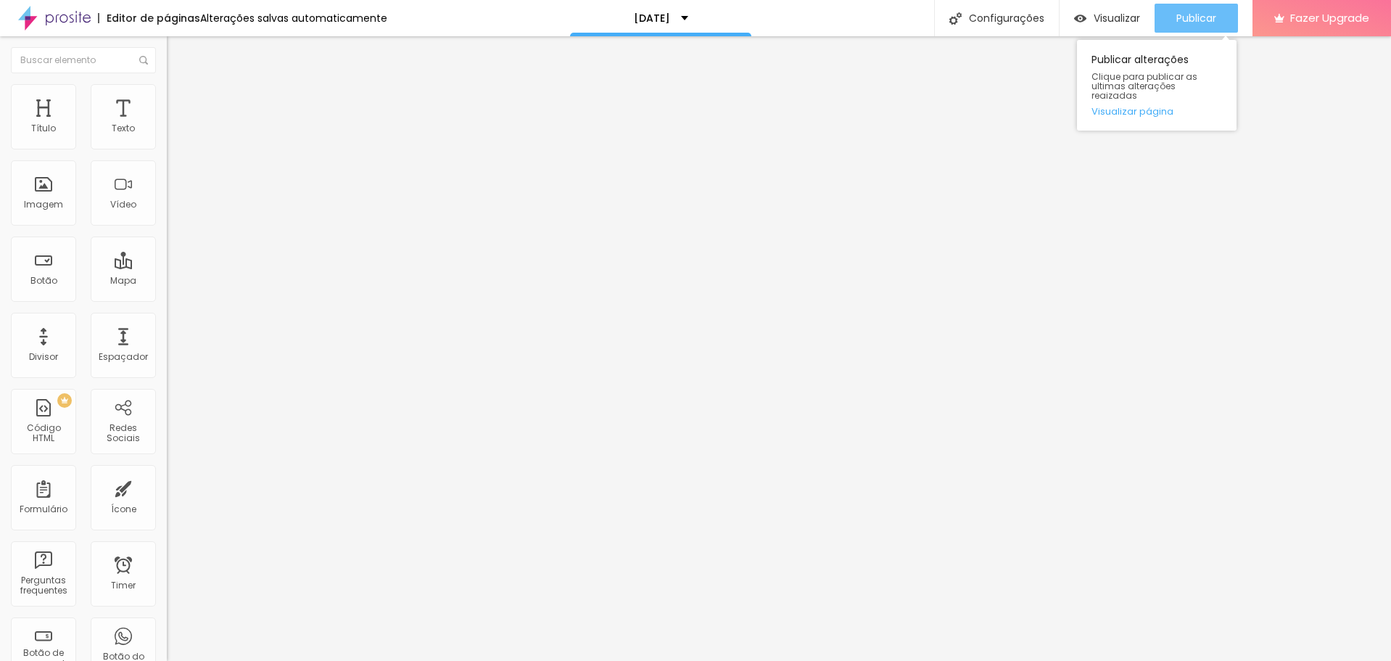
click at [1217, 14] on button "Publicar" at bounding box center [1195, 18] width 83 height 29
click at [167, 132] on span "Encaixotado" at bounding box center [195, 126] width 57 height 12
click at [167, 154] on span "Completo" at bounding box center [189, 148] width 44 height 12
click at [1187, 17] on span "Publicar" at bounding box center [1196, 18] width 40 height 12
click at [167, 141] on span "Encaixotado" at bounding box center [195, 134] width 57 height 12
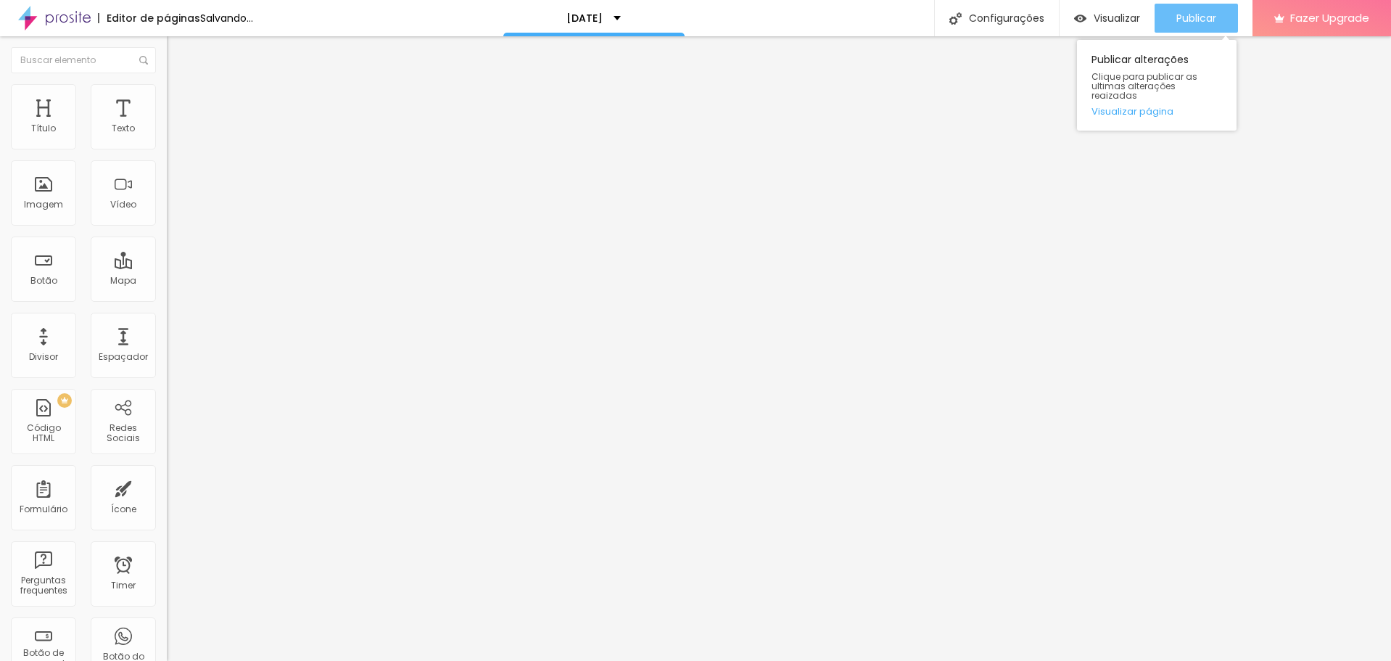
click at [1181, 12] on span "Publicar" at bounding box center [1196, 18] width 40 height 12
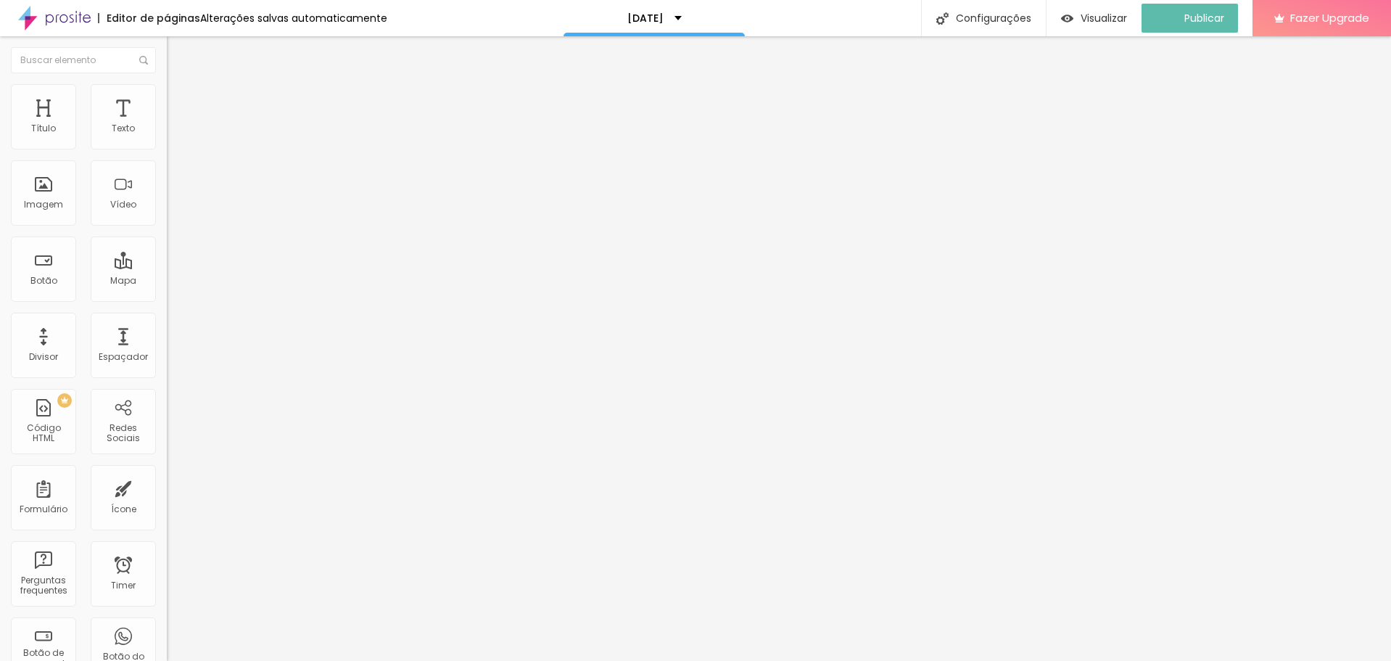
click at [167, 96] on ul "Conteúdo Estilo Avançado" at bounding box center [250, 92] width 167 height 44
click at [180, 100] on span "Estilo" at bounding box center [191, 94] width 22 height 12
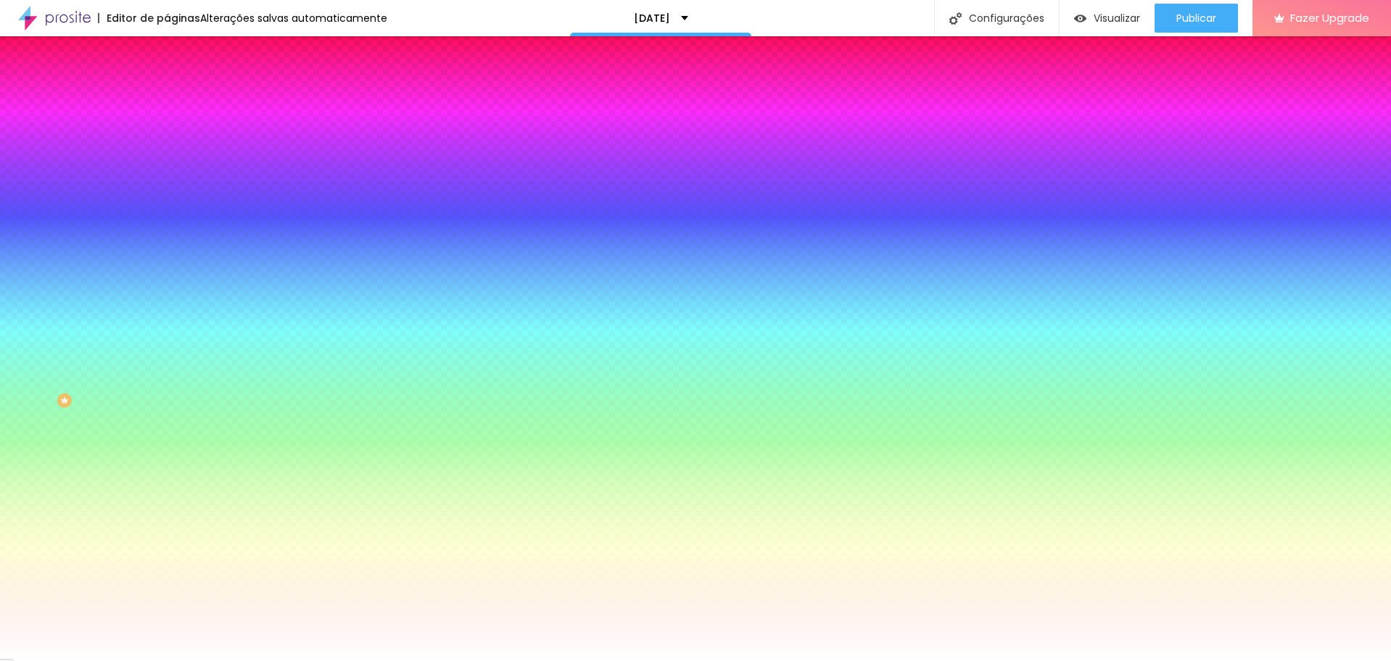
click at [167, 151] on span "Nenhum" at bounding box center [186, 145] width 38 height 12
click at [167, 173] on span "Parallax" at bounding box center [185, 167] width 36 height 12
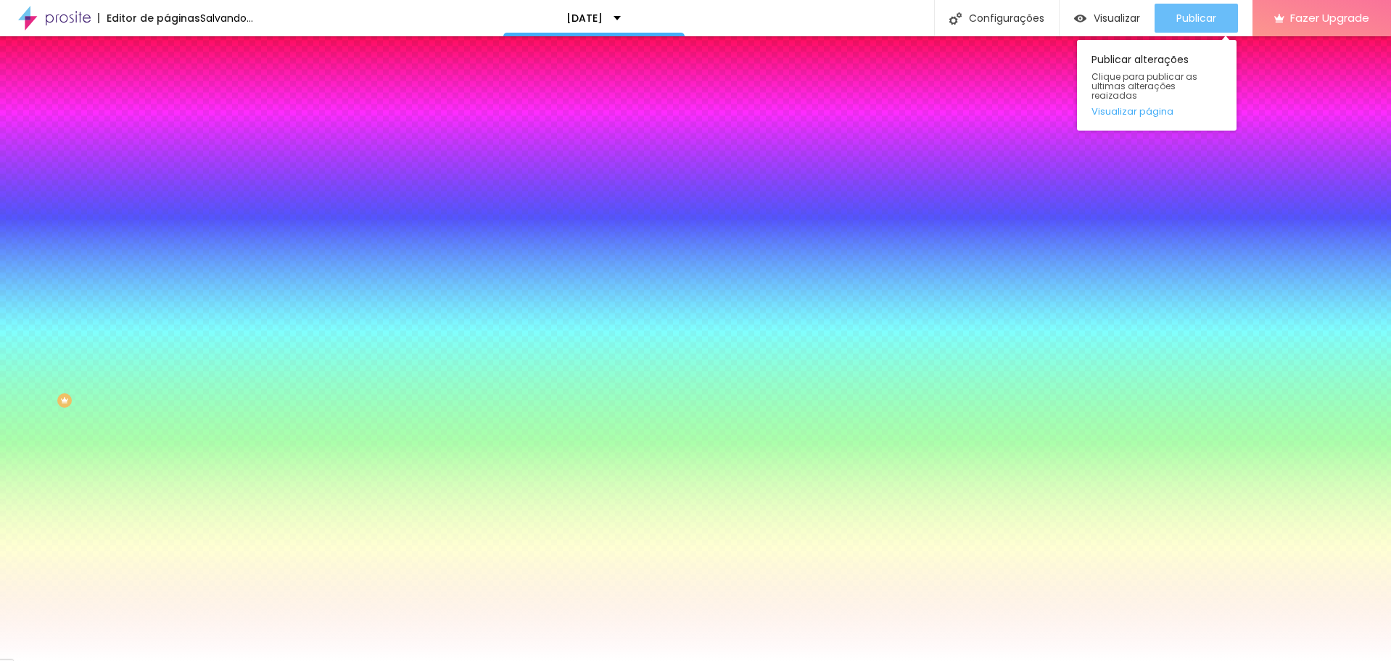
click at [1215, 12] on span "Publicar" at bounding box center [1196, 18] width 40 height 12
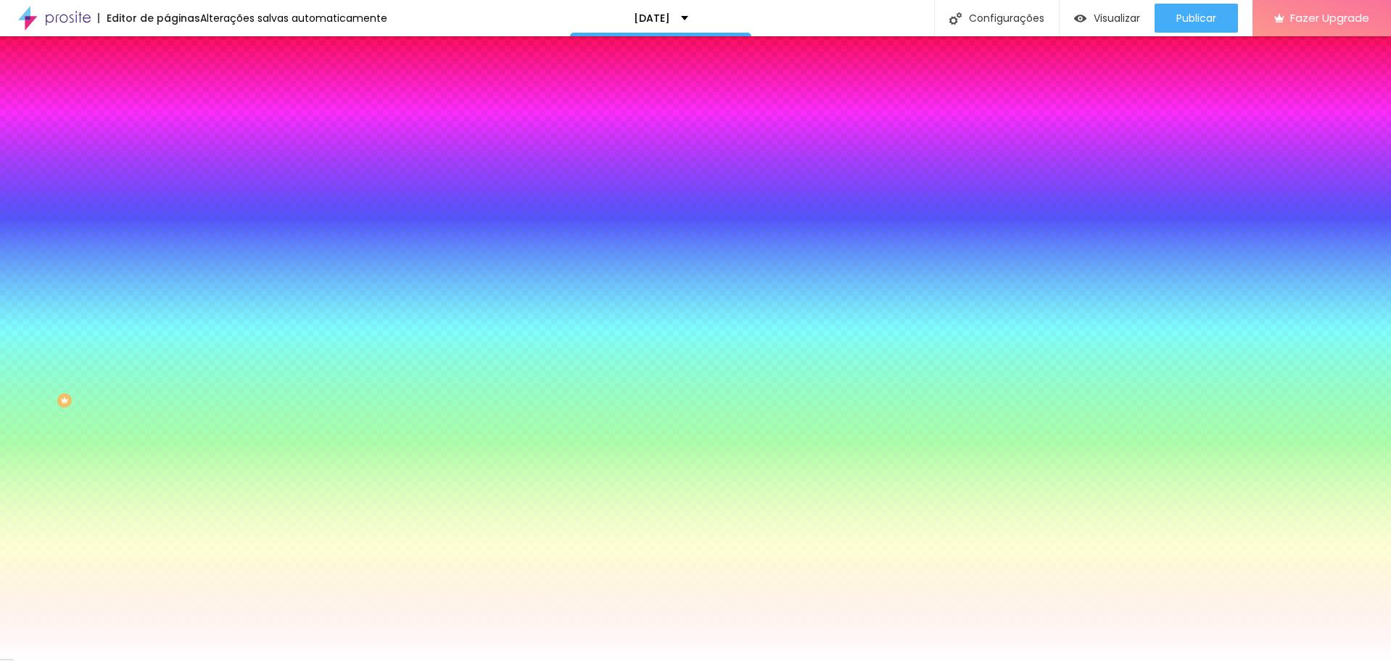
click at [167, 160] on span "Nenhum" at bounding box center [186, 153] width 38 height 12
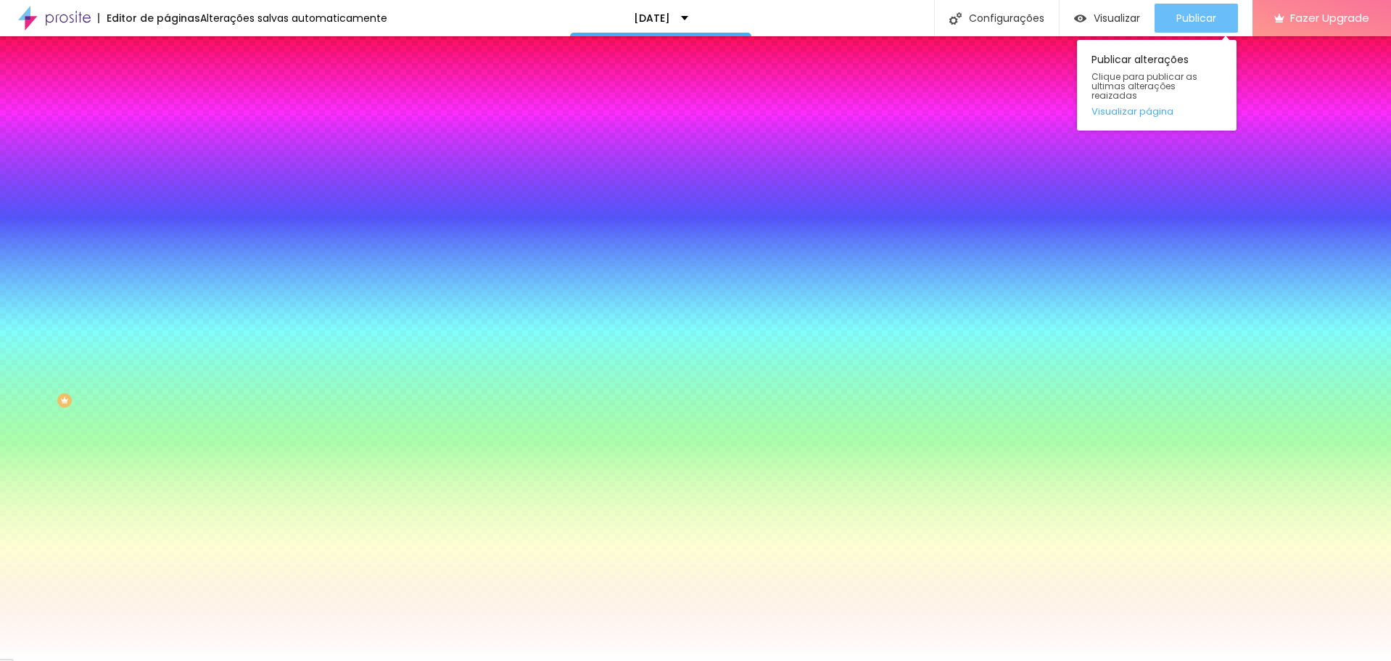
click at [1214, 24] on span "Publicar" at bounding box center [1196, 18] width 40 height 12
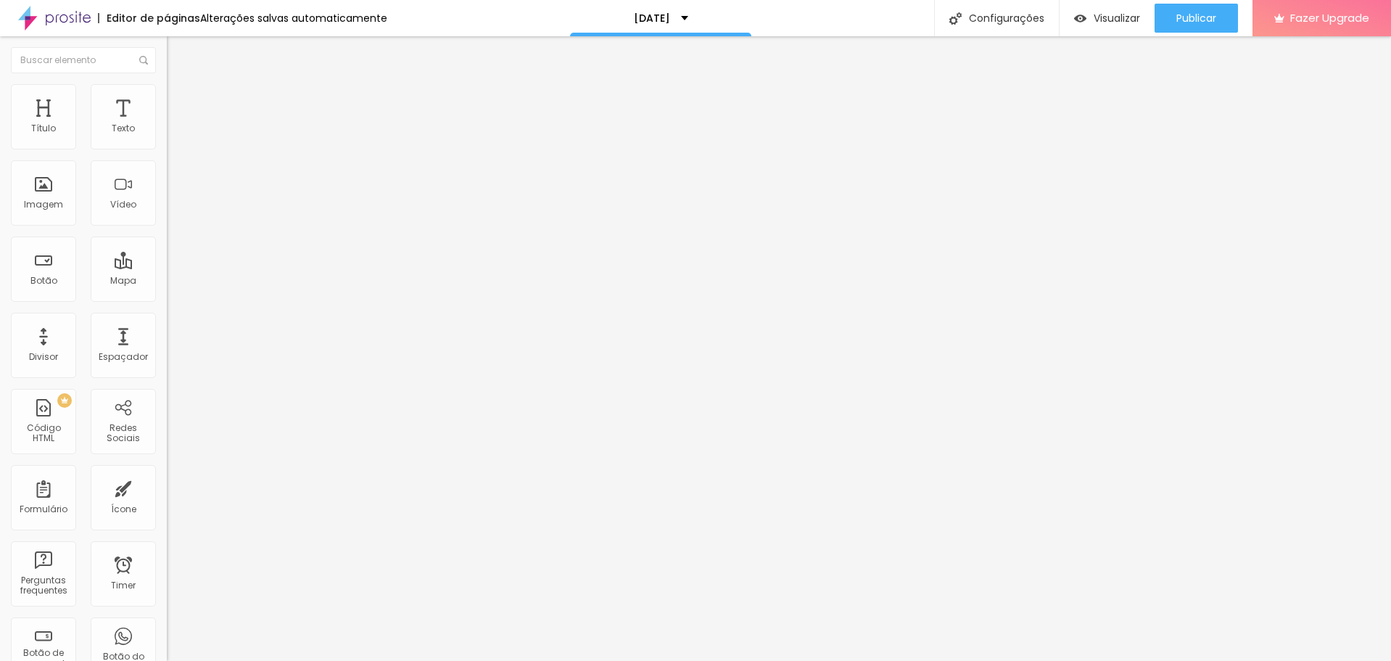
click at [167, 84] on img at bounding box center [173, 90] width 13 height 13
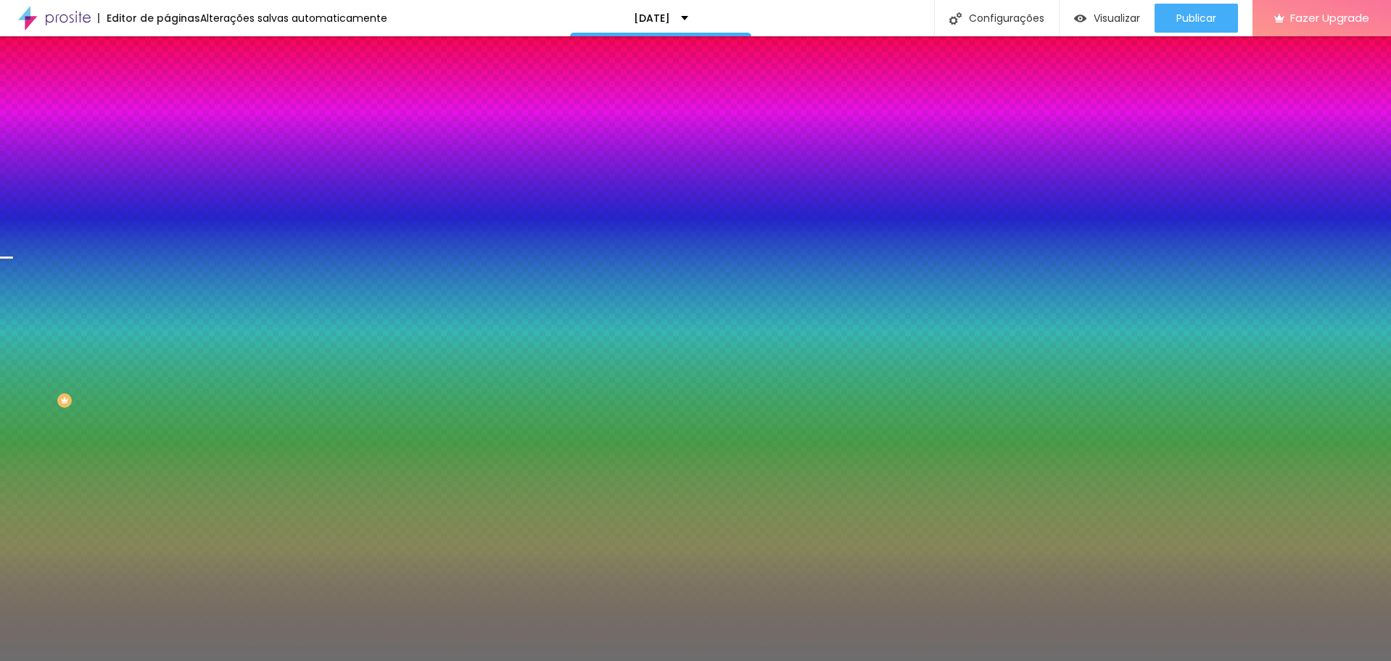
click at [167, 133] on span "Trocar imagem" at bounding box center [206, 127] width 79 height 12
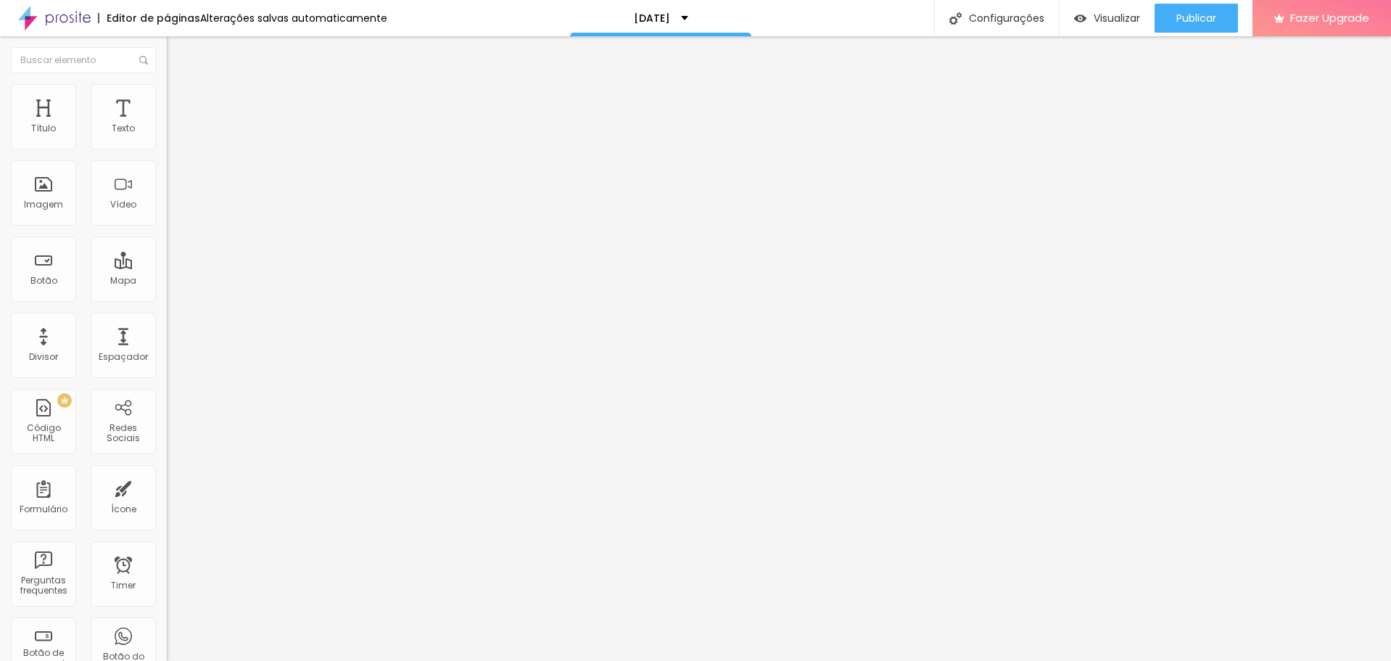
click at [180, 102] on span "Avançado" at bounding box center [204, 108] width 48 height 12
click at [167, 88] on li "Estilo" at bounding box center [250, 91] width 167 height 15
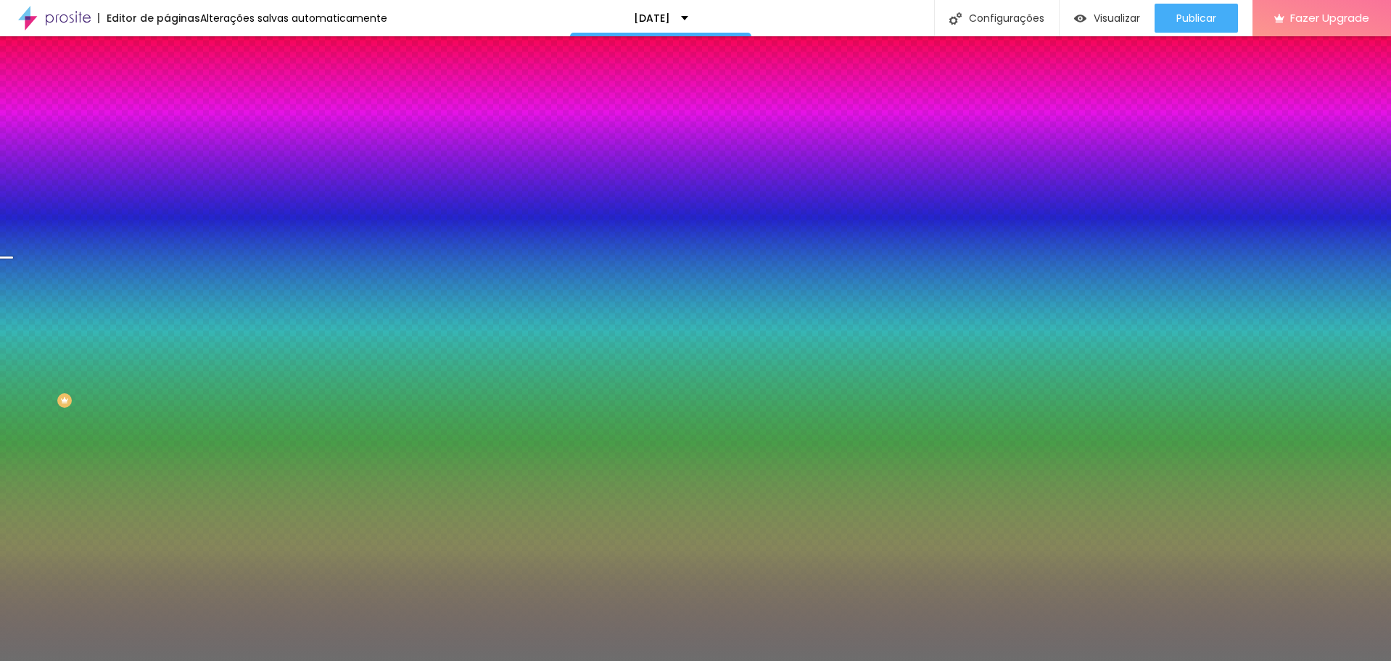
click at [167, 133] on span "Trocar imagem" at bounding box center [206, 127] width 79 height 12
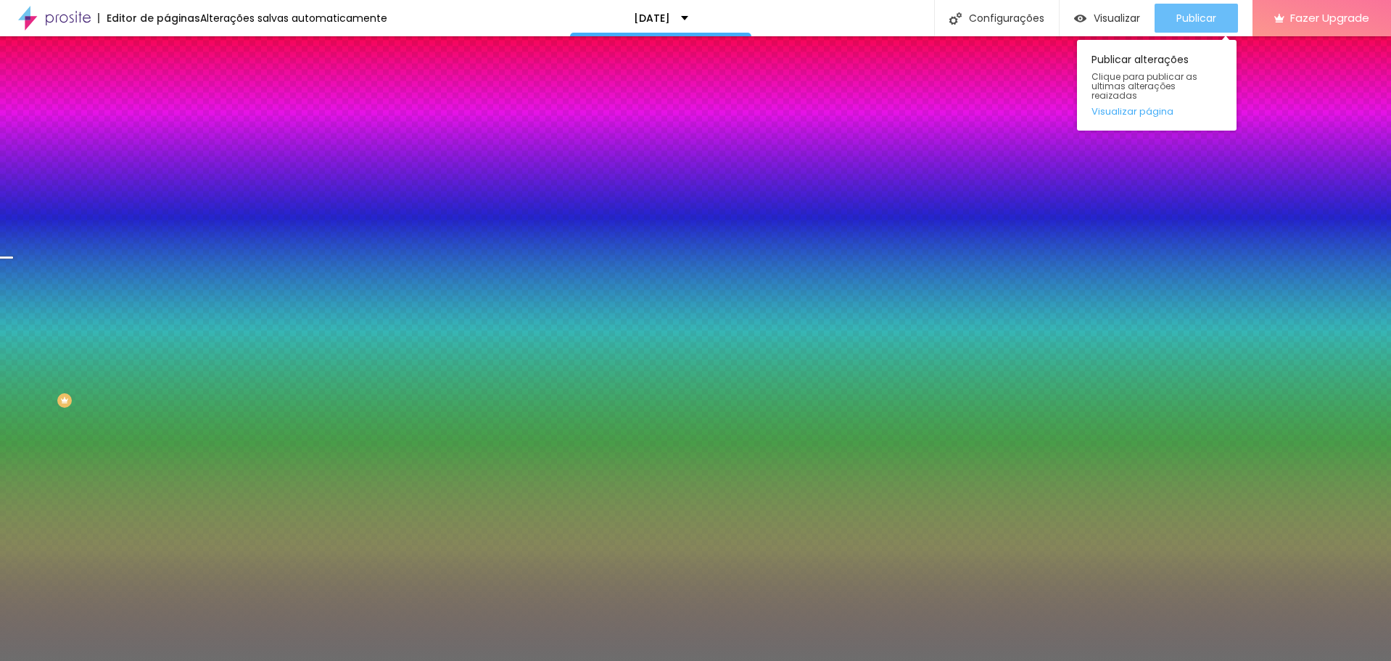
click at [1210, 24] on span "Publicar" at bounding box center [1196, 18] width 40 height 12
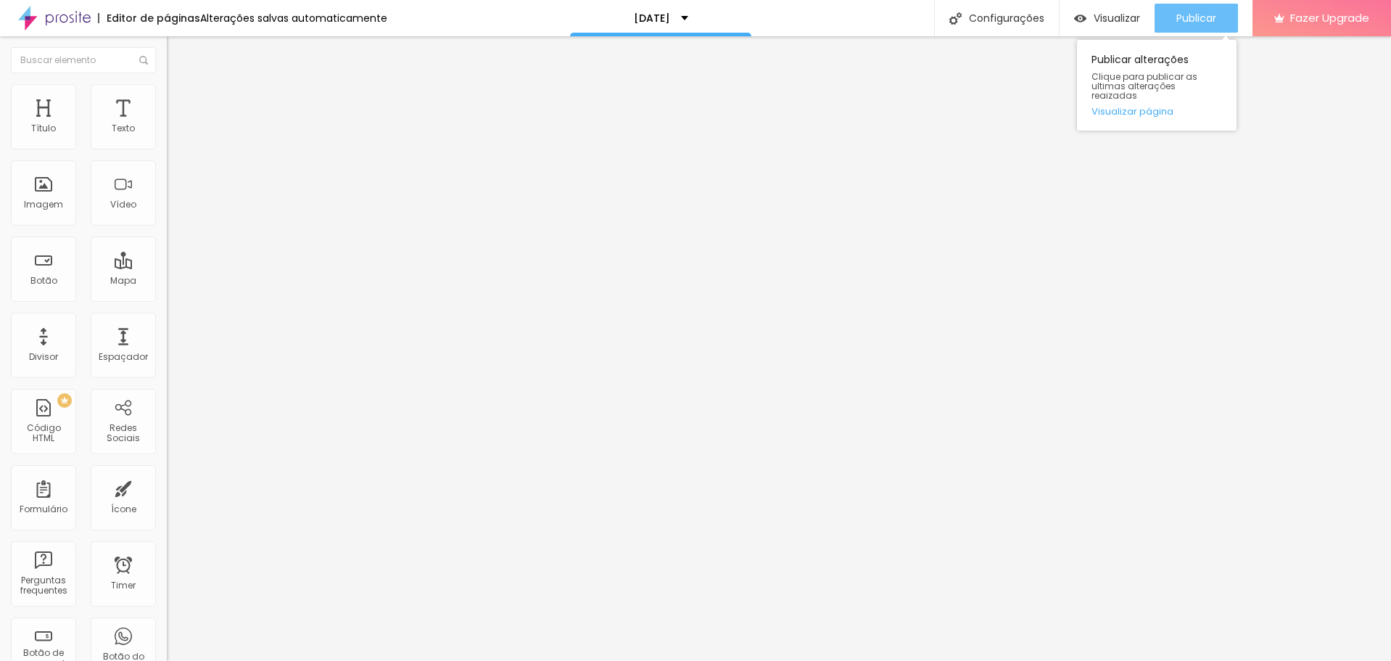
click at [1194, 19] on span "Publicar" at bounding box center [1196, 18] width 40 height 12
